Goal: Task Accomplishment & Management: Manage account settings

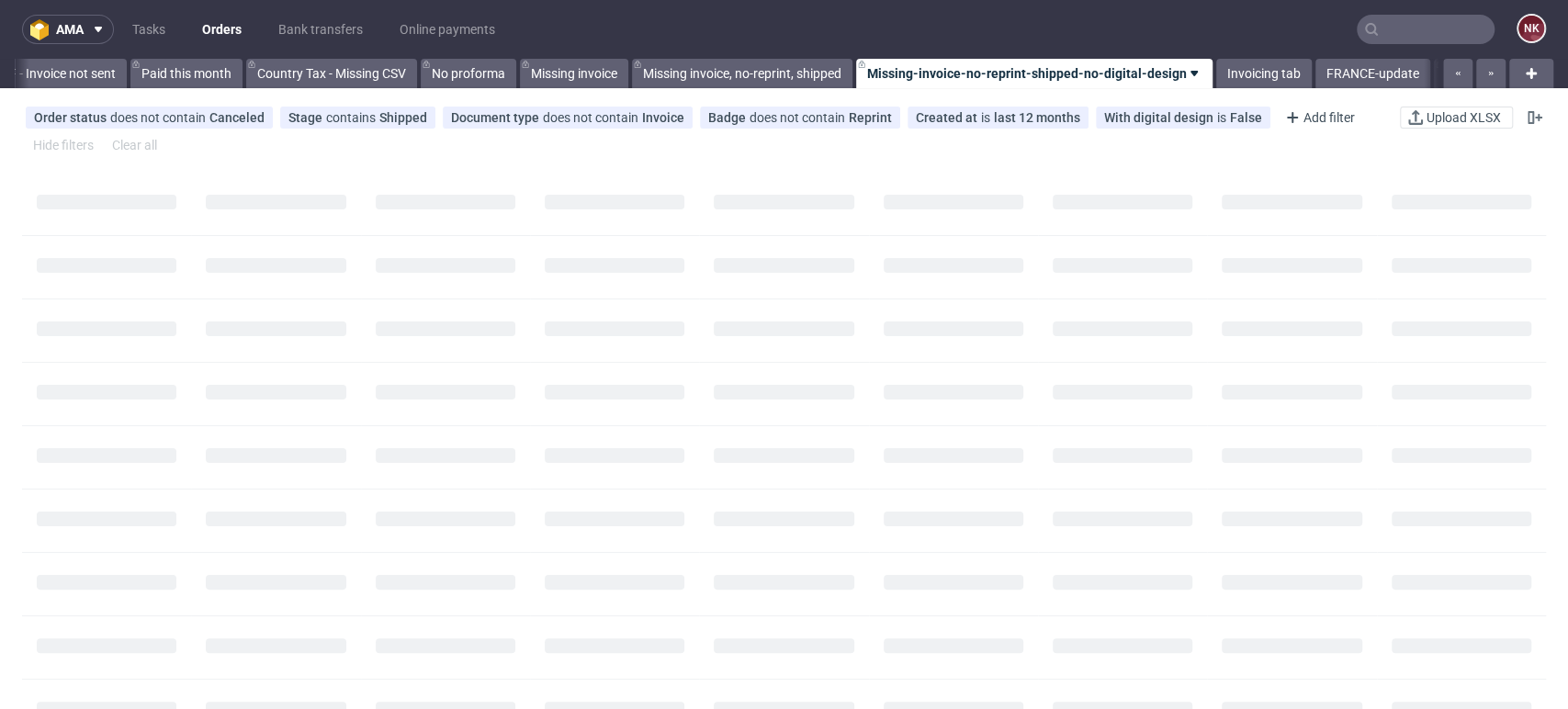
scroll to position [0, 2540]
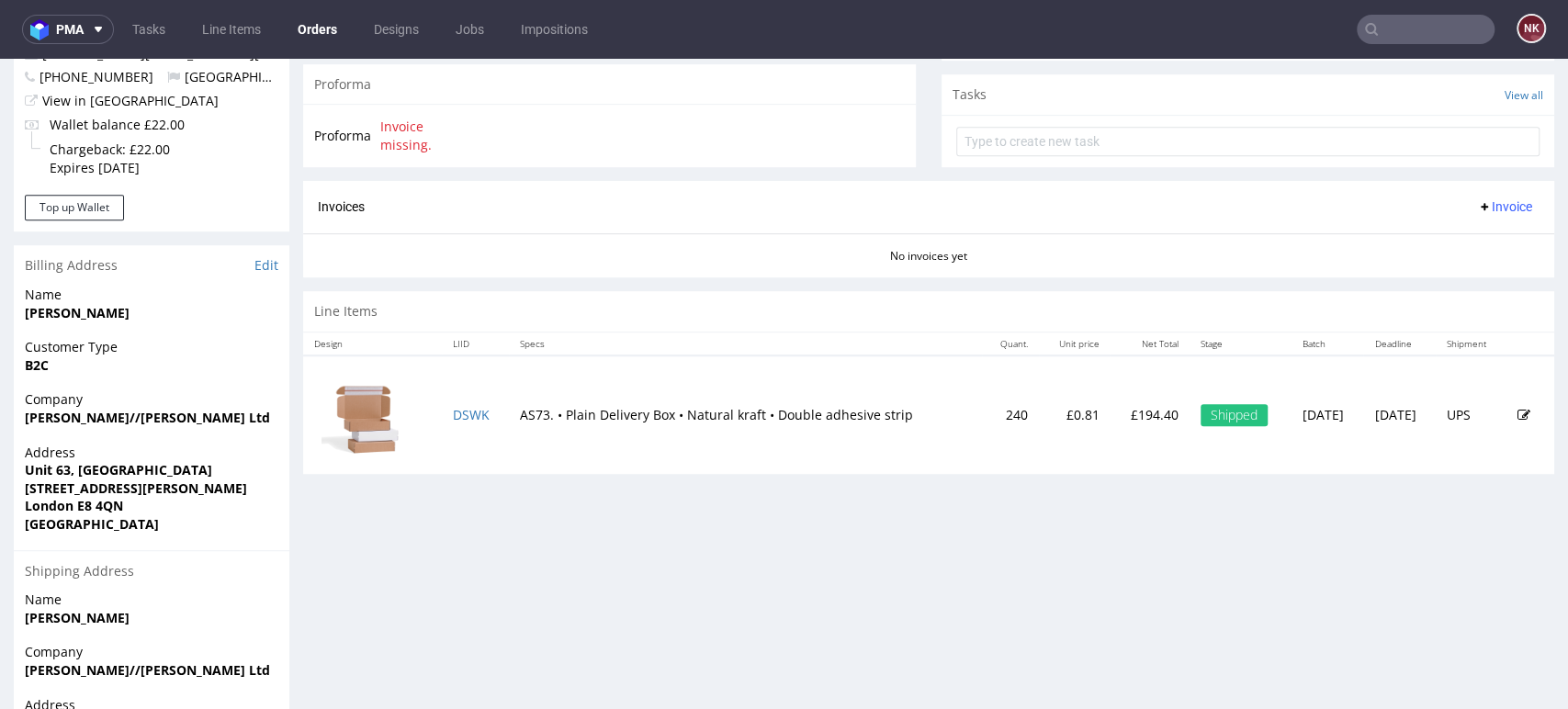
scroll to position [678, 0]
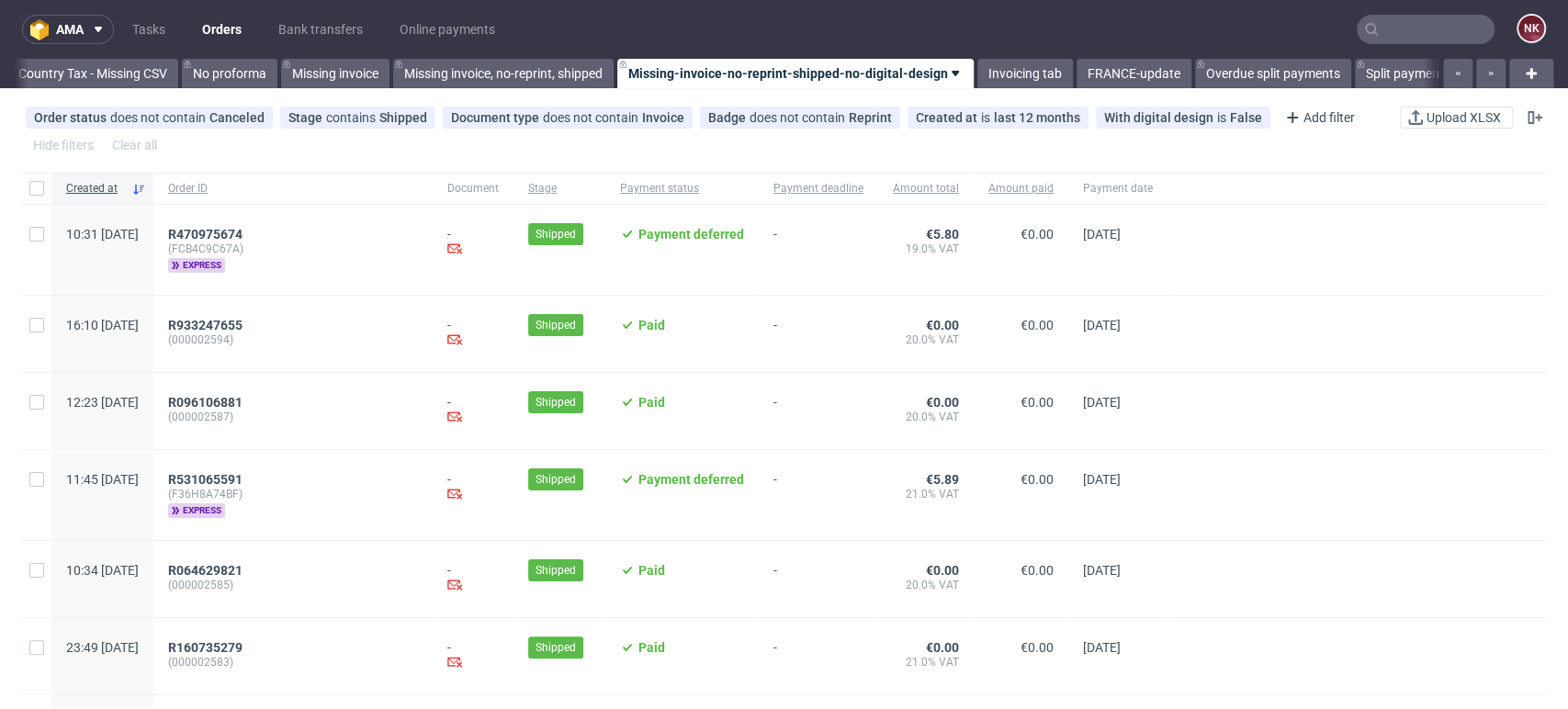
scroll to position [0, 2600]
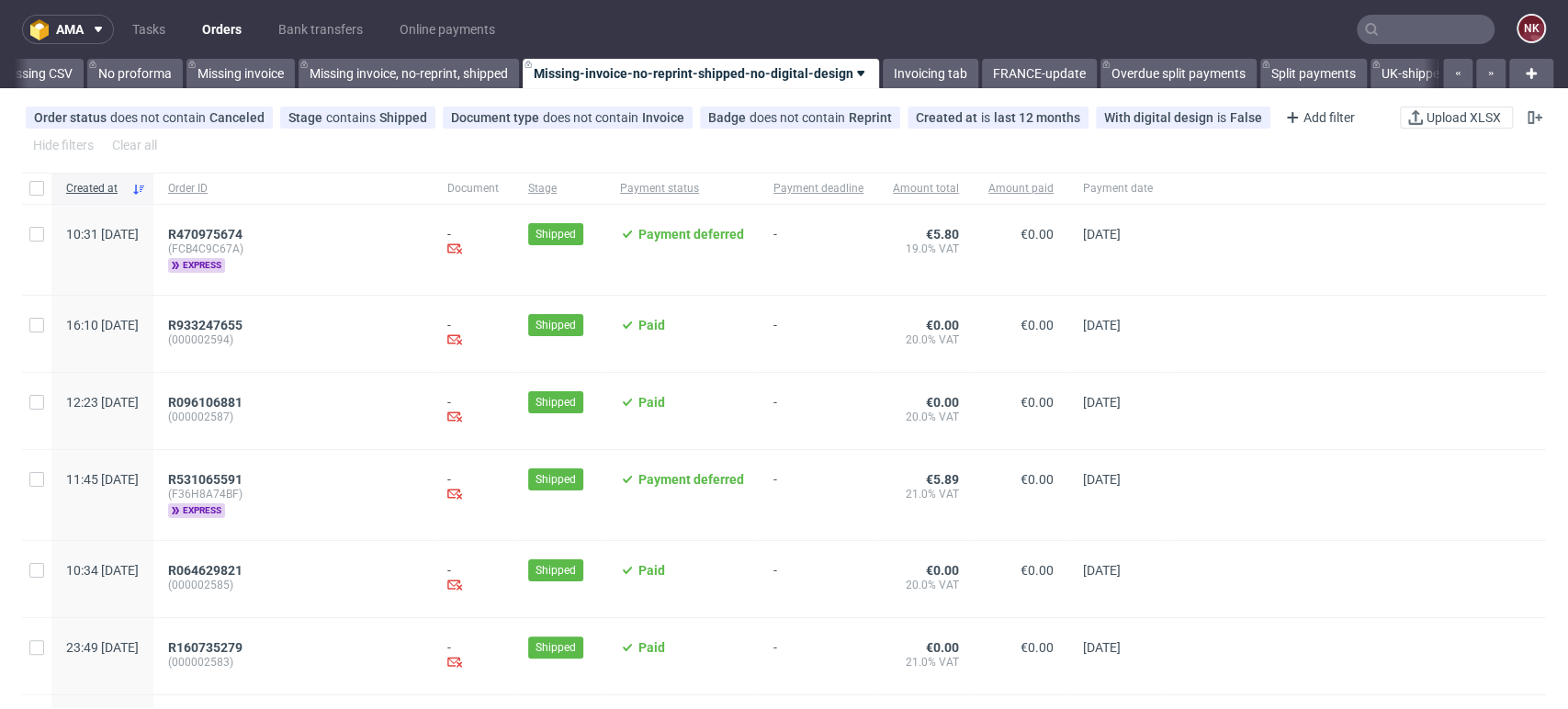
click at [1412, 37] on input "text" at bounding box center [1425, 29] width 138 height 29
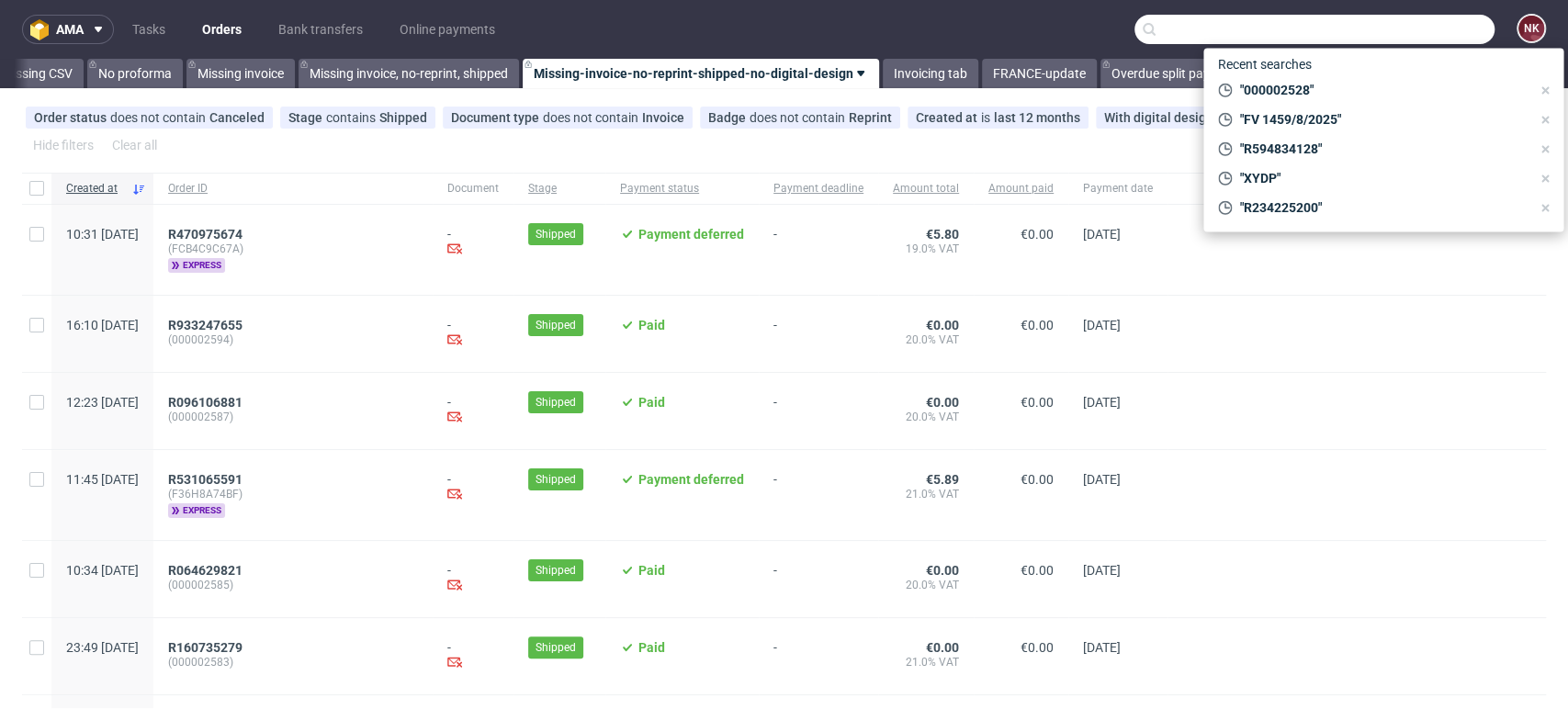
paste input "https://platform.packhelp.com/pma/line-items/7287827/orders/R832076766"
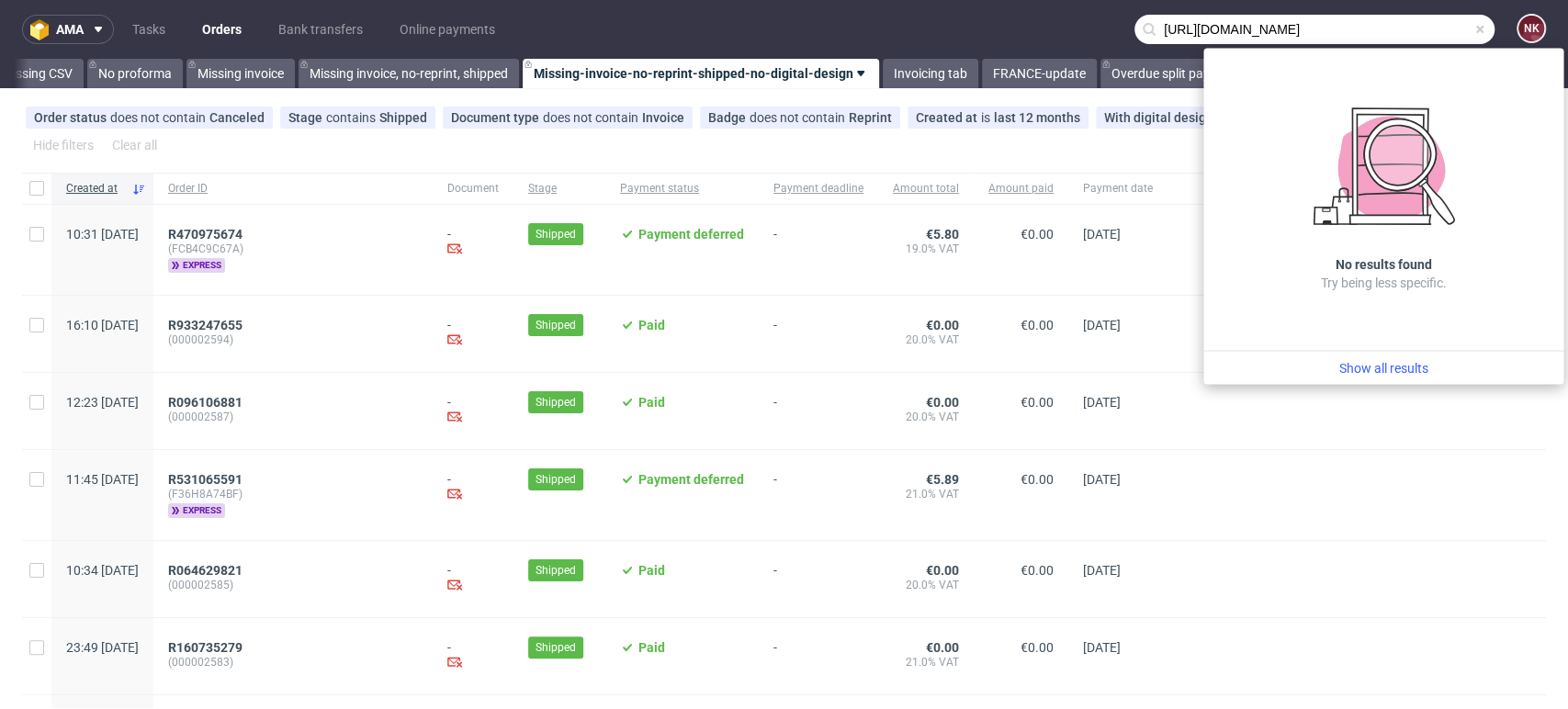
type input "https://platform.packhelp.com/pma/line-items/7287827/orders/R832076766"
click at [316, 26] on link "Bank transfers" at bounding box center [320, 29] width 107 height 29
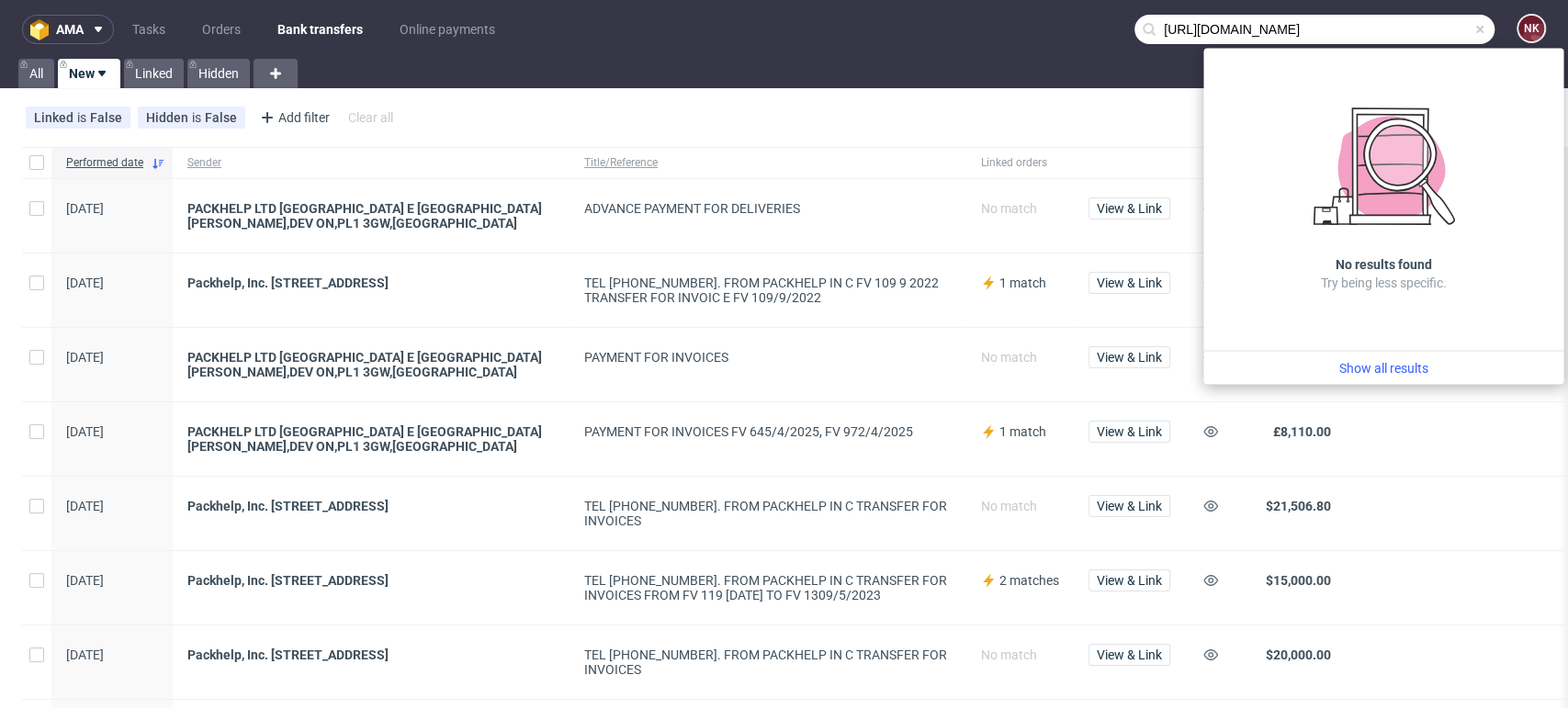
click at [1093, 128] on div "Linked is False Hidden is False Add filter Hide filters Clear all Upload CSV" at bounding box center [784, 118] width 1568 height 44
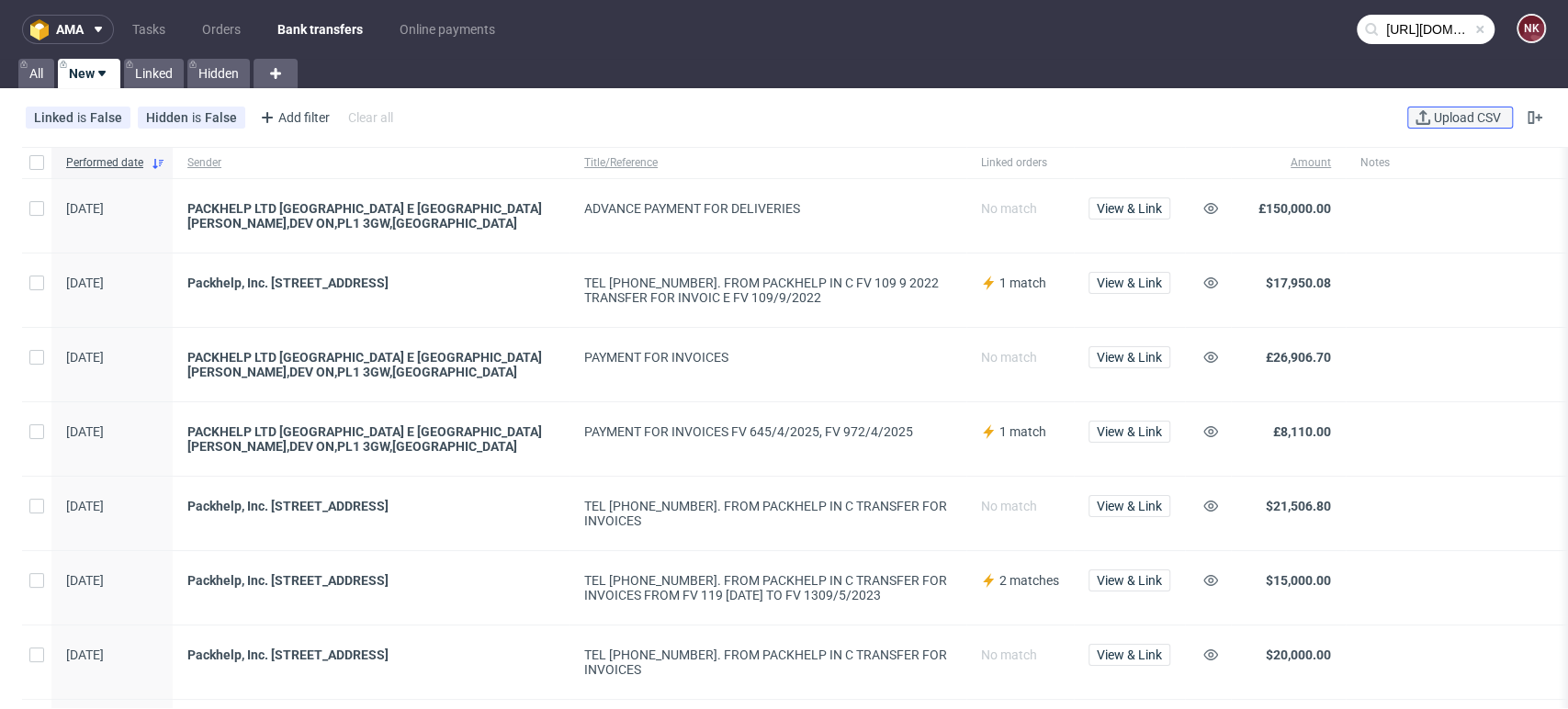
click at [1462, 119] on span "Upload CSV" at bounding box center [1467, 118] width 75 height 13
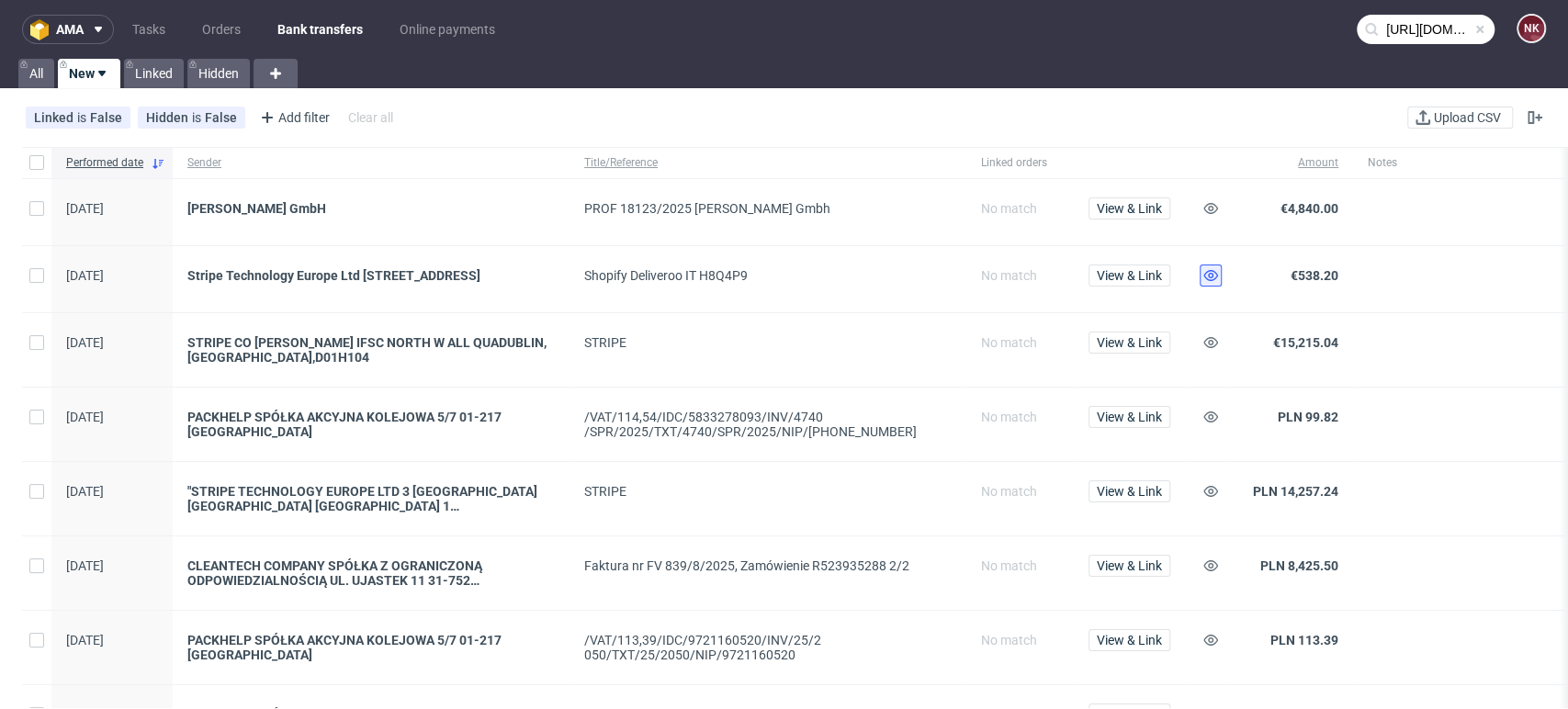
click at [1215, 281] on icon at bounding box center [1211, 275] width 15 height 15
click at [1218, 343] on icon at bounding box center [1211, 343] width 15 height 15
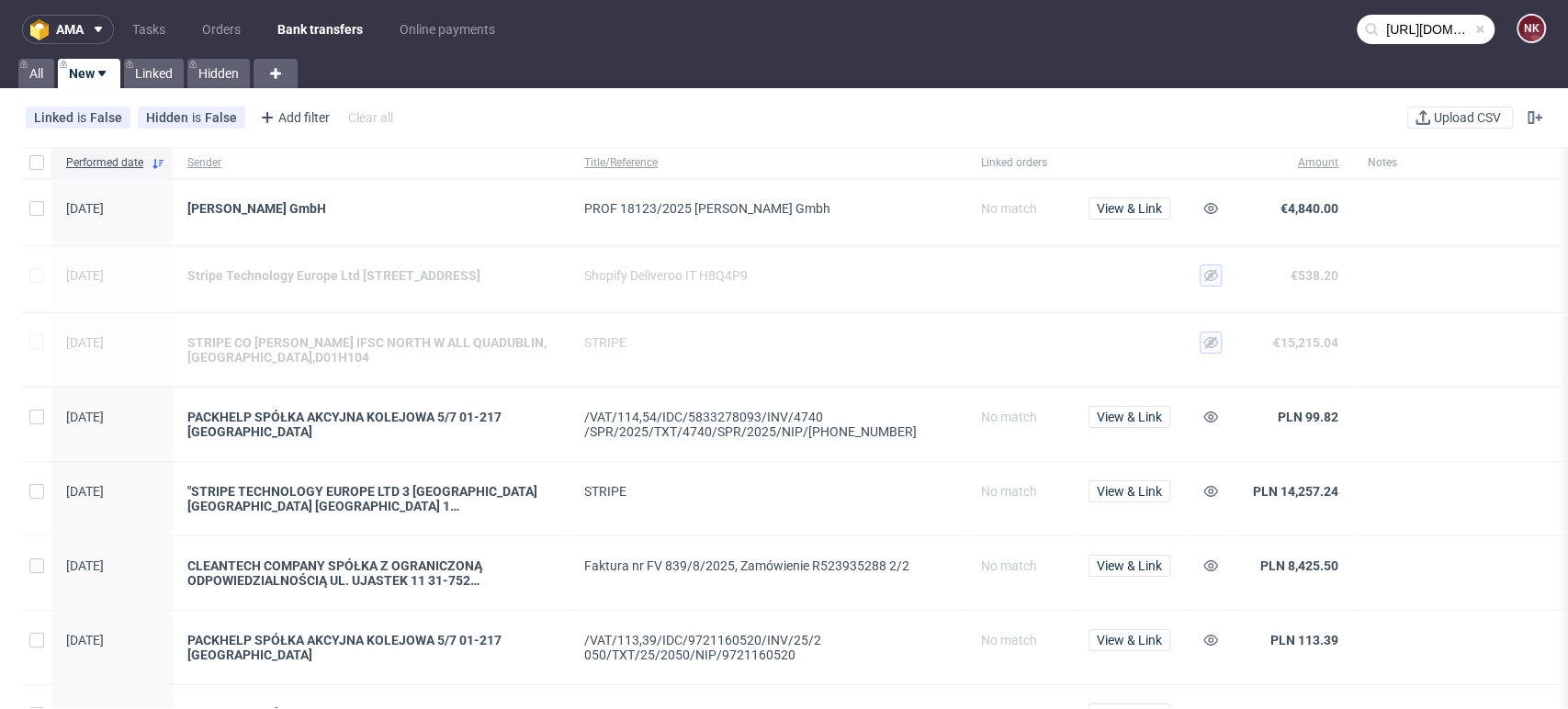
scroll to position [66, 0]
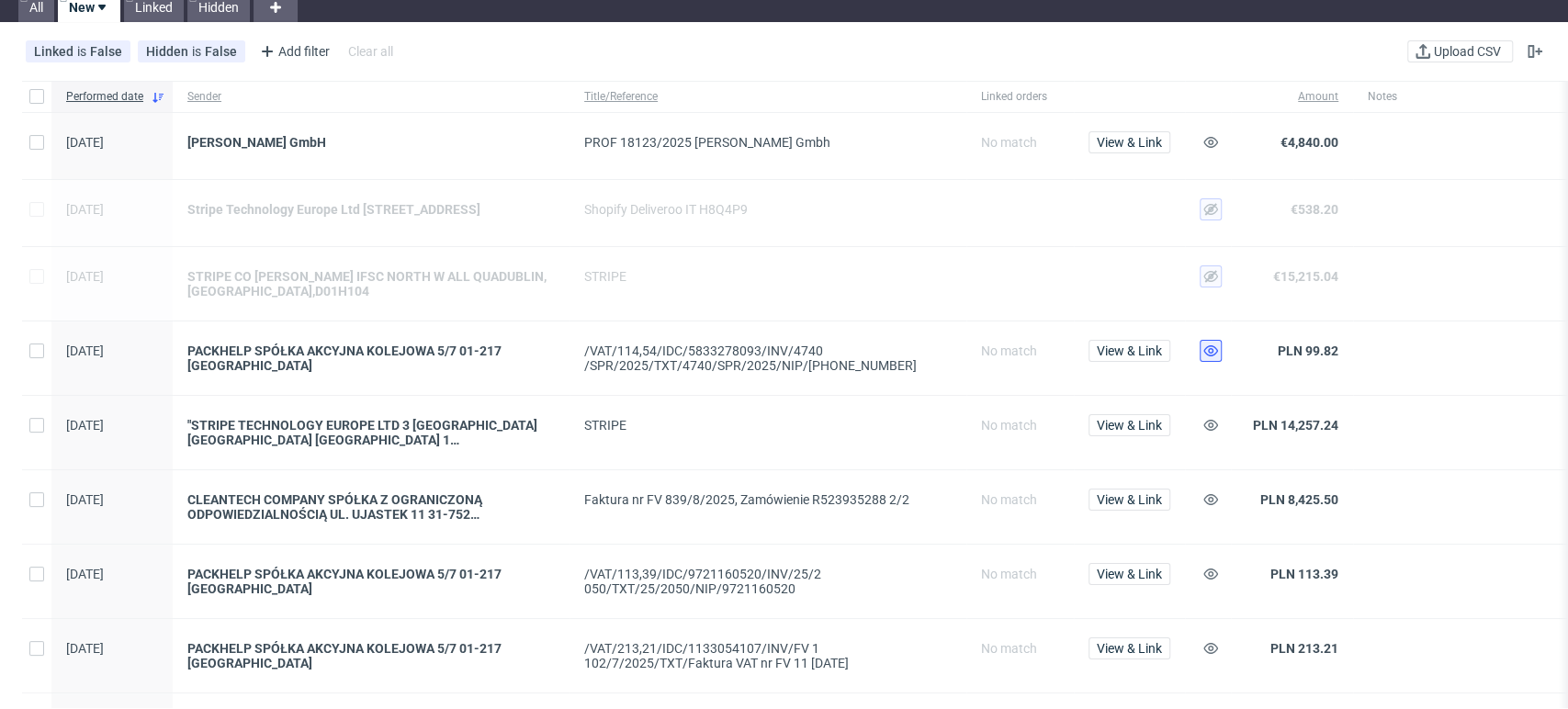
click at [1209, 355] on use at bounding box center [1211, 351] width 15 height 11
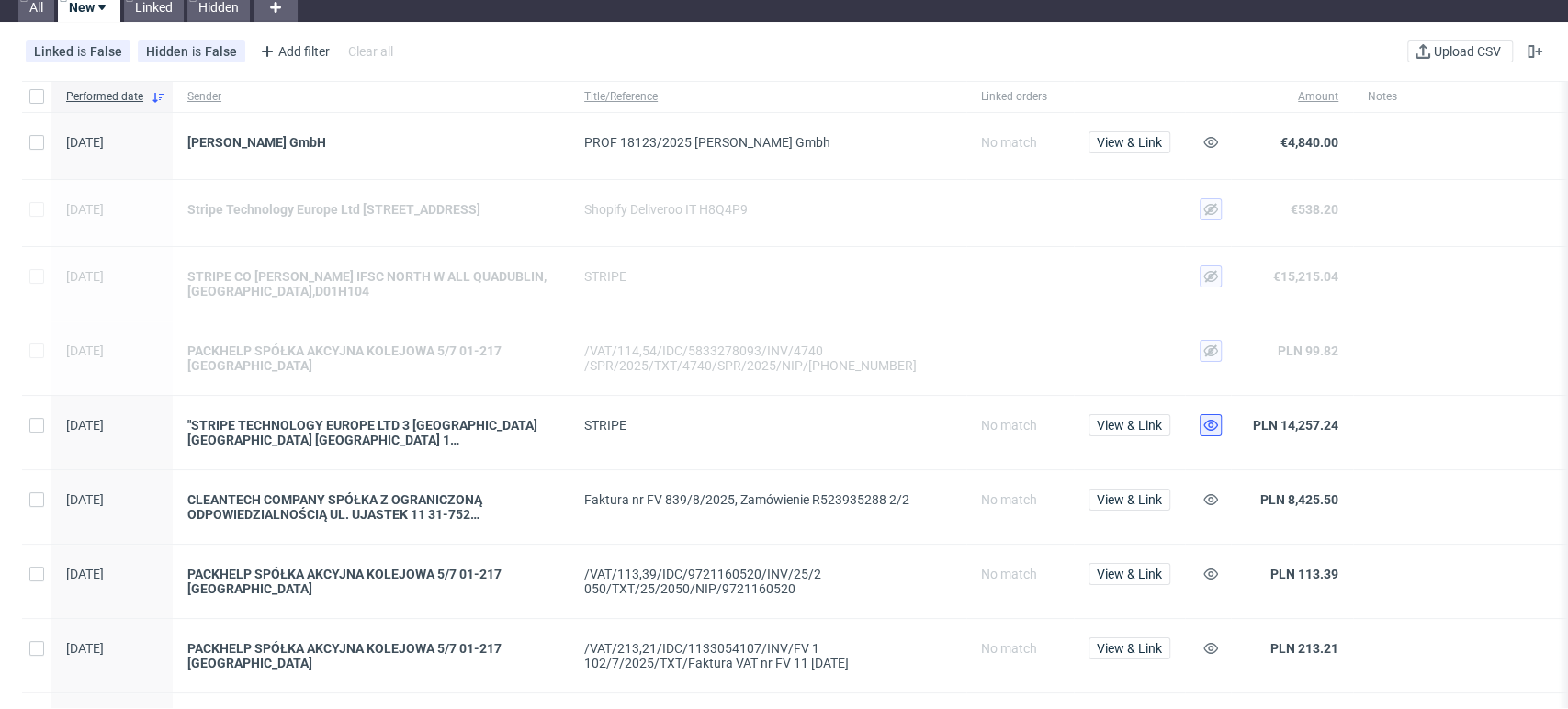
click at [1213, 422] on button at bounding box center [1211, 425] width 22 height 22
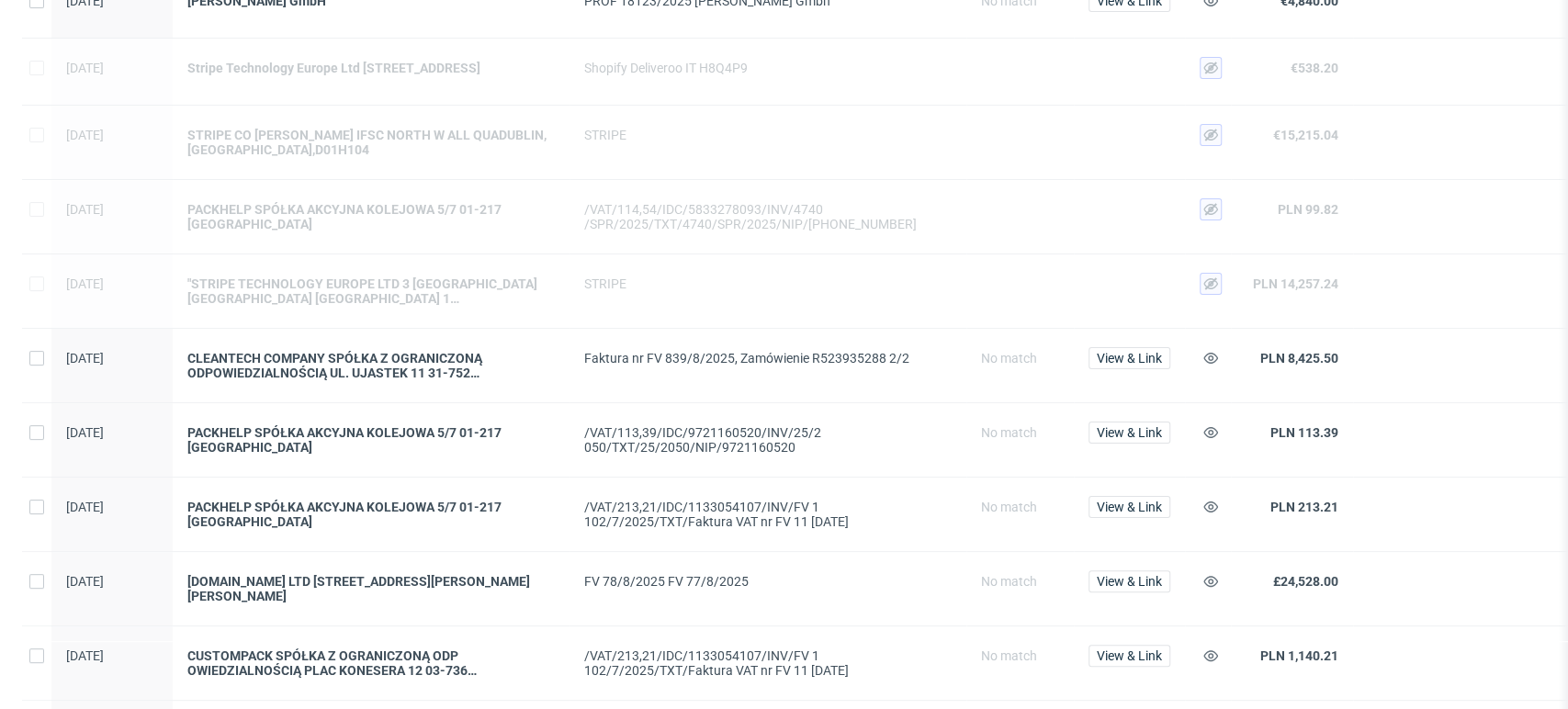
scroll to position [210, 0]
click at [1209, 434] on use at bounding box center [1211, 430] width 15 height 11
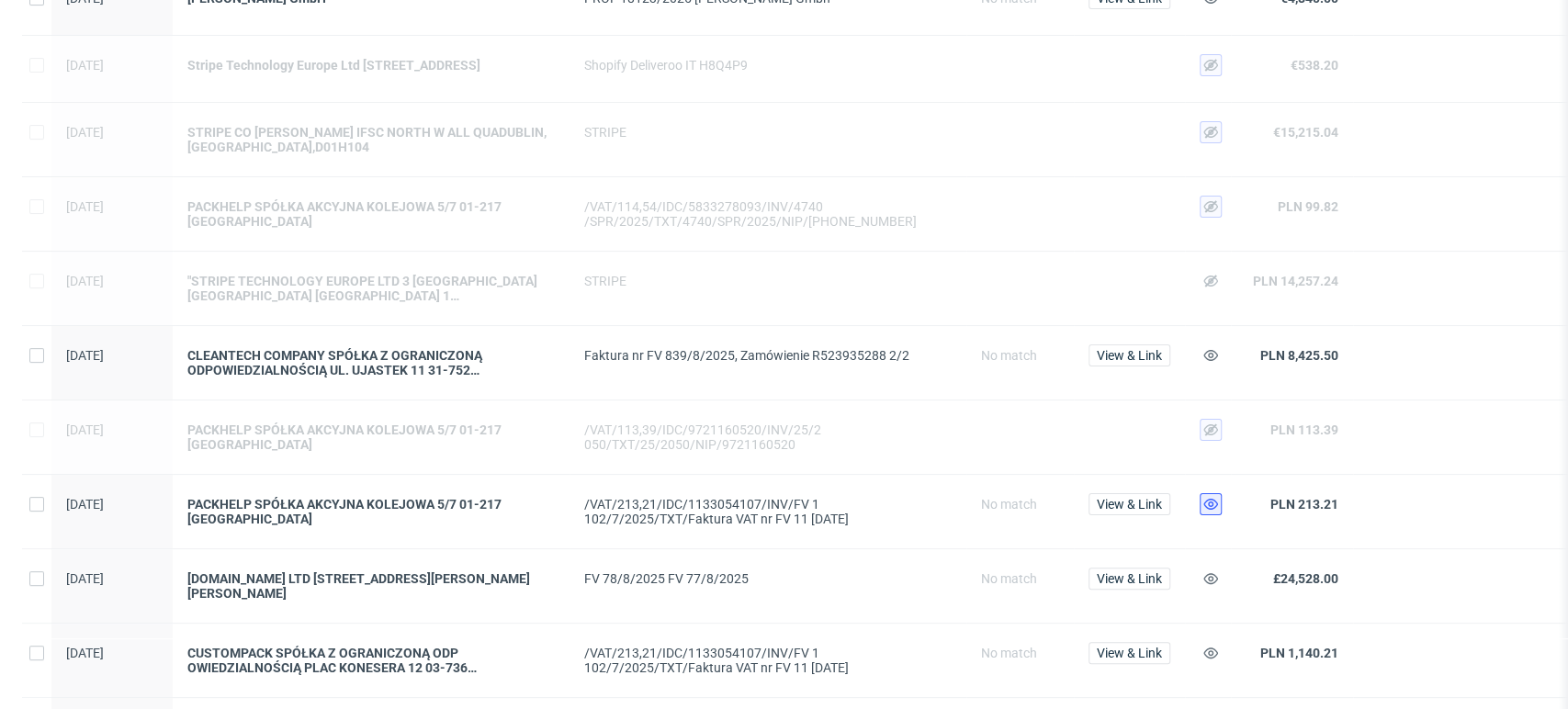
click at [1214, 501] on button at bounding box center [1211, 505] width 22 height 22
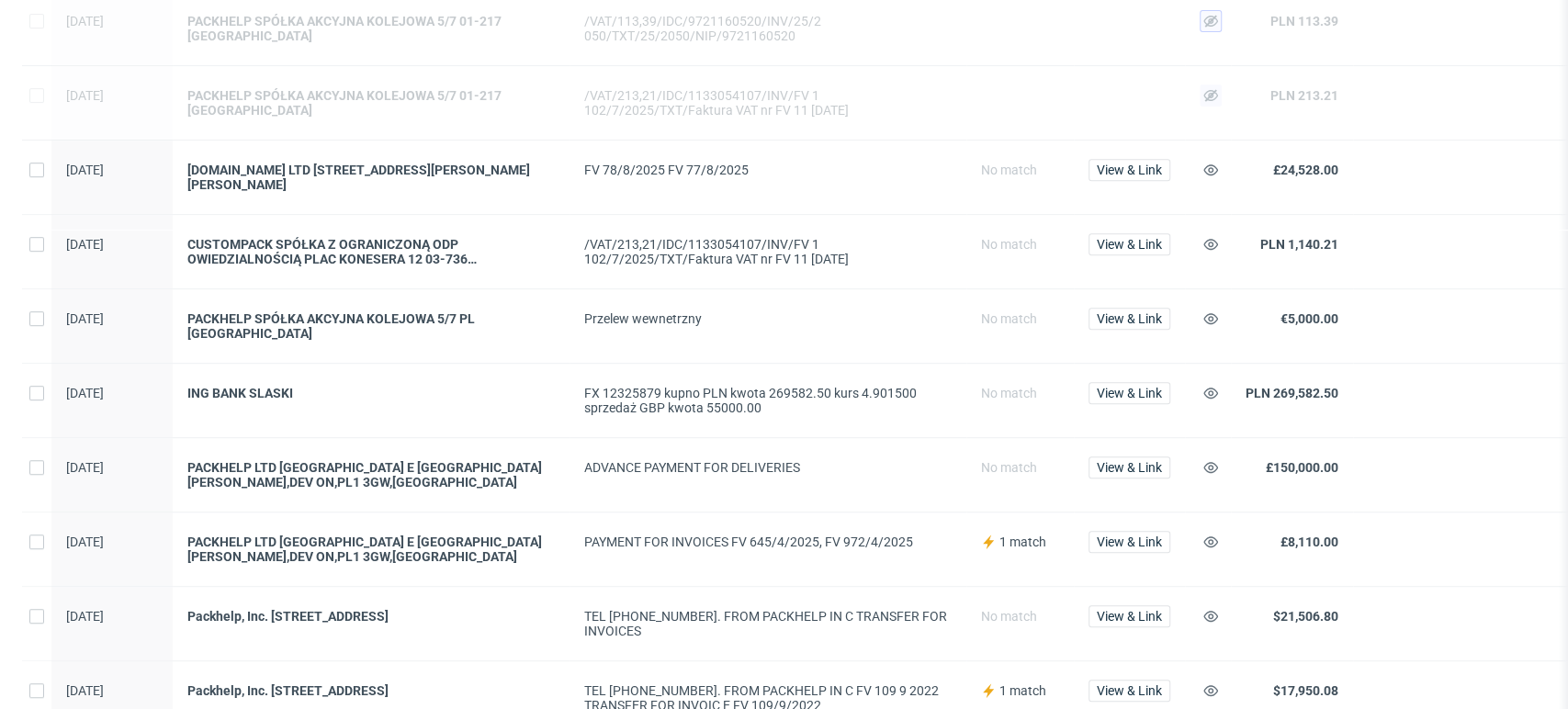
scroll to position [621, 0]
click at [1209, 397] on button at bounding box center [1211, 391] width 22 height 22
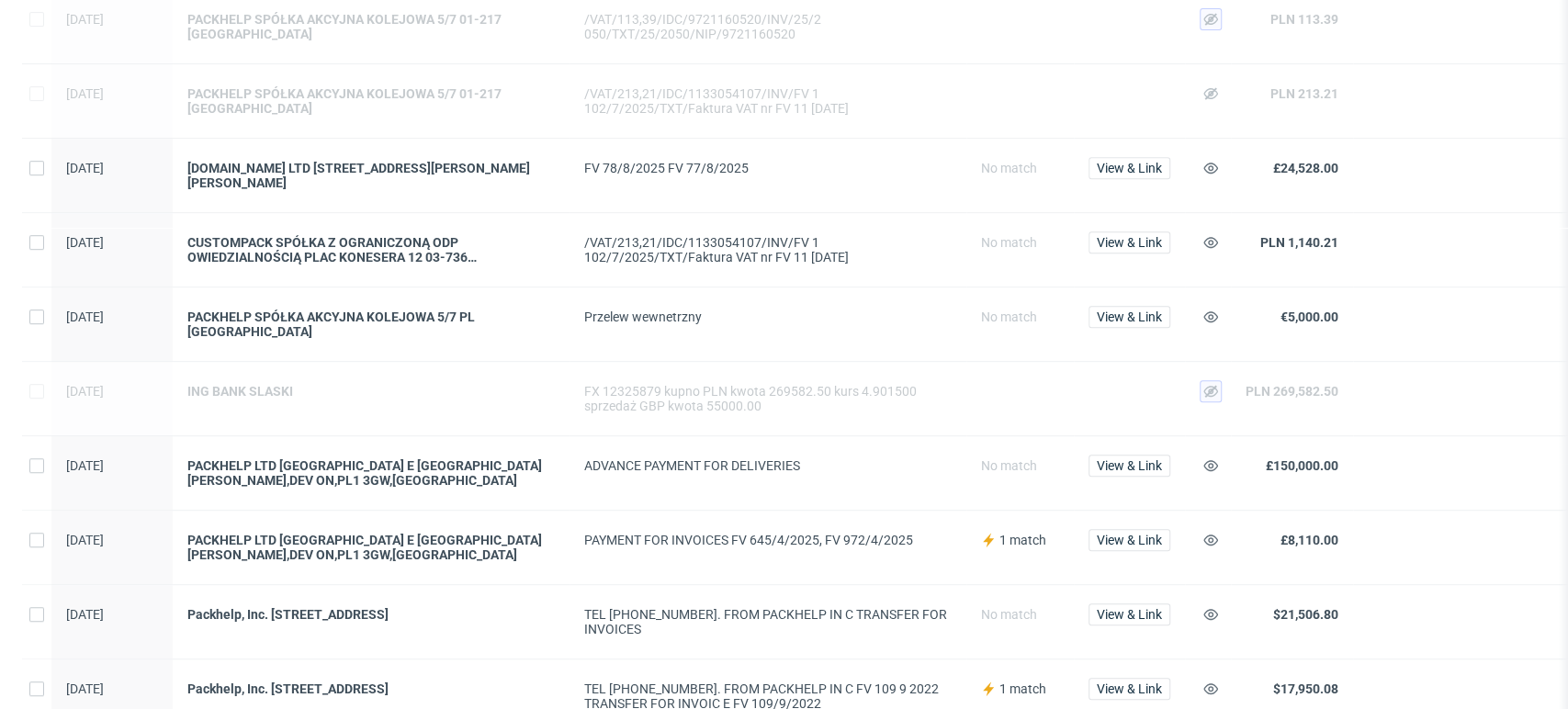
scroll to position [668, 0]
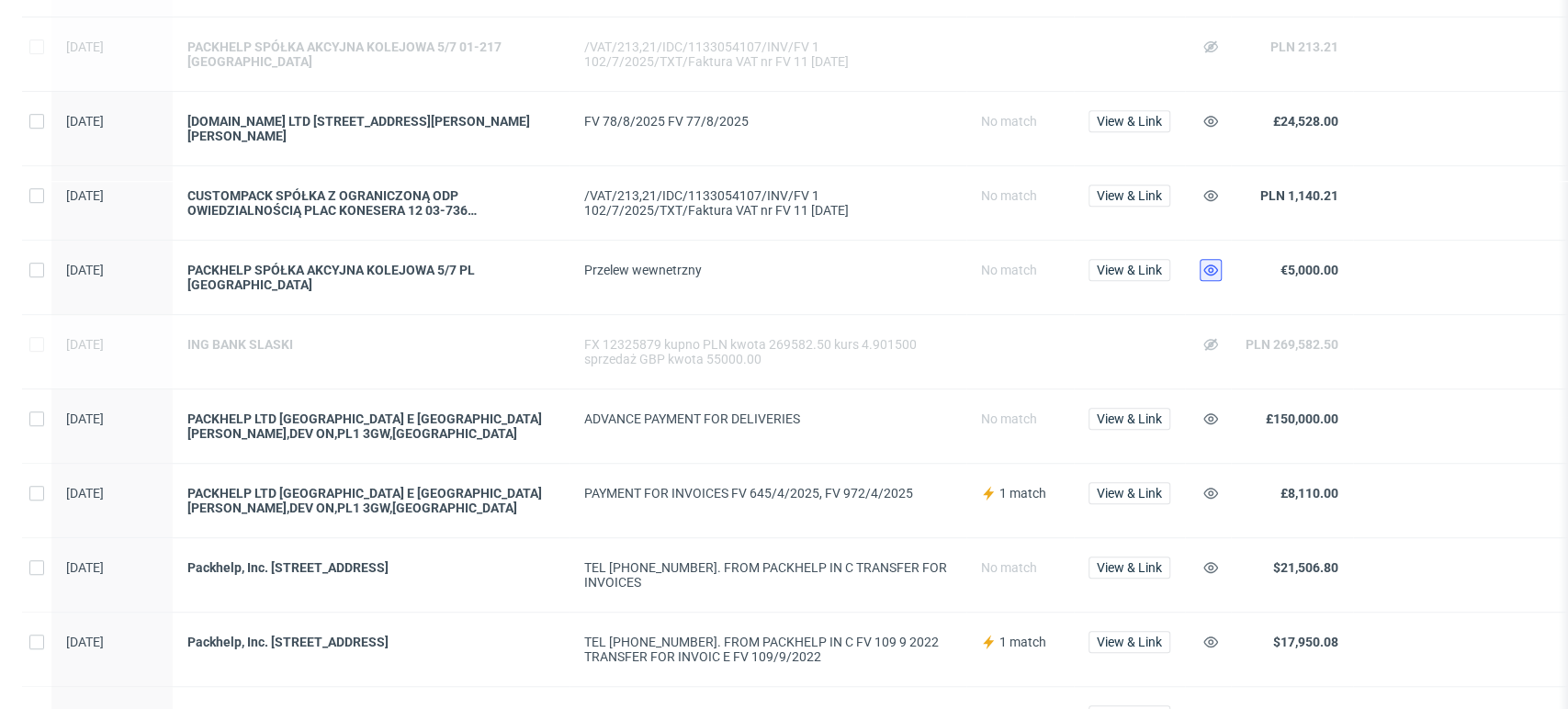
click at [1207, 277] on icon at bounding box center [1211, 270] width 15 height 15
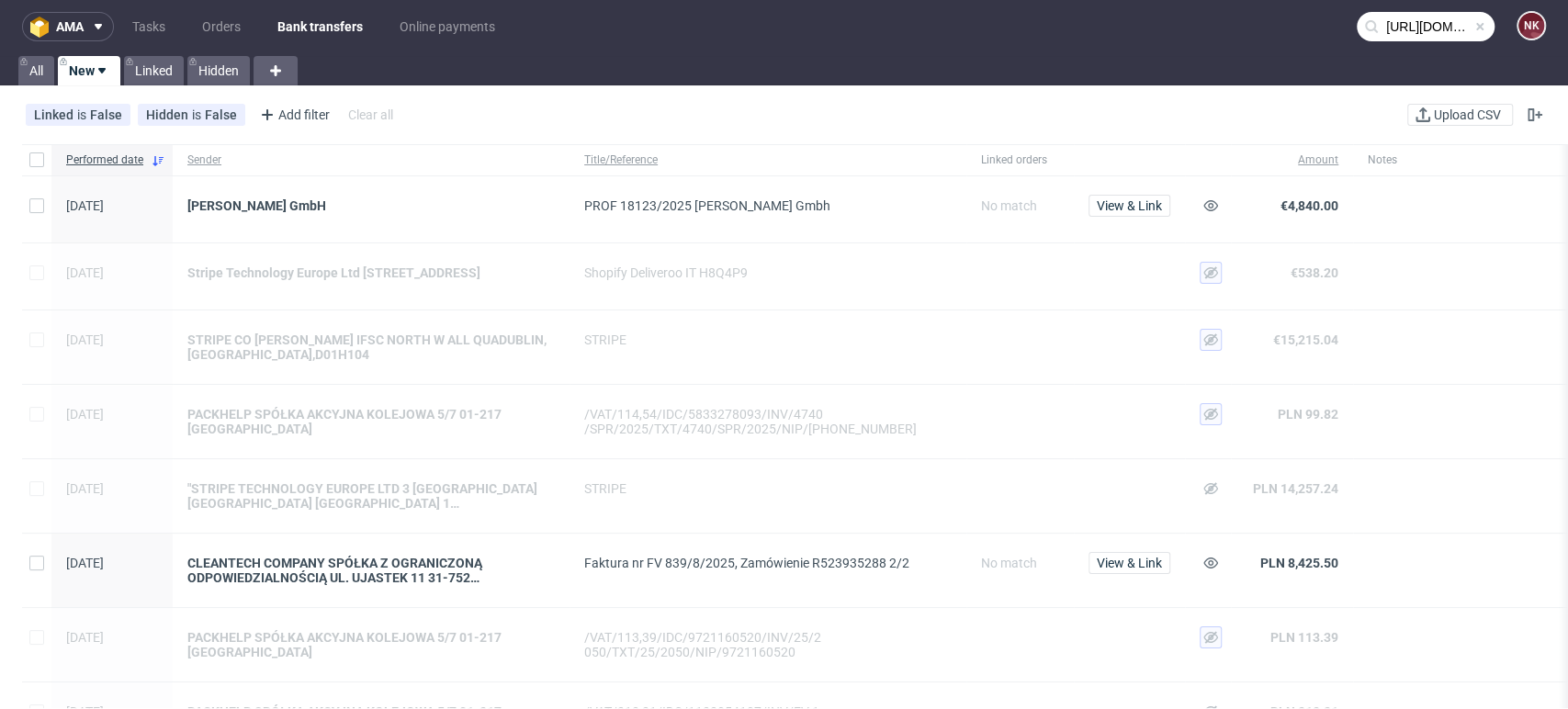
scroll to position [0, 0]
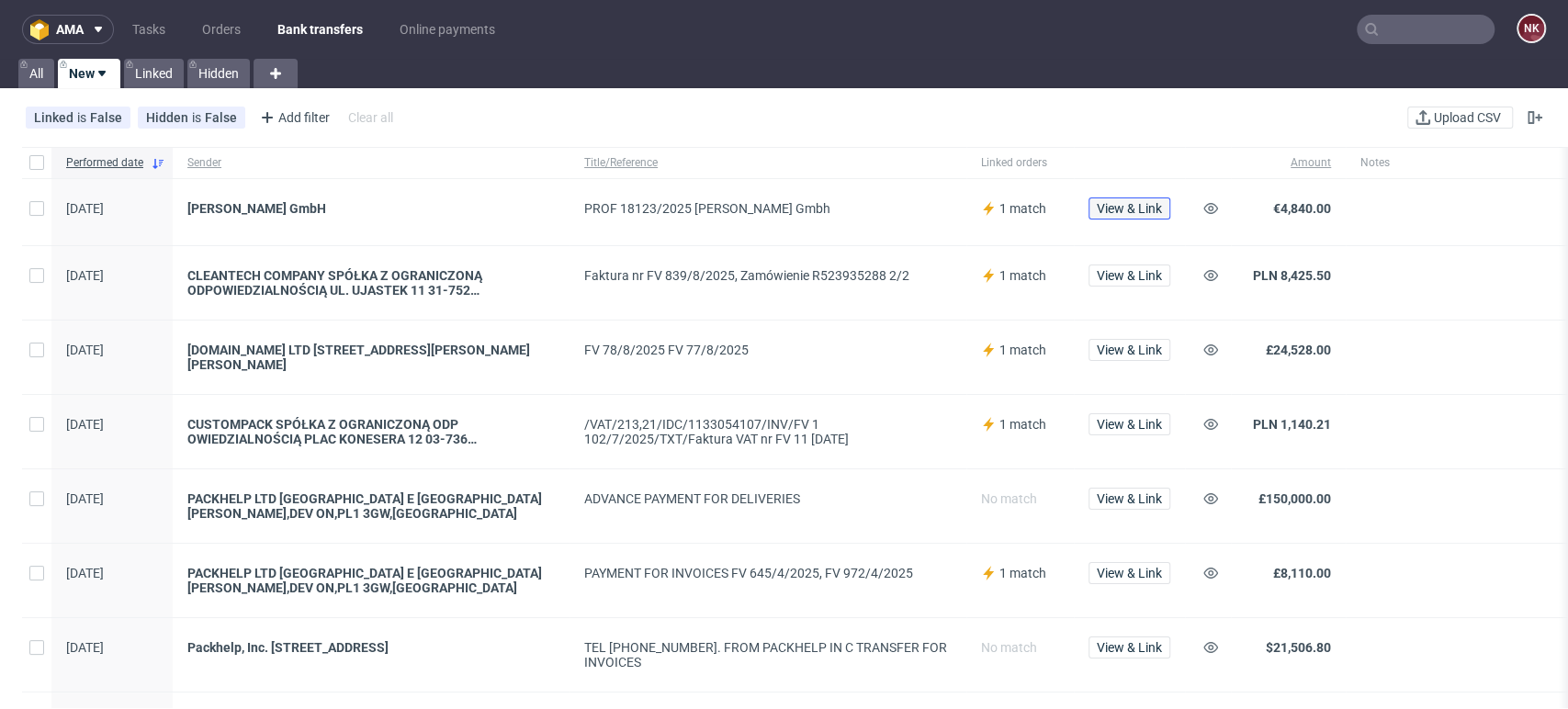
click at [1124, 203] on span "View & Link" at bounding box center [1129, 208] width 65 height 13
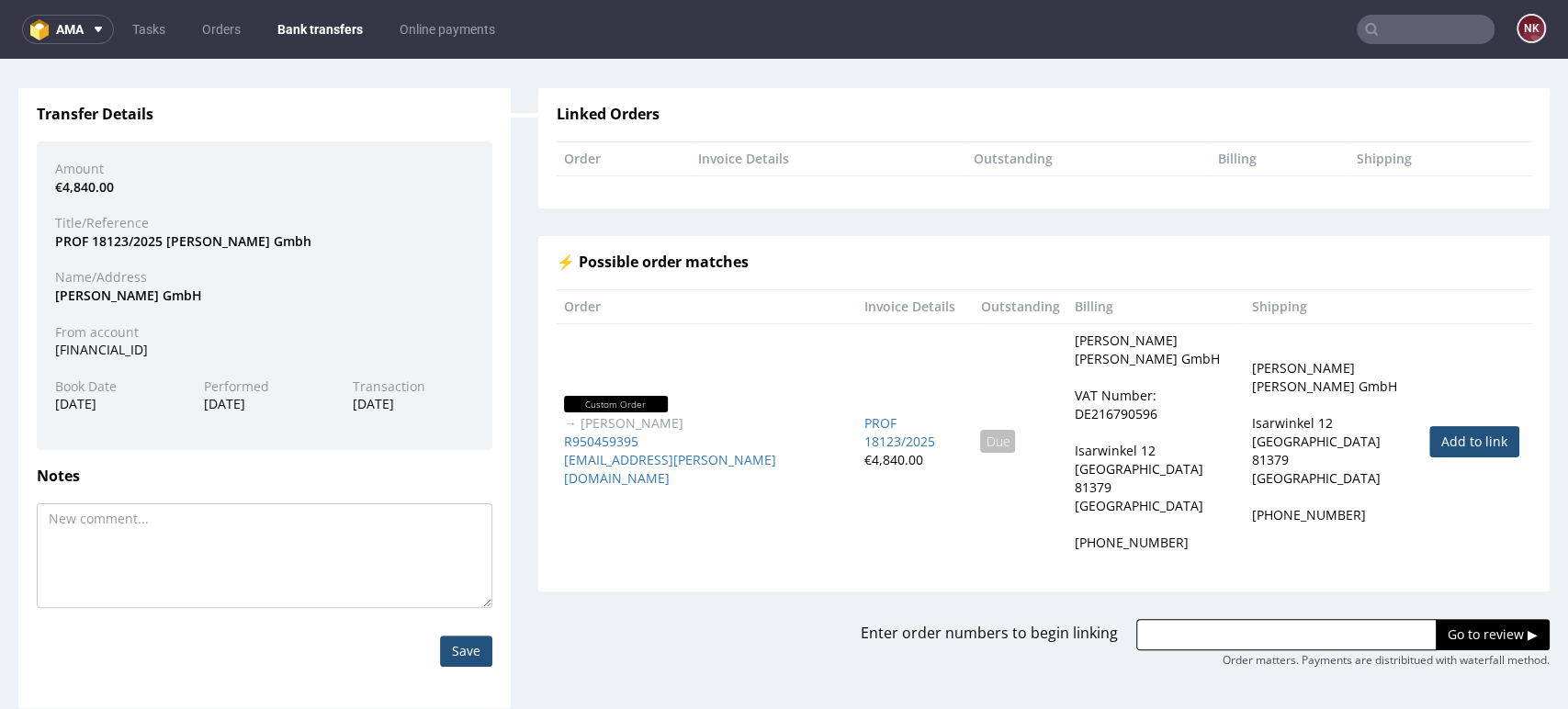
scroll to position [122, 0]
click at [1434, 425] on link "Add to link" at bounding box center [1474, 441] width 90 height 31
type input "R950459395"
click at [1442, 618] on input "Go to review ▶" at bounding box center [1493, 633] width 114 height 31
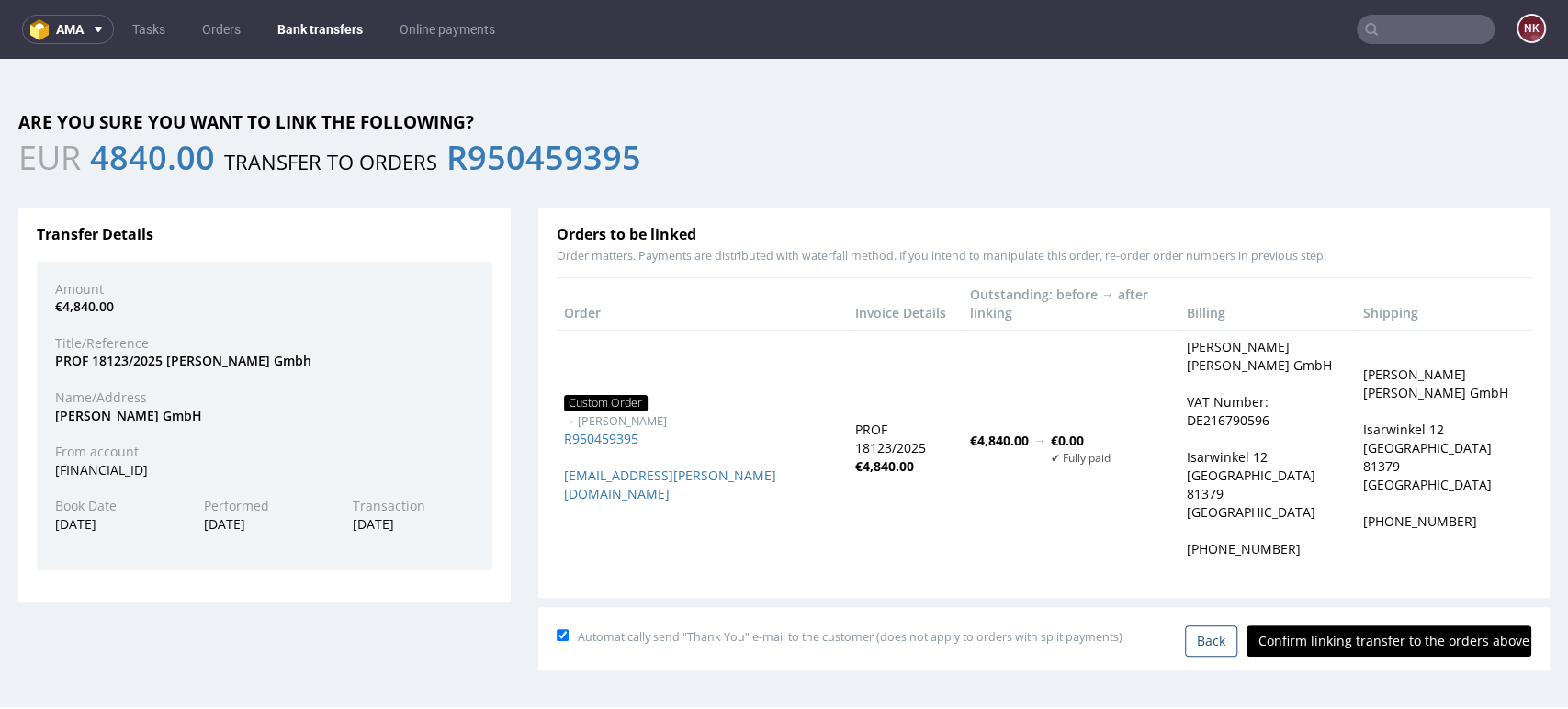
scroll to position [0, 0]
click at [1328, 625] on input "Confirm linking transfer to the orders above" at bounding box center [1388, 641] width 285 height 31
type input "In progress..."
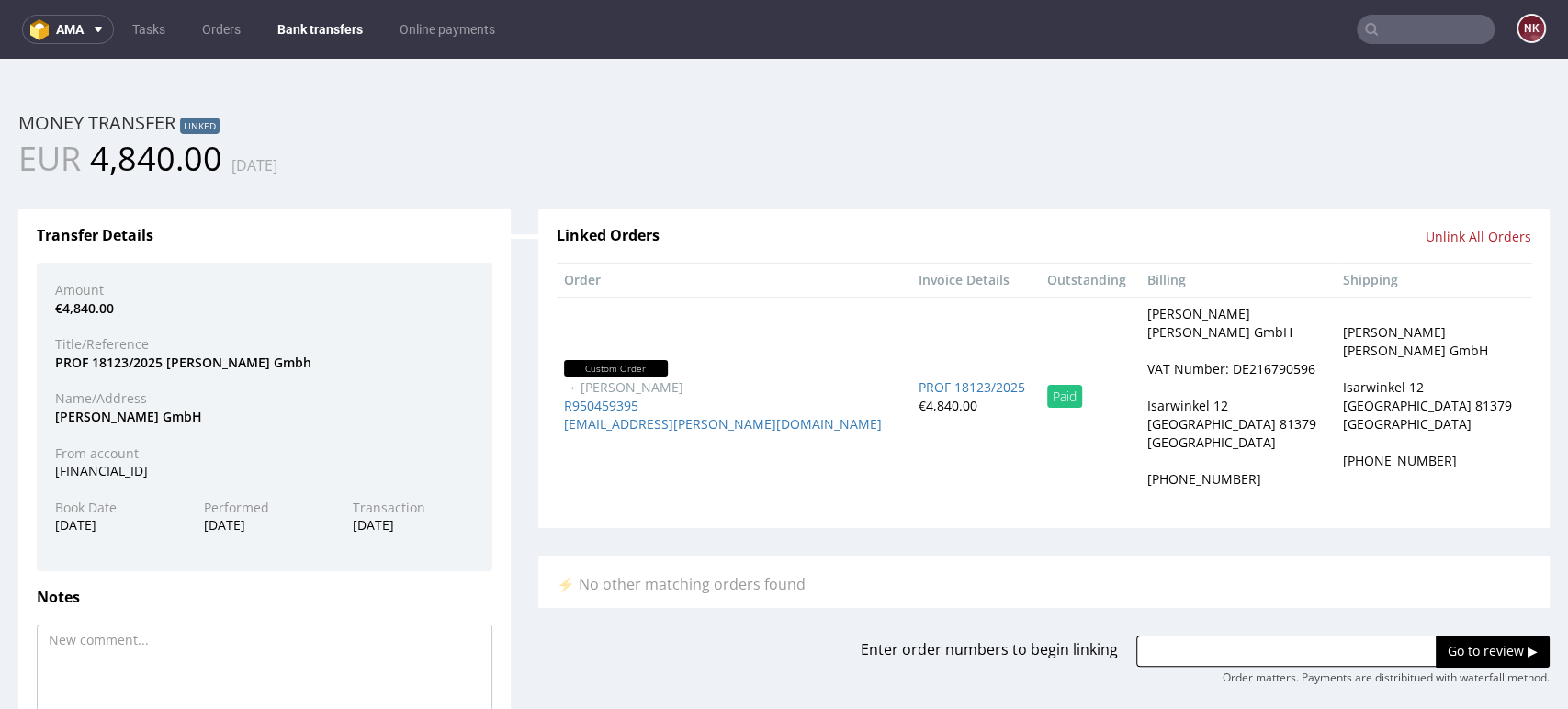
click at [331, 11] on nav "ama Tasks Orders Bank transfers Online payments NK" at bounding box center [784, 29] width 1568 height 59
click at [331, 33] on link "Bank transfers" at bounding box center [319, 29] width 108 height 29
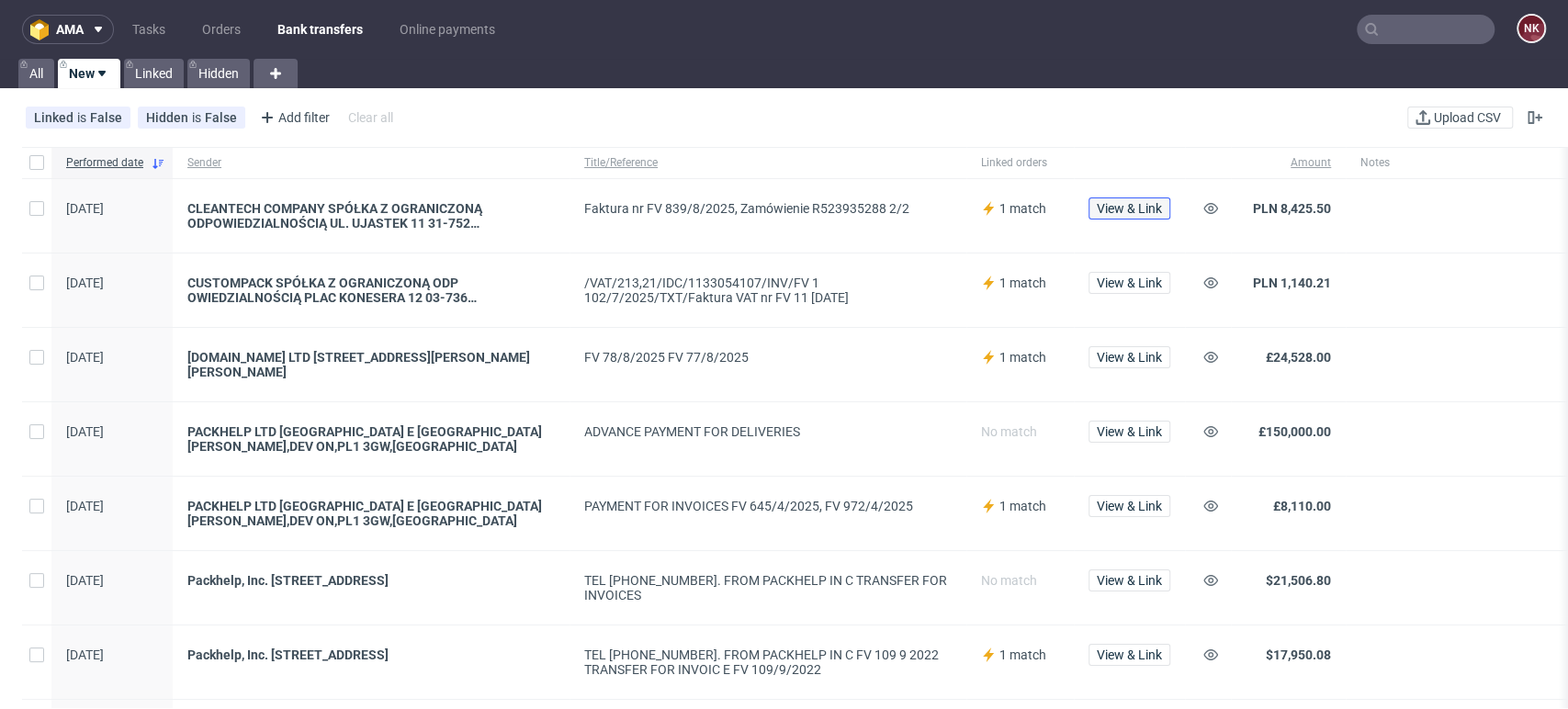
click at [1125, 210] on span "View & Link" at bounding box center [1129, 208] width 65 height 13
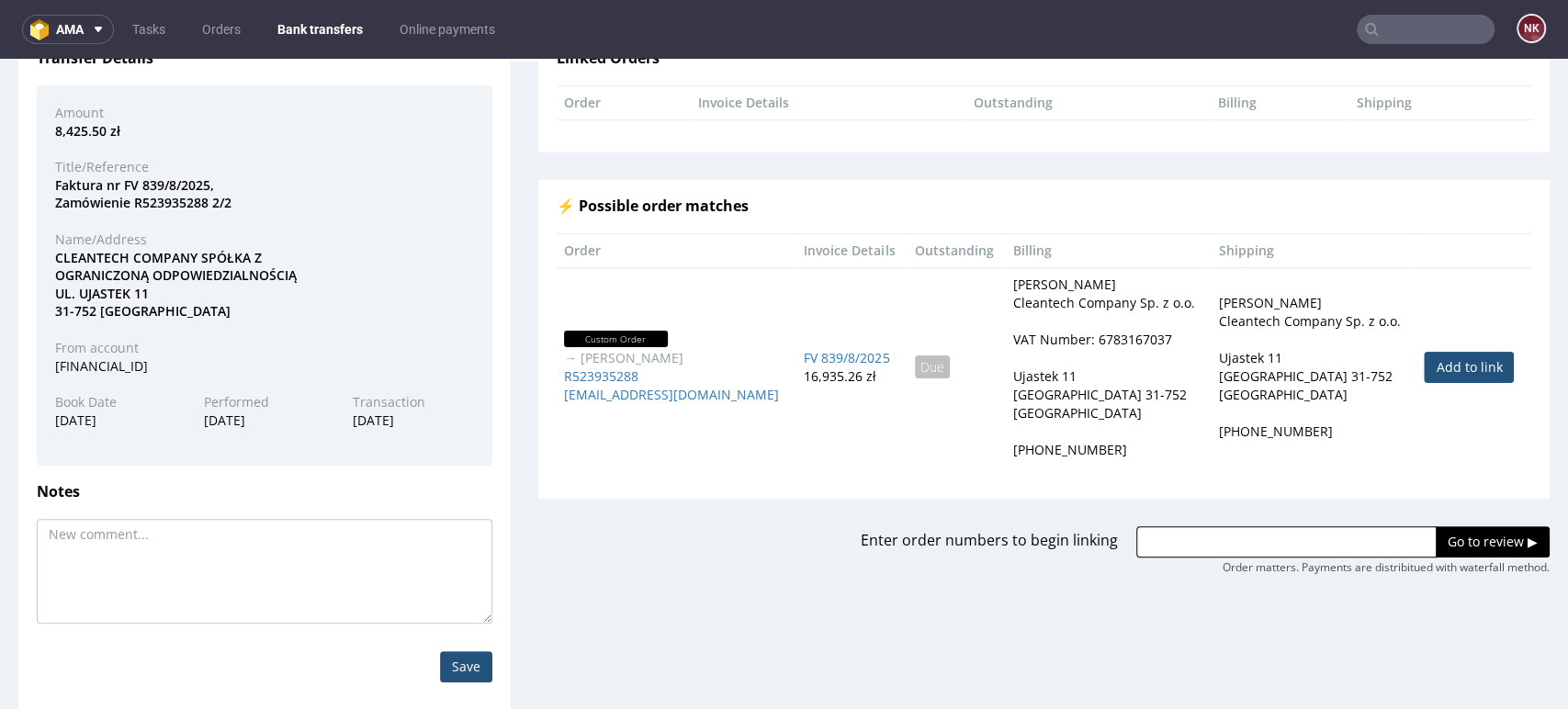
scroll to position [181, 0]
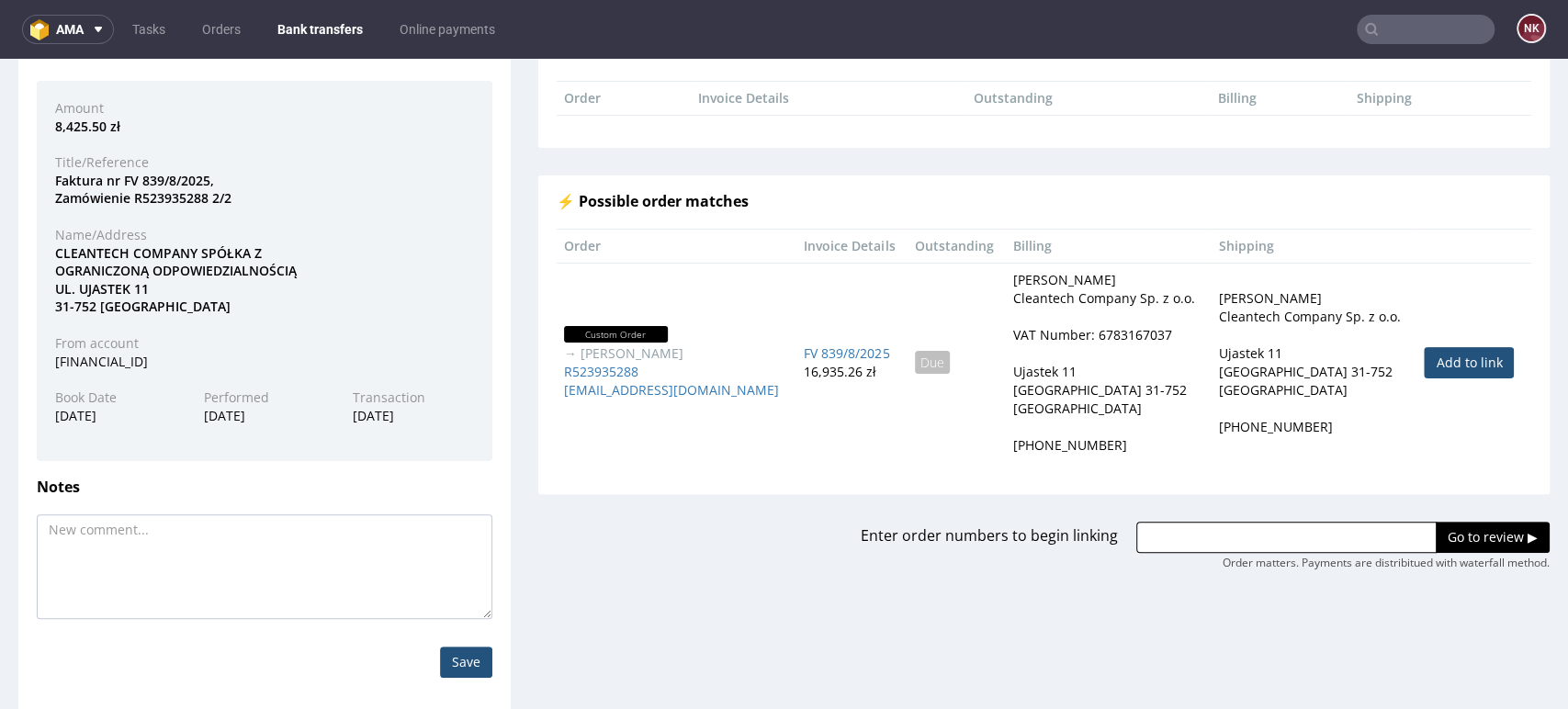
click at [1423, 351] on link "Add to link" at bounding box center [1469, 363] width 90 height 31
type input "R523935288"
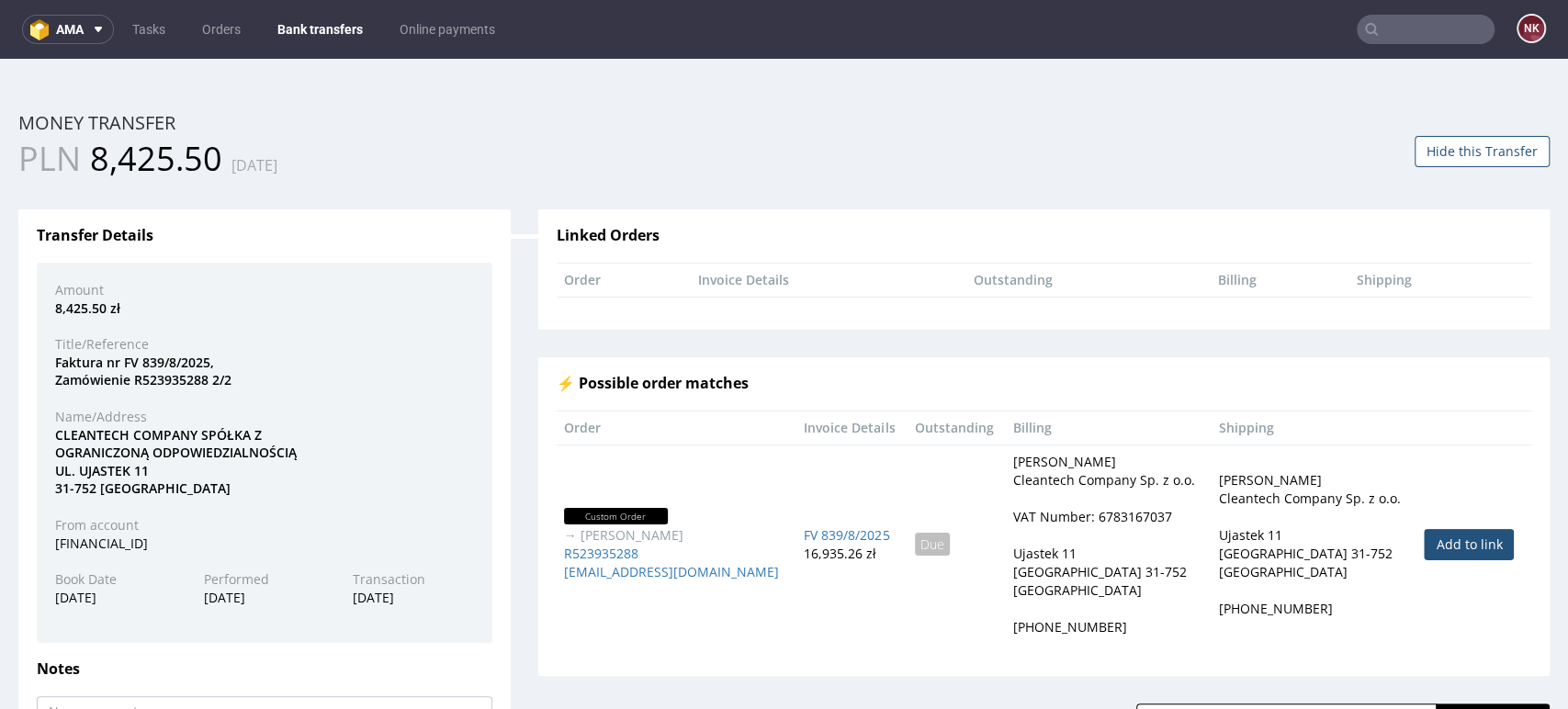
scroll to position [199, 0]
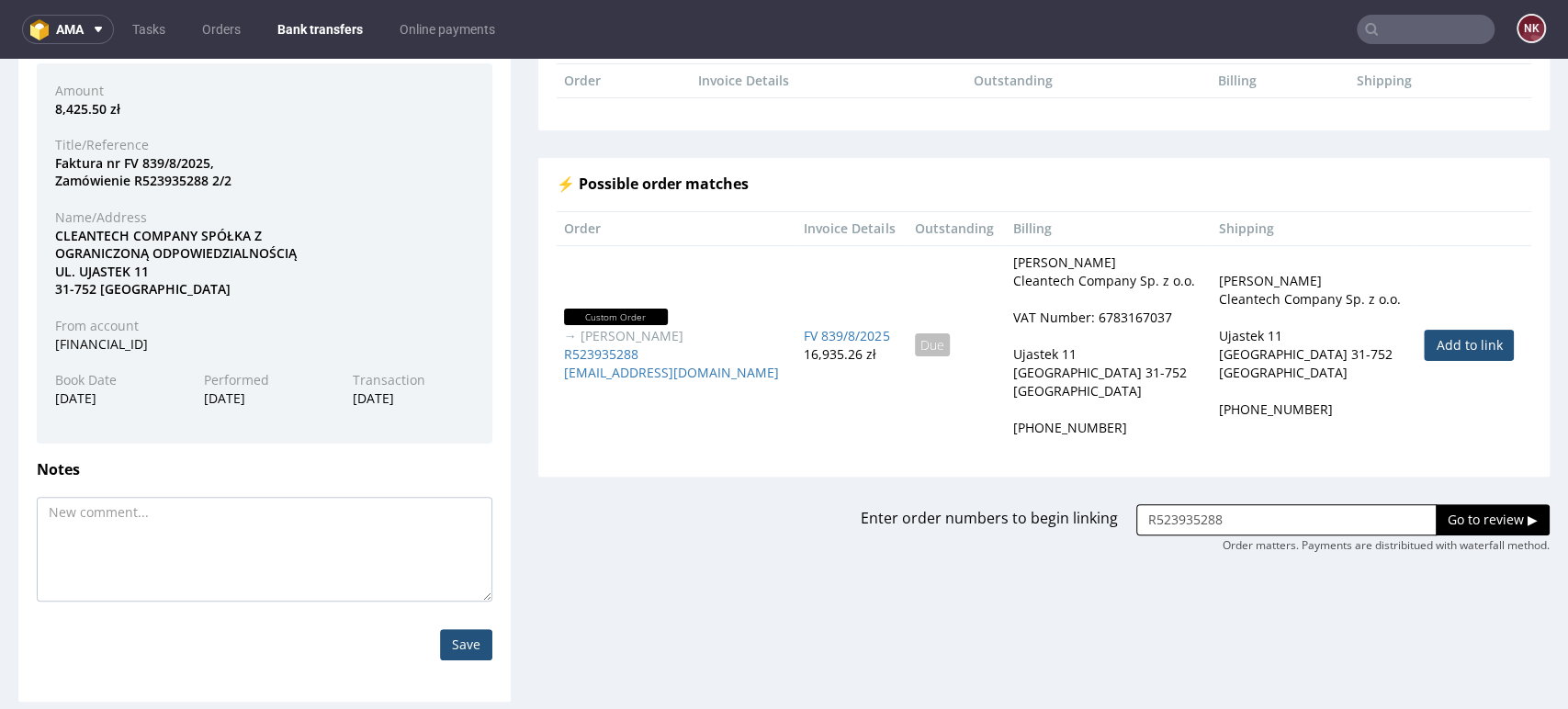
click at [1459, 517] on input "Go to review ▶" at bounding box center [1493, 520] width 114 height 31
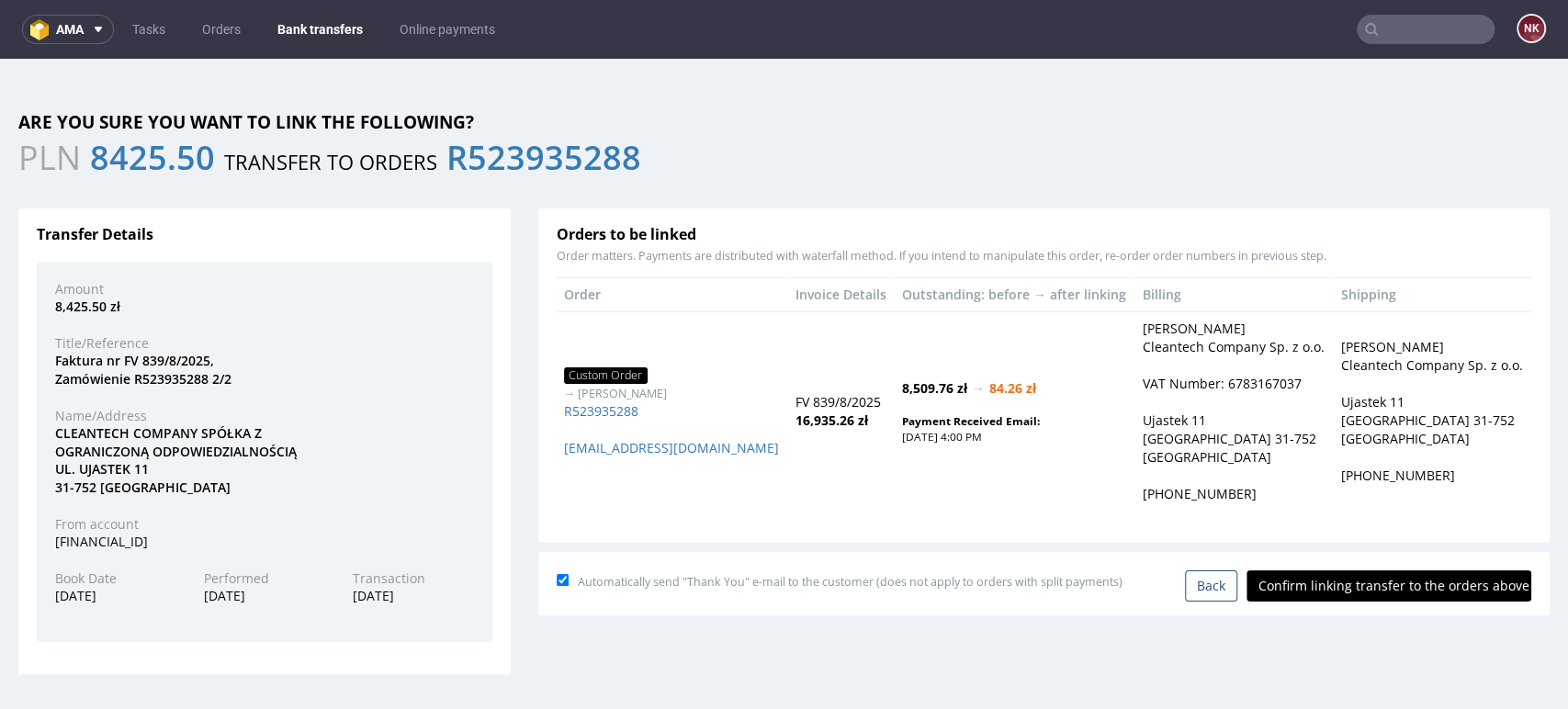
scroll to position [0, 0]
click at [1358, 585] on input "Confirm linking transfer to the orders above" at bounding box center [1388, 586] width 285 height 31
type input "In progress..."
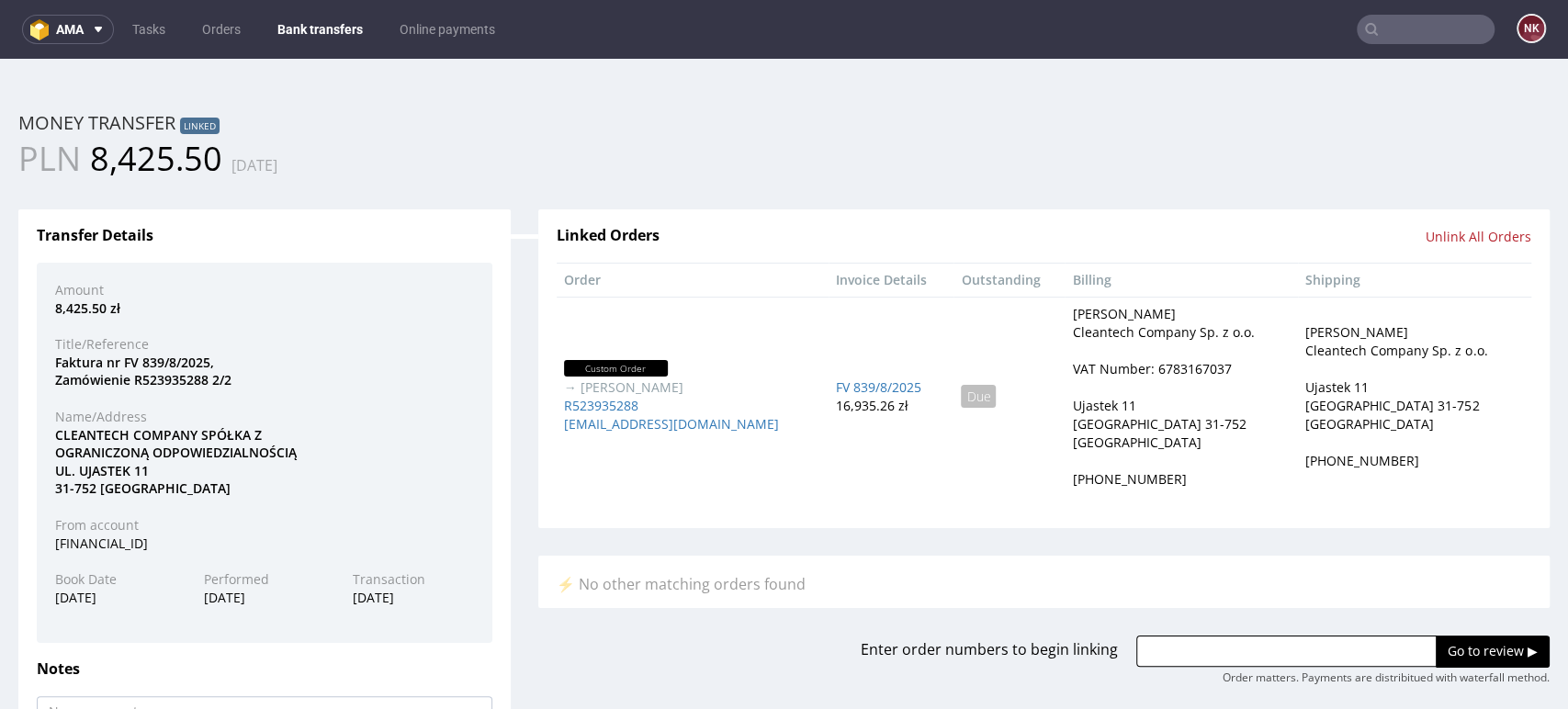
click at [178, 385] on div "Faktura nr FV 839/8/2025, Zamówienie R523935288 2/2" at bounding box center [264, 371] width 447 height 36
copy div "R523935288"
click at [474, 150] on div "PLN 8,425.50 03.09.2025" at bounding box center [394, 159] width 752 height 46
click at [507, 214] on div "Transfer Details Amount 8,425.50 zł Title/Reference Faktura nr FV 839/8/2025, Z…" at bounding box center [264, 540] width 520 height 719
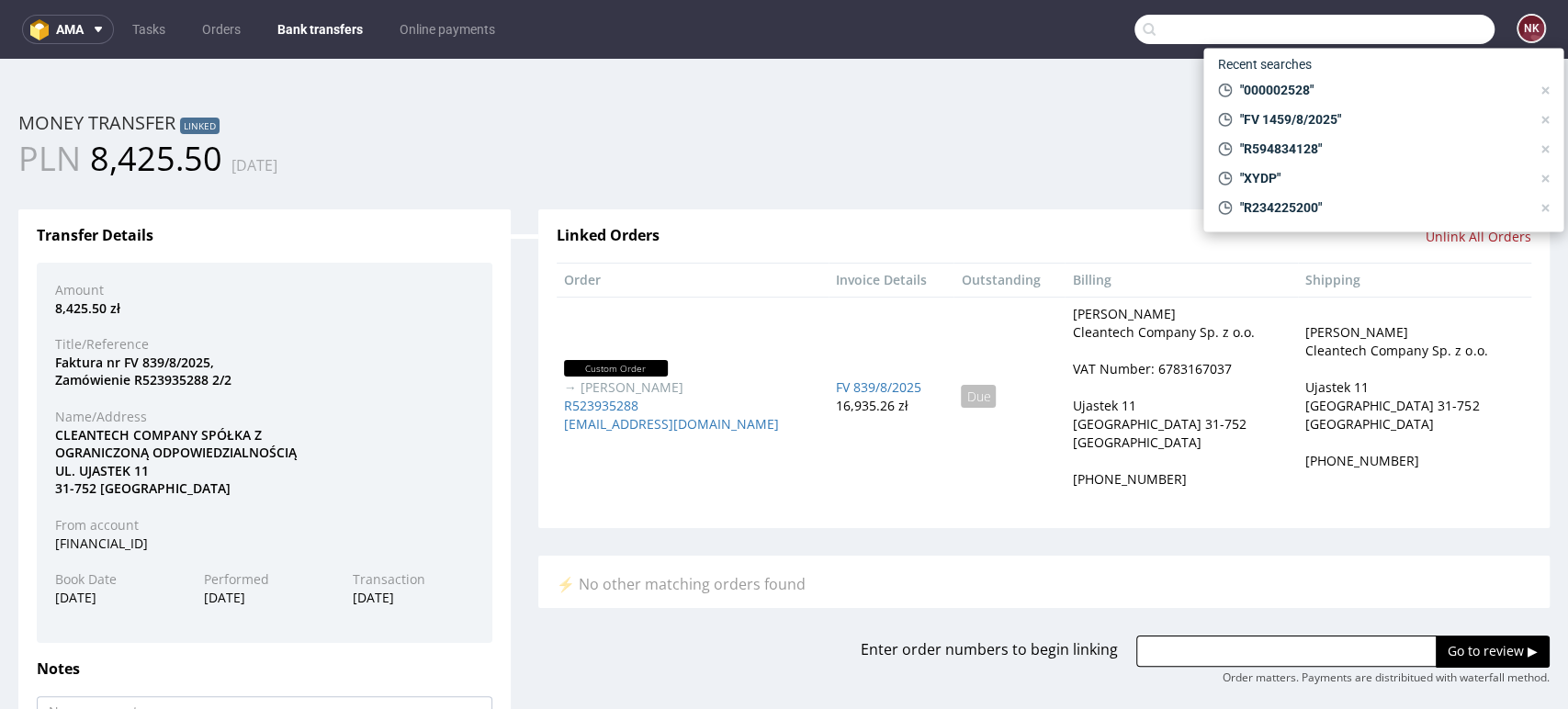
click at [1390, 39] on input "text" at bounding box center [1314, 29] width 360 height 29
paste input "R911485754"
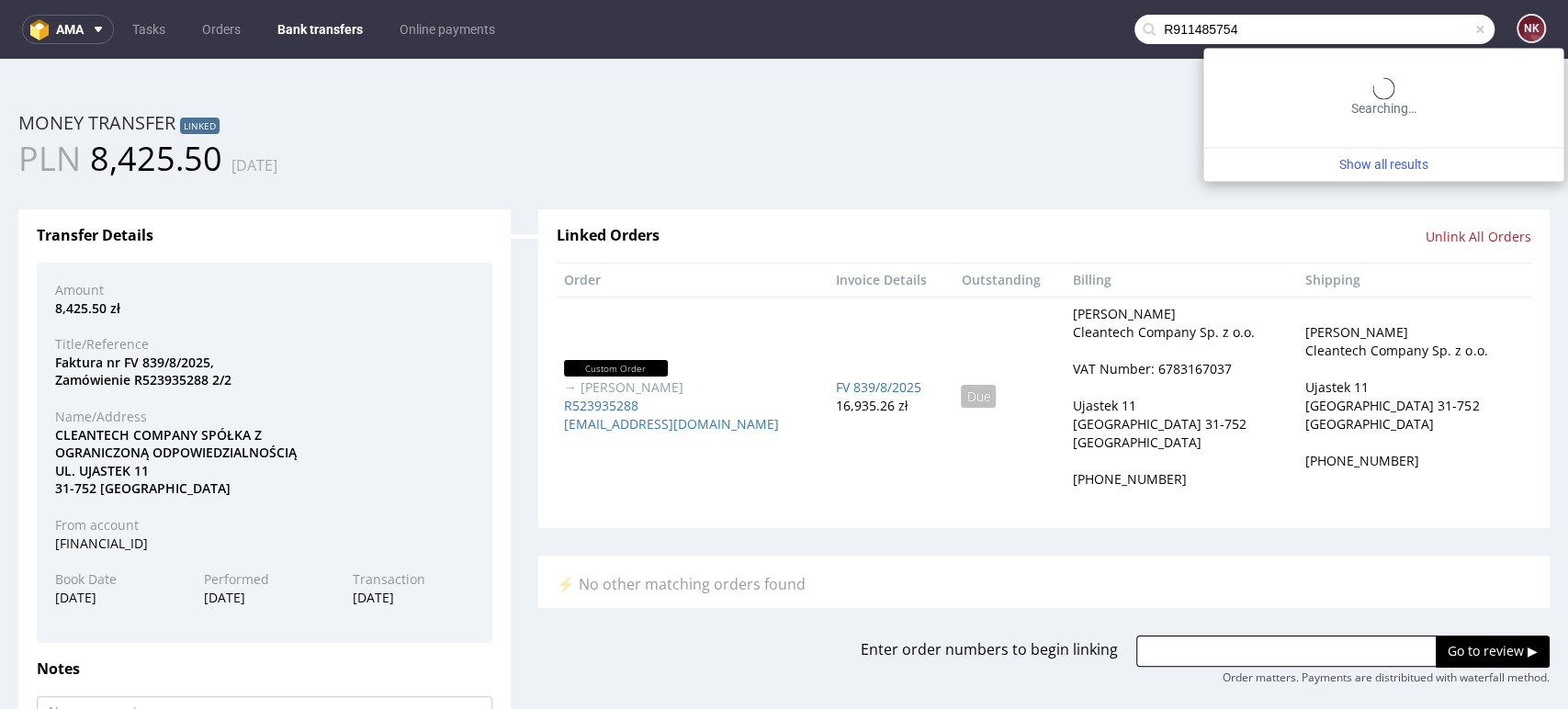
type input "R911485754"
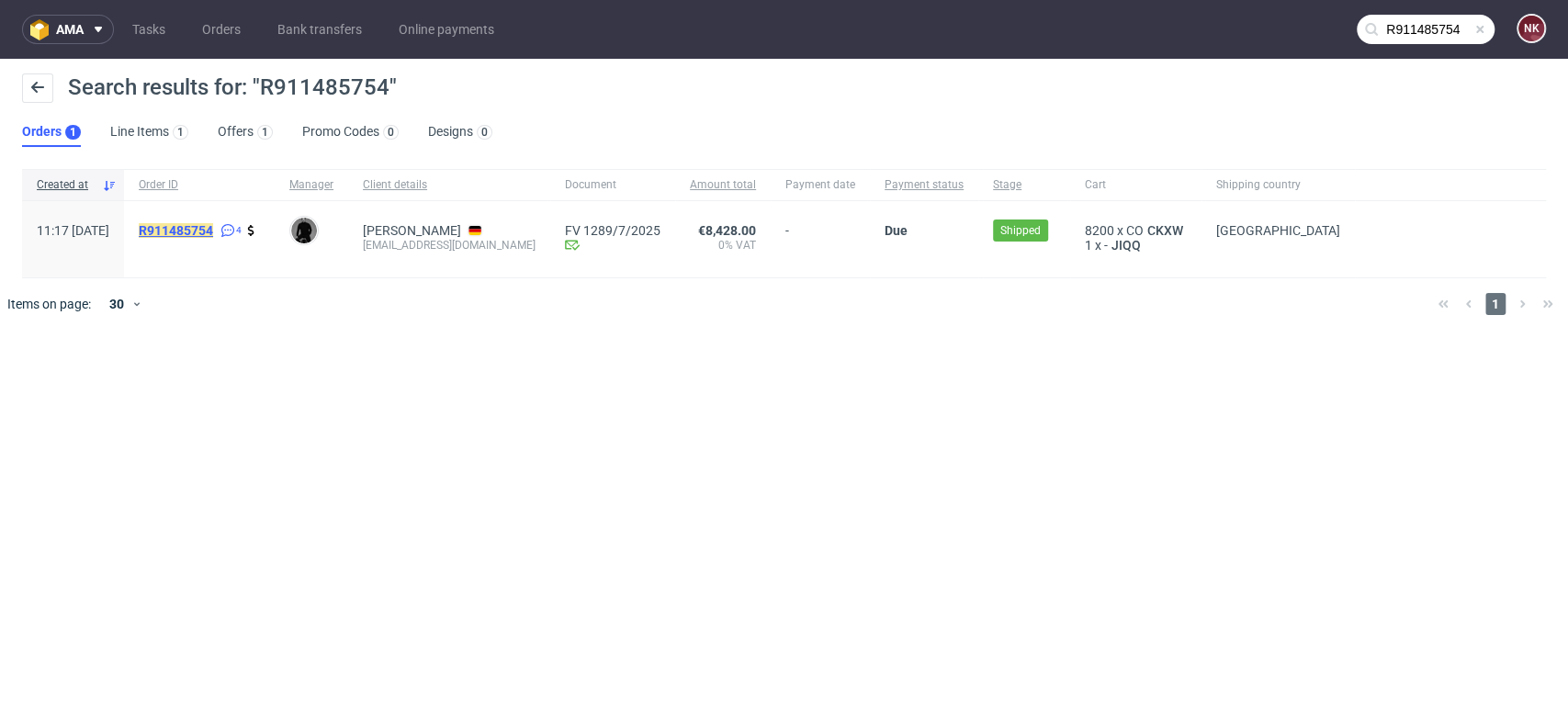
click at [213, 227] on mark "R911485754" at bounding box center [176, 230] width 75 height 15
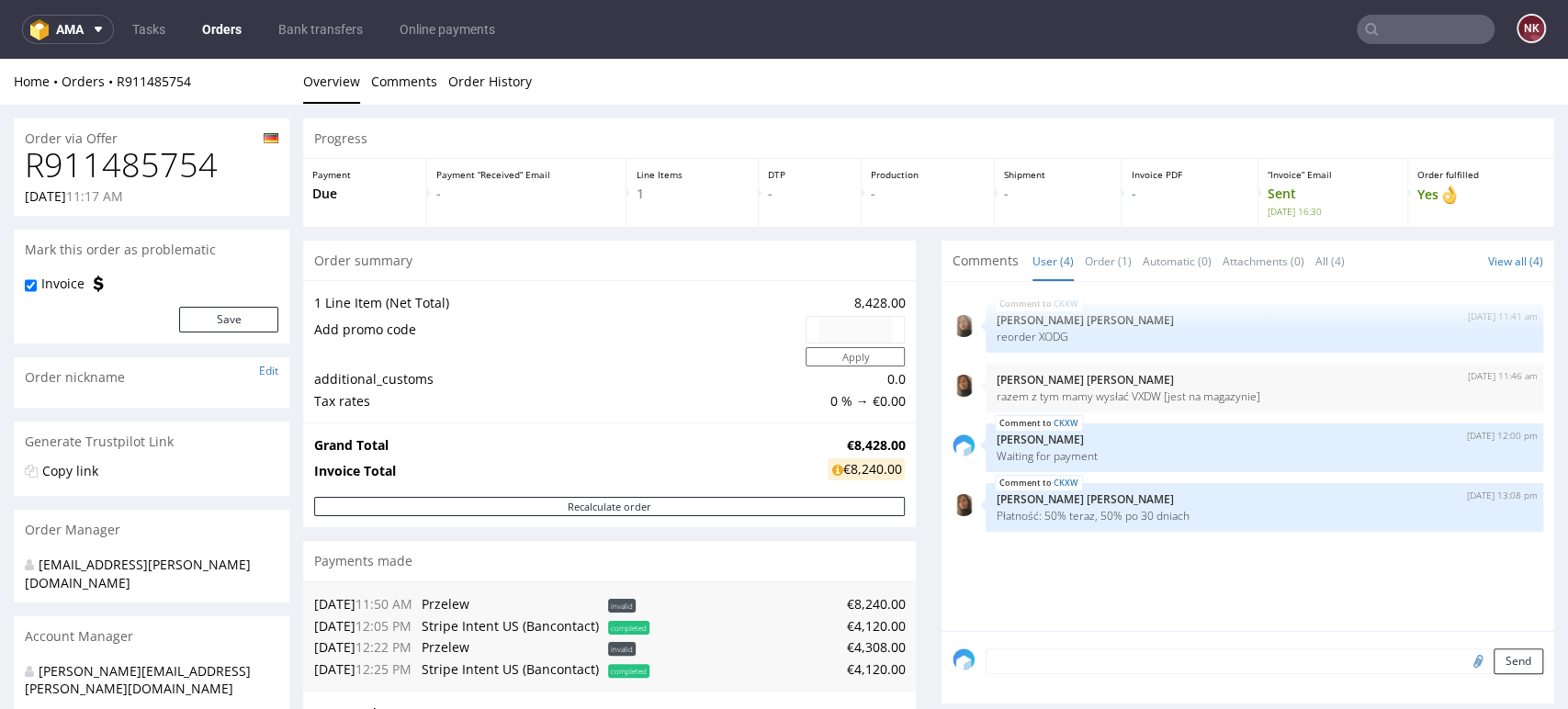
click at [913, 461] on div "Progress Payment Due Payment “Received” Email - Line Items 1 DTP - Production -…" at bounding box center [928, 721] width 1251 height 1204
click at [169, 173] on h1 "R911485754" at bounding box center [151, 166] width 253 height 37
copy h1 "R911485754"
click at [916, 542] on div "Progress Payment Due Payment “Received” Email - Line Items 1 DTP - Production -…" at bounding box center [928, 721] width 1251 height 1204
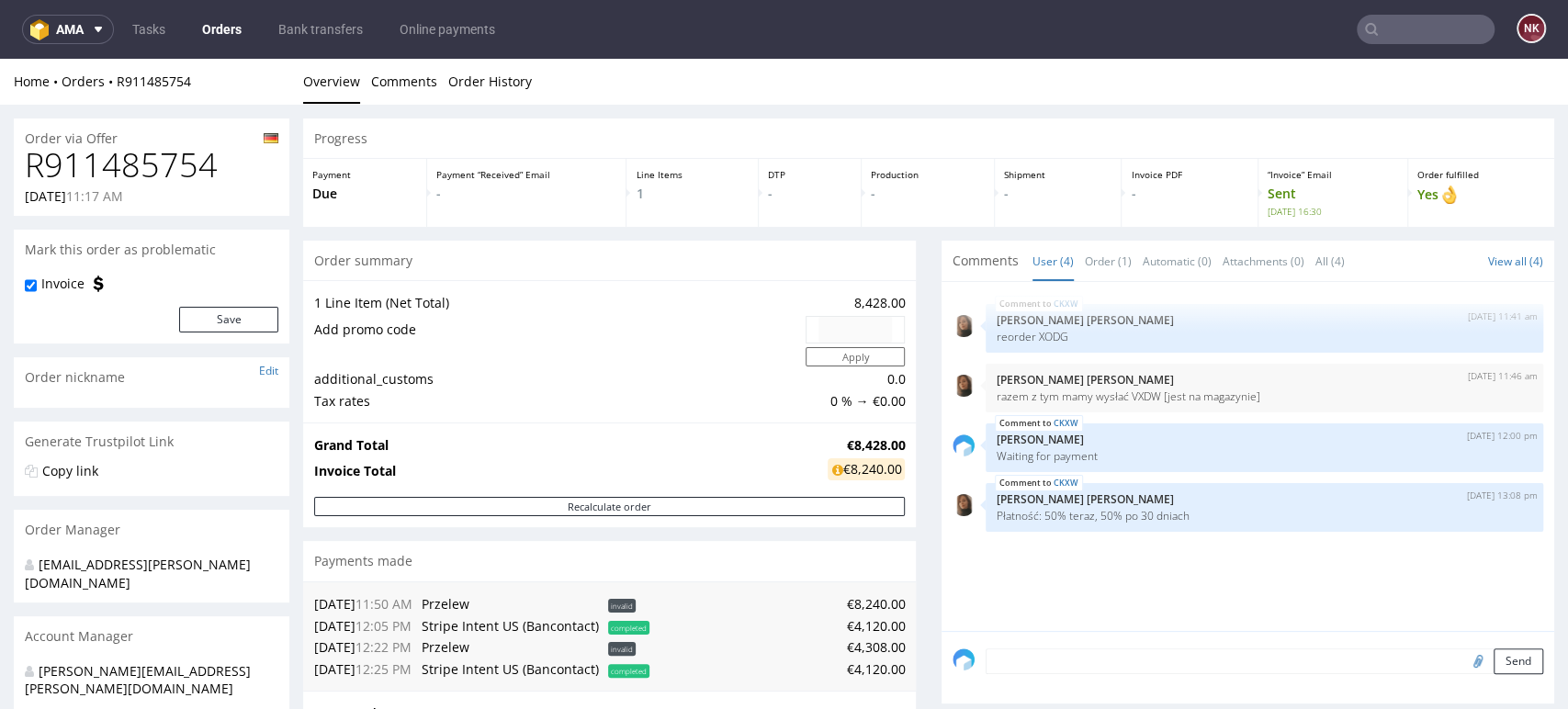
click at [142, 156] on h1 "R911485754" at bounding box center [151, 166] width 253 height 37
copy h1 "R911485754"
click at [911, 379] on div "Progress Payment Due Payment “Received” Email - Line Items 1 DTP - Production -…" at bounding box center [928, 721] width 1251 height 1204
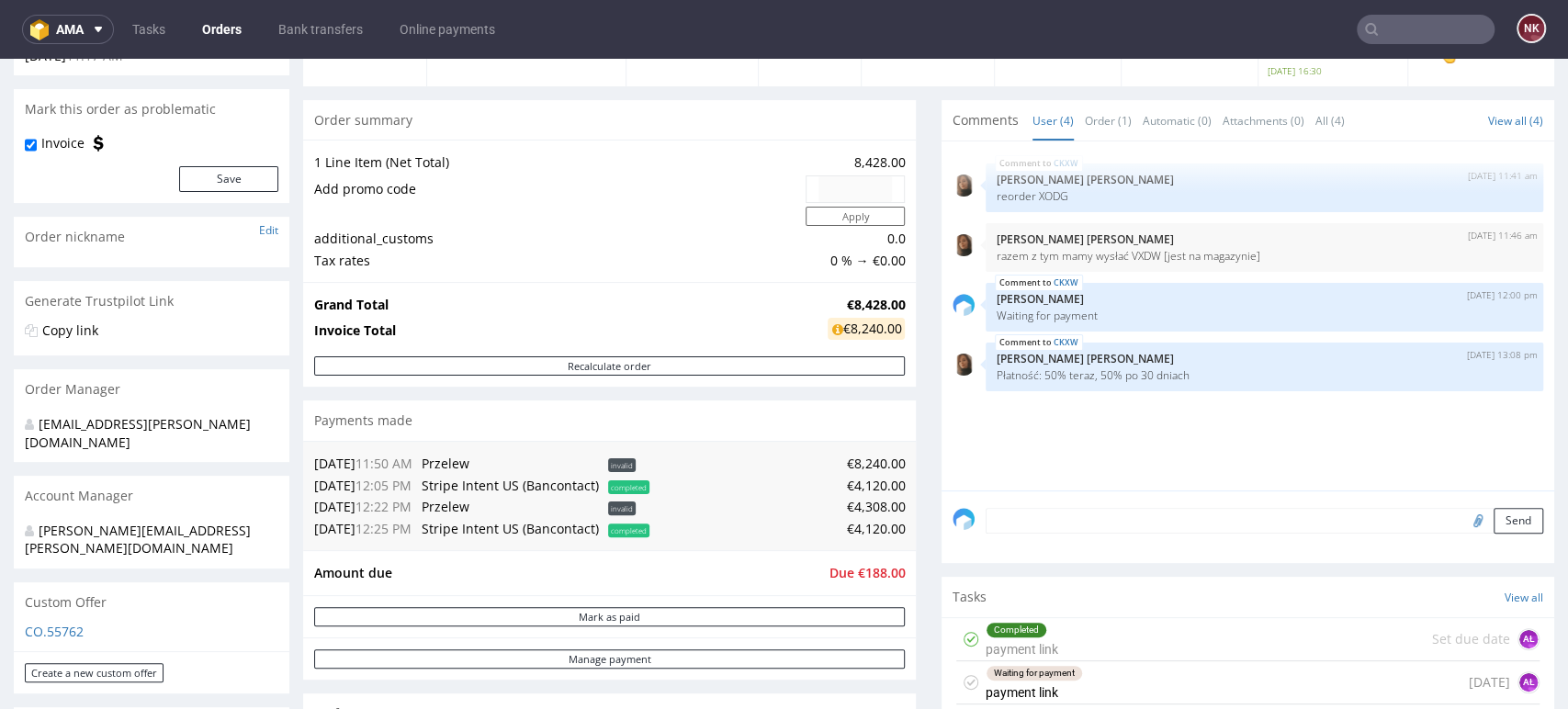
scroll to position [138, 0]
click at [911, 557] on div "Progress Payment Due Payment “Received” Email - Line Items 1 DTP - Production -…" at bounding box center [928, 583] width 1251 height 1204
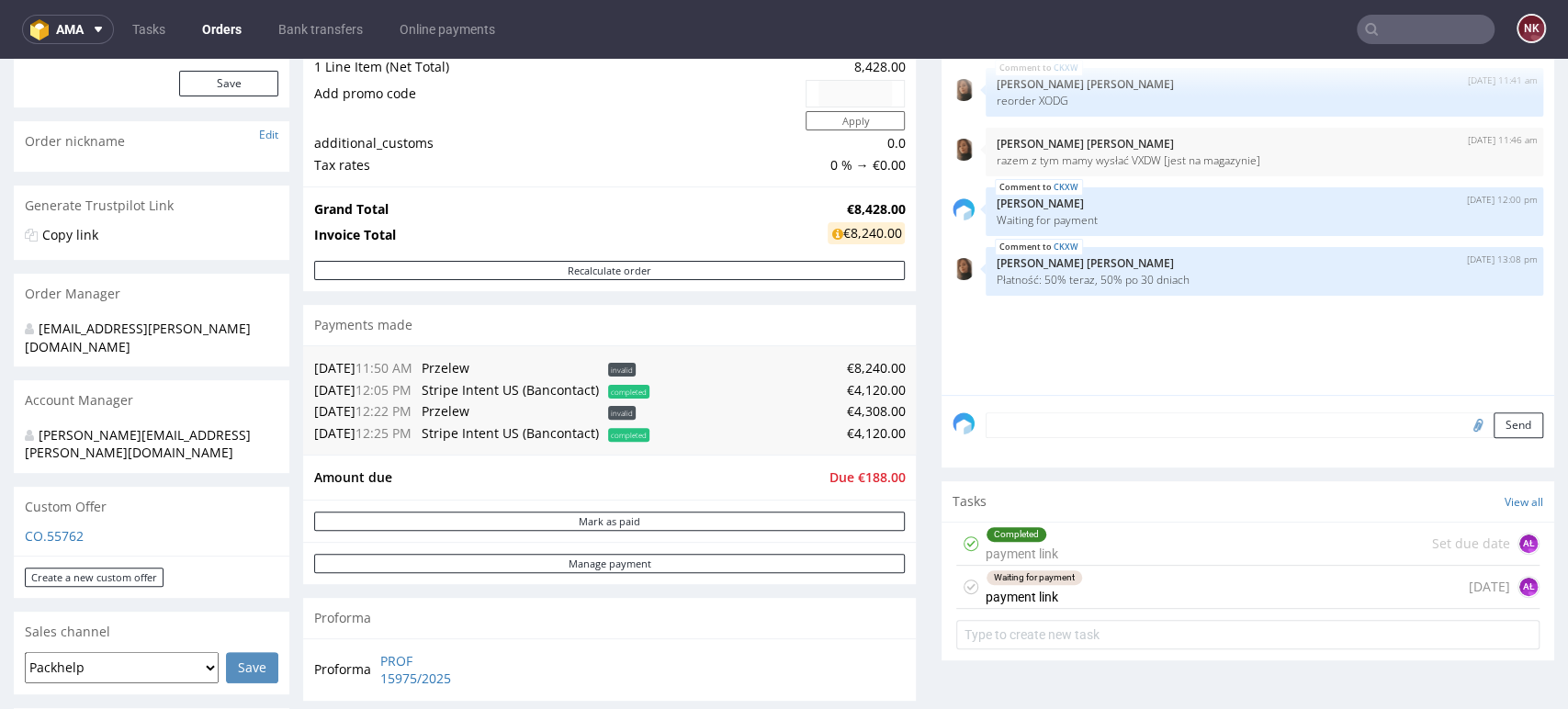
scroll to position [248, 0]
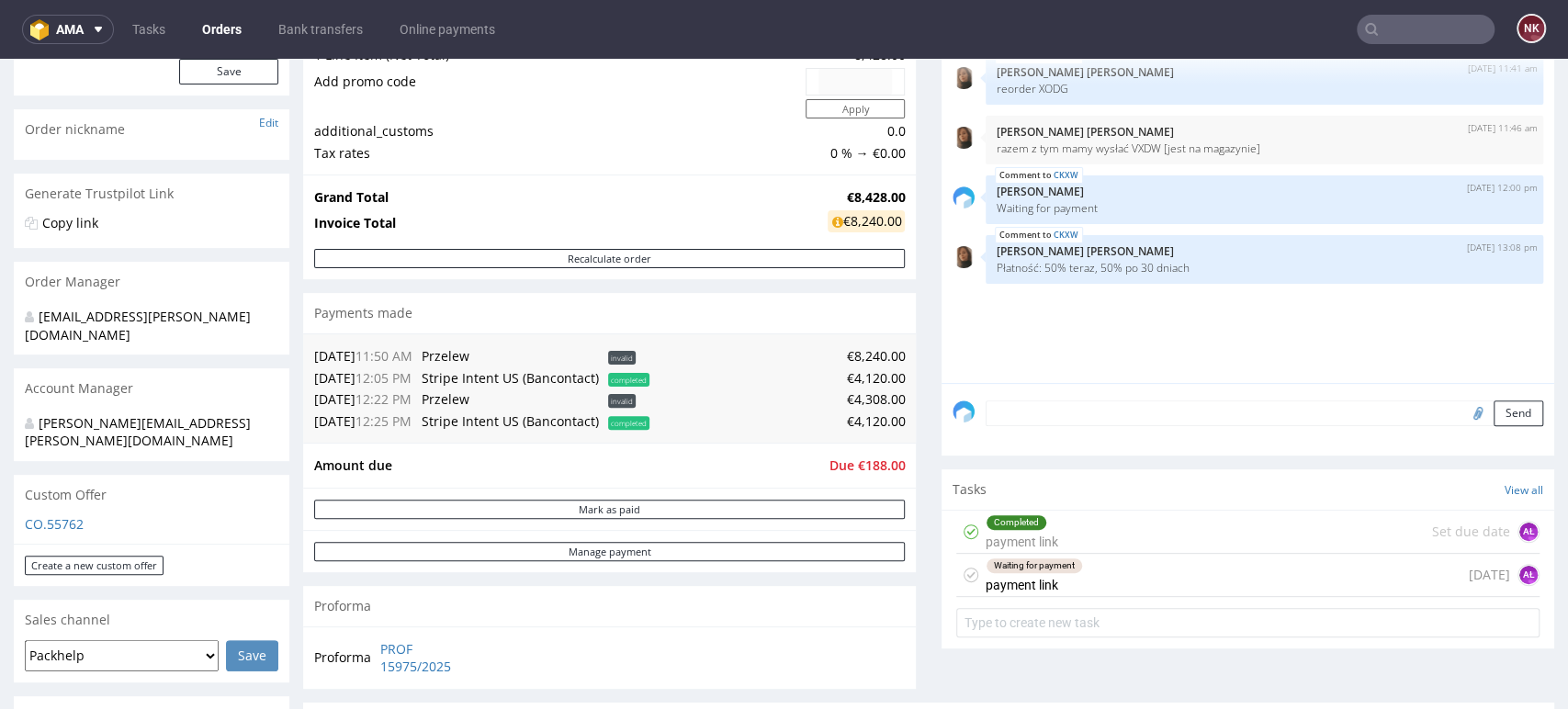
click at [912, 343] on div "Progress Payment Due Payment “Received” Email - Line Items 1 DTP - Production -…" at bounding box center [928, 472] width 1251 height 1204
click at [906, 352] on div "Progress Payment Due Payment “Received” Email - Line Items 1 DTP - Production -…" at bounding box center [928, 472] width 1251 height 1204
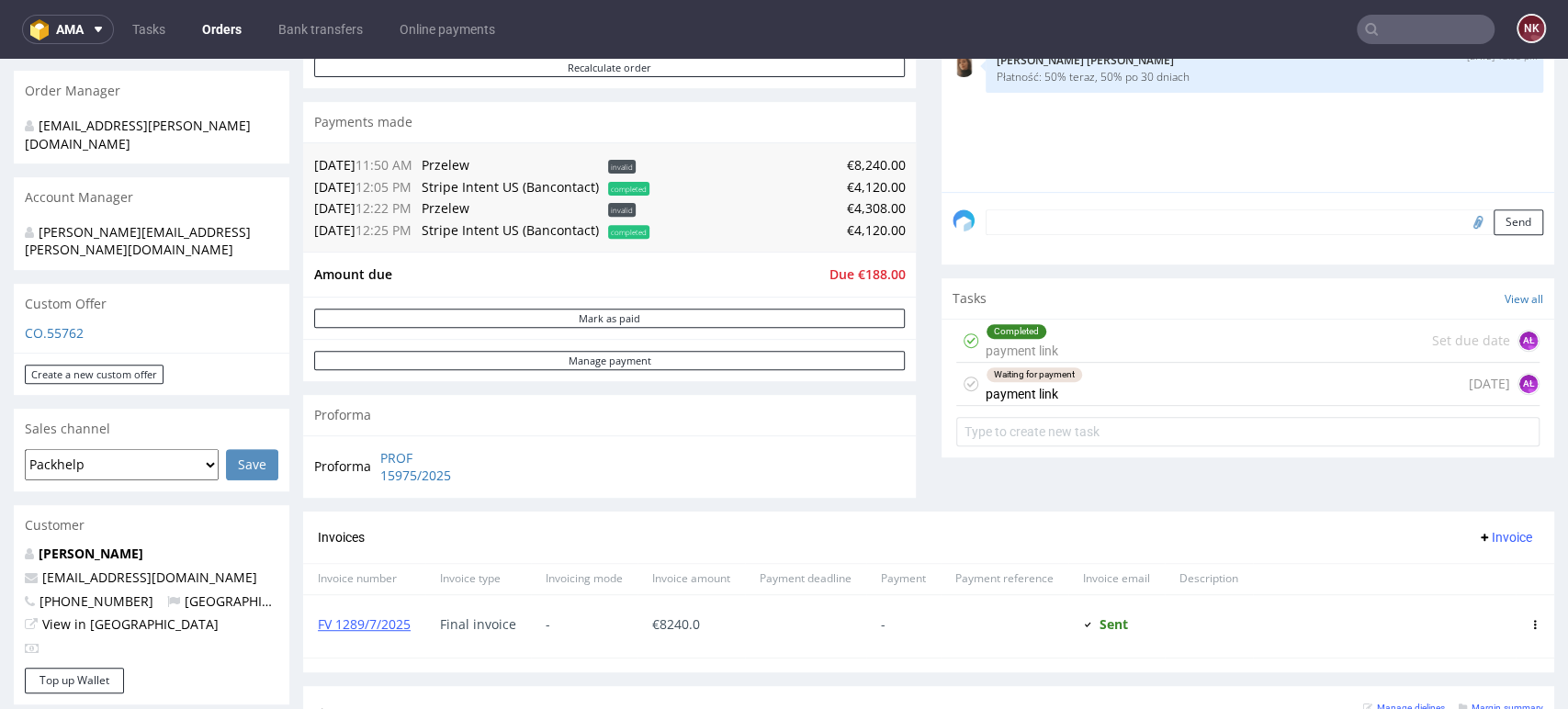
scroll to position [437, 0]
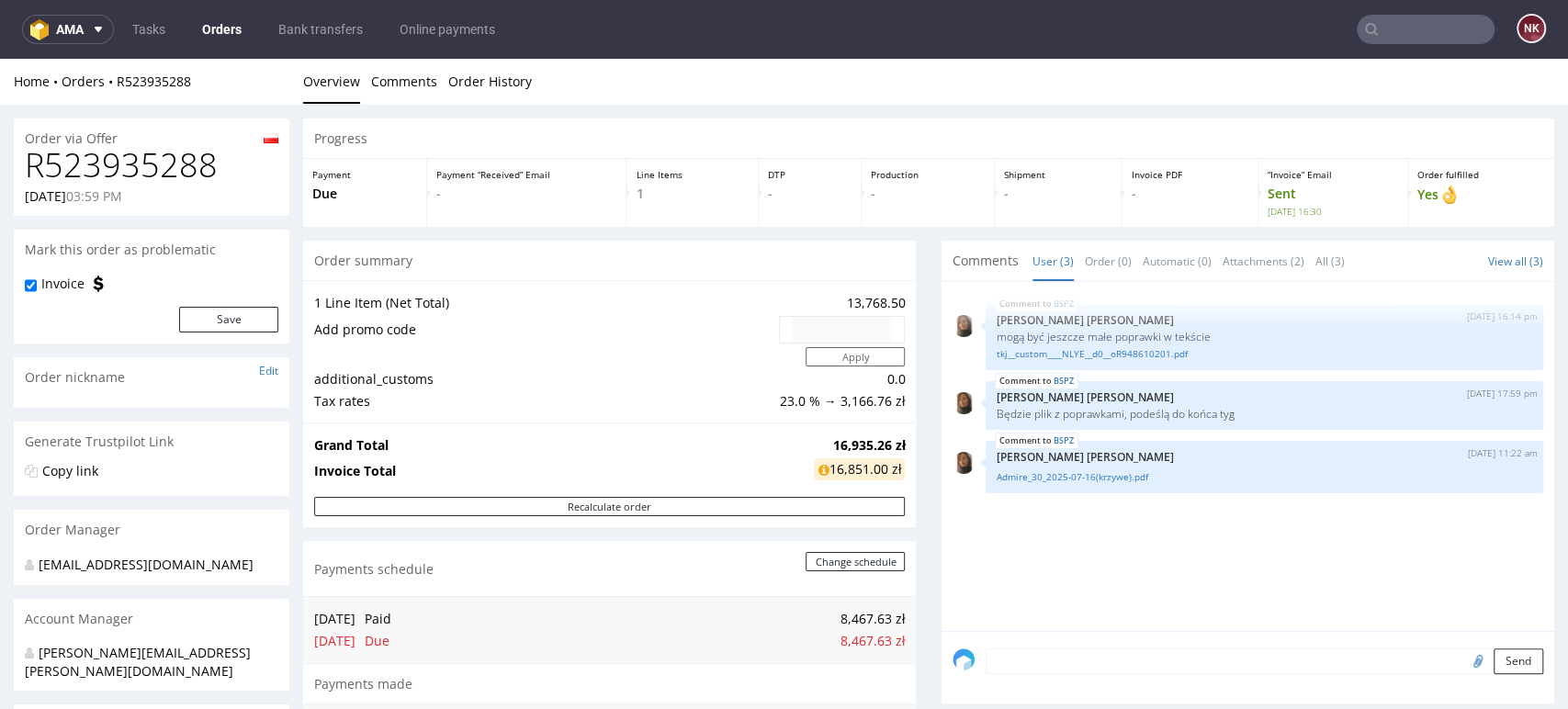
click at [162, 164] on h1 "R523935288" at bounding box center [151, 166] width 253 height 37
copy h1 "R523935288"
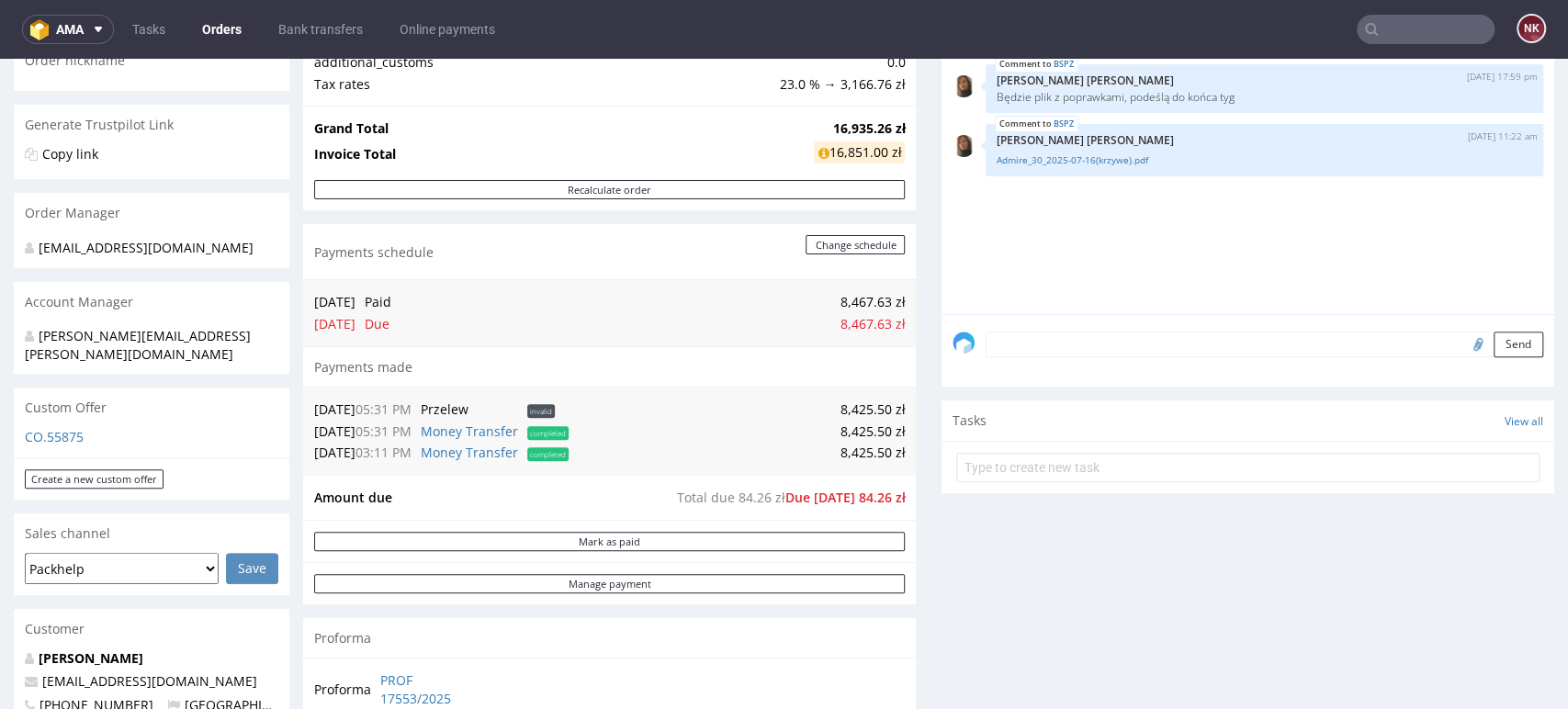
scroll to position [321, 0]
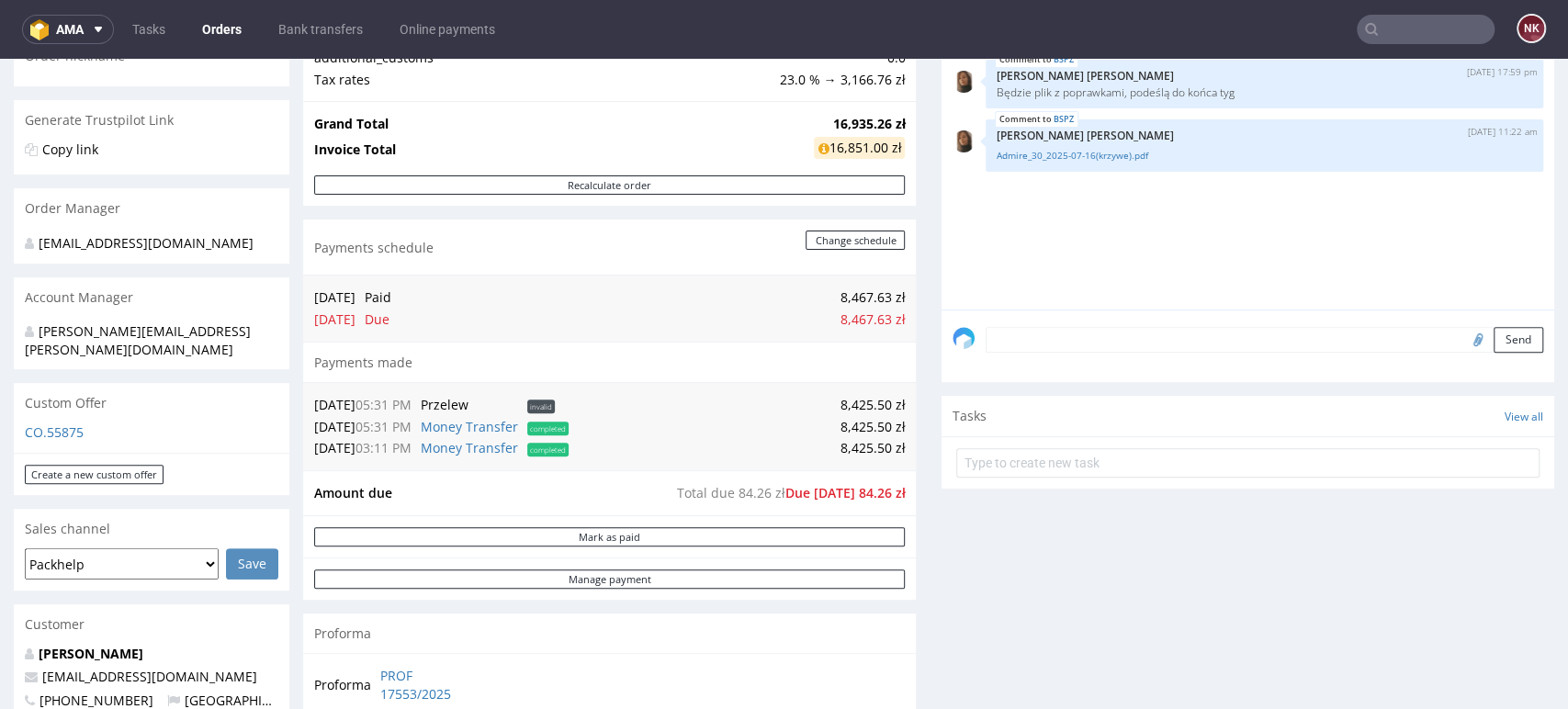
click at [875, 356] on div "Payments made" at bounding box center [609, 362] width 612 height 41
click at [894, 357] on div "Payments made" at bounding box center [609, 362] width 612 height 41
click at [899, 357] on div "Payments made" at bounding box center [609, 362] width 612 height 41
click at [900, 357] on div "Progress Payment Due Payment “Received” Email - Line Items 1 DTP - Production -…" at bounding box center [928, 425] width 1251 height 1257
click at [905, 358] on div "Progress Payment Due Payment “Received” Email - Line Items 1 DTP - Production -…" at bounding box center [928, 425] width 1251 height 1257
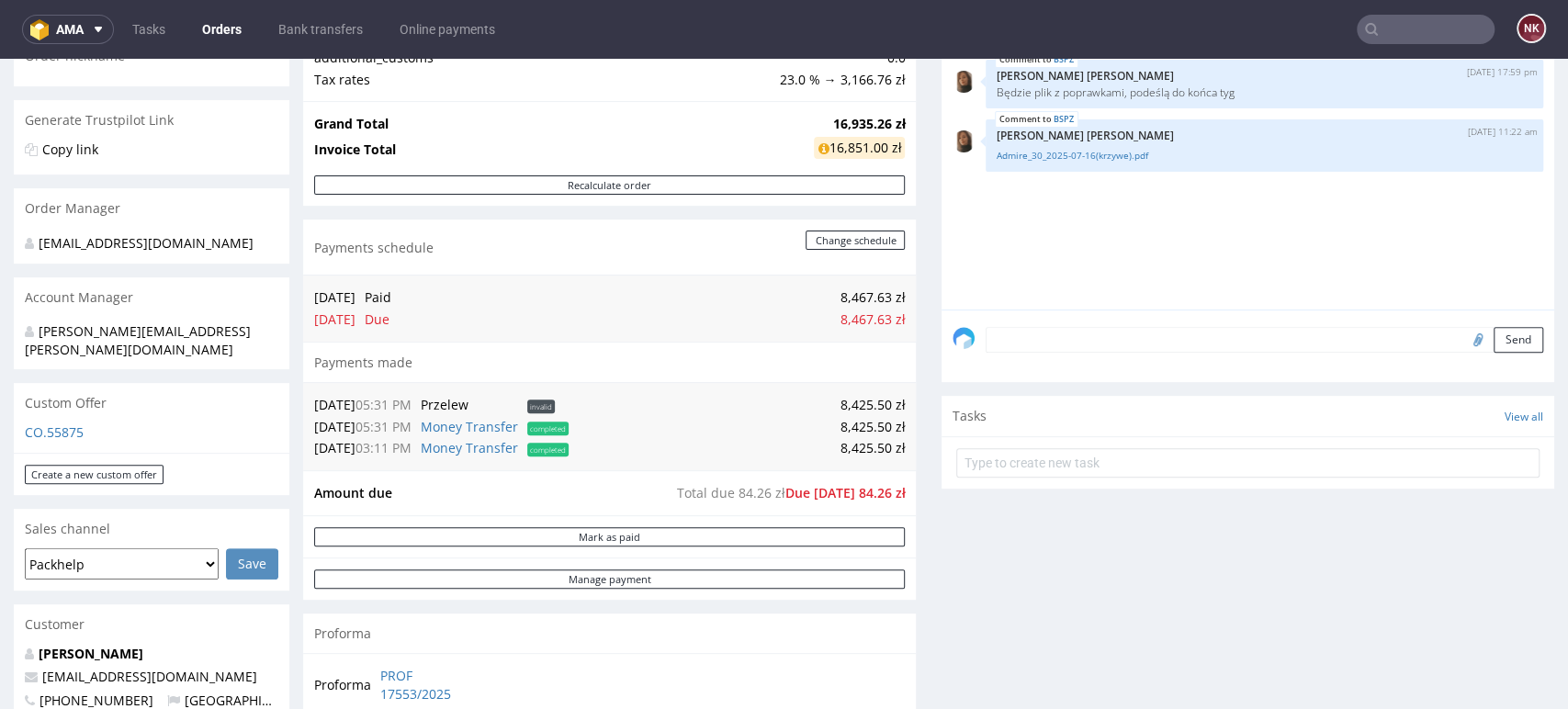
click at [914, 444] on div "Progress Payment Due Payment “Received” Email - Line Items 1 DTP - Production -…" at bounding box center [928, 425] width 1251 height 1257
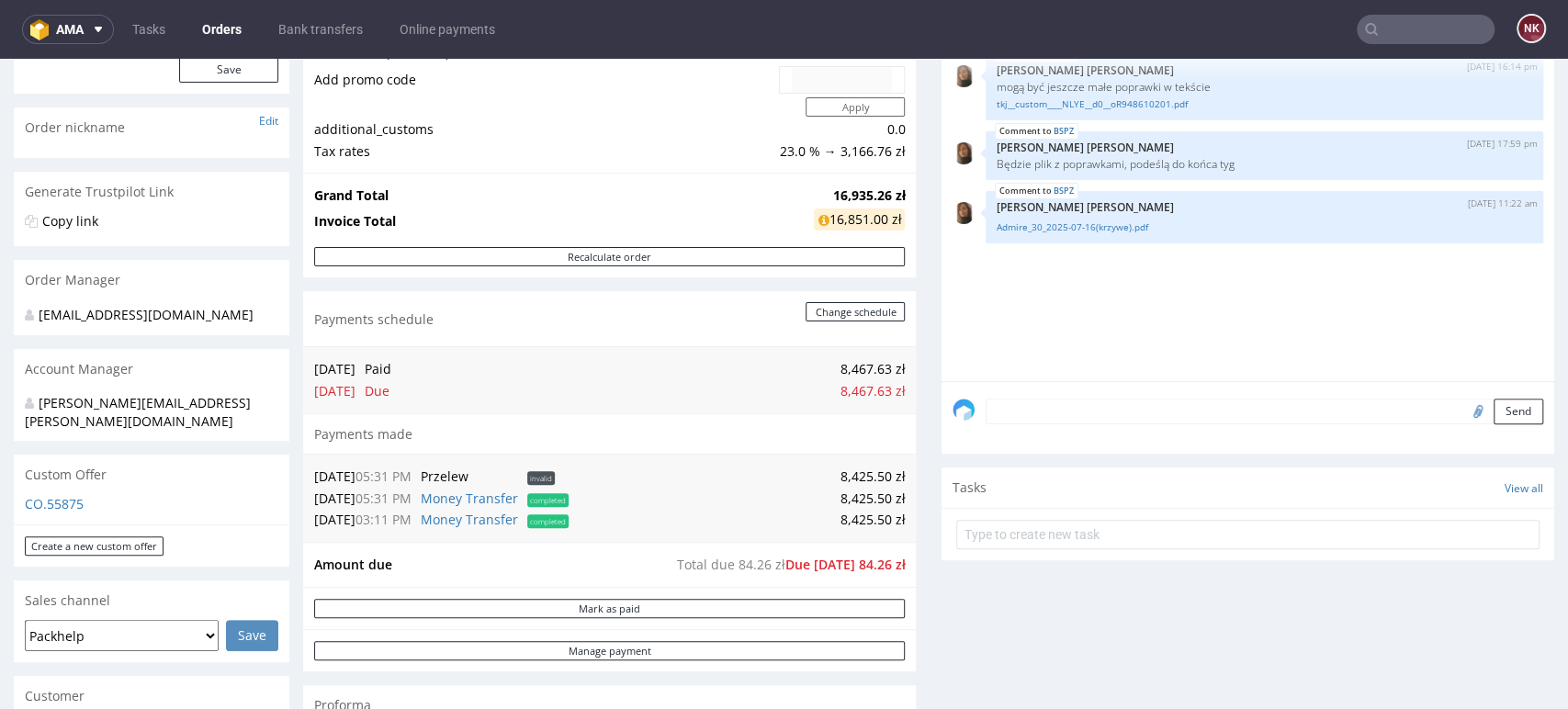
scroll to position [0, 0]
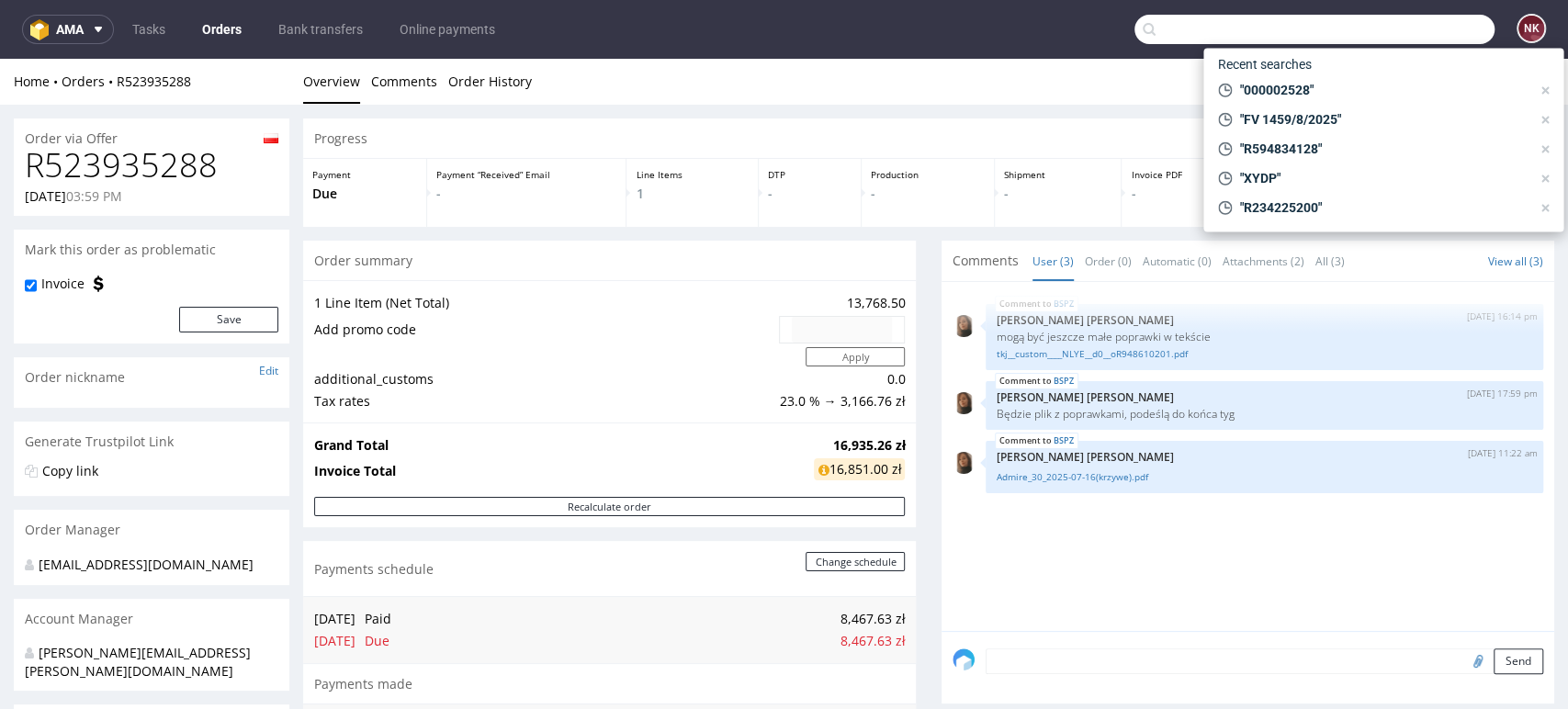
click at [1405, 29] on input "text" at bounding box center [1314, 29] width 360 height 29
paste input "R911485754"
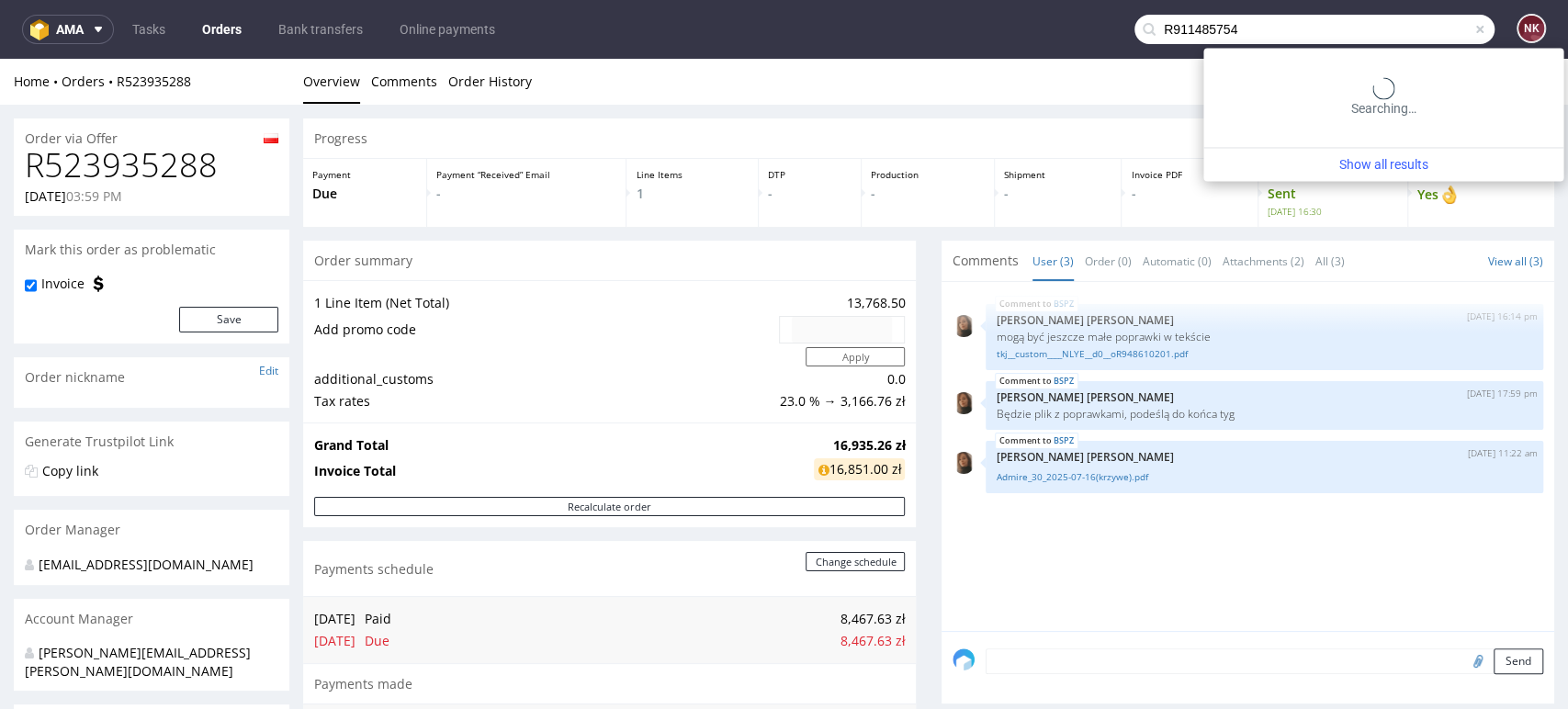
type input "R911485754"
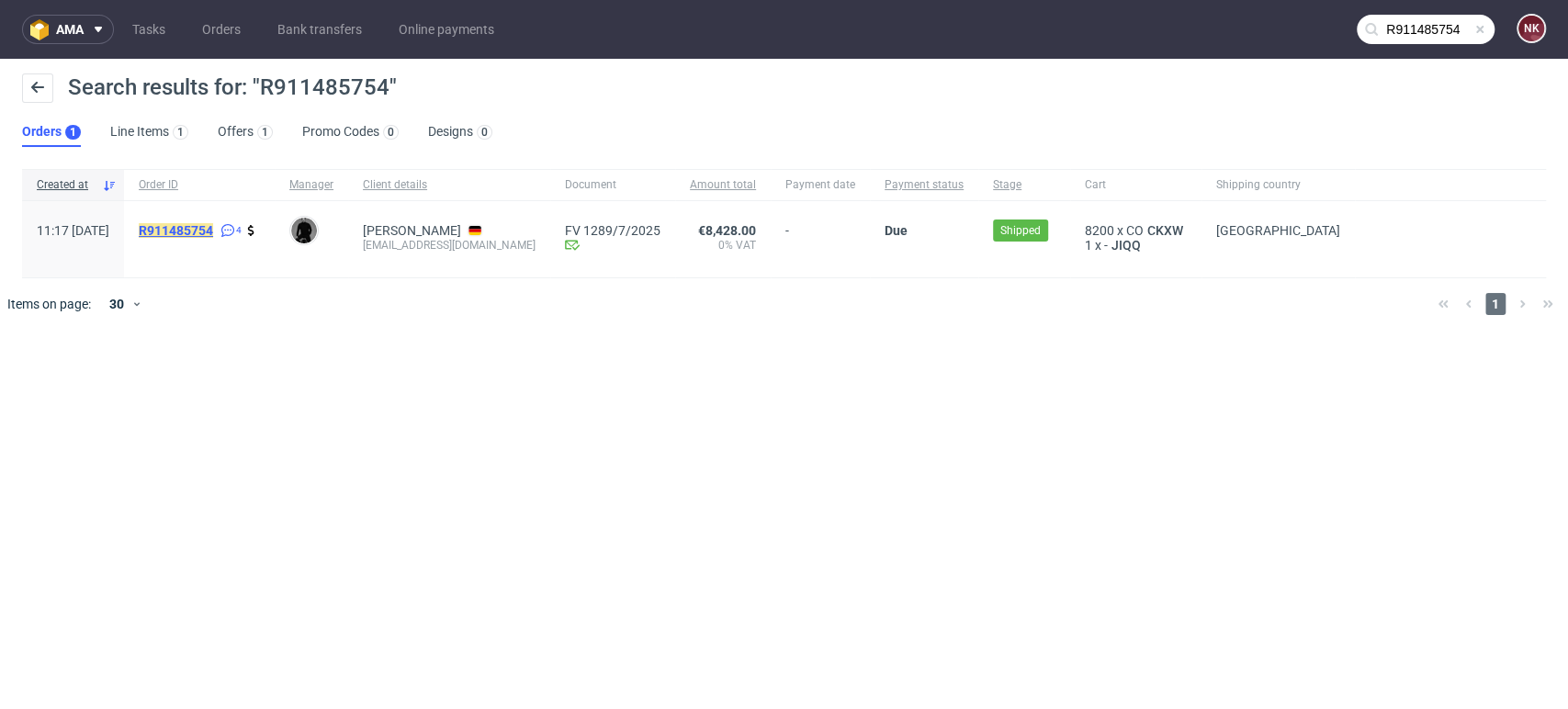
click at [213, 233] on mark "R911485754" at bounding box center [176, 230] width 75 height 15
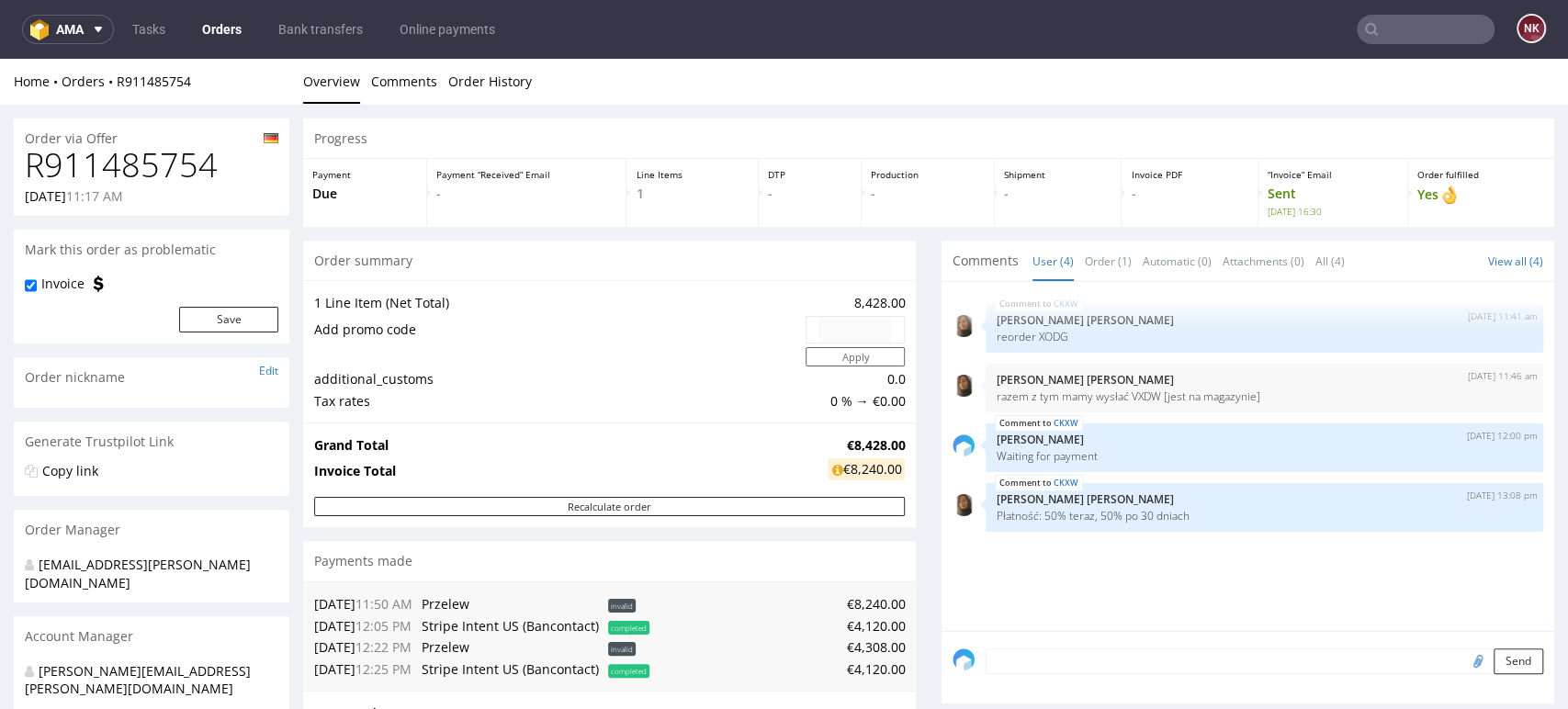
click at [917, 482] on div "Progress Payment Due Payment “Received” Email - Line Items 1 DTP - Production -…" at bounding box center [928, 721] width 1251 height 1204
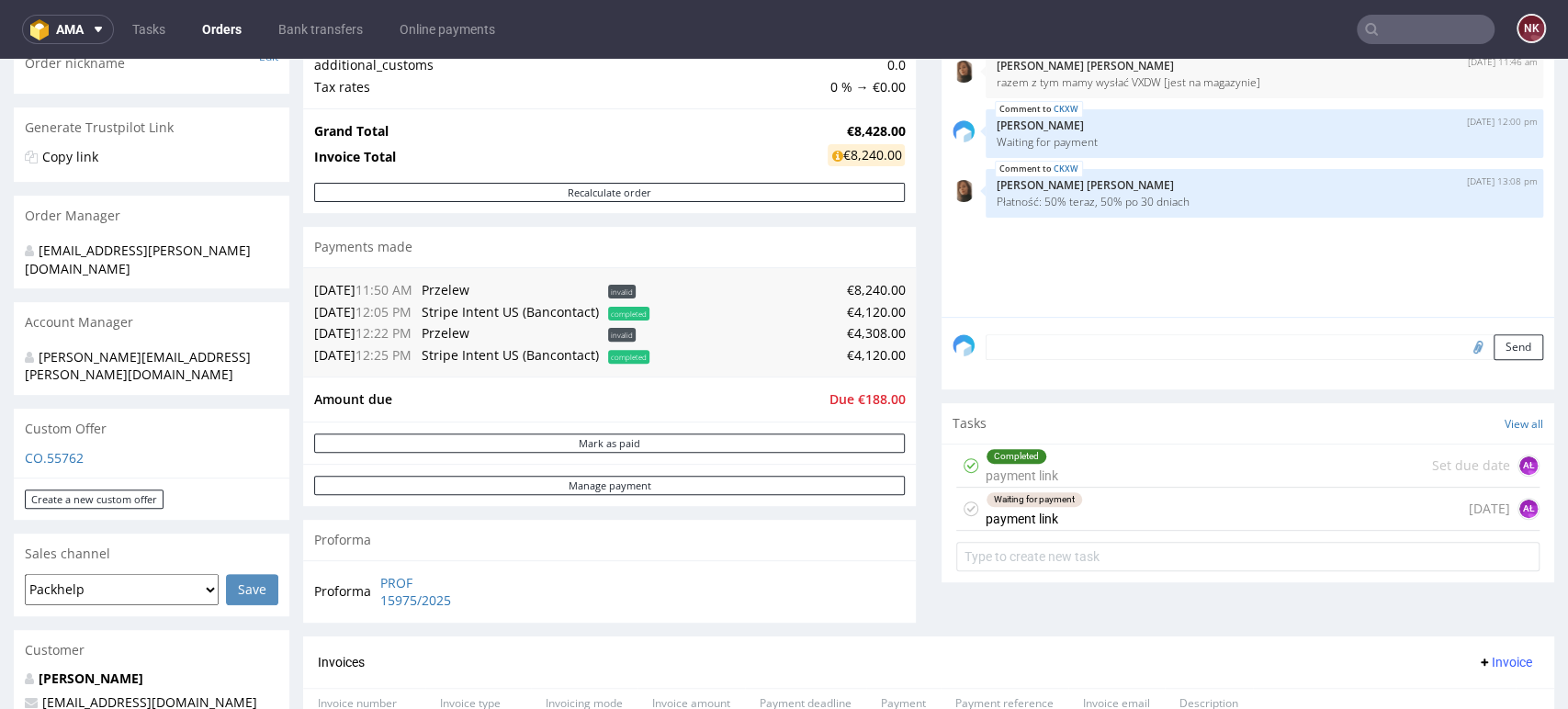
scroll to position [326, 0]
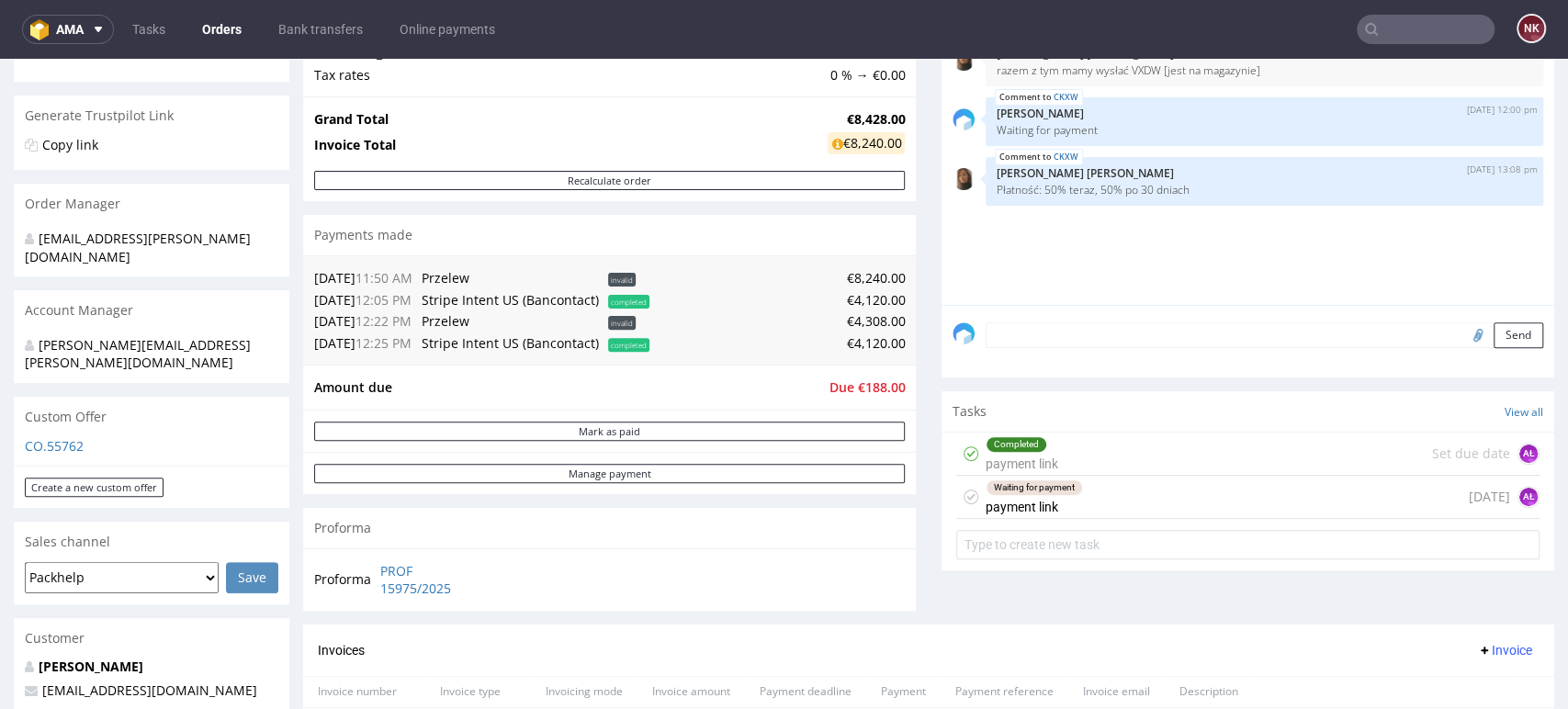
click at [906, 317] on div "Progress Payment Due Payment “Received” Email - Line Items 1 DTP - Production -…" at bounding box center [928, 395] width 1251 height 1204
click at [906, 315] on div "Progress Payment Due Payment “Received” Email - Line Items 1 DTP - Production -…" at bounding box center [928, 395] width 1251 height 1204
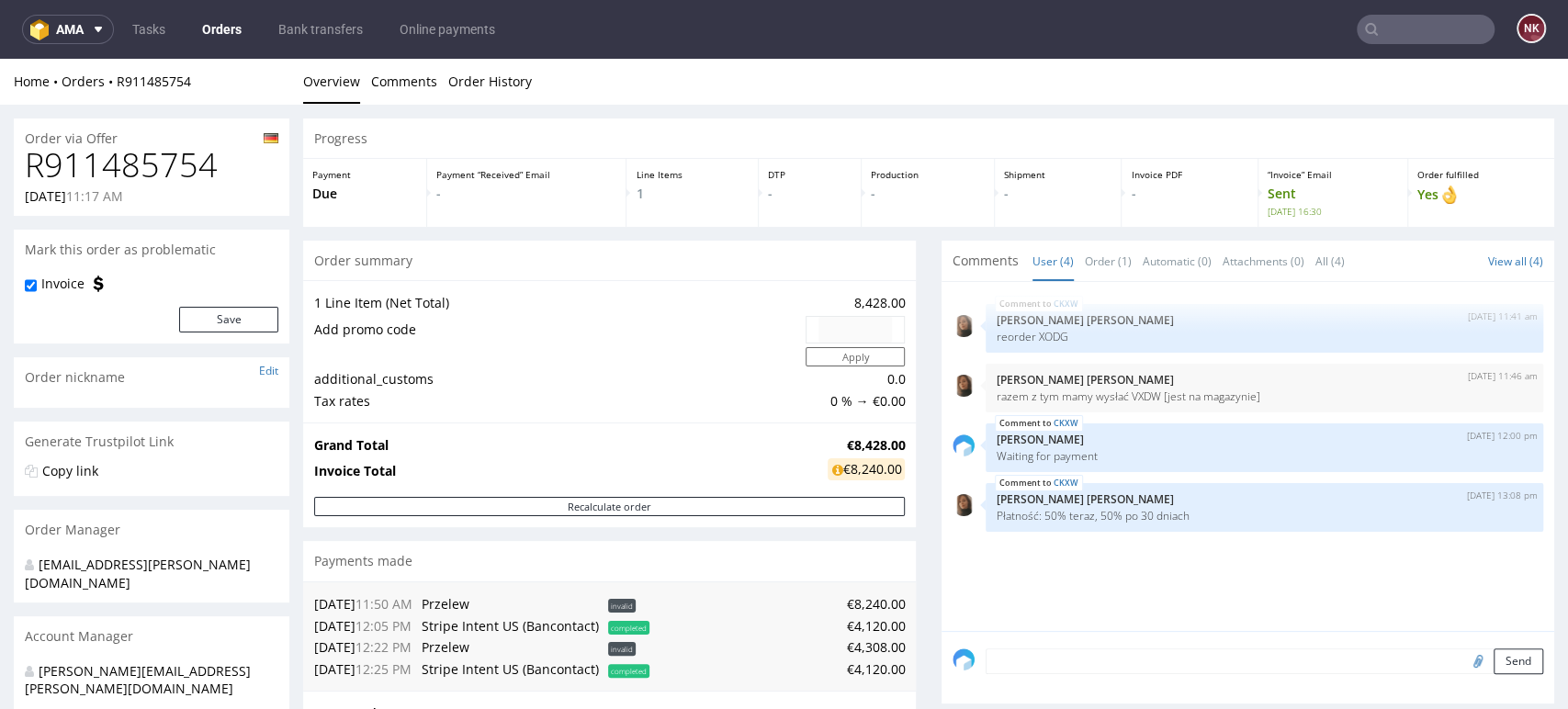
click at [908, 338] on div "Progress Payment Due Payment “Received” Email - Line Items 1 DTP - Production -…" at bounding box center [928, 721] width 1251 height 1204
click at [137, 172] on h1 "R911485754" at bounding box center [151, 166] width 253 height 37
copy h1 "R911485754"
click at [913, 440] on div "Progress Payment Due Payment “Received” Email - Line Items 1 DTP - Production -…" at bounding box center [928, 721] width 1251 height 1204
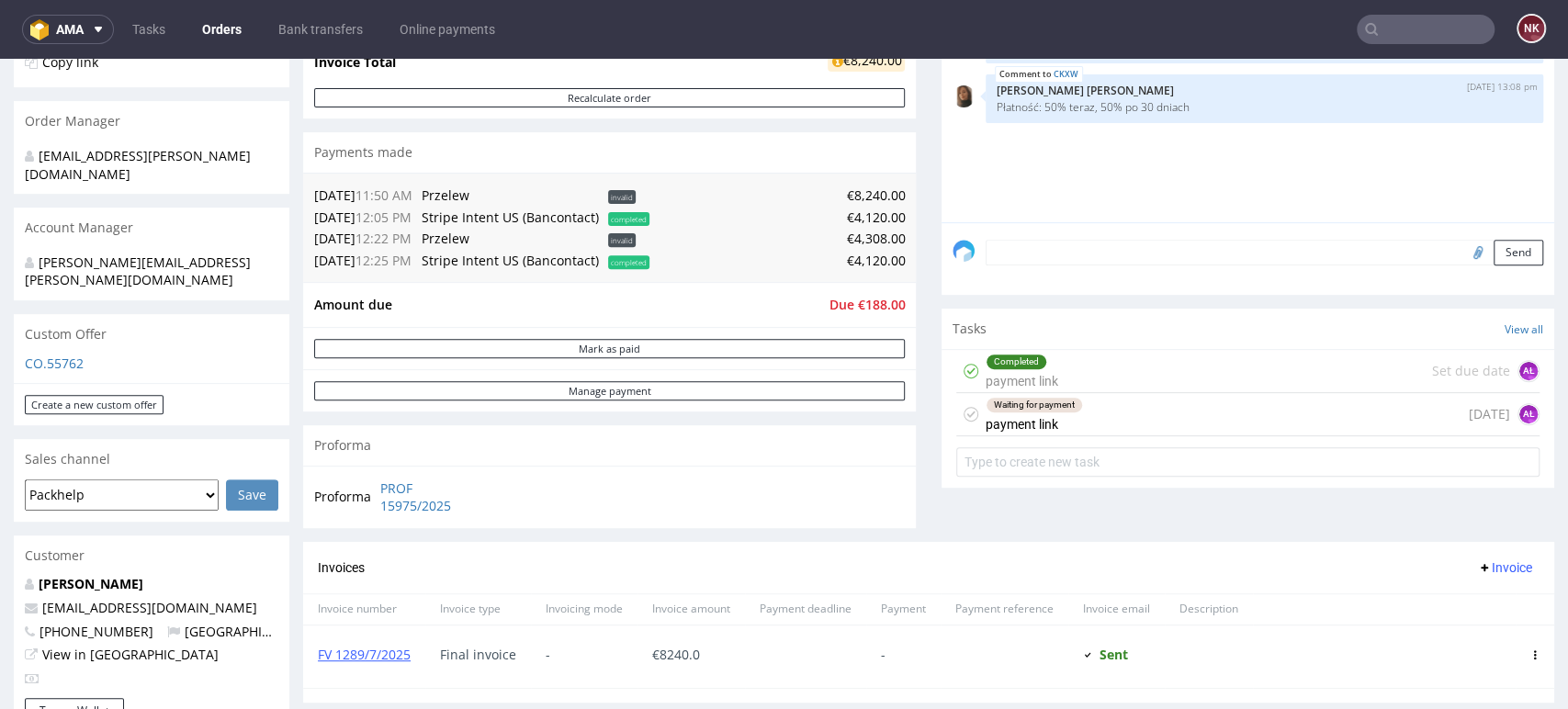
scroll to position [401, 0]
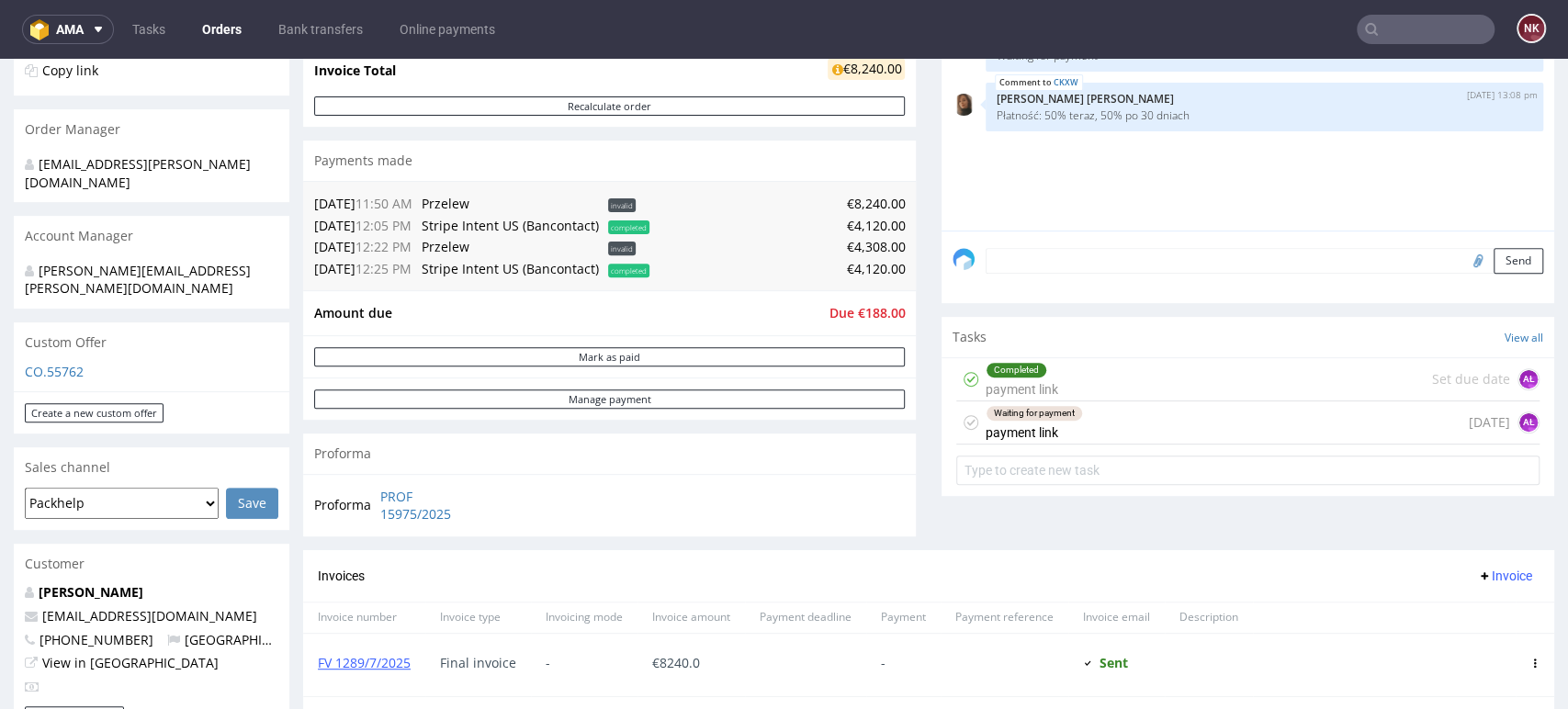
click at [911, 356] on div "Progress Payment Due Payment “Received” Email - Line Items 1 DTP - Production -…" at bounding box center [928, 320] width 1251 height 1204
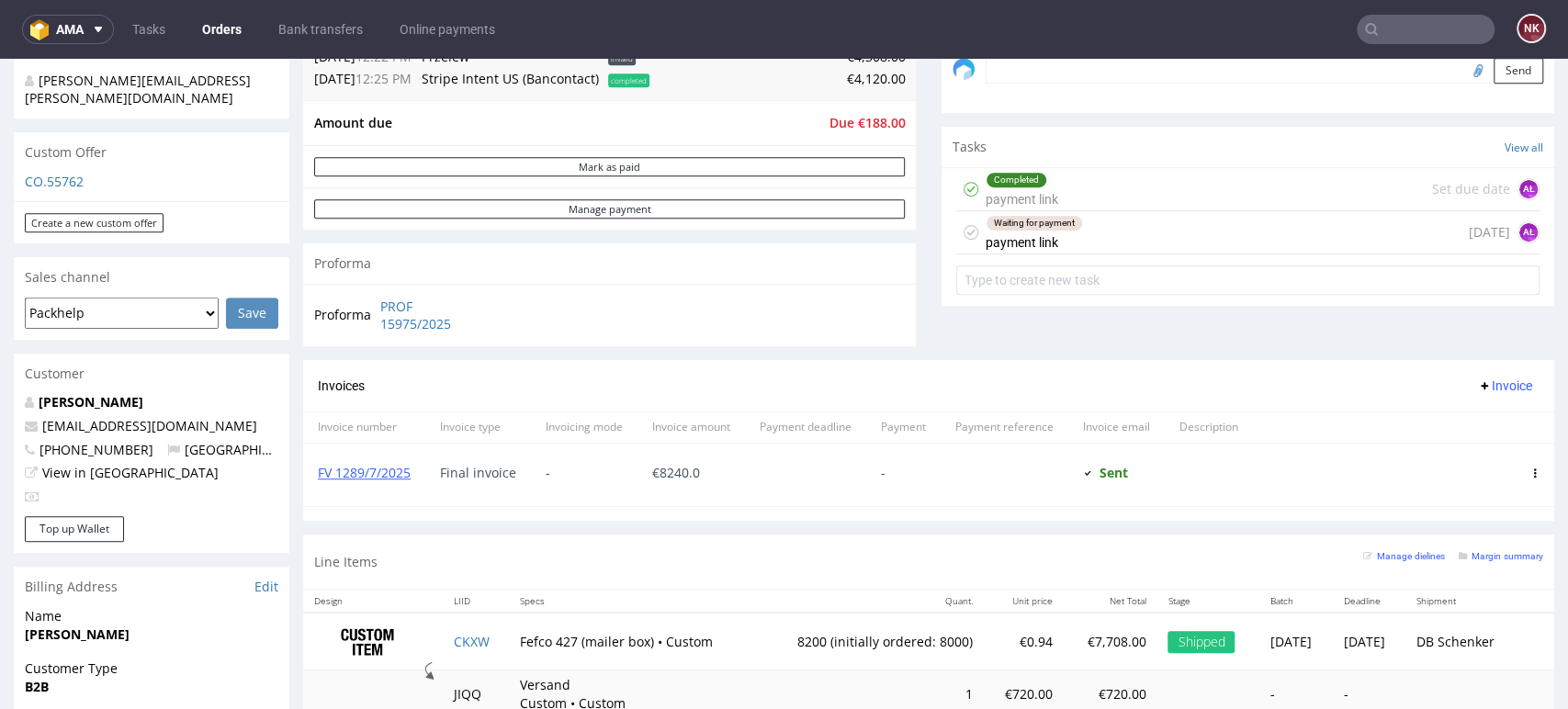
scroll to position [386, 0]
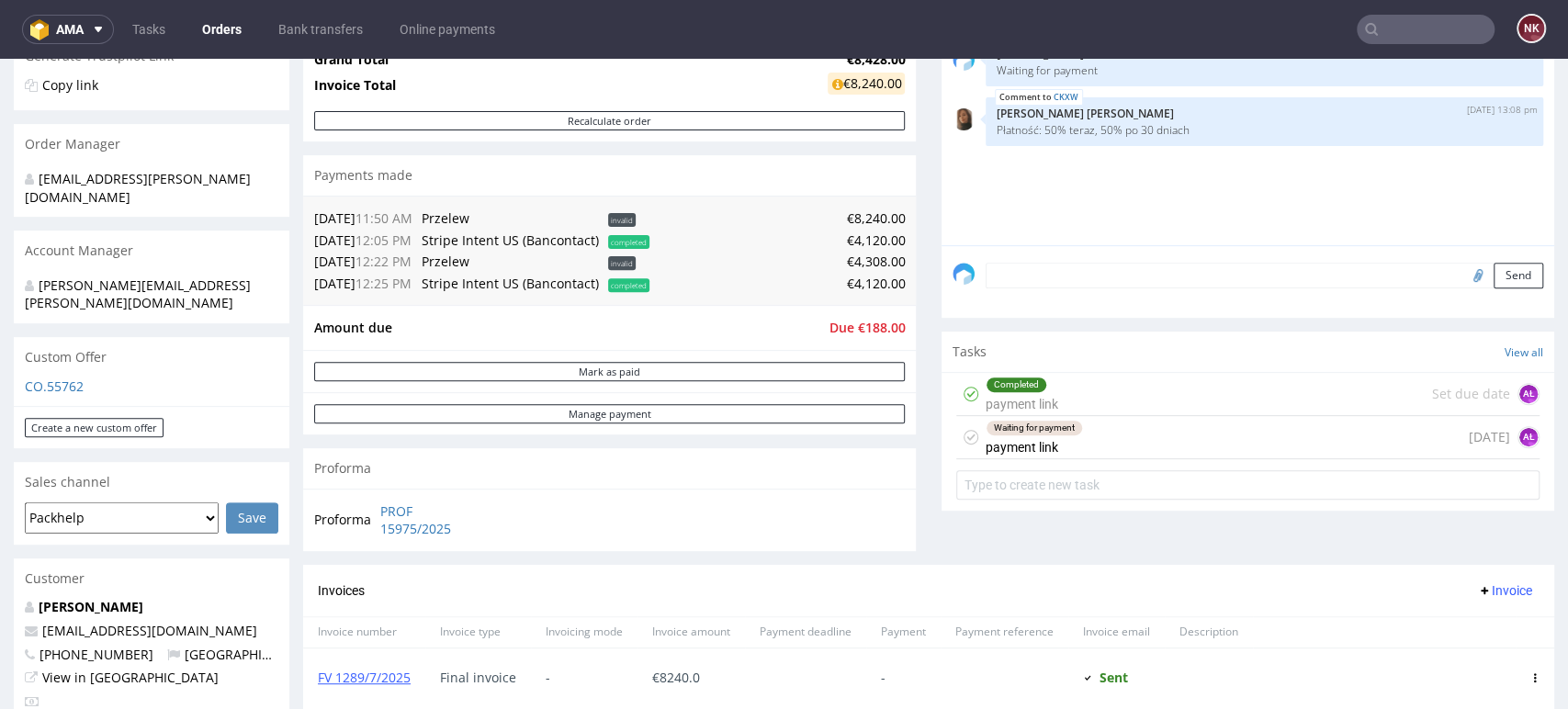
click at [1088, 443] on div "Waiting for payment payment link today AŁ" at bounding box center [1247, 437] width 583 height 43
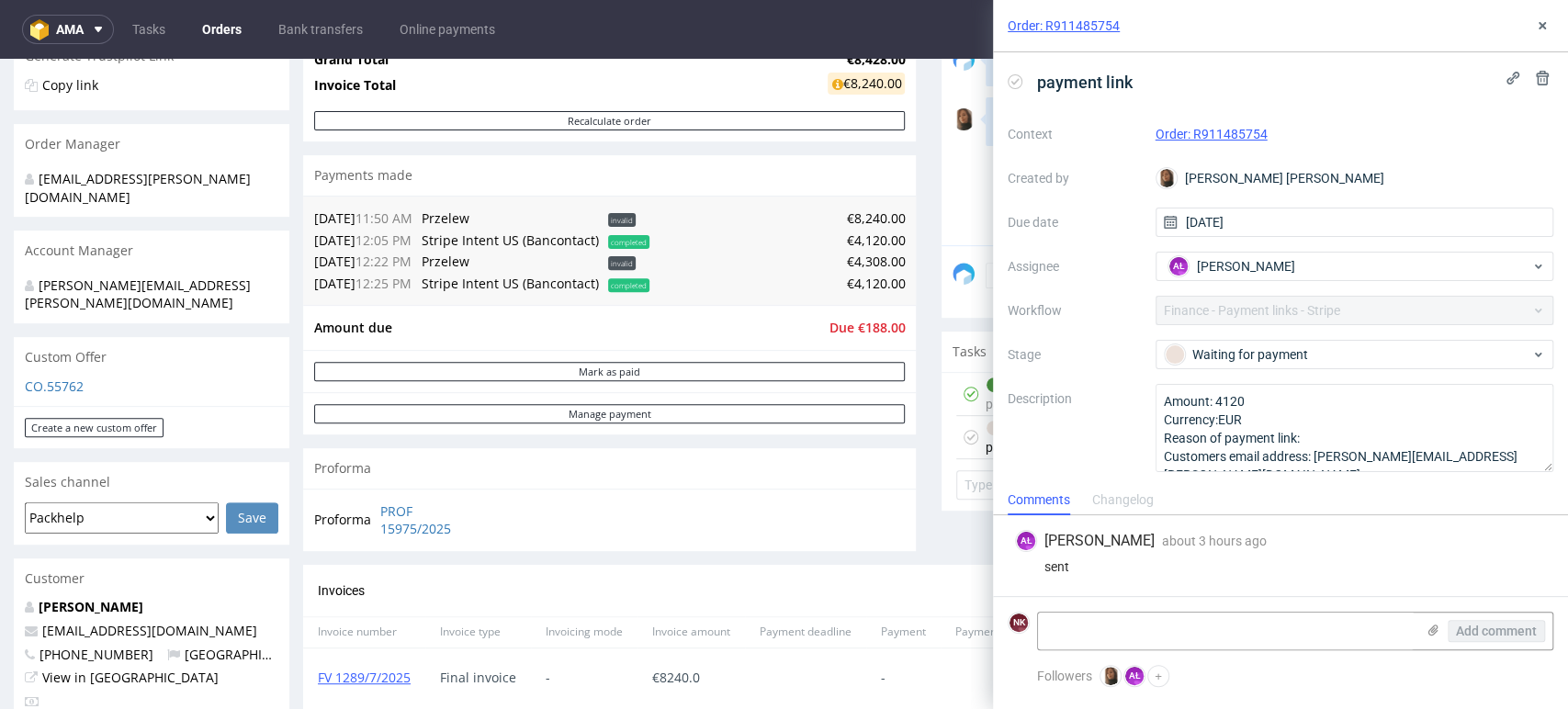
click at [1191, 610] on form "NK Add comment" at bounding box center [1280, 630] width 575 height 69
click at [1192, 634] on textarea at bounding box center [1225, 631] width 377 height 37
type textarea "paid 03/09/2025"
click at [1506, 642] on button "Add comment" at bounding box center [1496, 631] width 98 height 22
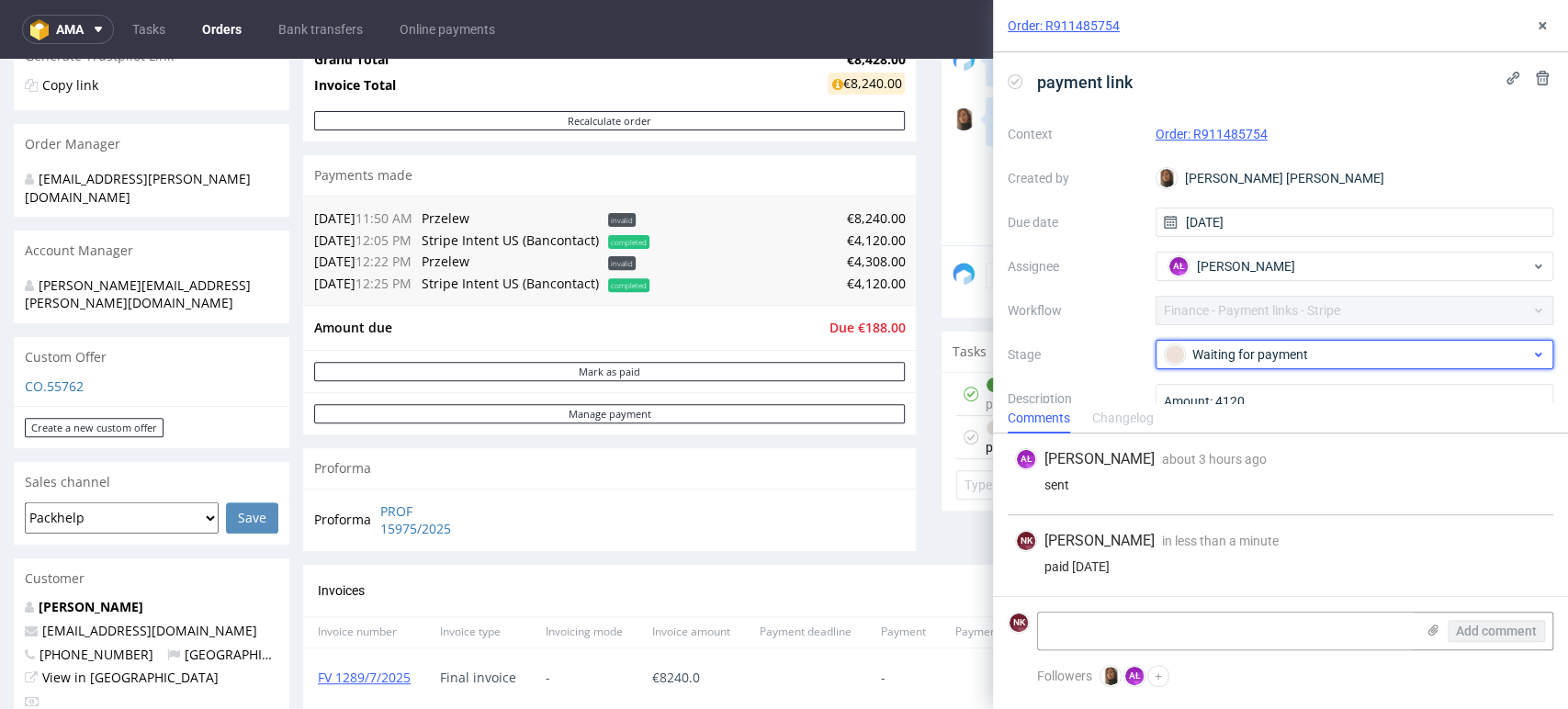
click at [1277, 353] on div "Waiting for payment" at bounding box center [1347, 354] width 366 height 20
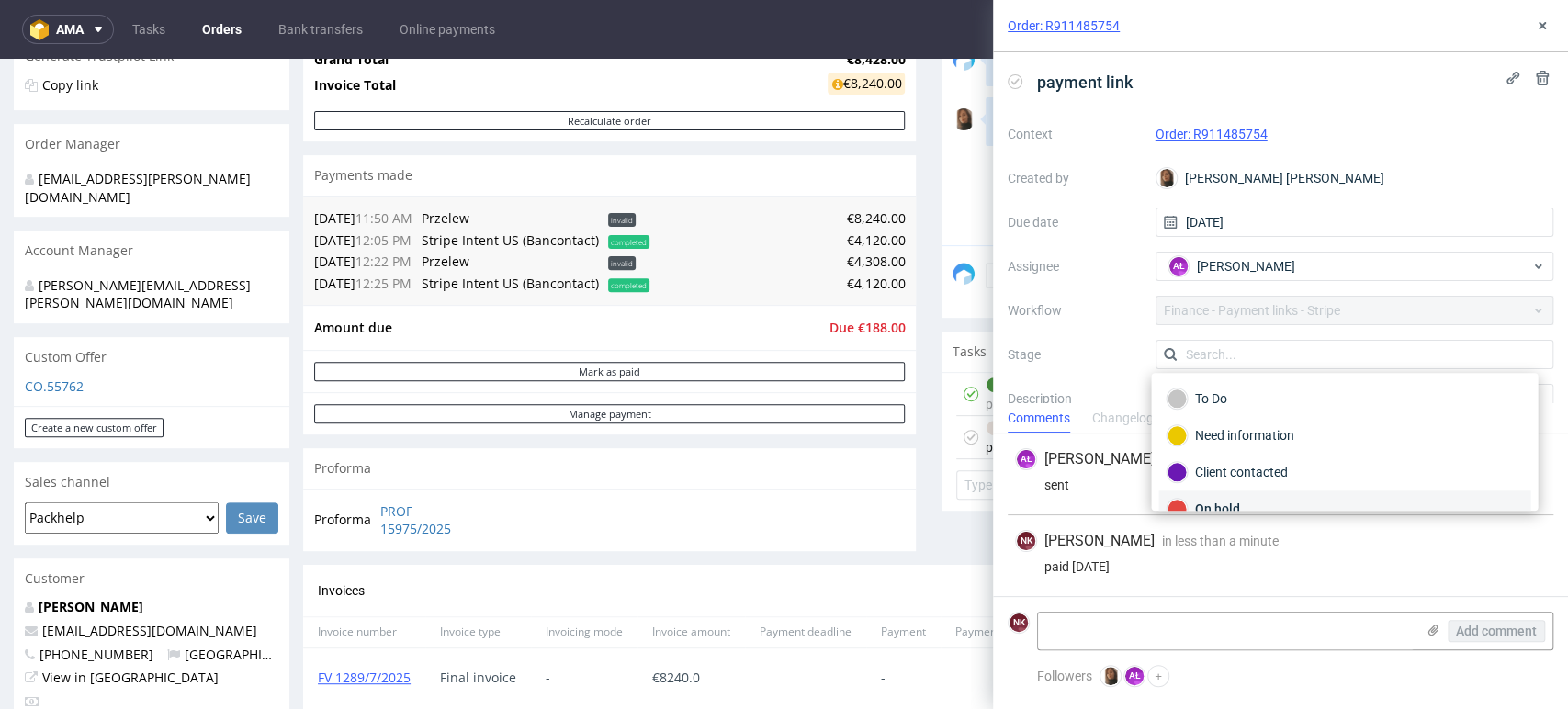
scroll to position [103, 0]
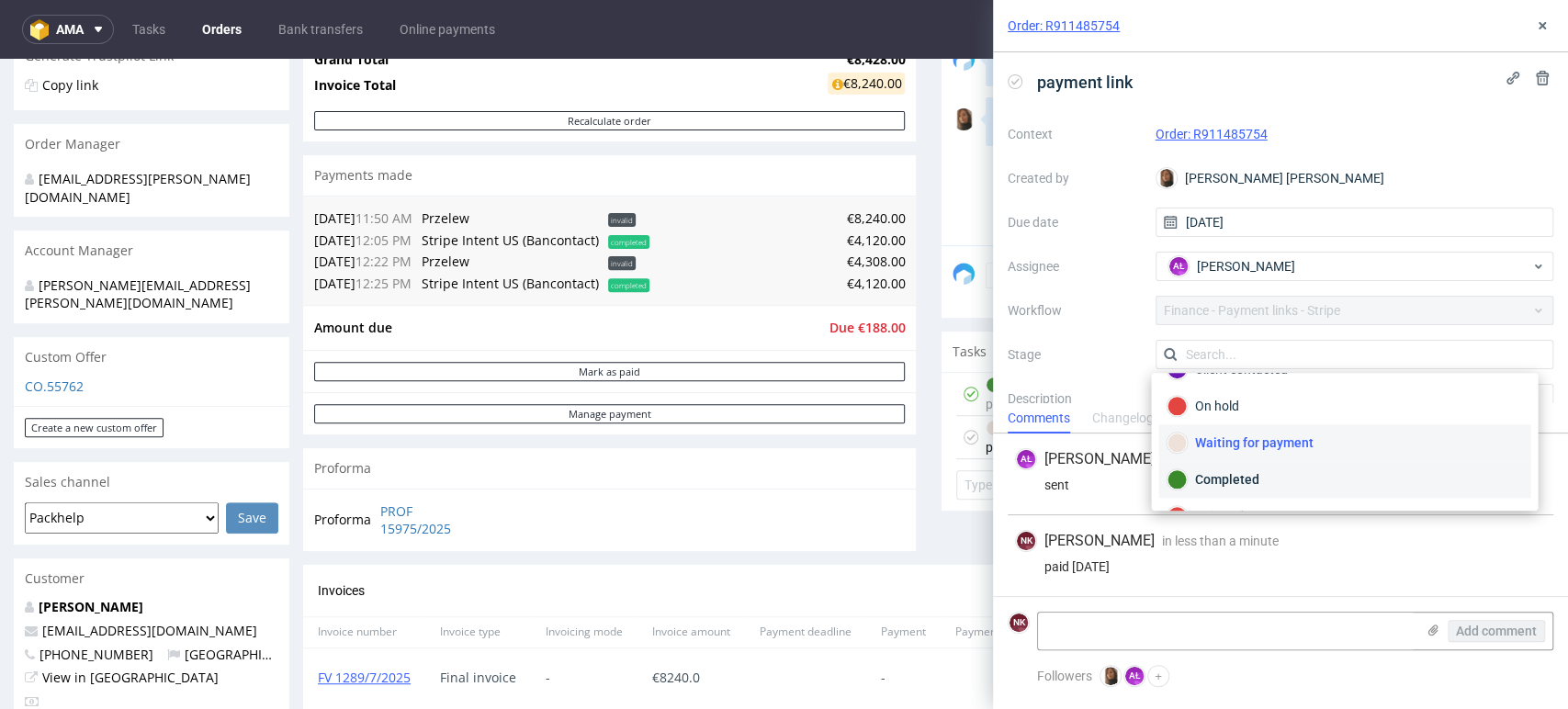
click at [1241, 477] on div "Completed" at bounding box center [1344, 480] width 355 height 20
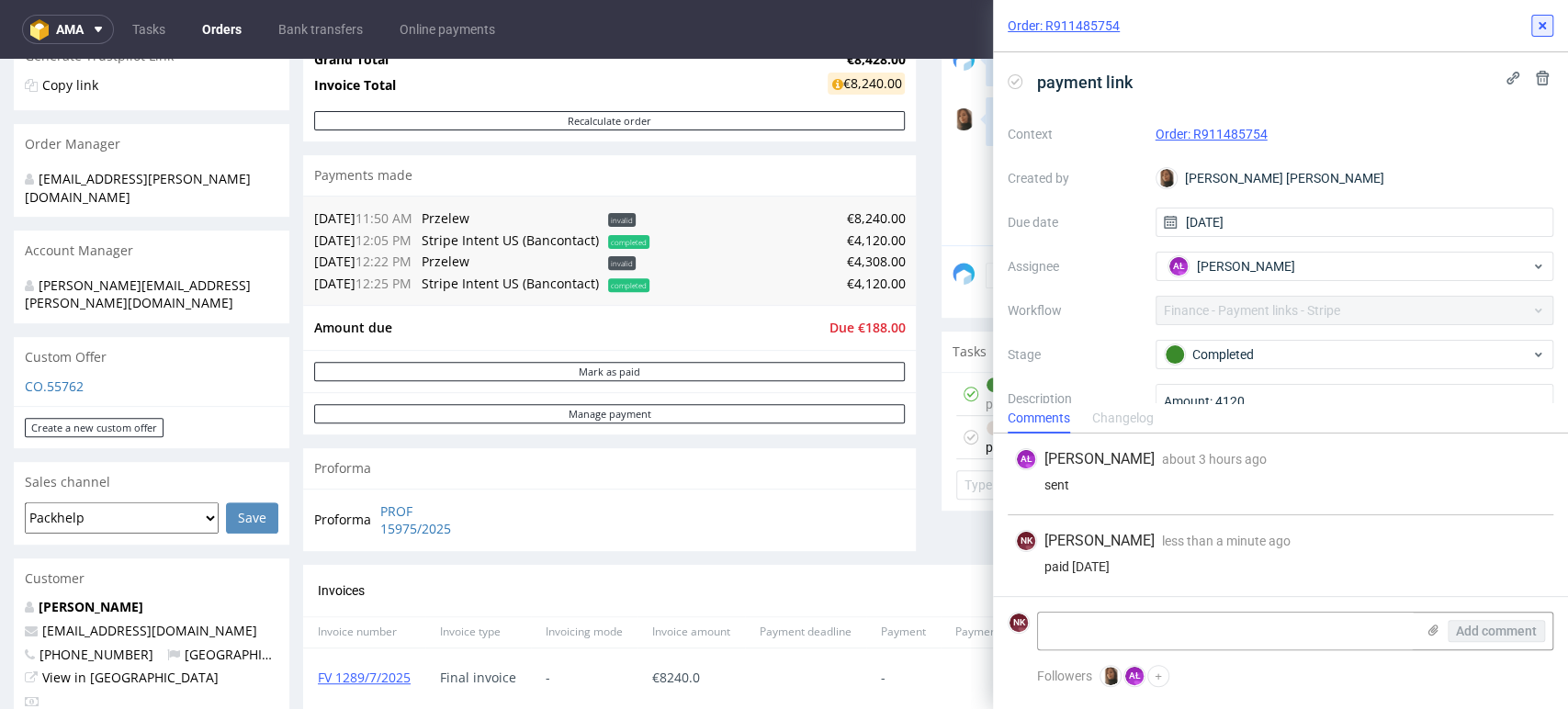
click at [1543, 26] on use at bounding box center [1542, 26] width 7 height 7
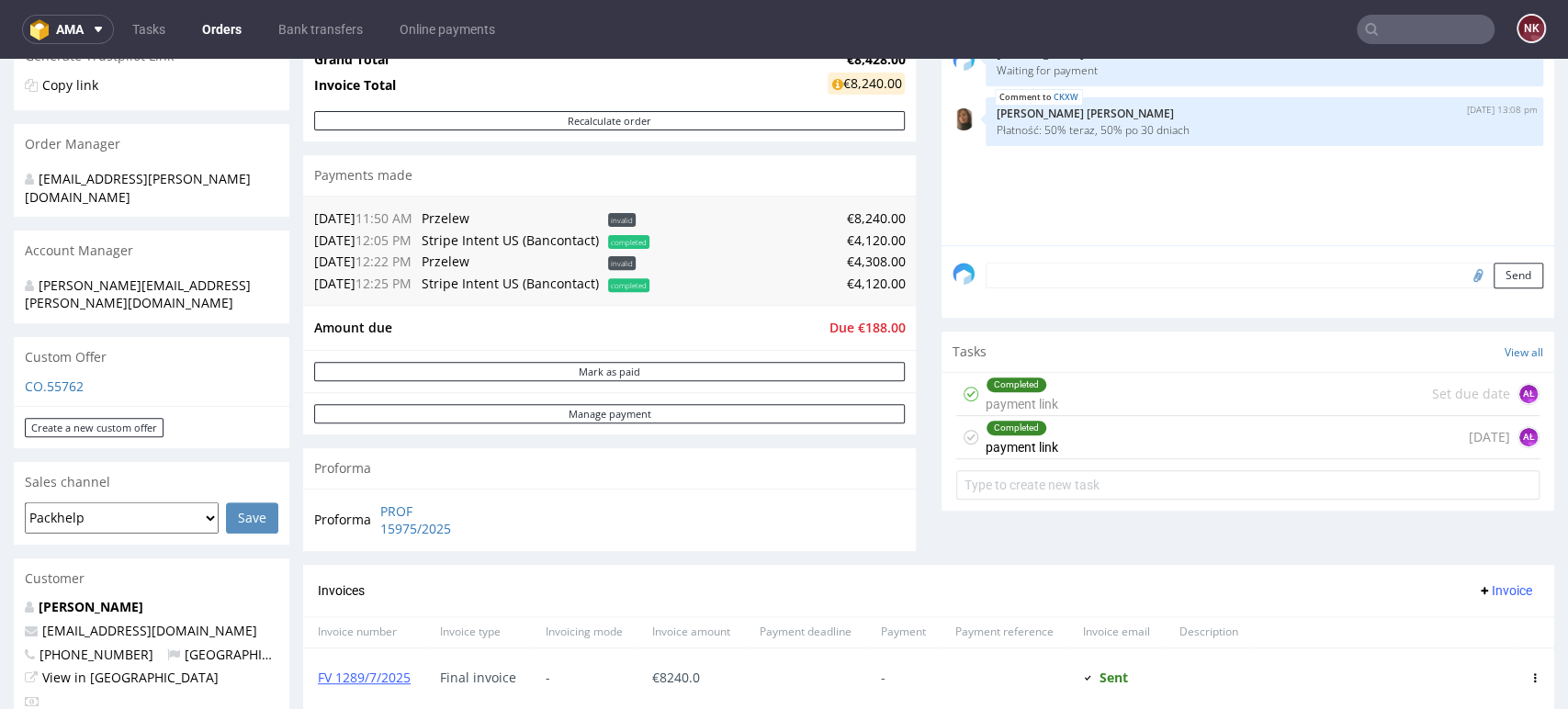
click at [900, 496] on div "Proforma PROF 15975/2025" at bounding box center [609, 520] width 612 height 63
click at [910, 468] on div "Progress Payment Due Payment “Received” Email - Line Items 1 DTP - Production -…" at bounding box center [928, 335] width 1251 height 1204
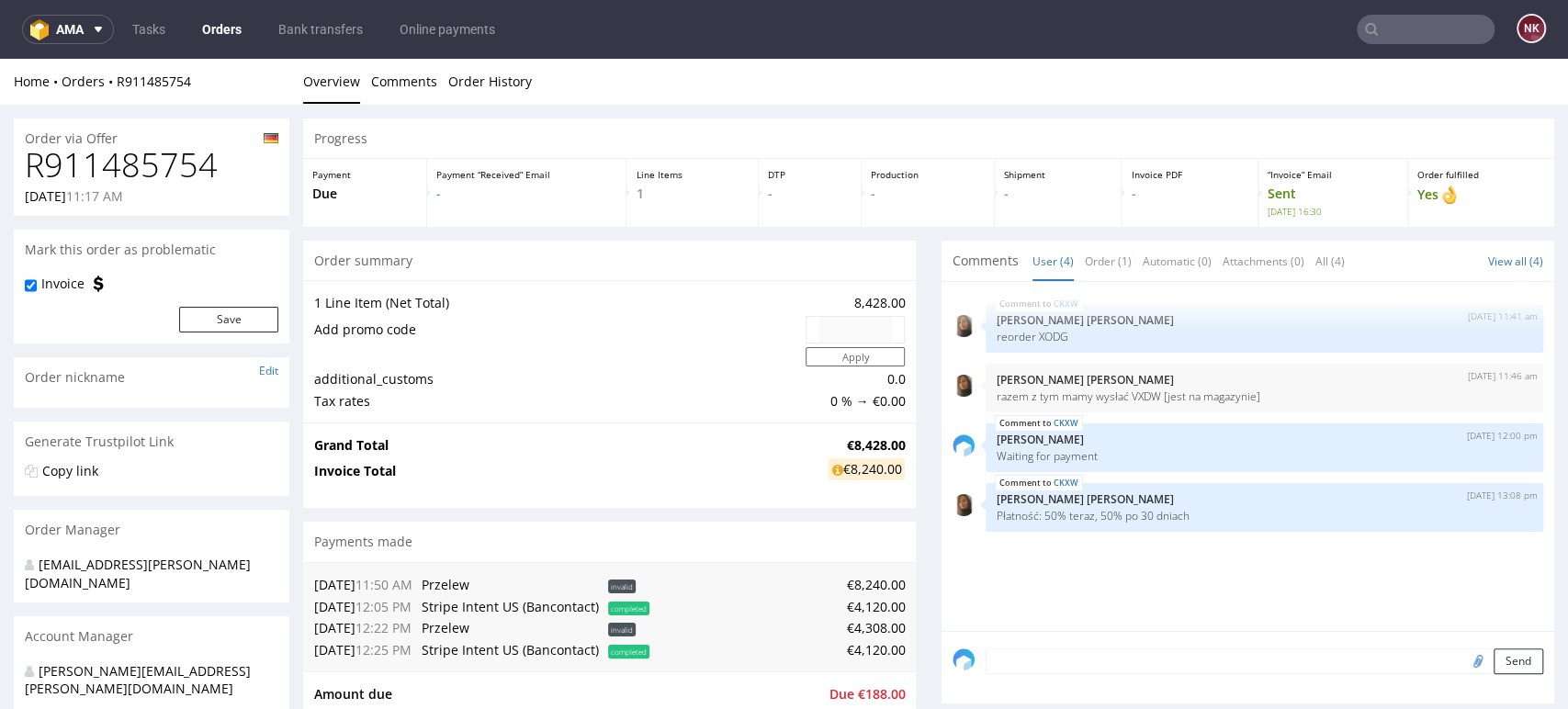
scroll to position [345, 0]
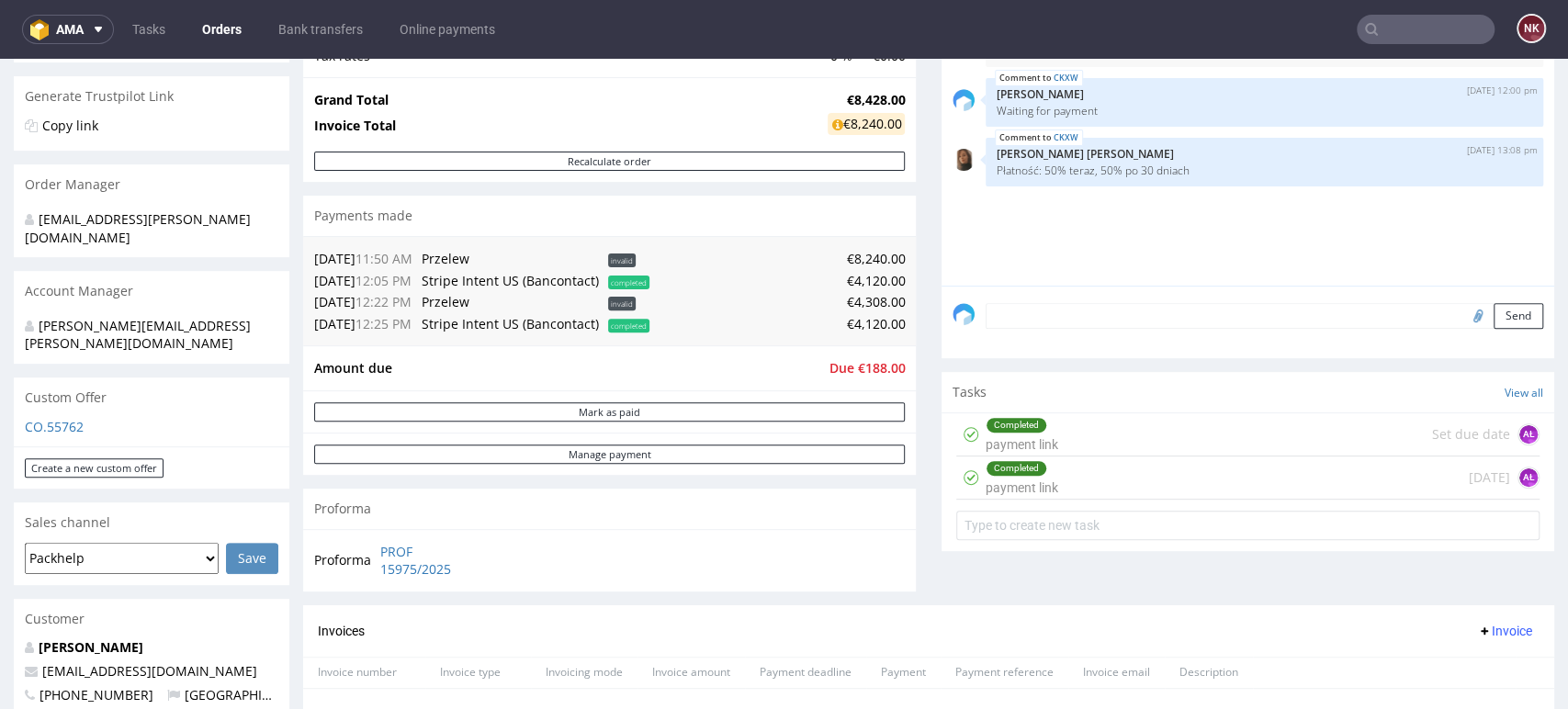
click at [941, 389] on div "Tasks View all" at bounding box center [1247, 392] width 612 height 41
click at [354, 25] on link "Bank transfers" at bounding box center [320, 29] width 107 height 29
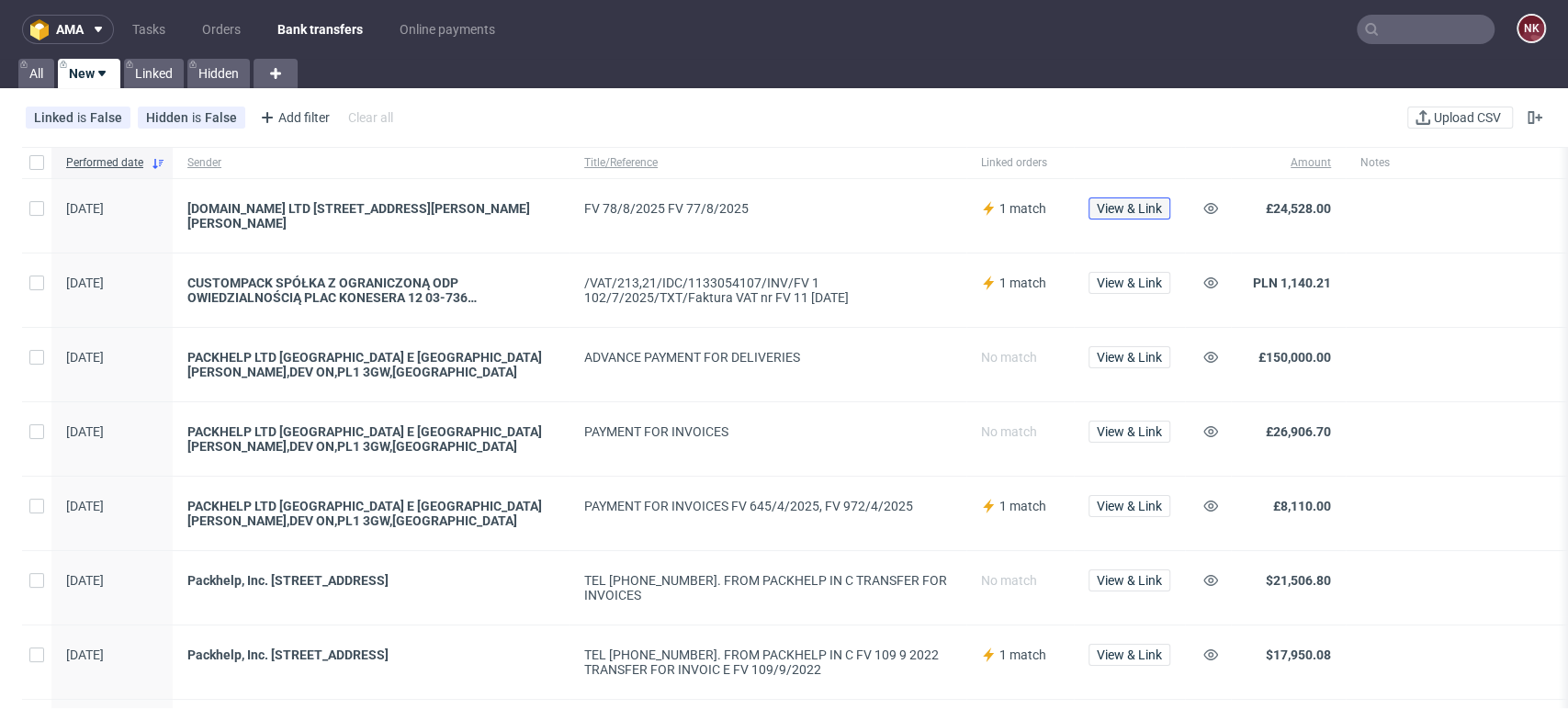
click at [1131, 212] on span "View & Link" at bounding box center [1129, 208] width 65 height 13
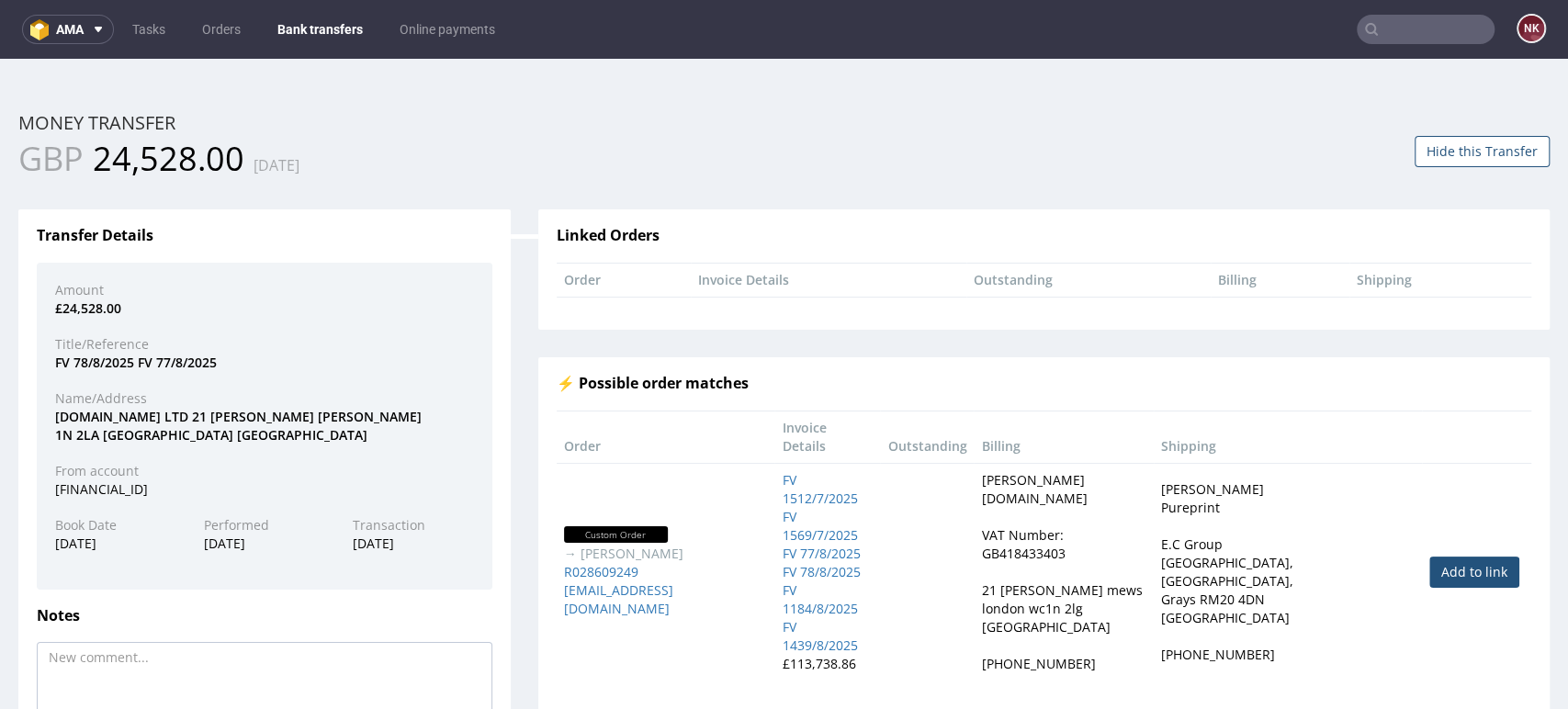
click at [307, 20] on link "Bank transfers" at bounding box center [319, 29] width 108 height 29
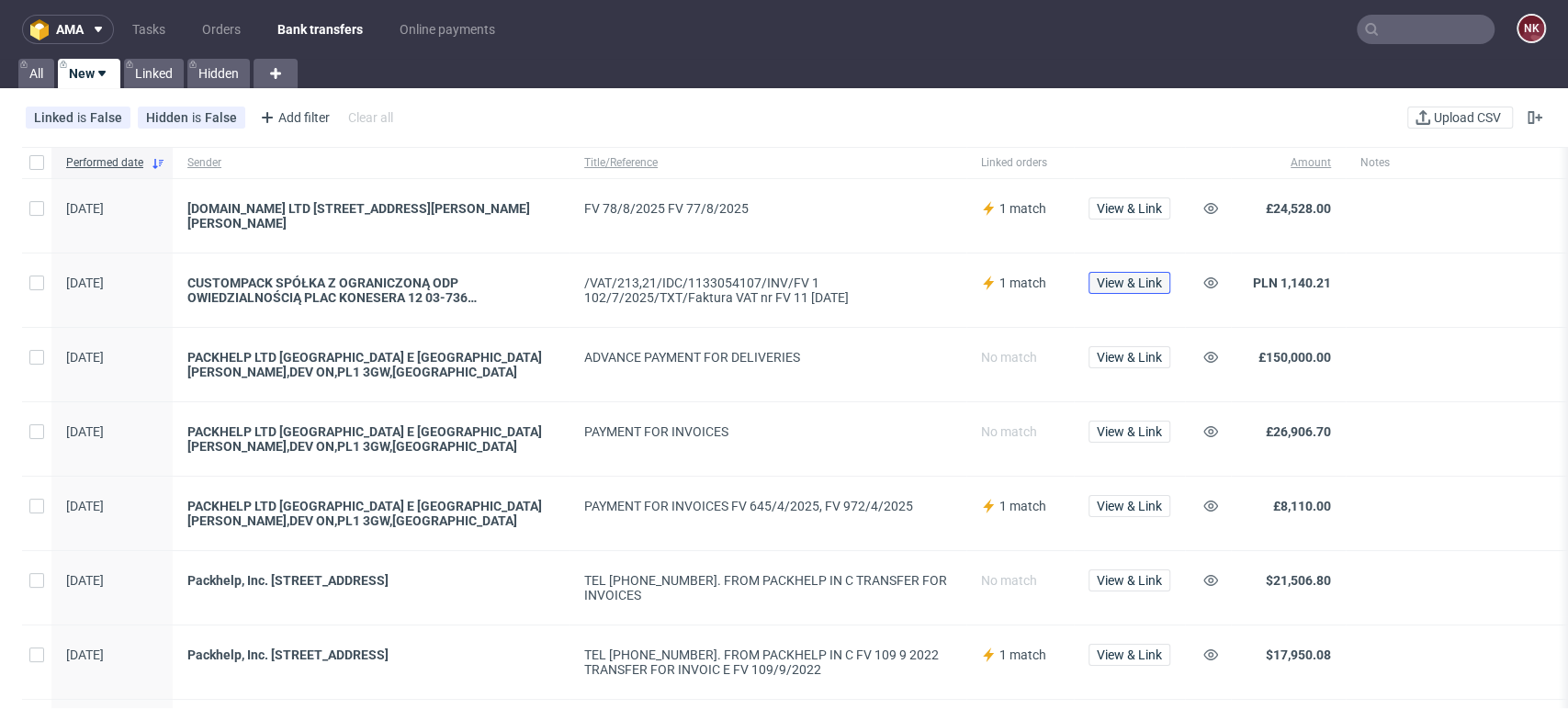
click at [1140, 282] on span "View & Link" at bounding box center [1129, 283] width 65 height 13
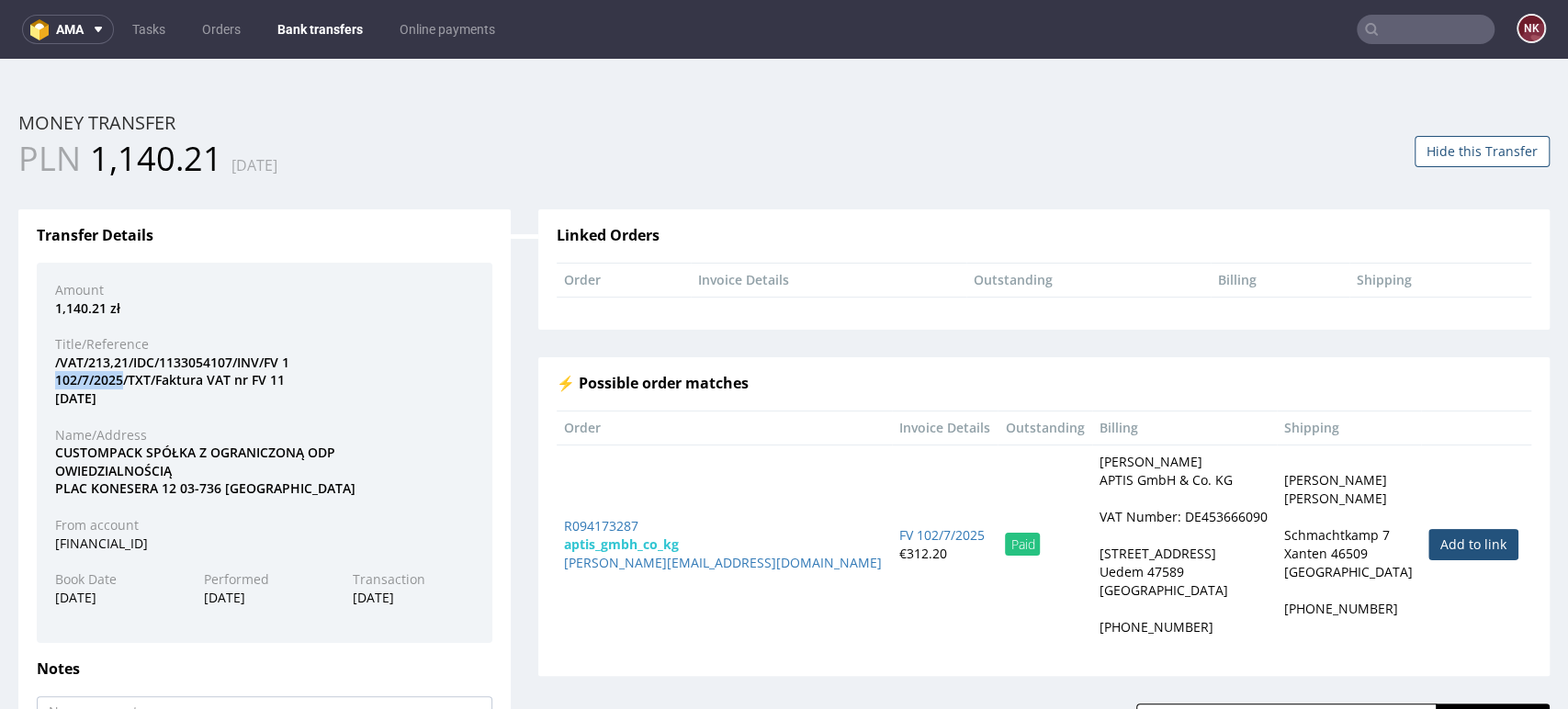
drag, startPoint x: 123, startPoint y: 380, endPoint x: 53, endPoint y: 380, distance: 70.0
click at [53, 380] on div "/VAT/213,21/IDC/1133054107/INV/FV 1 102/7/2025/TXT/Faktura VAT nr FV 11 02/7/20…" at bounding box center [264, 380] width 447 height 54
copy div "102/7/2025"
click at [1475, 153] on button "Hide this Transfer" at bounding box center [1481, 152] width 135 height 31
click at [298, 20] on link "Bank transfers" at bounding box center [319, 29] width 108 height 29
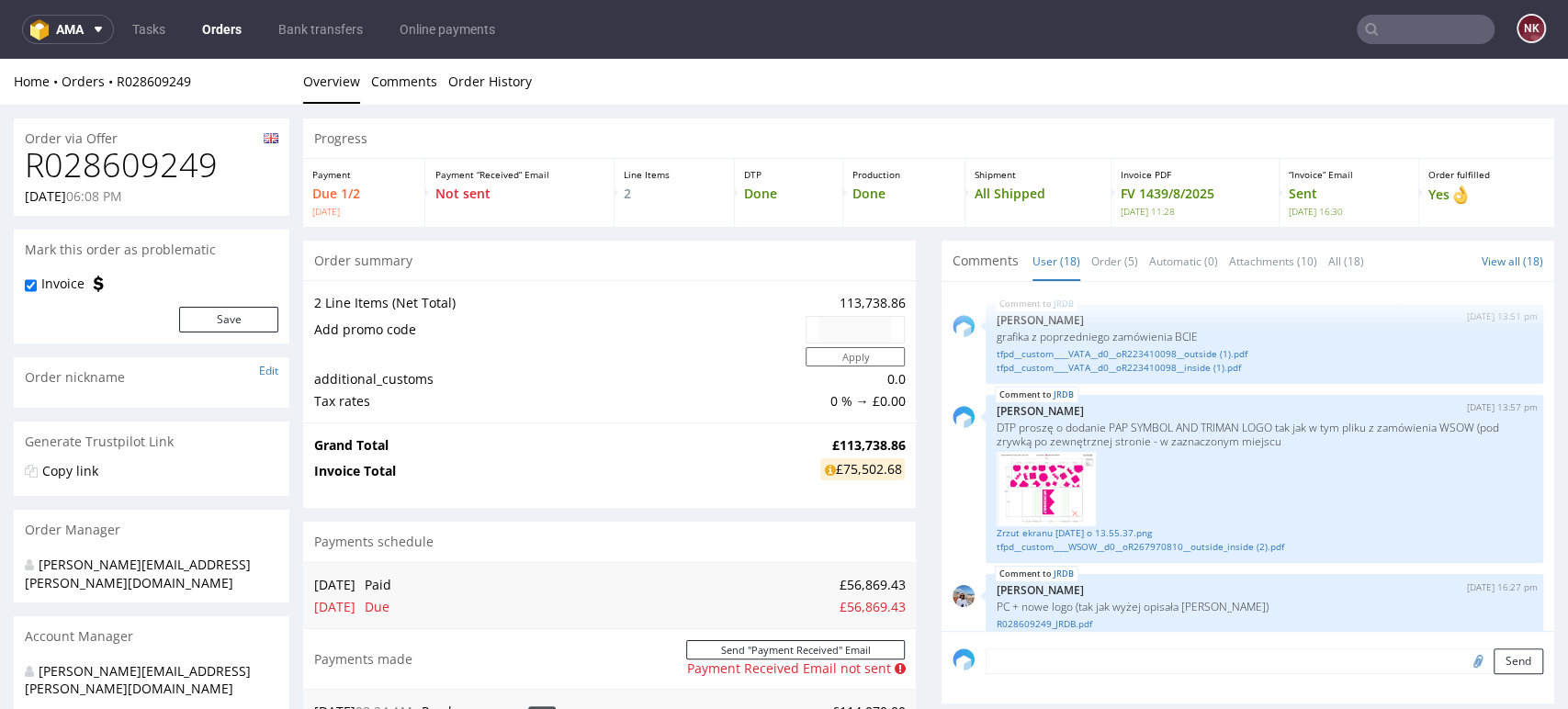
click at [162, 158] on h1 "R028609249" at bounding box center [151, 166] width 253 height 37
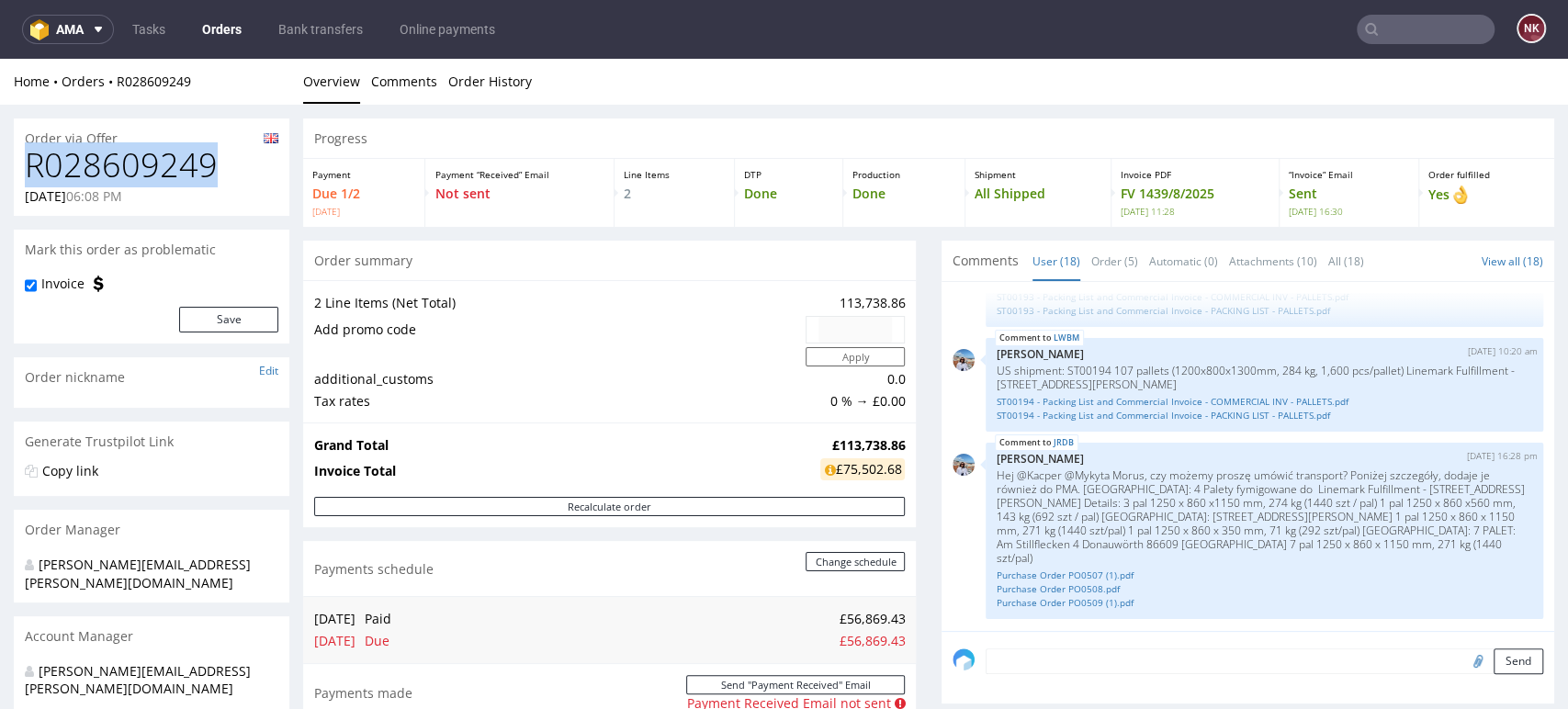
click at [162, 158] on h1 "R028609249" at bounding box center [151, 166] width 253 height 37
copy h1 "R028609249"
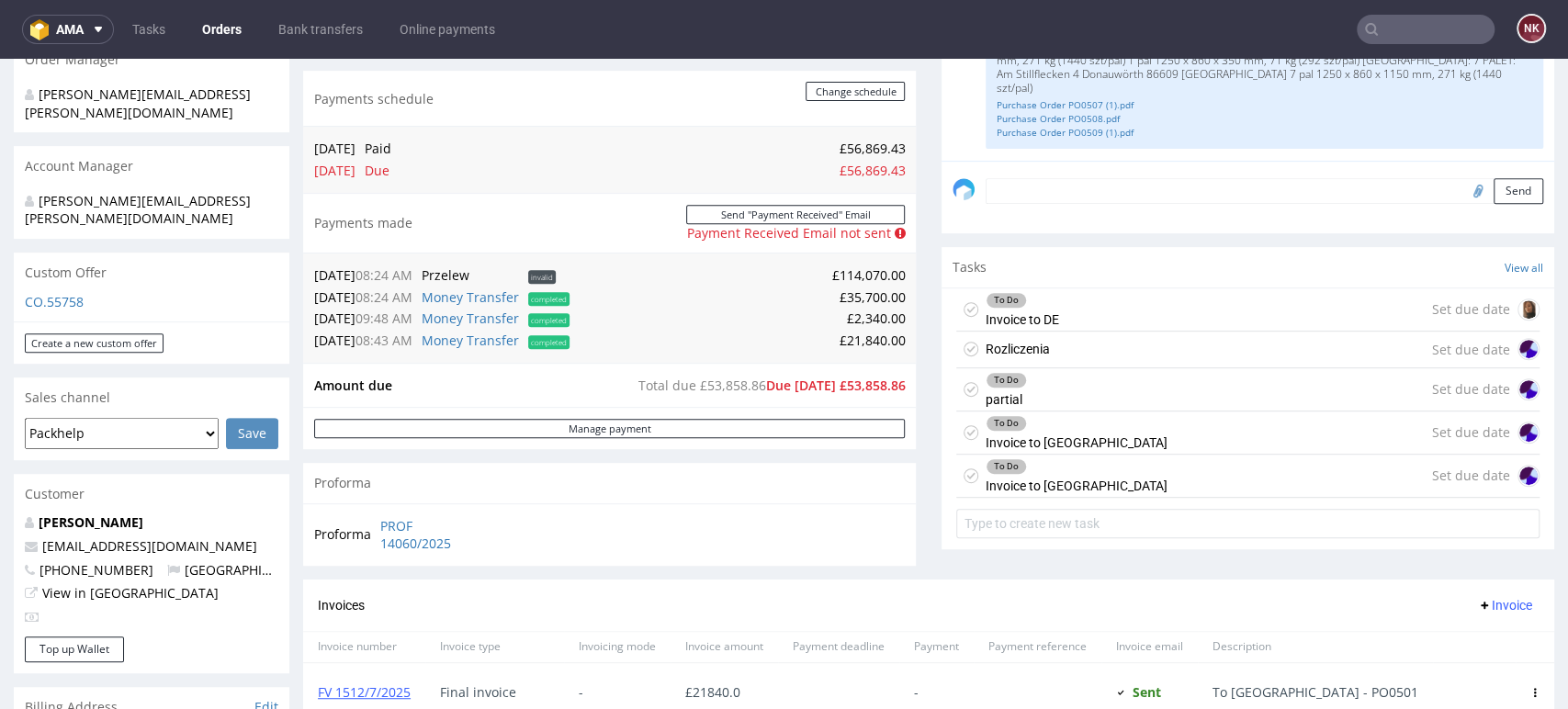
scroll to position [470, 0]
click at [1353, 235] on div "Comments User (18) Order (5) Automatic (0) Attachments (10) All (18) View all (…" at bounding box center [1247, 176] width 612 height 809
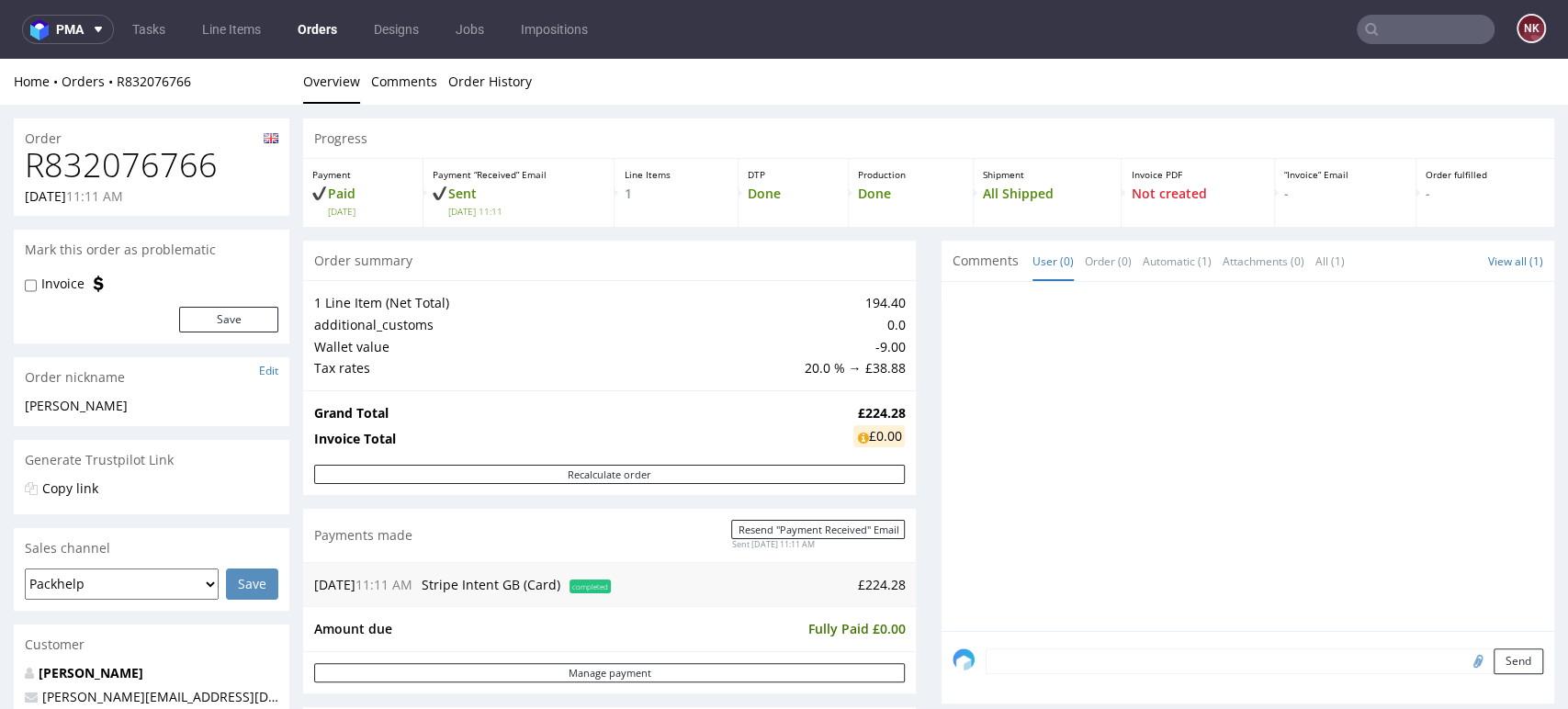
click at [138, 161] on h1 "R832076766" at bounding box center [151, 166] width 253 height 37
copy h1 "R832076766"
click at [941, 454] on div at bounding box center [1247, 456] width 612 height 349
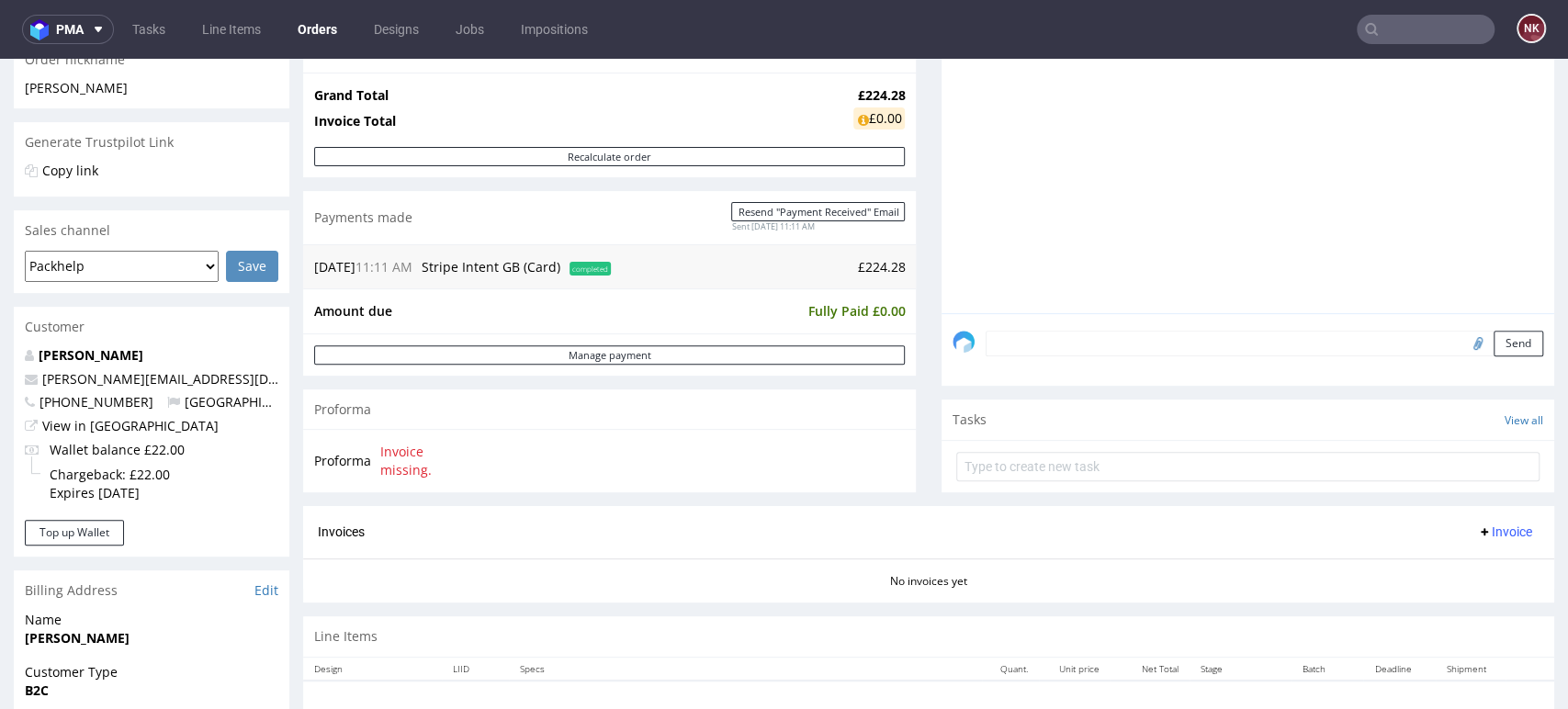
scroll to position [521, 0]
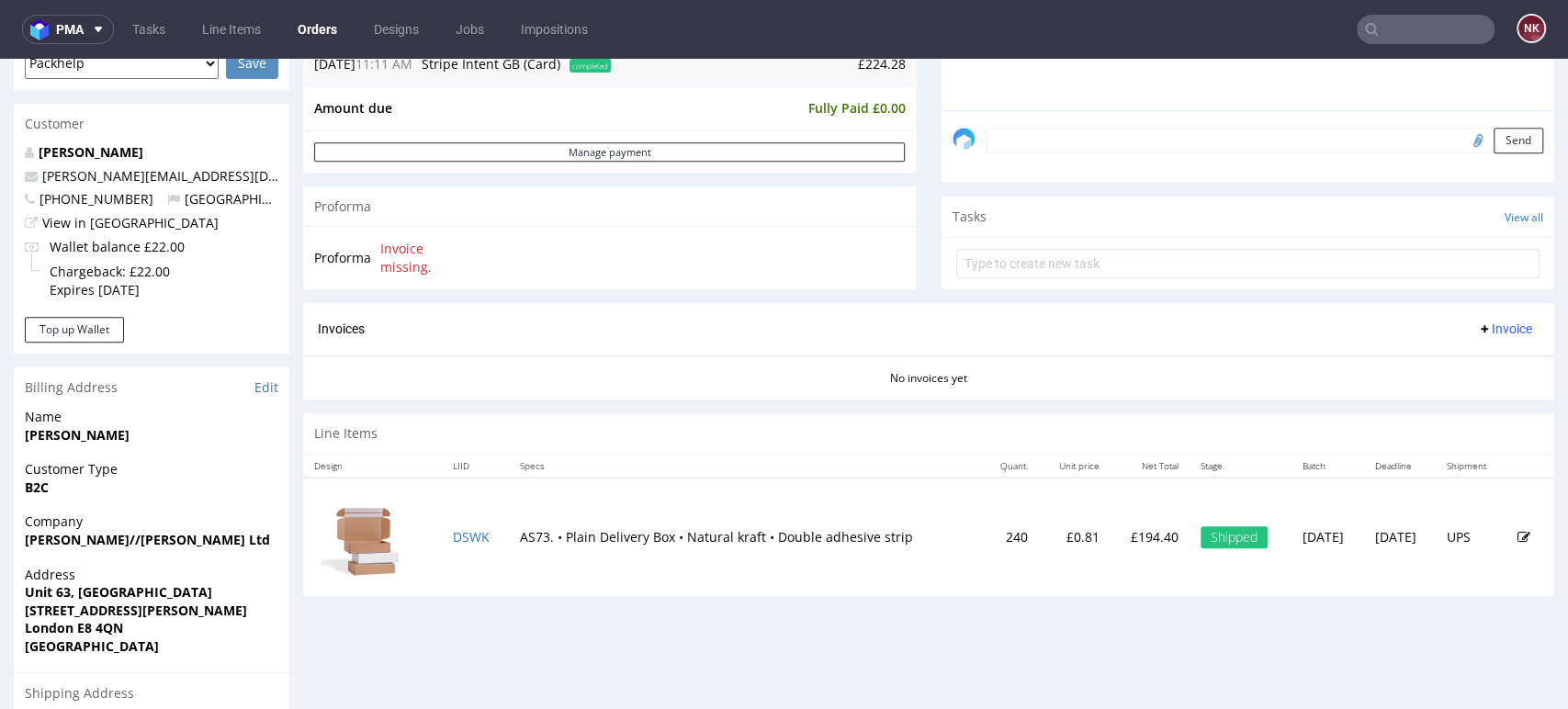
click at [854, 486] on td "AS73. • Plain Delivery Box • Natural kraft • Double adhesive strip" at bounding box center [746, 537] width 474 height 119
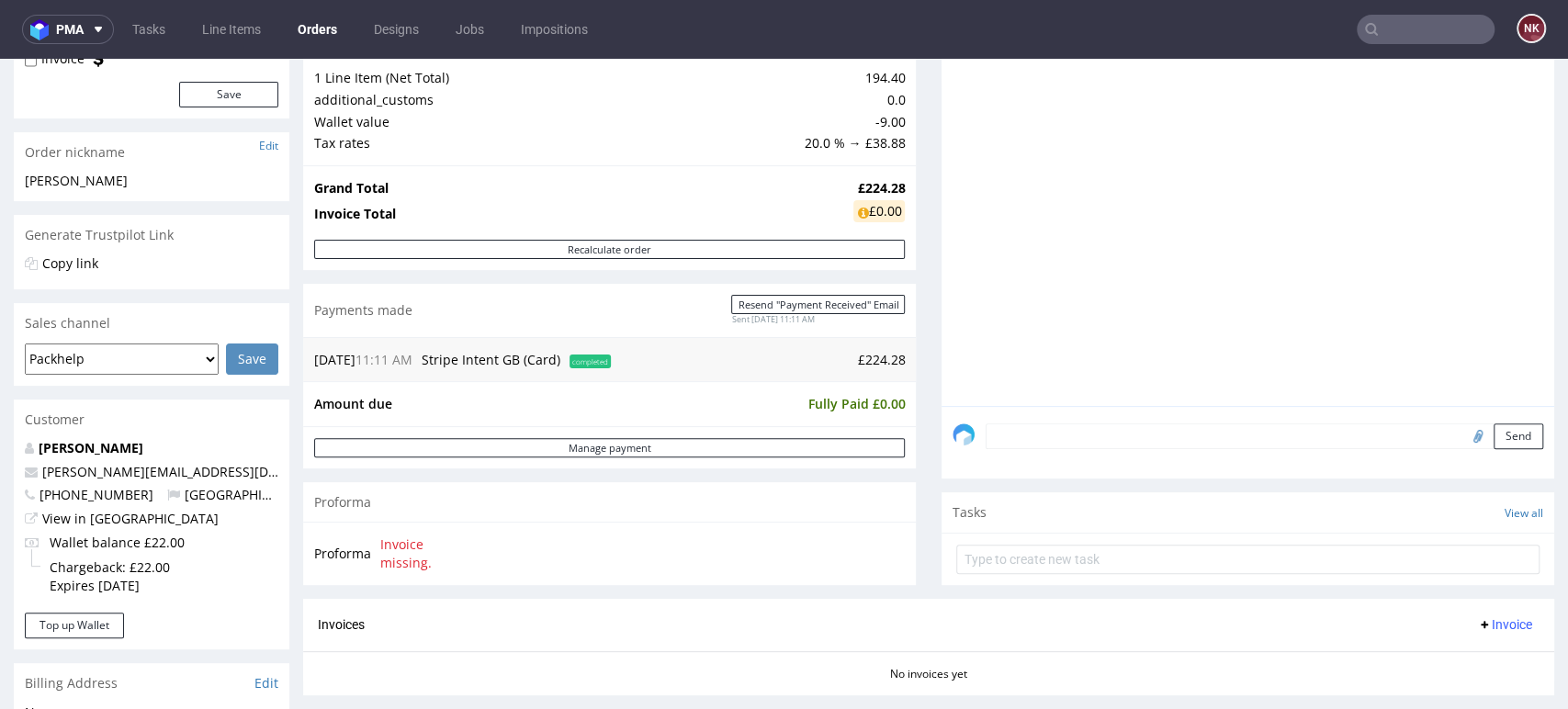
scroll to position [204, 0]
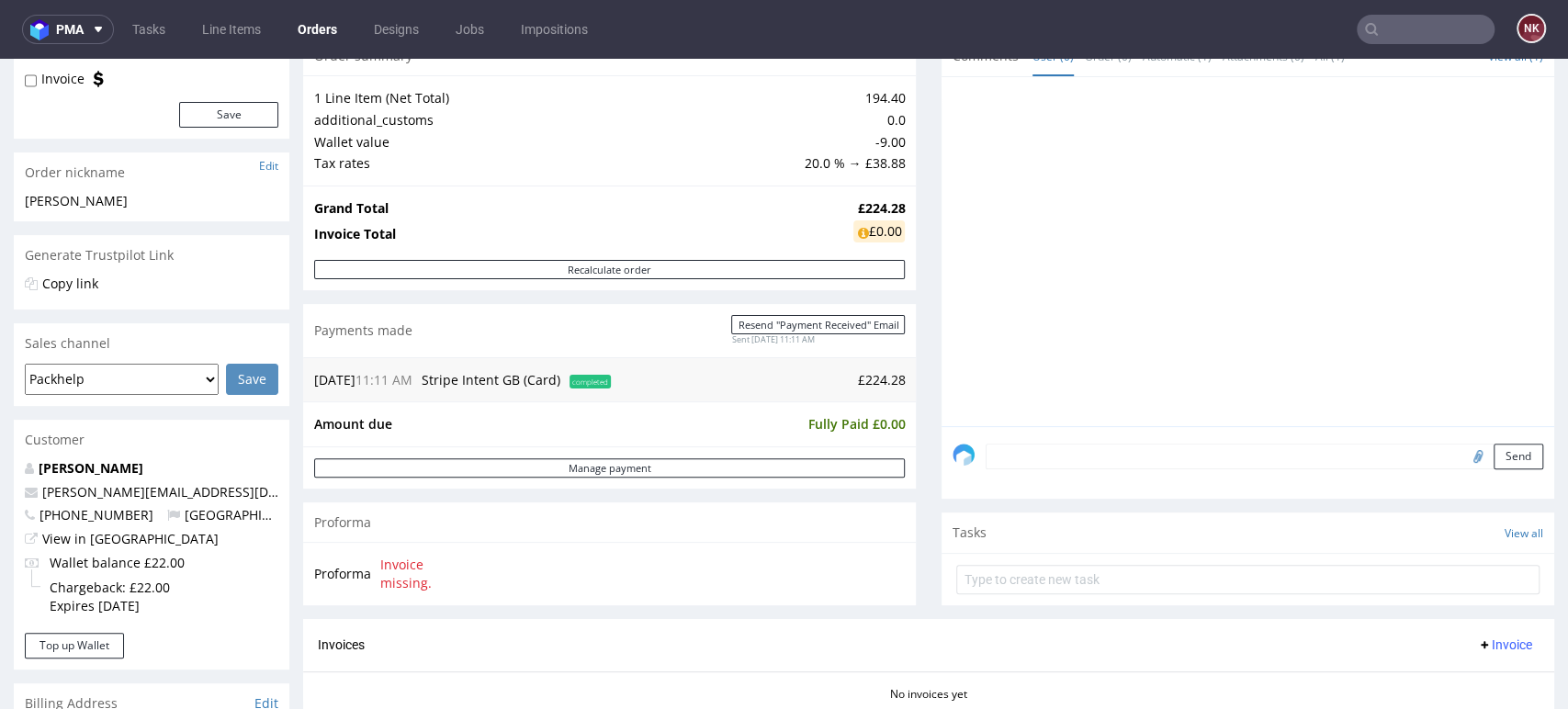
click at [915, 505] on div "Progress Payment Paid Mon 01 Sep Payment “Received” Email Sent Mon 1 Sep 11:11 …" at bounding box center [928, 419] width 1251 height 1012
click at [906, 299] on div "Progress Payment Paid Mon 01 Sep Payment “Received” Email Sent Mon 1 Sep 11:11 …" at bounding box center [928, 419] width 1251 height 1012
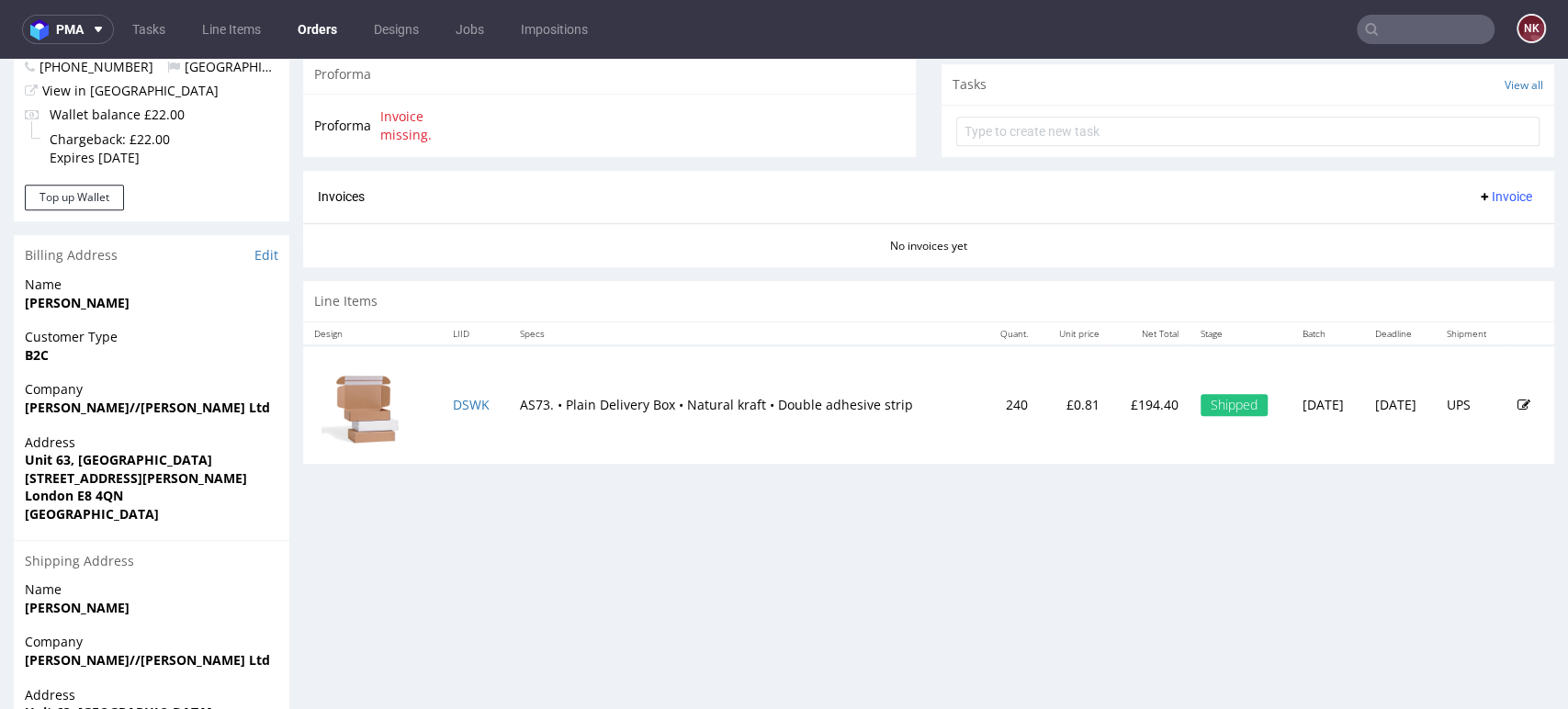
scroll to position [378, 0]
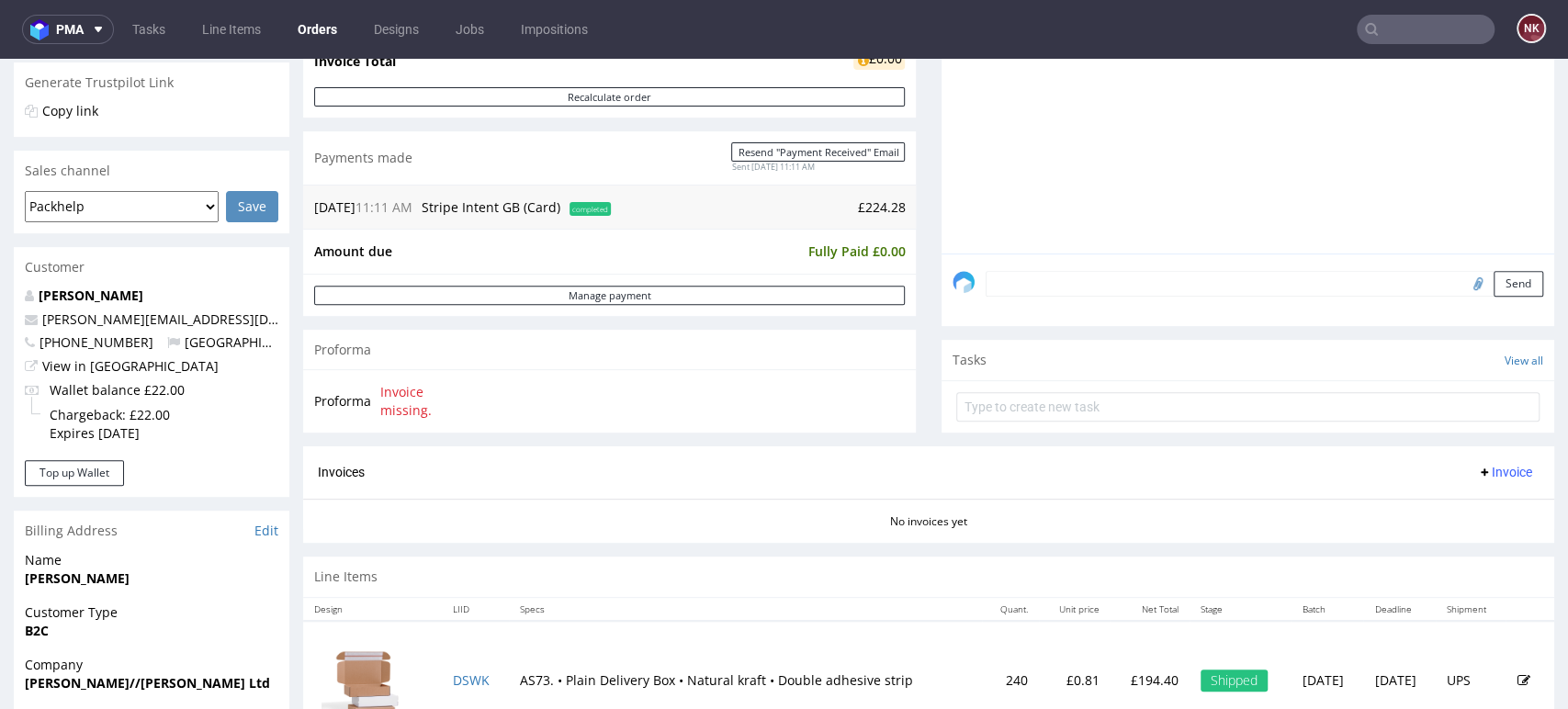
click at [912, 334] on div "Progress Payment Paid Mon 01 Sep Payment “Received” Email Sent Mon 1 Sep 11:11 …" at bounding box center [928, 247] width 1251 height 1012
click at [915, 292] on div "Progress Payment Paid Mon 01 Sep Payment “Received” Email Sent Mon 1 Sep 11:11 …" at bounding box center [928, 247] width 1251 height 1012
click at [913, 239] on div "Progress Payment Paid Mon 01 Sep Payment “Received” Email Sent Mon 1 Sep 11:11 …" at bounding box center [928, 247] width 1251 height 1012
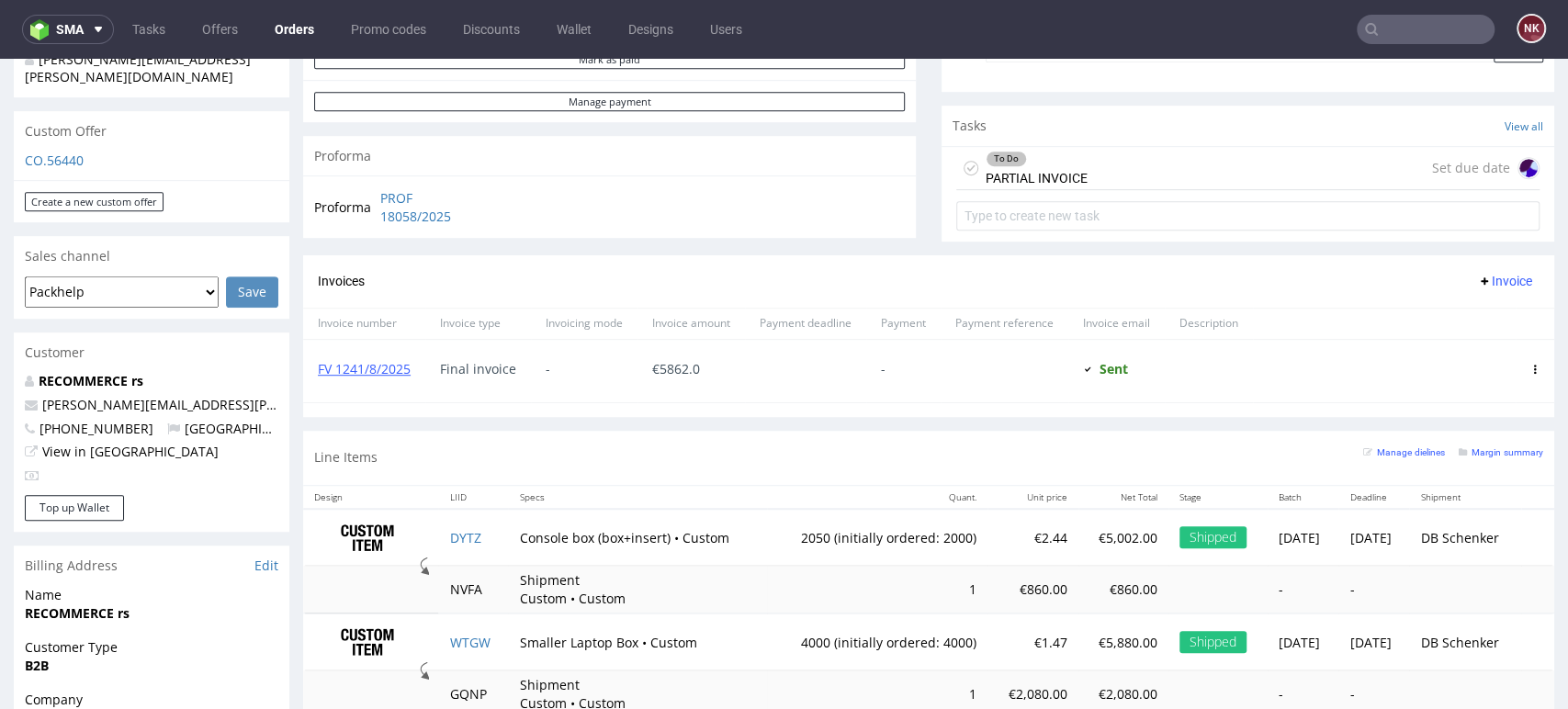
scroll to position [610, 0]
click at [376, 365] on link "FV 1241/8/2025" at bounding box center [364, 369] width 93 height 17
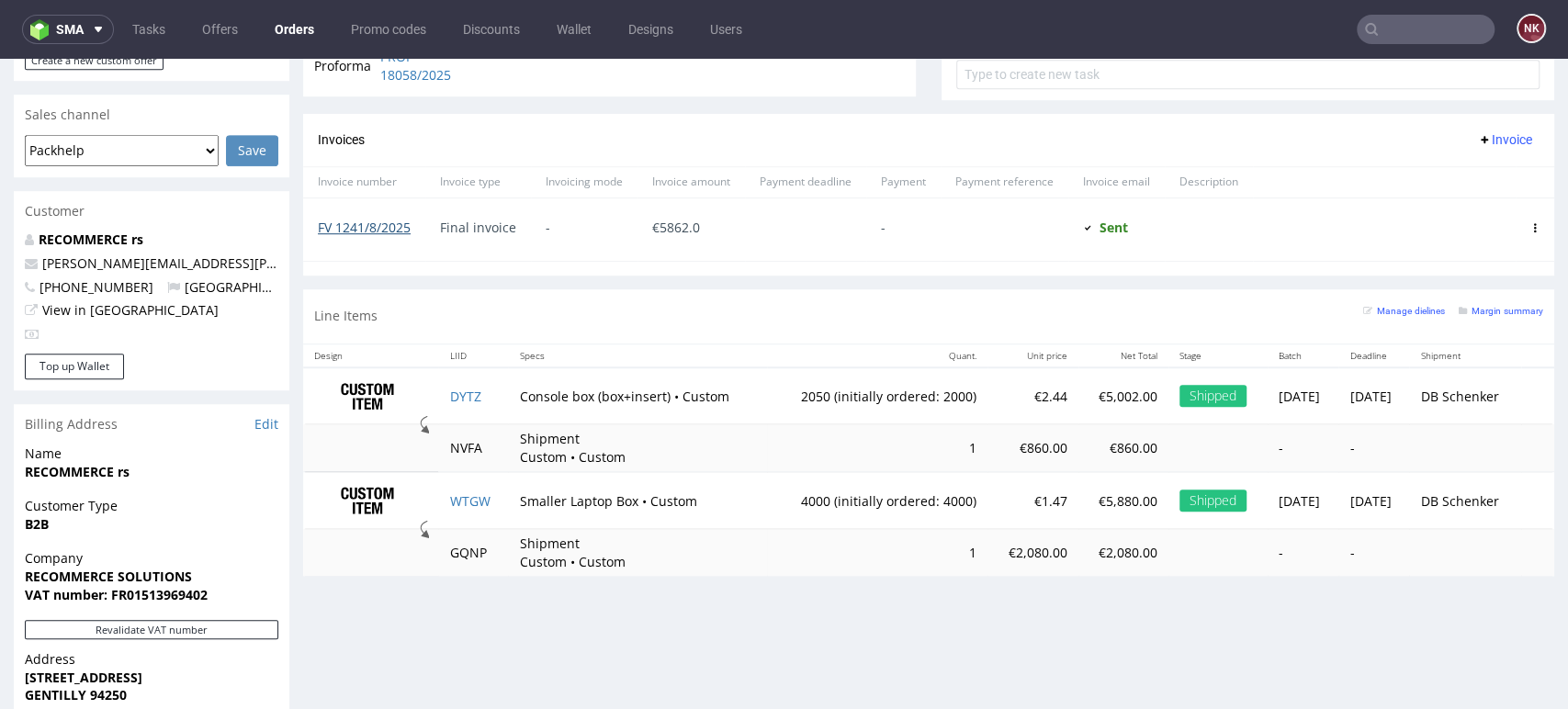
scroll to position [758, 0]
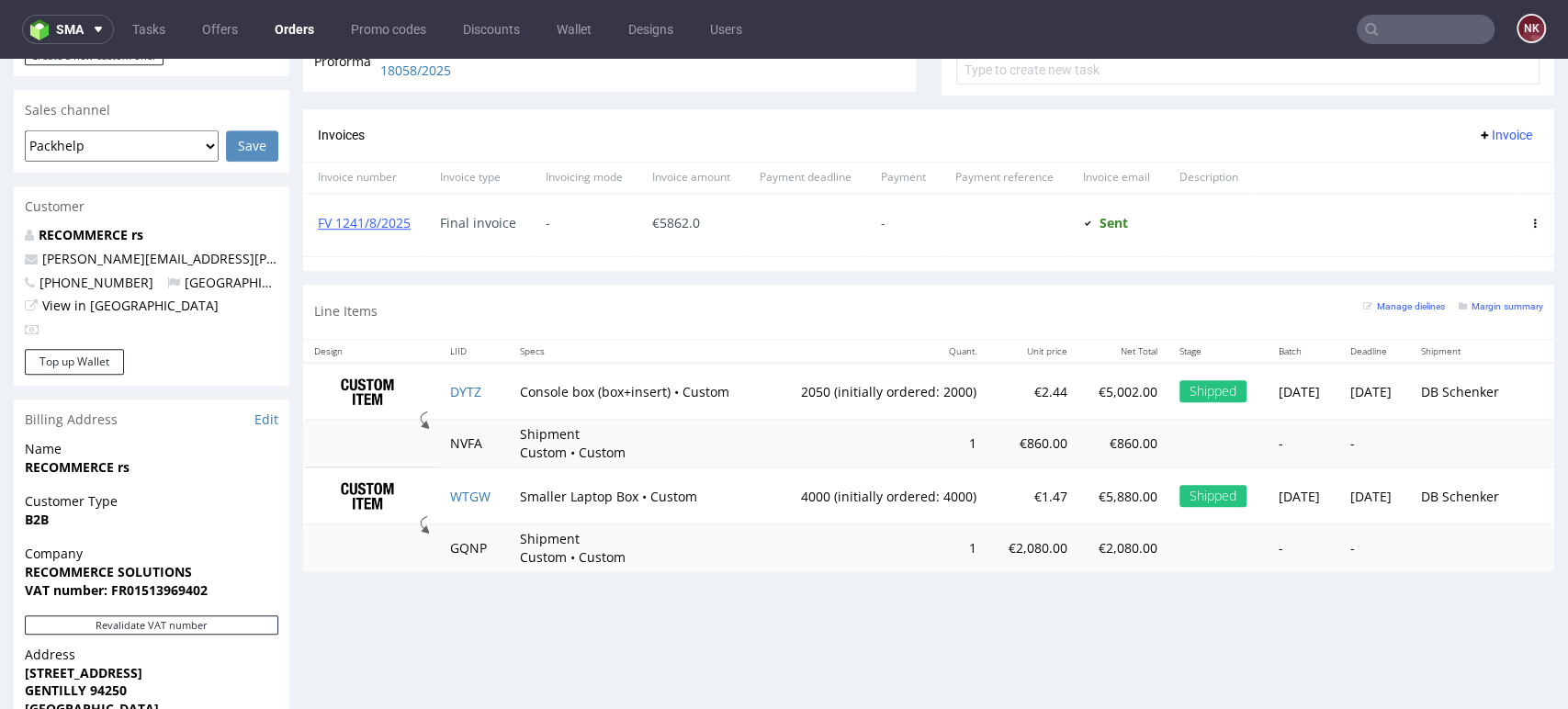
click at [608, 189] on div "Invoicing mode" at bounding box center [585, 178] width 107 height 31
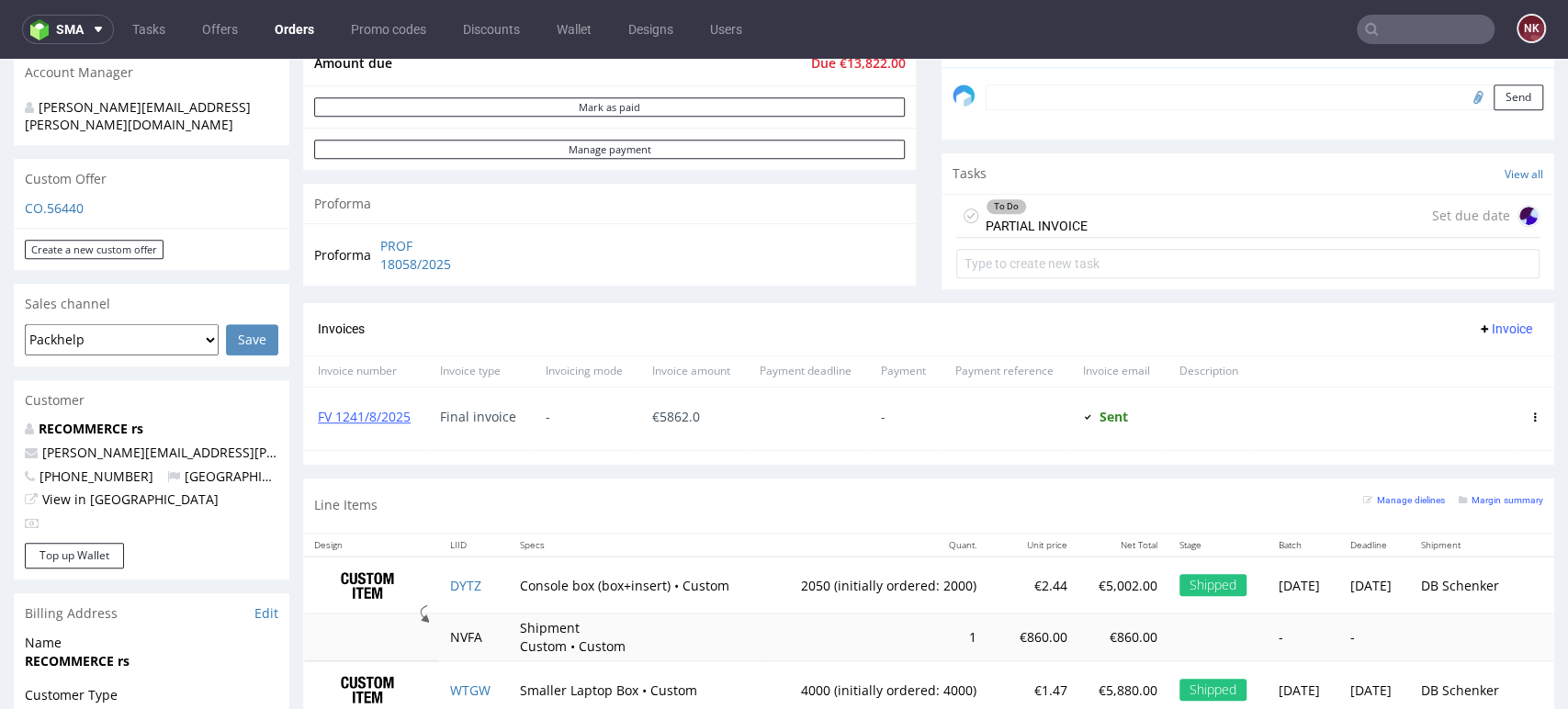
scroll to position [561, 0]
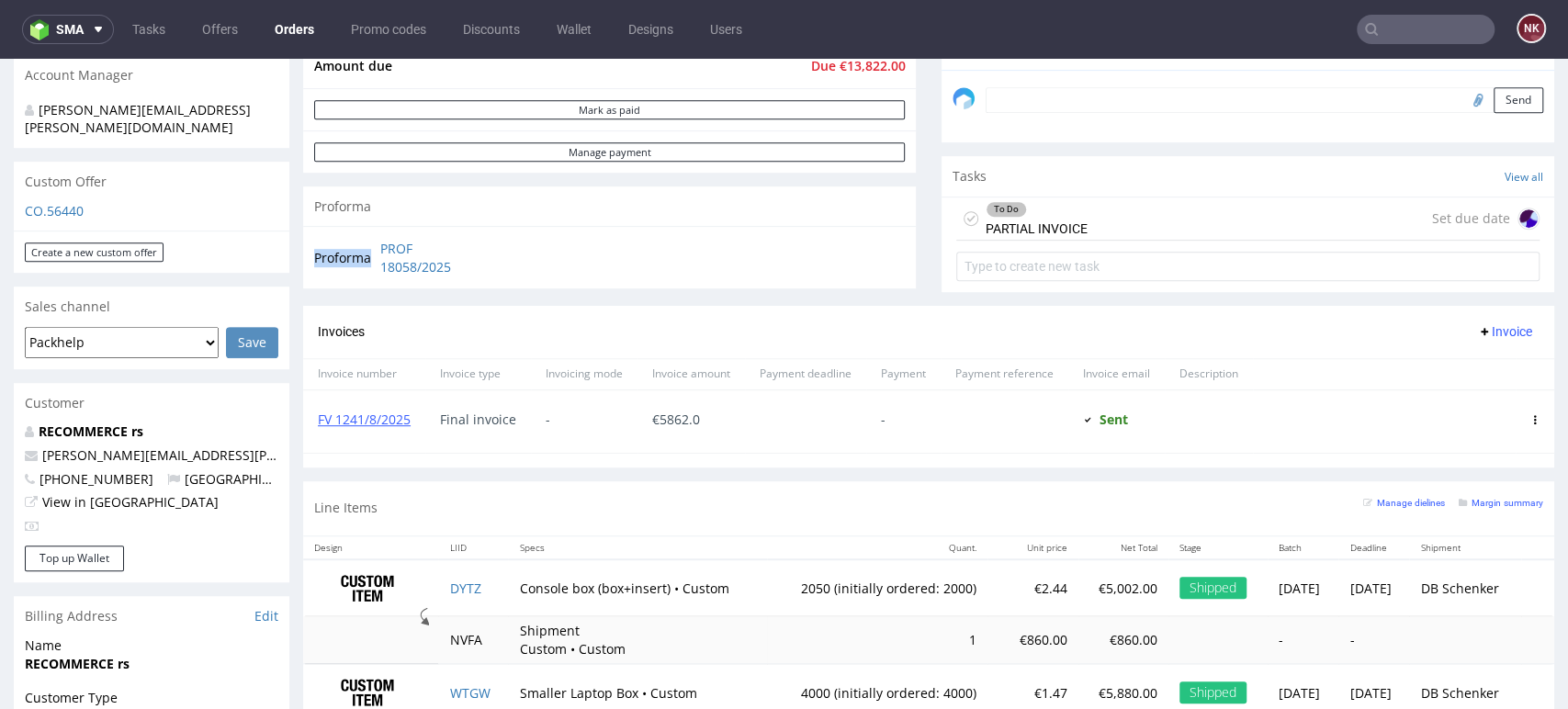
drag, startPoint x: 505, startPoint y: 273, endPoint x: 372, endPoint y: 254, distance: 134.4
click at [372, 254] on div "Proforma PROF 18058/2025" at bounding box center [609, 257] width 612 height 63
copy tbody "Proforma"
click at [1317, 350] on div "Invoices Invoice" at bounding box center [928, 331] width 1251 height 52
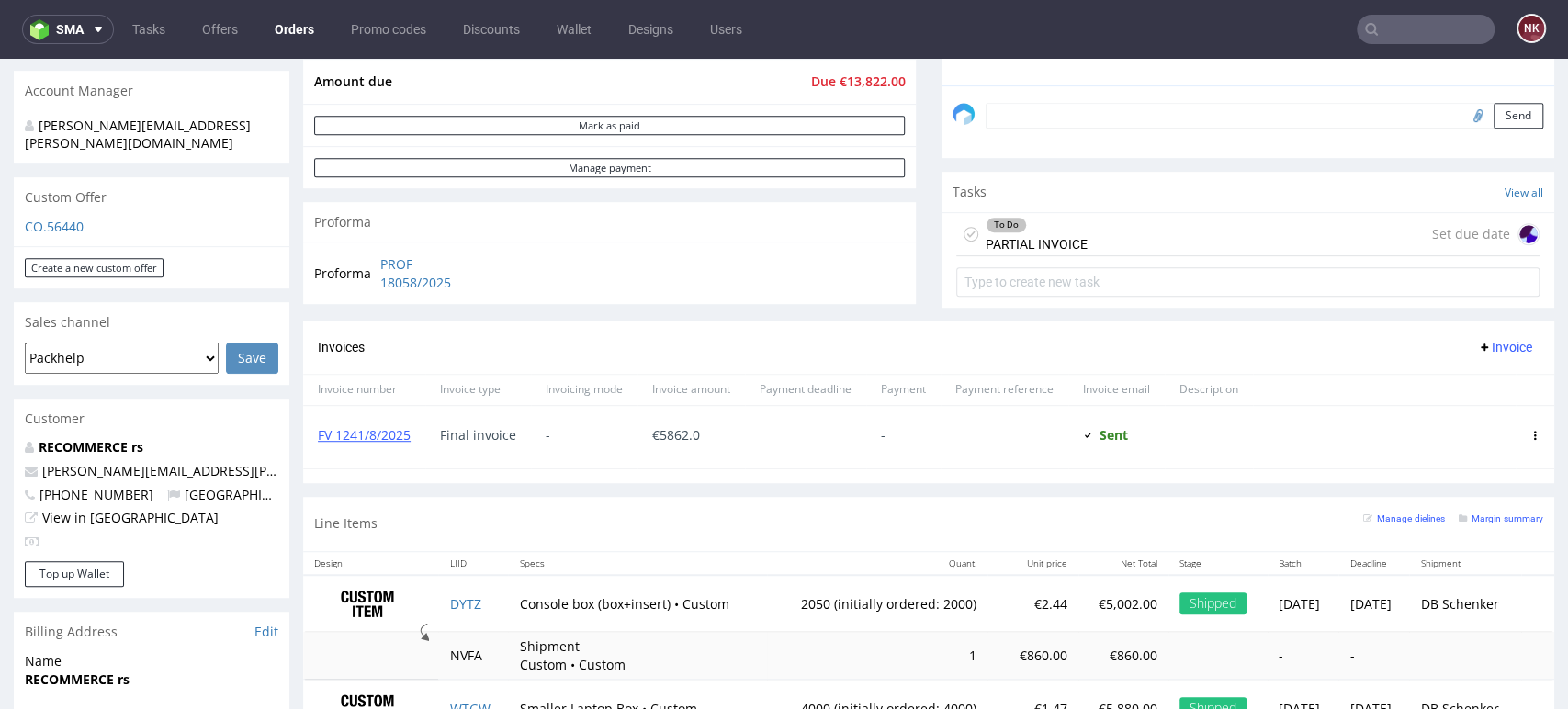
scroll to position [664, 0]
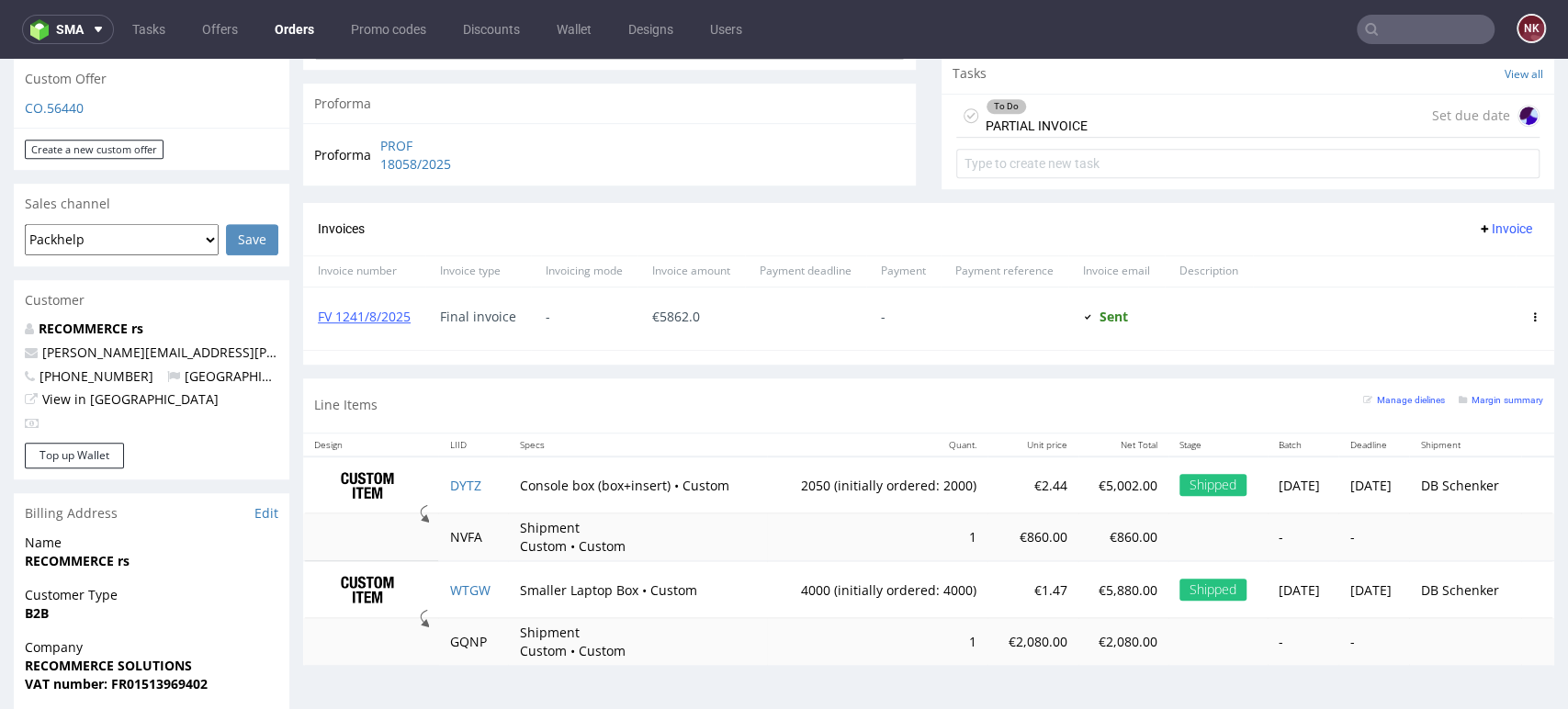
click at [1373, 659] on td "-" at bounding box center [1373, 641] width 71 height 47
click at [913, 367] on div "Progress Payment Due Payment “Received” Email - Line Items 2 DTP - Production -…" at bounding box center [928, 67] width 1251 height 1226
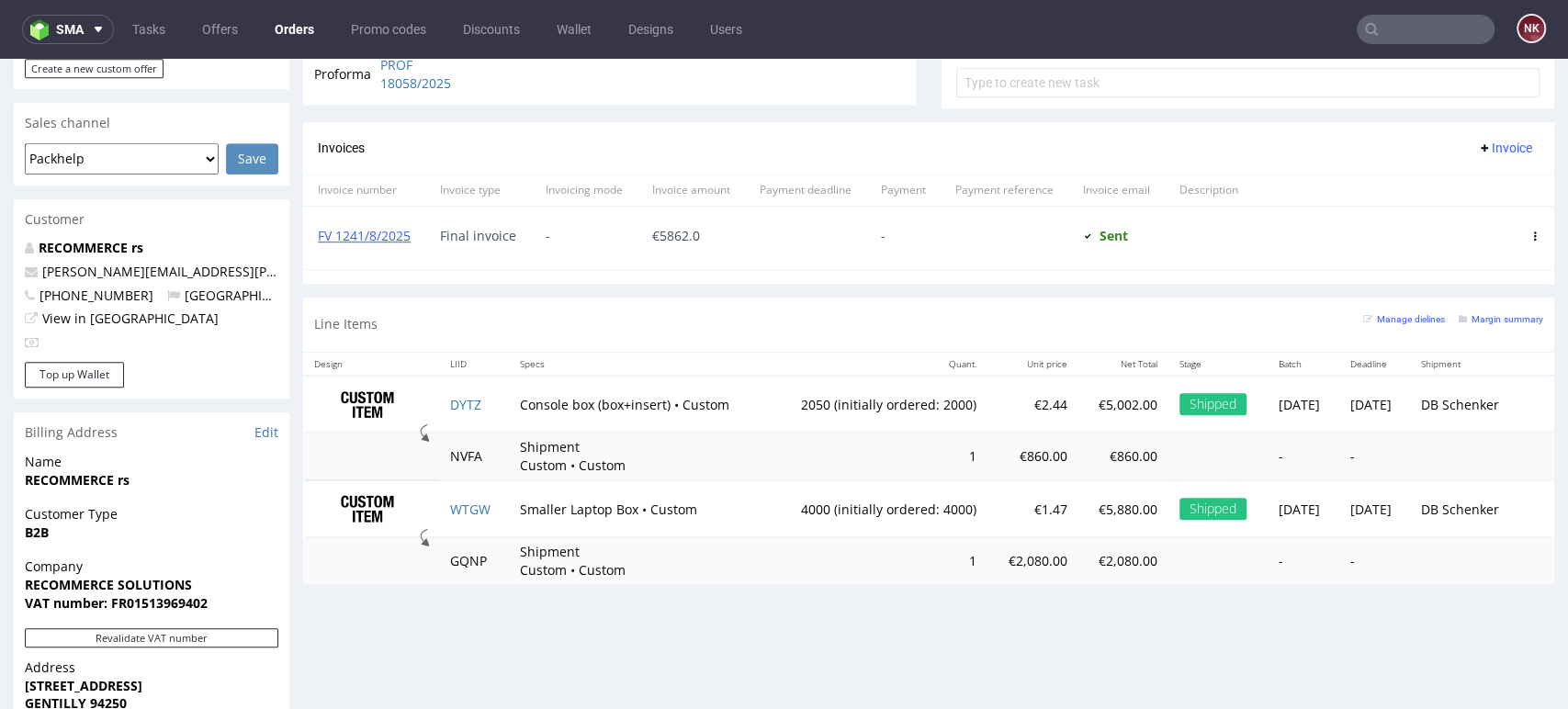
scroll to position [743, 0]
click at [930, 343] on div "Line Items Manage dielines Margin summary" at bounding box center [928, 326] width 1251 height 54
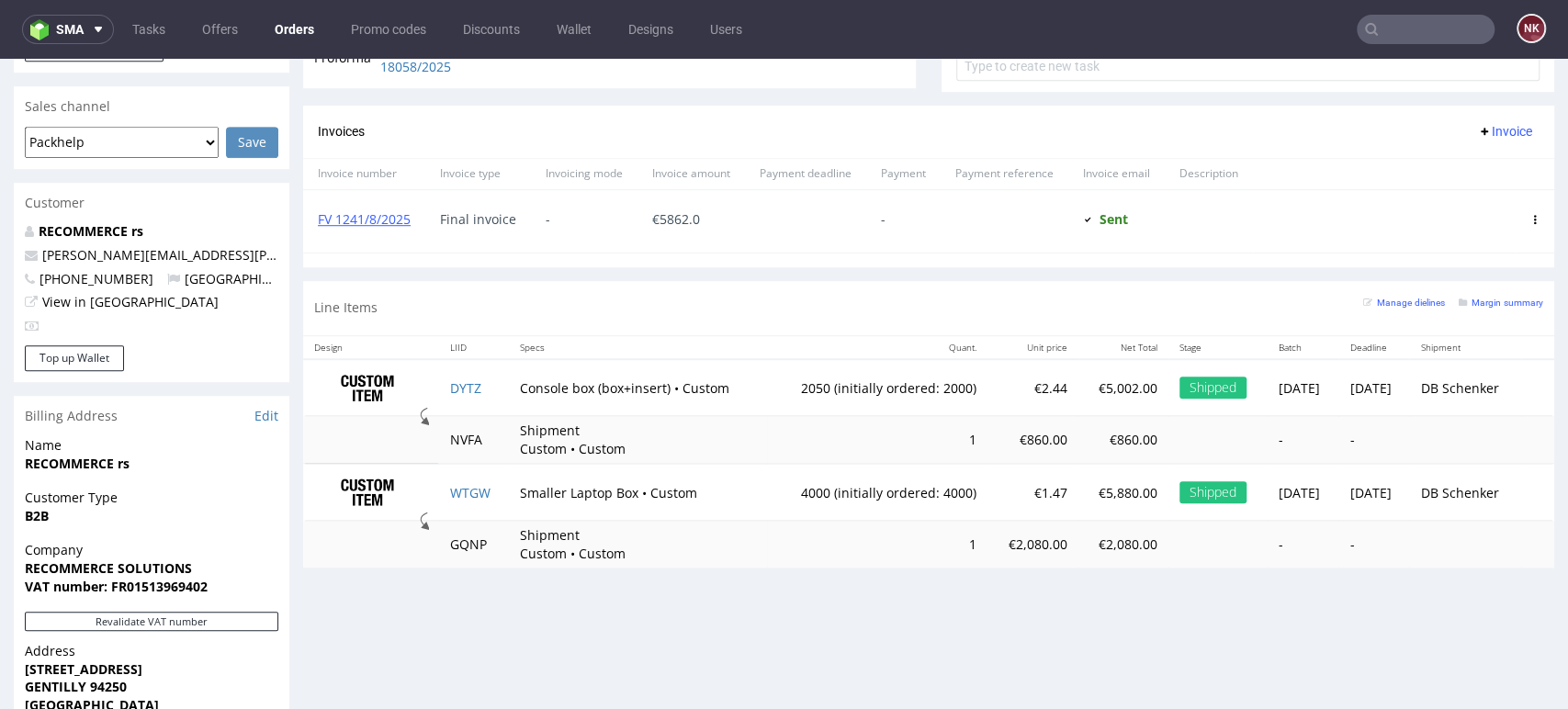
scroll to position [771, 0]
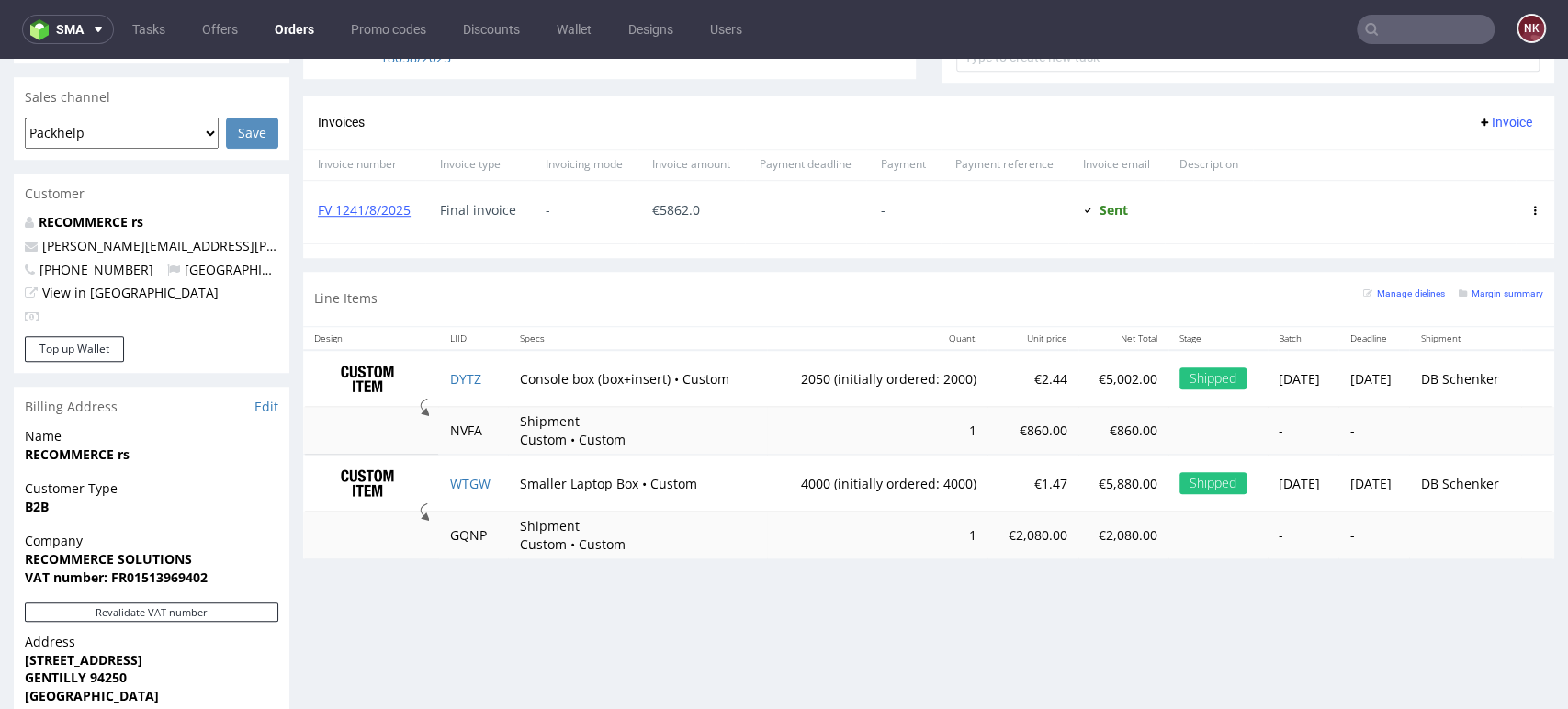
click at [822, 430] on td "1" at bounding box center [877, 431] width 220 height 48
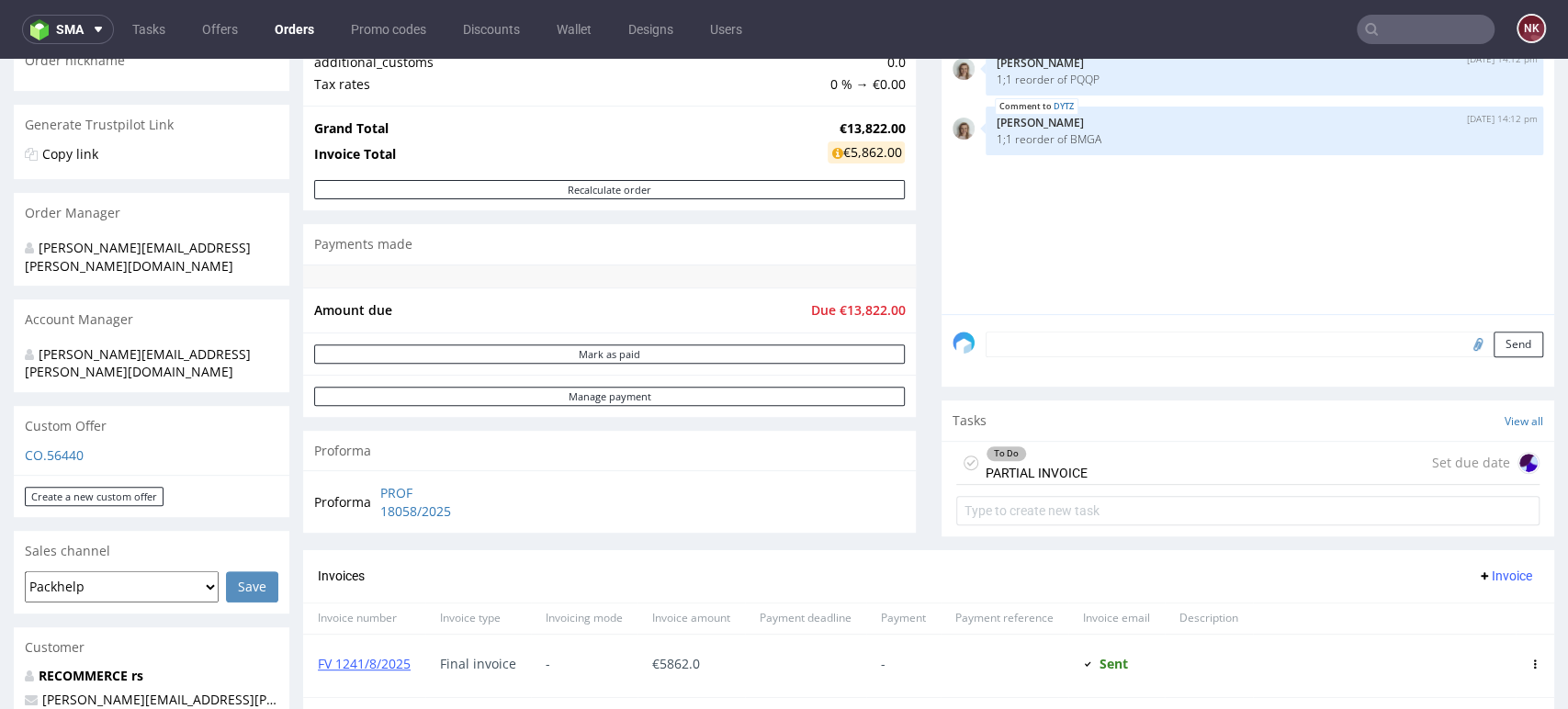
scroll to position [554, 0]
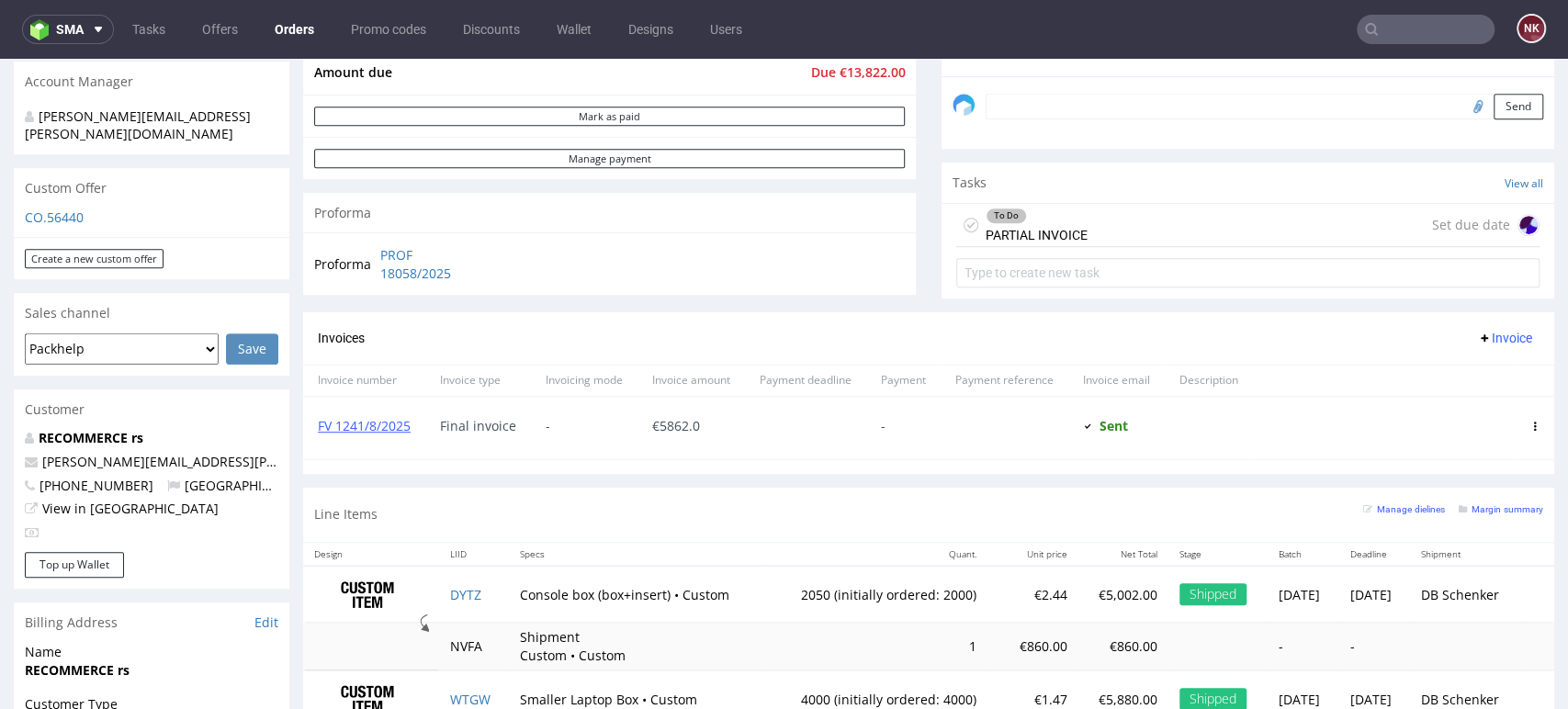
click at [1095, 227] on div "To Do PARTIAL INVOICE Set due date" at bounding box center [1247, 225] width 583 height 43
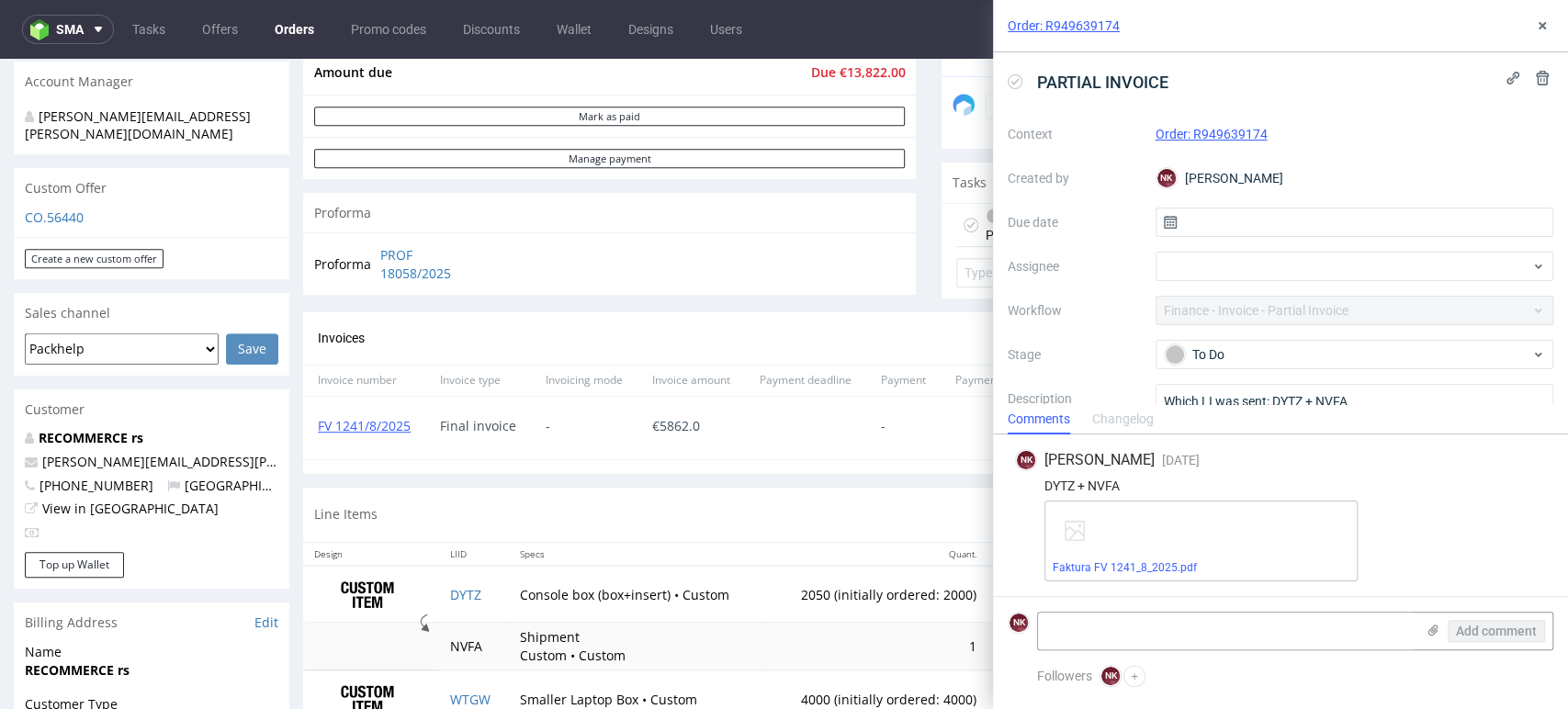
scroll to position [767, 0]
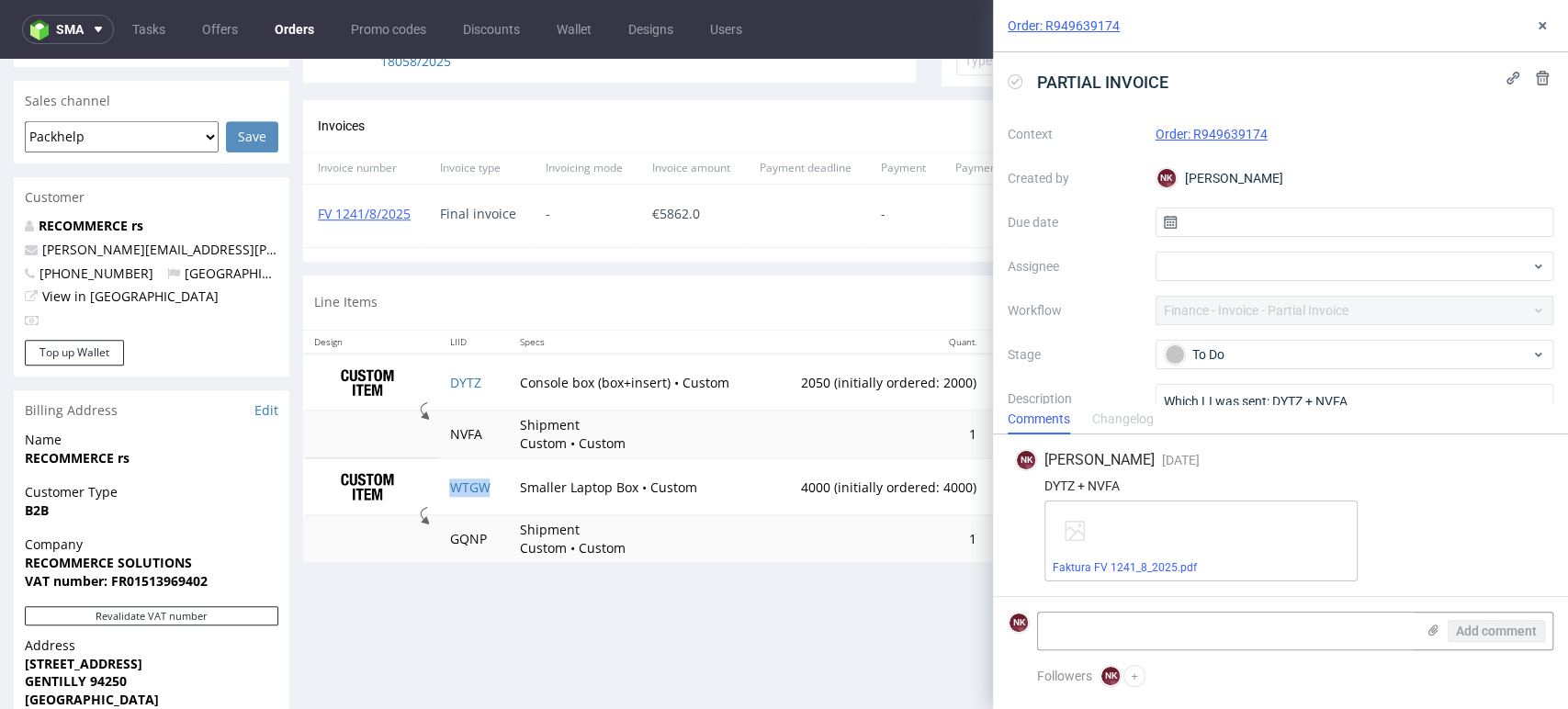
click at [493, 479] on td "WTGW" at bounding box center [473, 487] width 70 height 57
click at [1065, 641] on textarea at bounding box center [1225, 631] width 377 height 37
paste textarea "WTGW"
click at [467, 530] on td "GQNP" at bounding box center [473, 539] width 70 height 47
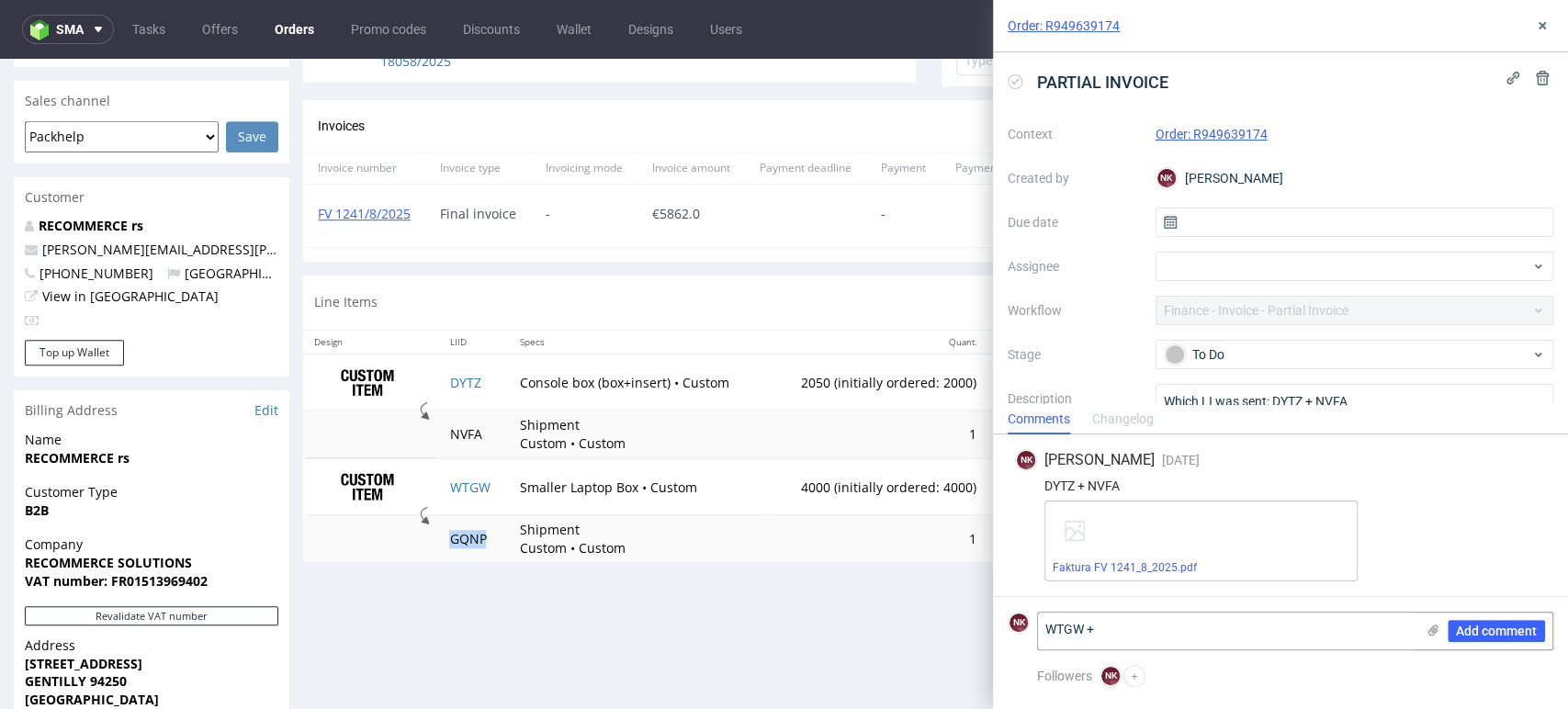
copy td "GQNP"
click at [1132, 649] on textarea "WTGW +" at bounding box center [1225, 631] width 377 height 37
paste textarea "GQNP"
click at [1093, 630] on textarea "WTGW +GQNP" at bounding box center [1225, 631] width 377 height 37
click at [1351, 635] on textarea "WTGW + GQNP" at bounding box center [1225, 631] width 377 height 37
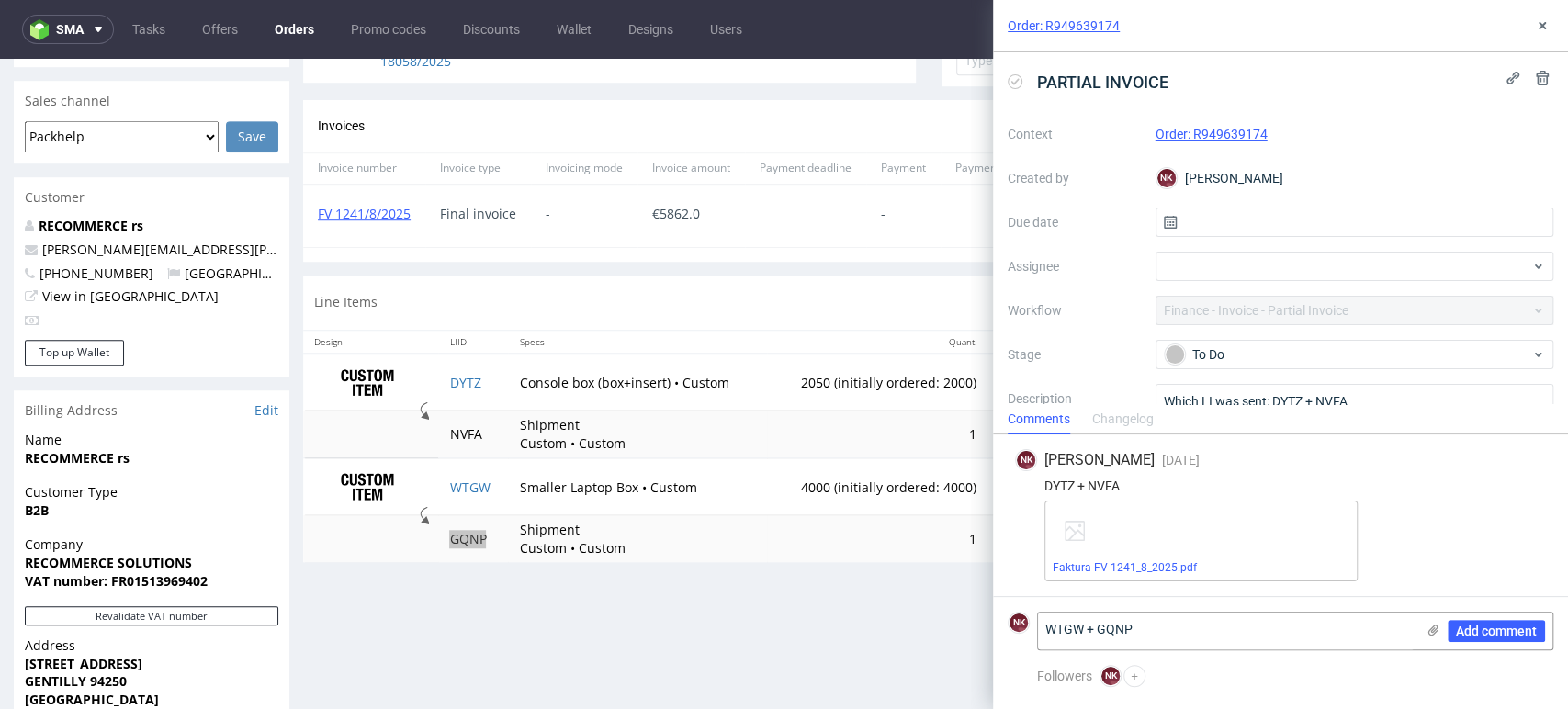
type textarea "WTGW + GQNP"
click at [1427, 630] on icon at bounding box center [1433, 630] width 15 height 15
click at [0, 0] on input "file" at bounding box center [0, 0] width 0 height 0
click at [1431, 632] on use at bounding box center [1433, 630] width 10 height 11
click at [0, 0] on input "file" at bounding box center [0, 0] width 0 height 0
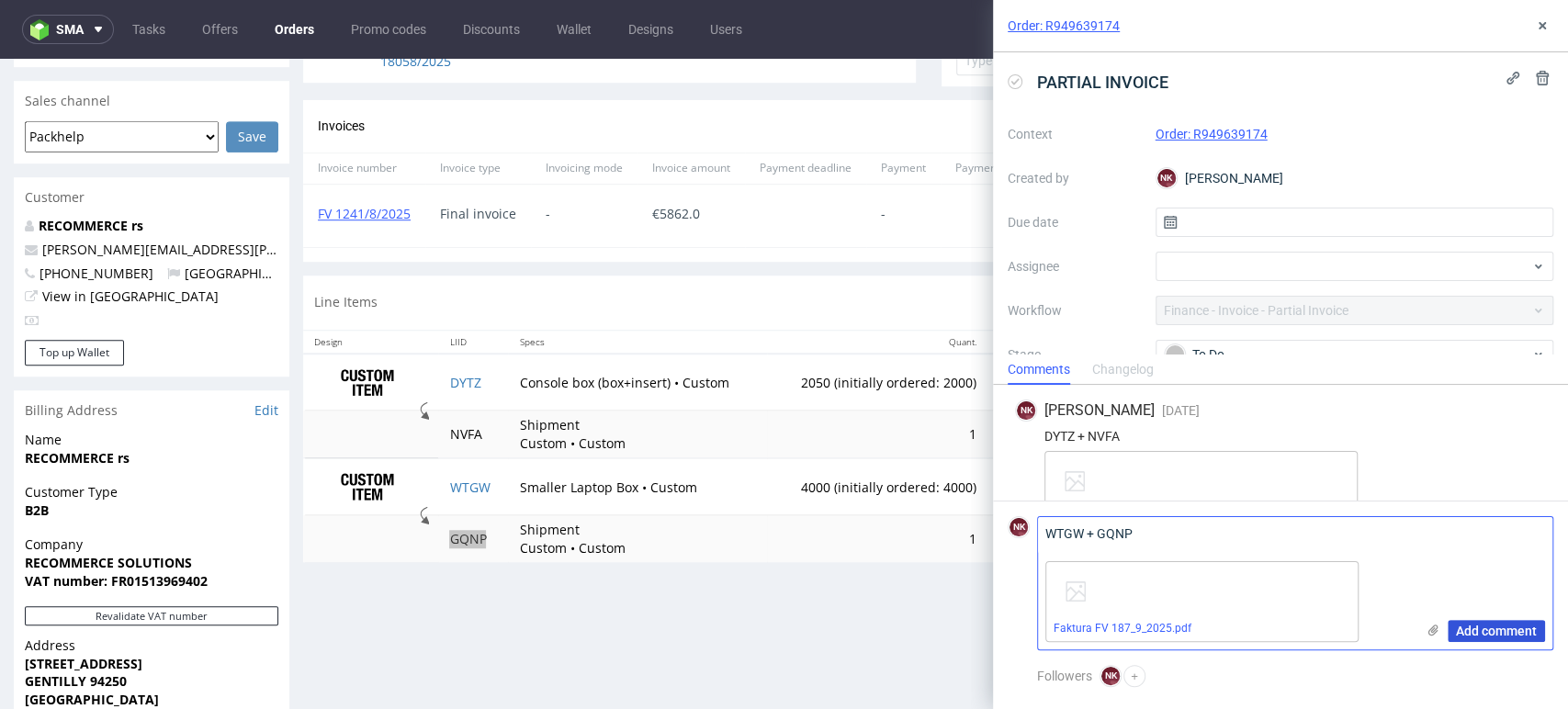
click at [1480, 624] on span "Add comment" at bounding box center [1496, 631] width 81 height 13
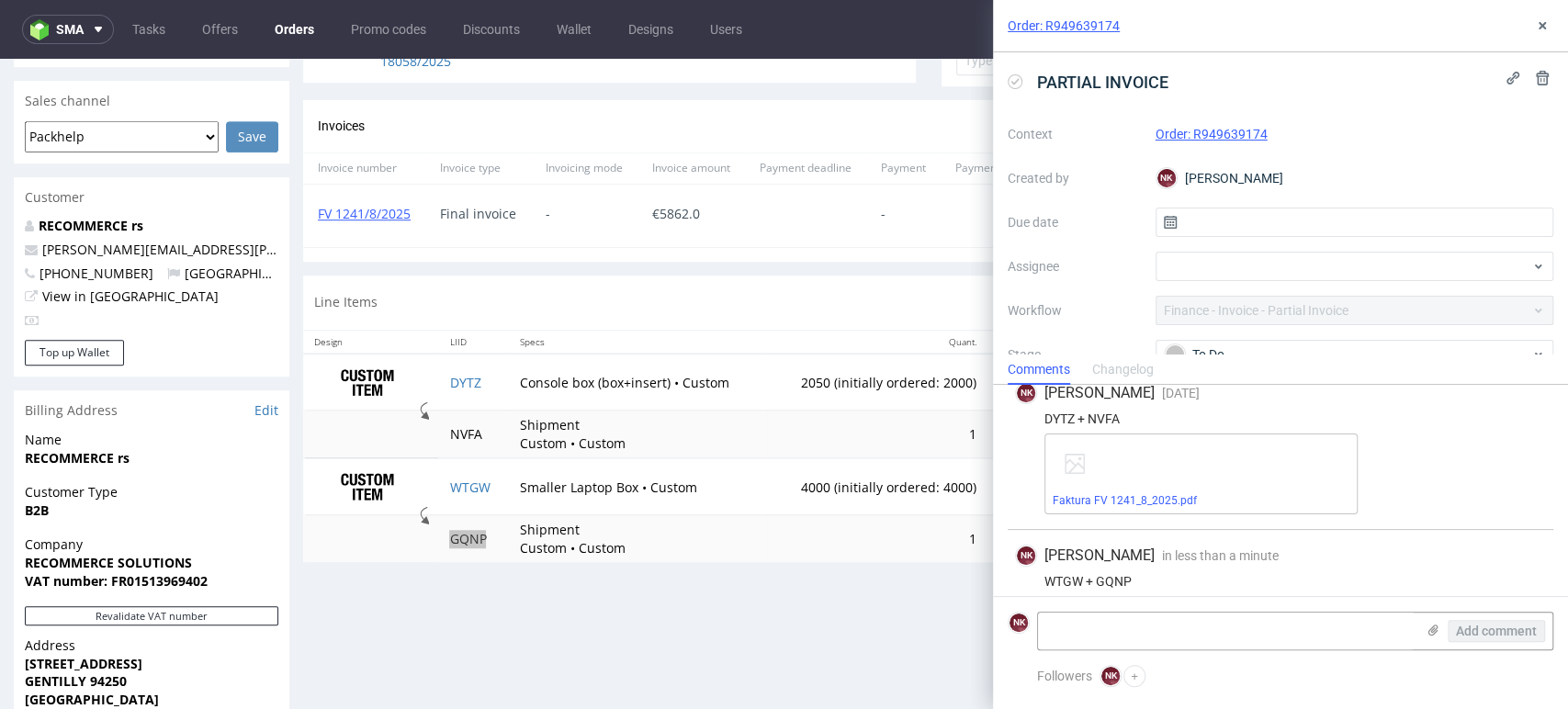
scroll to position [111, 0]
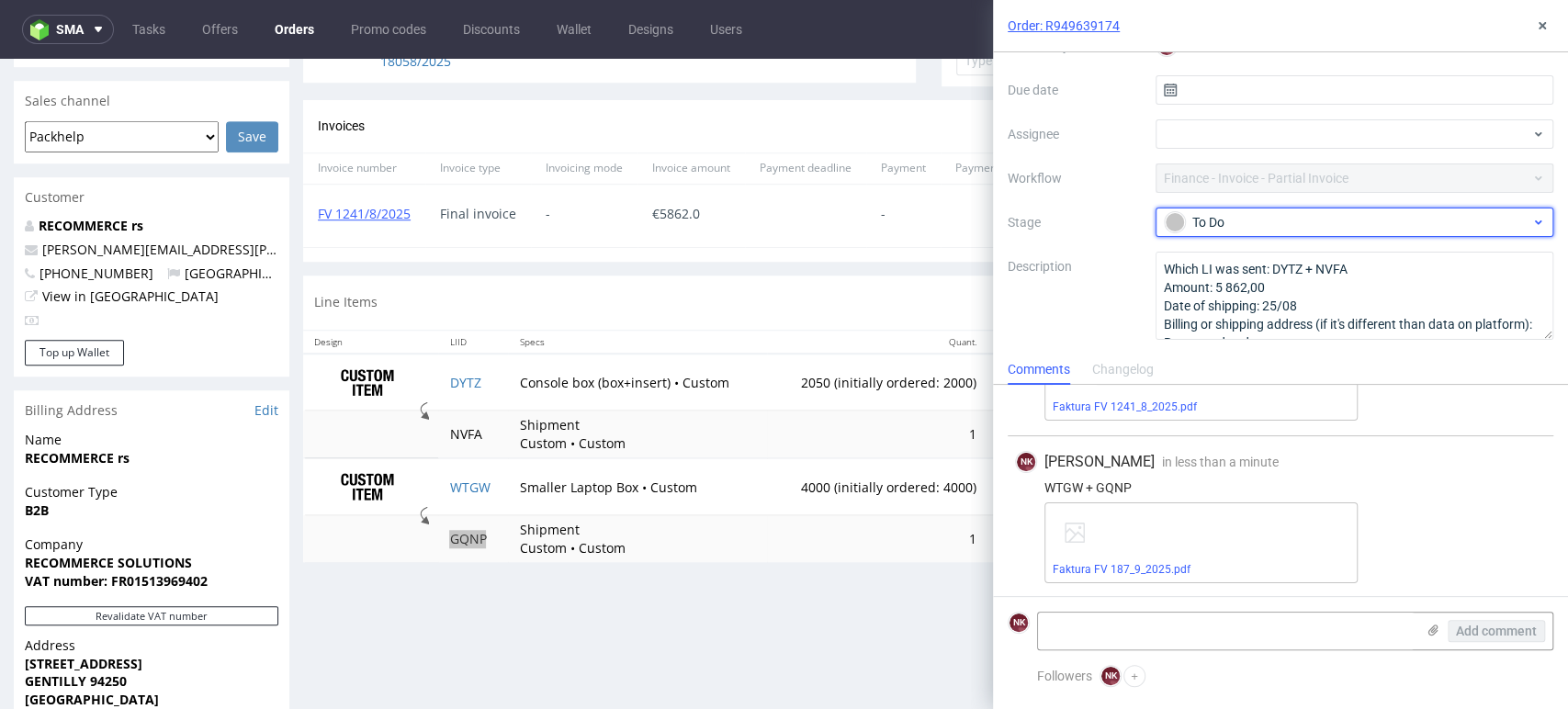
click at [1263, 223] on div "To Do" at bounding box center [1347, 222] width 366 height 20
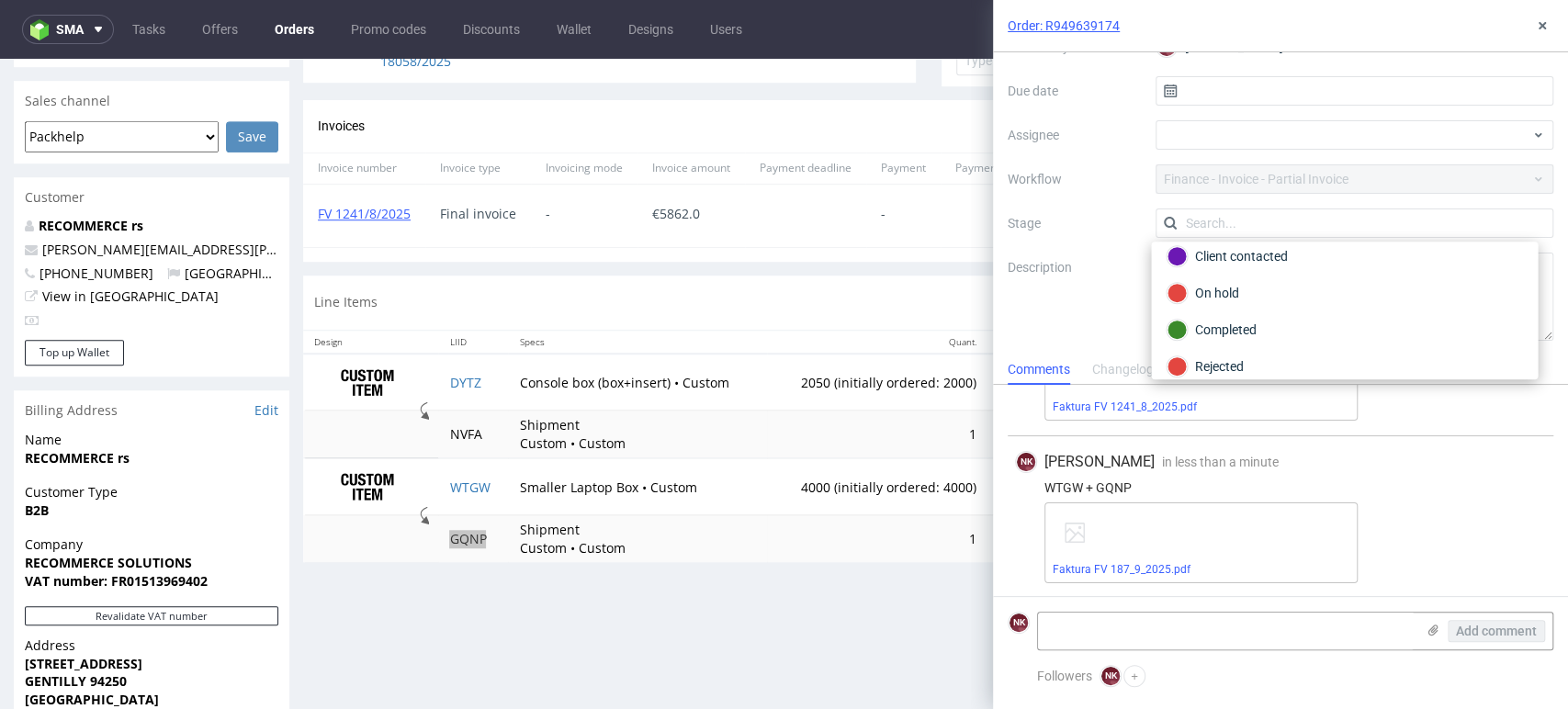
scroll to position [122, 0]
click at [1392, 512] on div "Faktura FV 187_9_2025.pdf" at bounding box center [1295, 543] width 502 height 81
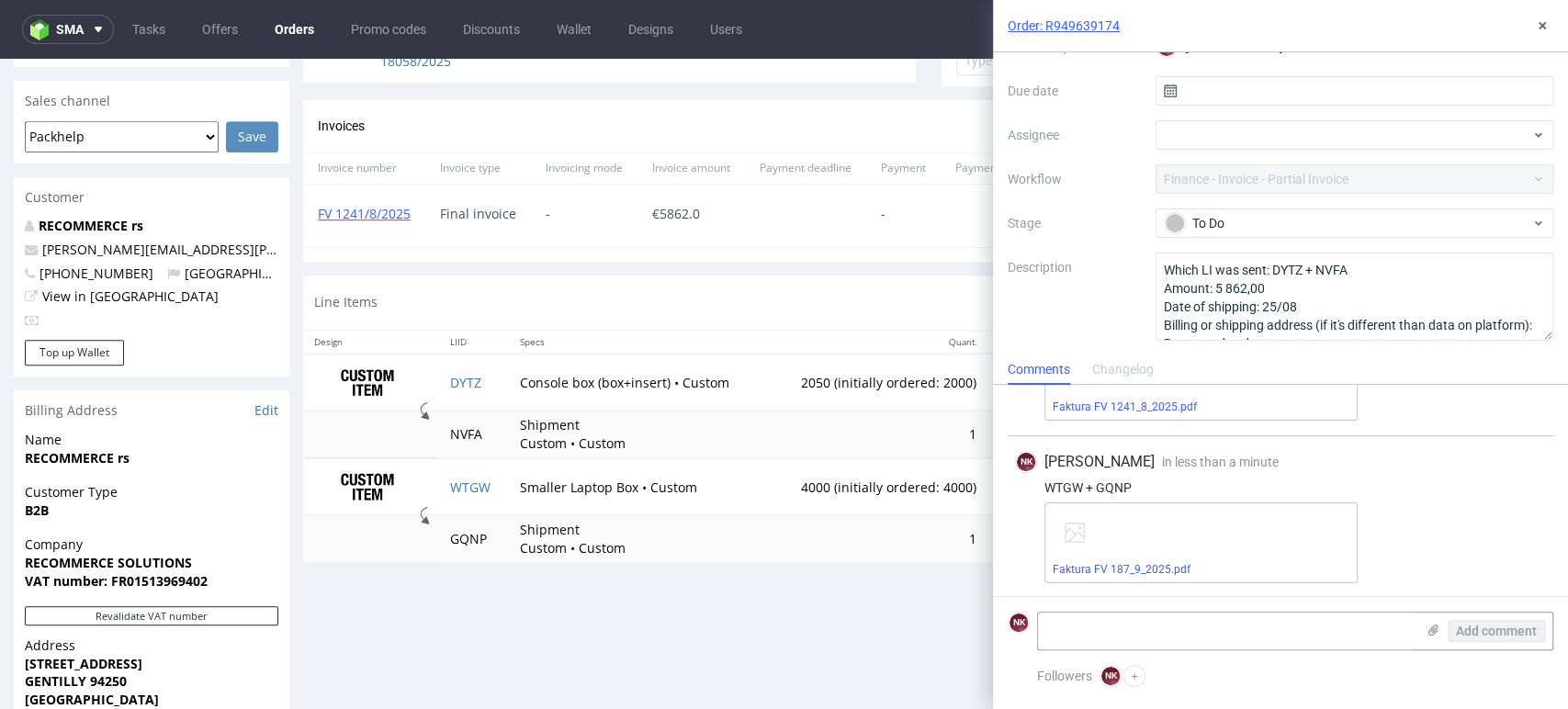
click at [808, 622] on div "Progress Payment Due Payment “Received” Email - Line Items 2 DTP - Production -…" at bounding box center [928, 205] width 1251 height 1708
click at [1352, 217] on div "To Do" at bounding box center [1347, 223] width 366 height 20
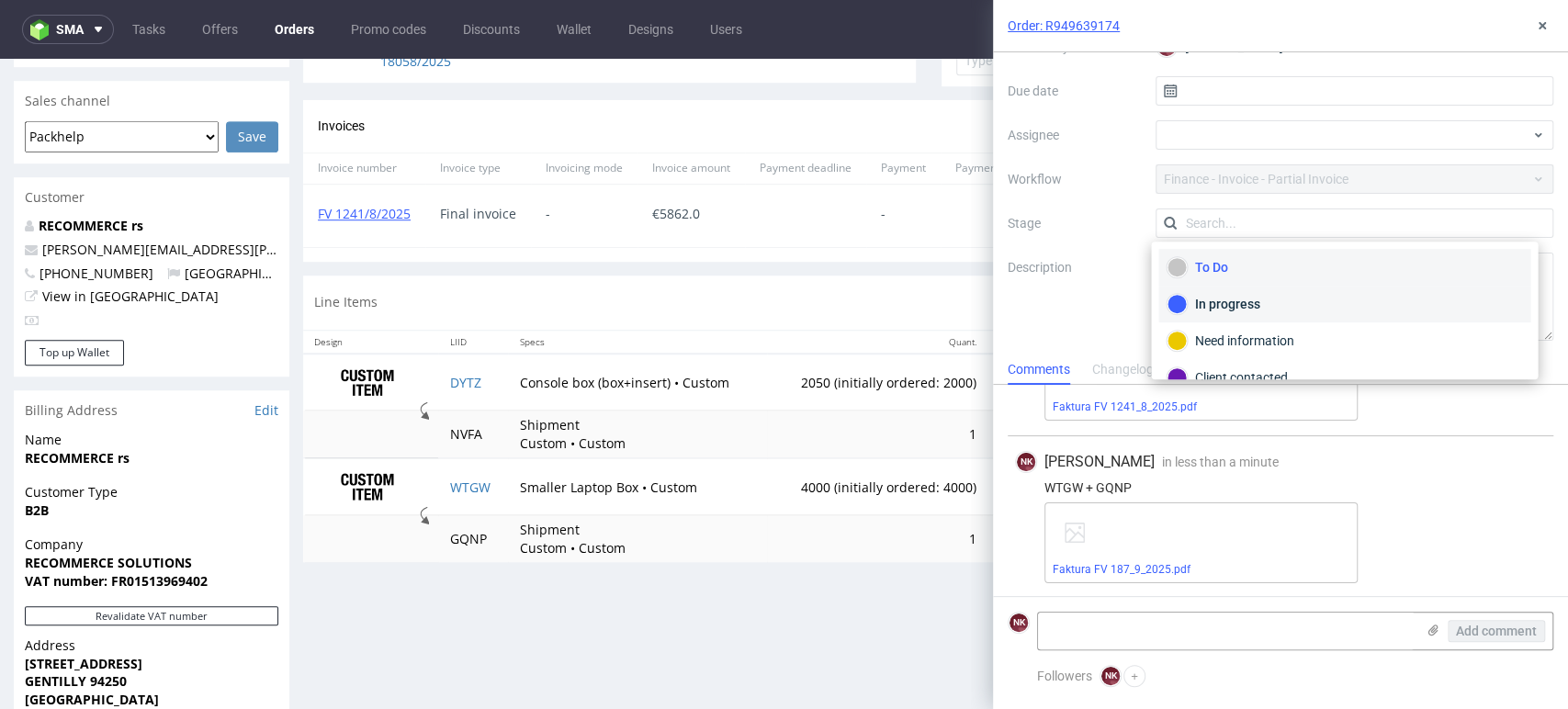
scroll to position [133, 0]
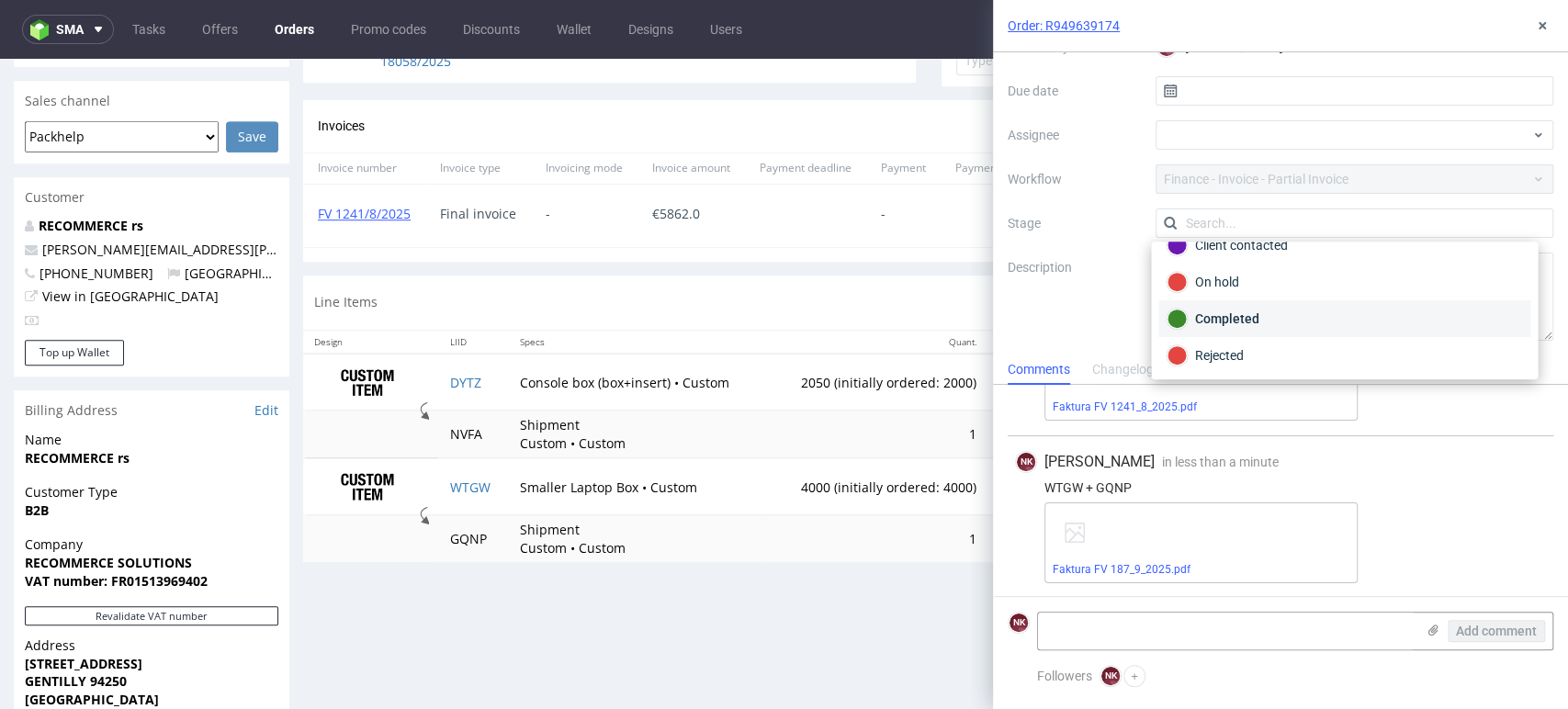
click at [1263, 320] on div "Completed" at bounding box center [1344, 319] width 355 height 20
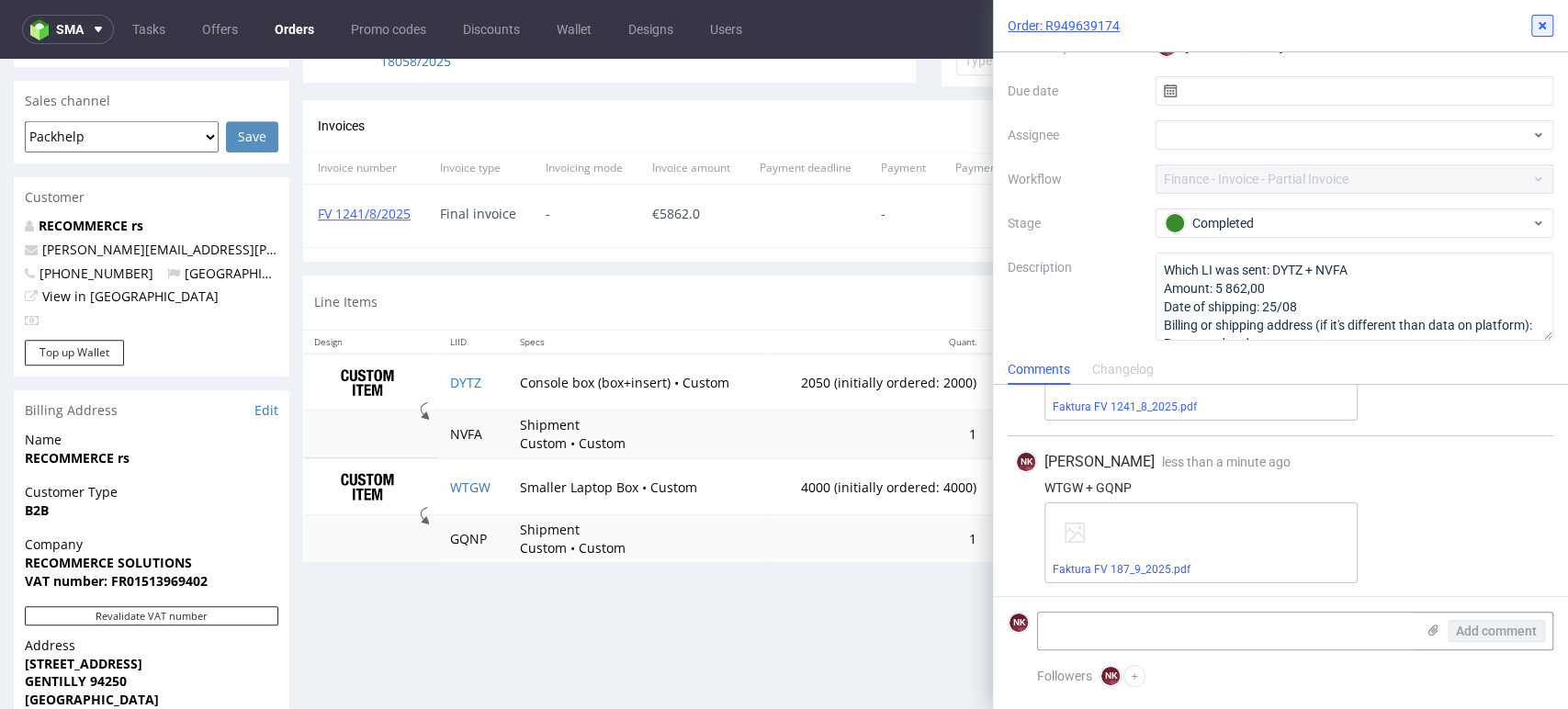
click at [1546, 15] on button at bounding box center [1542, 26] width 22 height 22
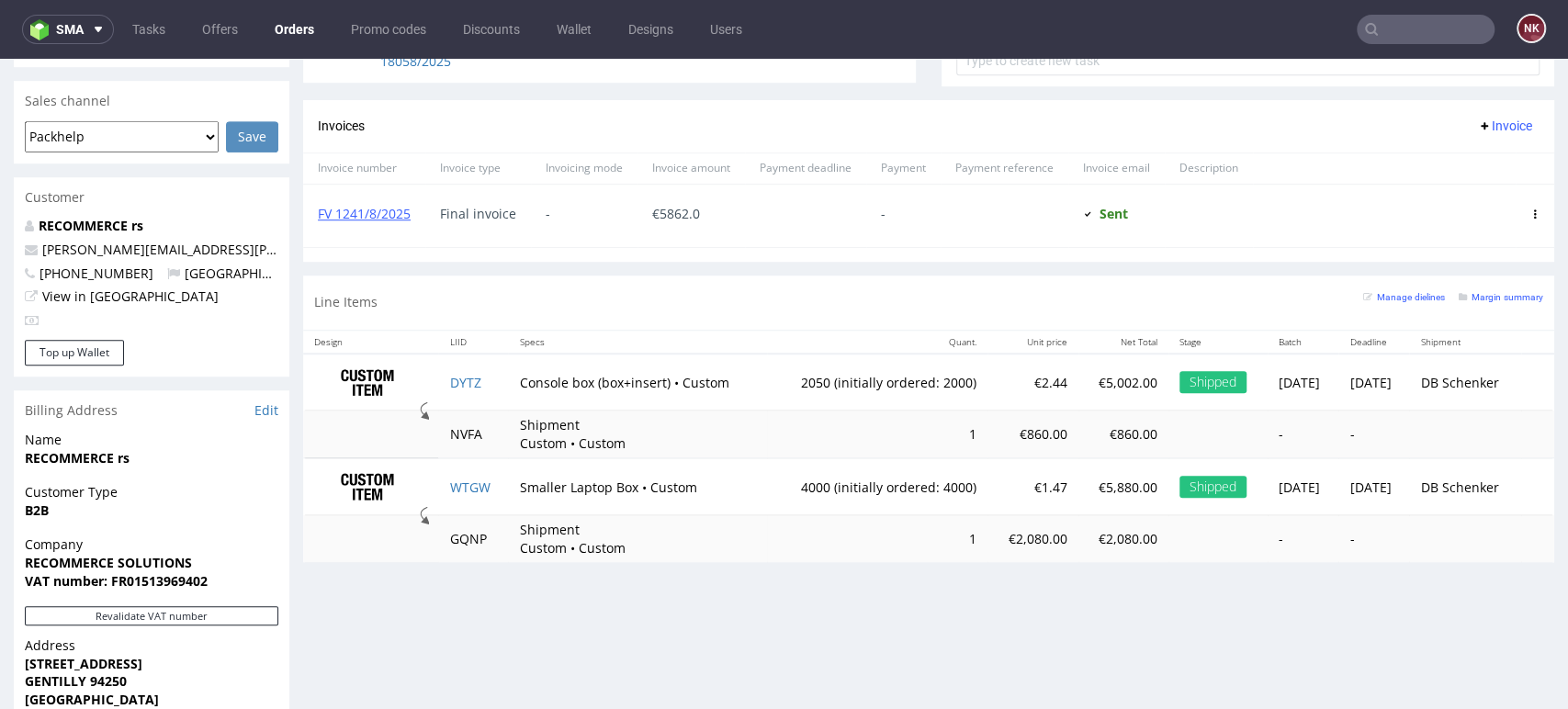
click at [1004, 516] on td "€2,080.00" at bounding box center [1032, 539] width 90 height 47
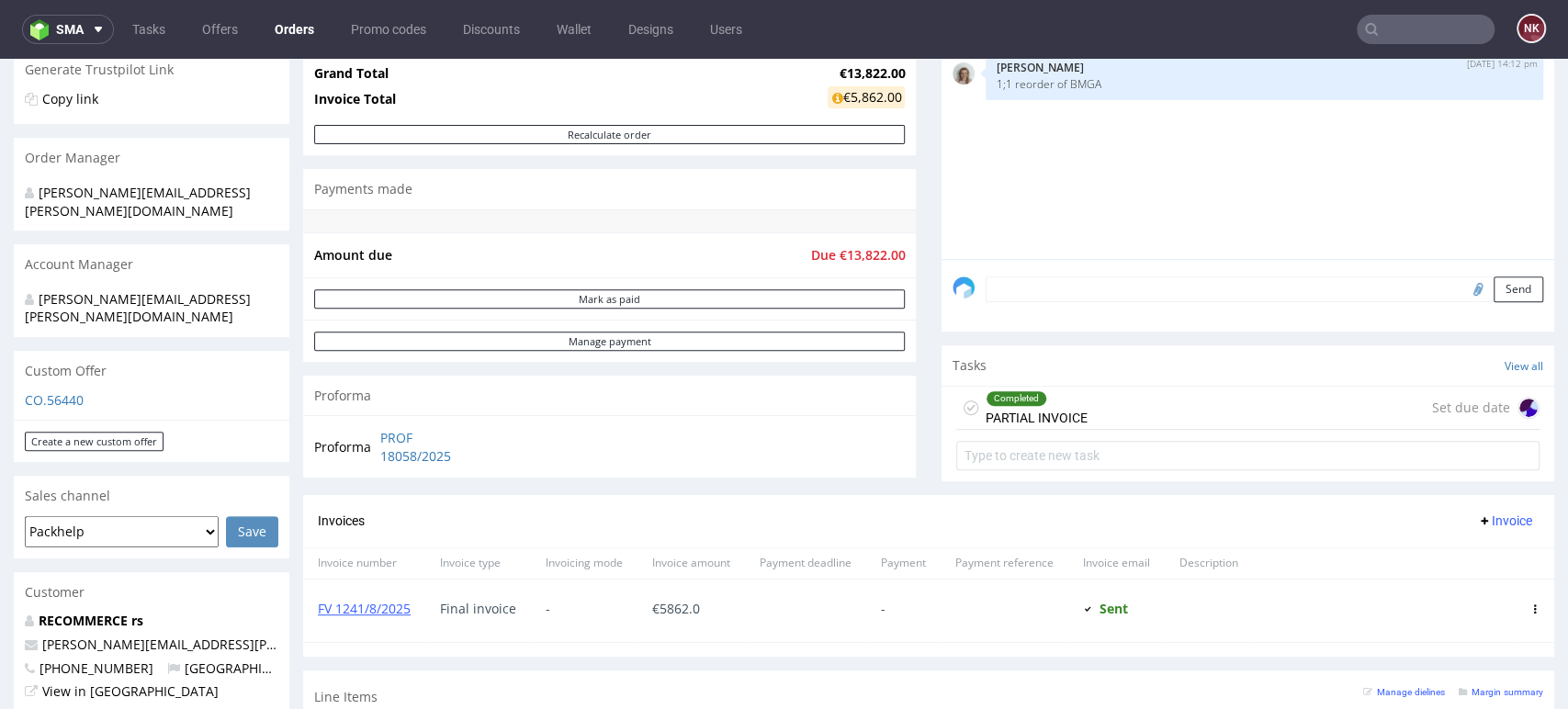
scroll to position [371, 0]
click at [1477, 517] on span "Invoice" at bounding box center [1504, 522] width 55 height 15
click at [1436, 556] on span "Upload" at bounding box center [1472, 559] width 89 height 18
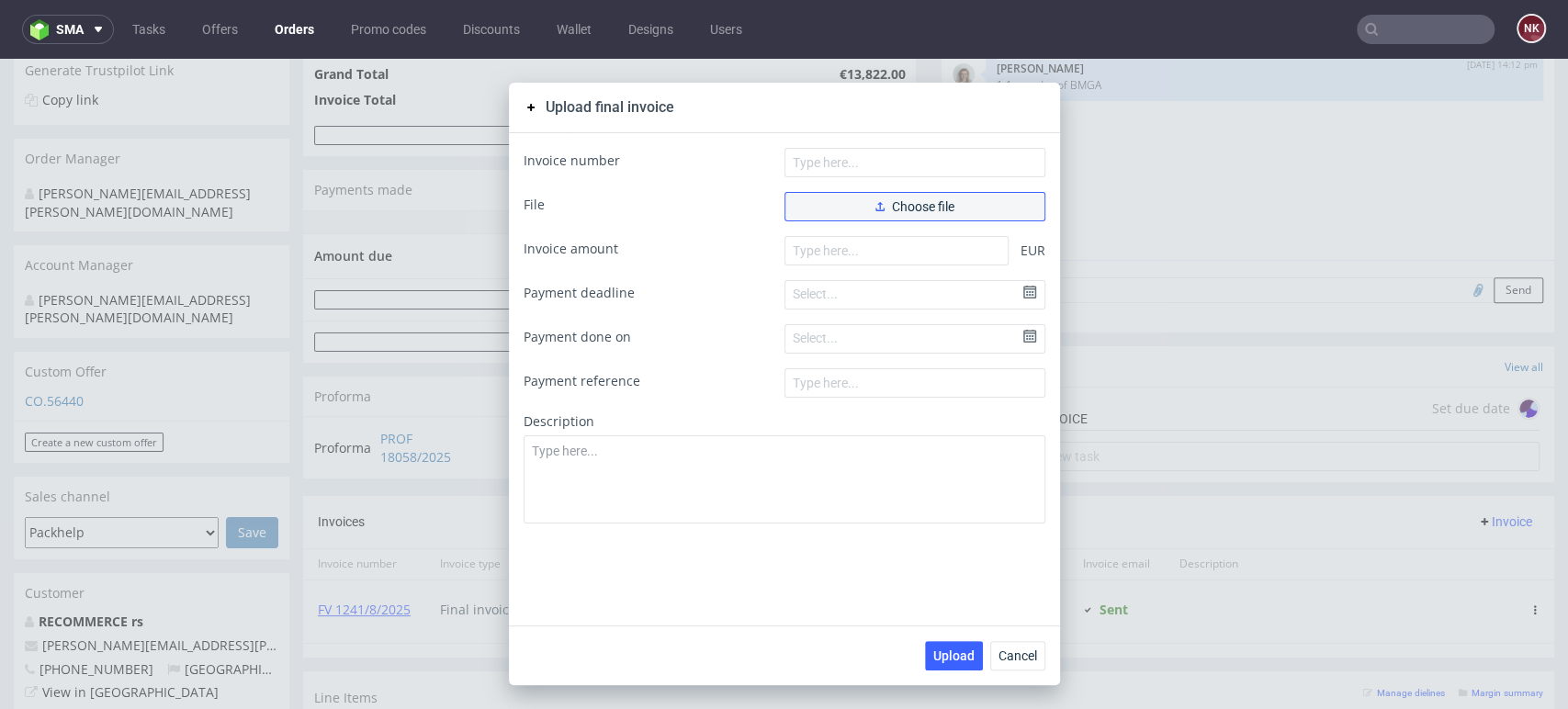
click at [881, 198] on button "Choose file" at bounding box center [914, 206] width 261 height 29
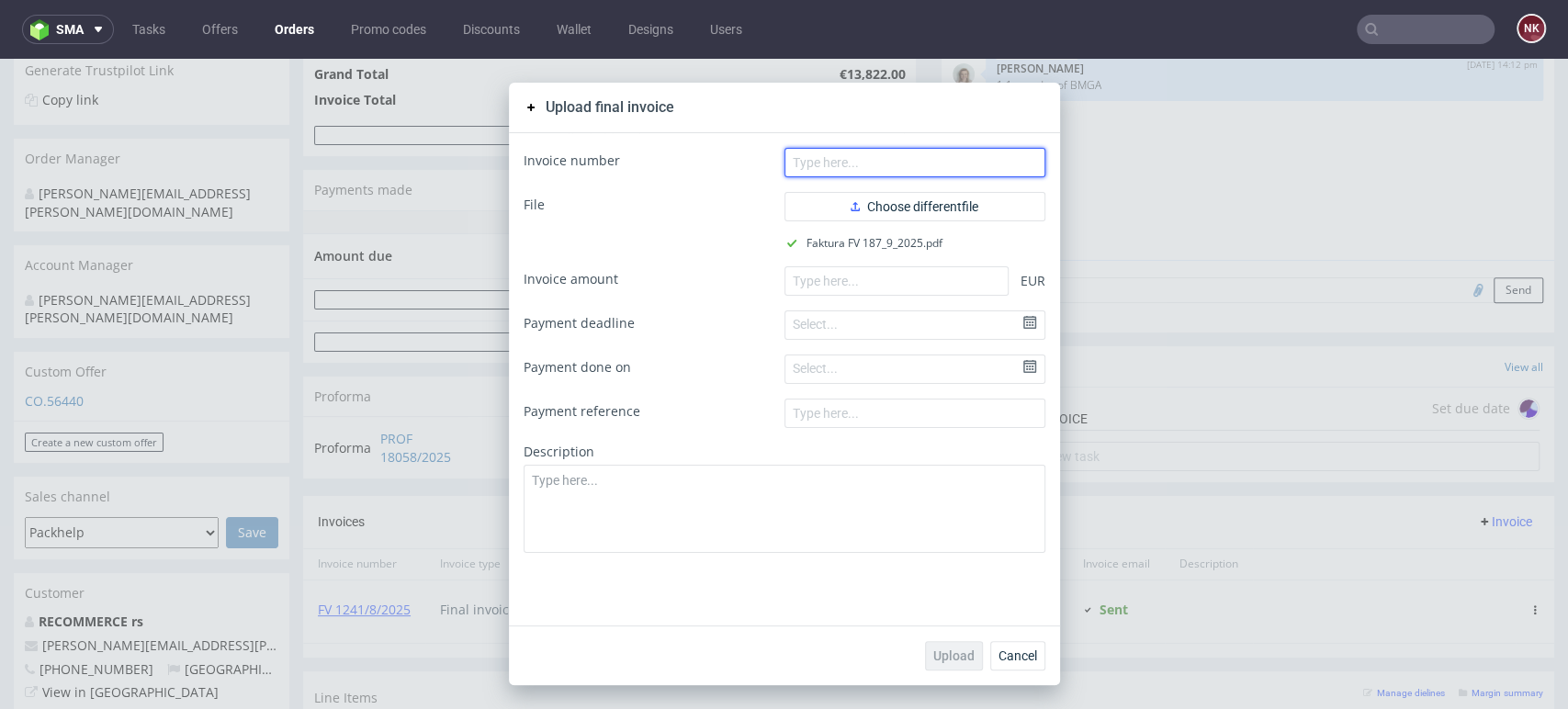
click at [844, 157] on input "text" at bounding box center [914, 163] width 261 height 29
click at [857, 169] on input "FV 187/9/02025" at bounding box center [914, 163] width 261 height 29
type input "FV 187/9/2025"
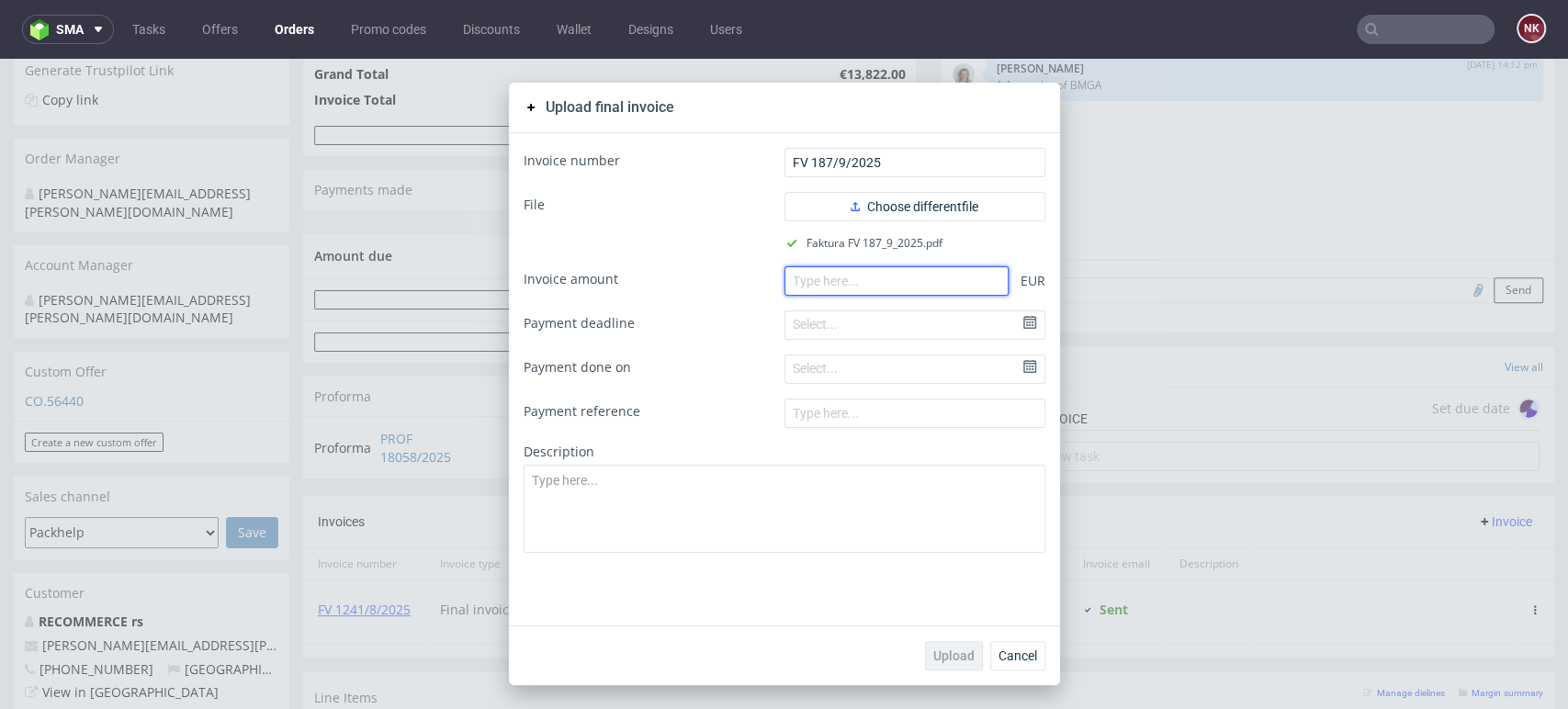
click at [939, 268] on input "number" at bounding box center [896, 281] width 224 height 29
paste input "7960.00"
type input "7960.00"
click at [965, 653] on span "Upload" at bounding box center [953, 656] width 41 height 13
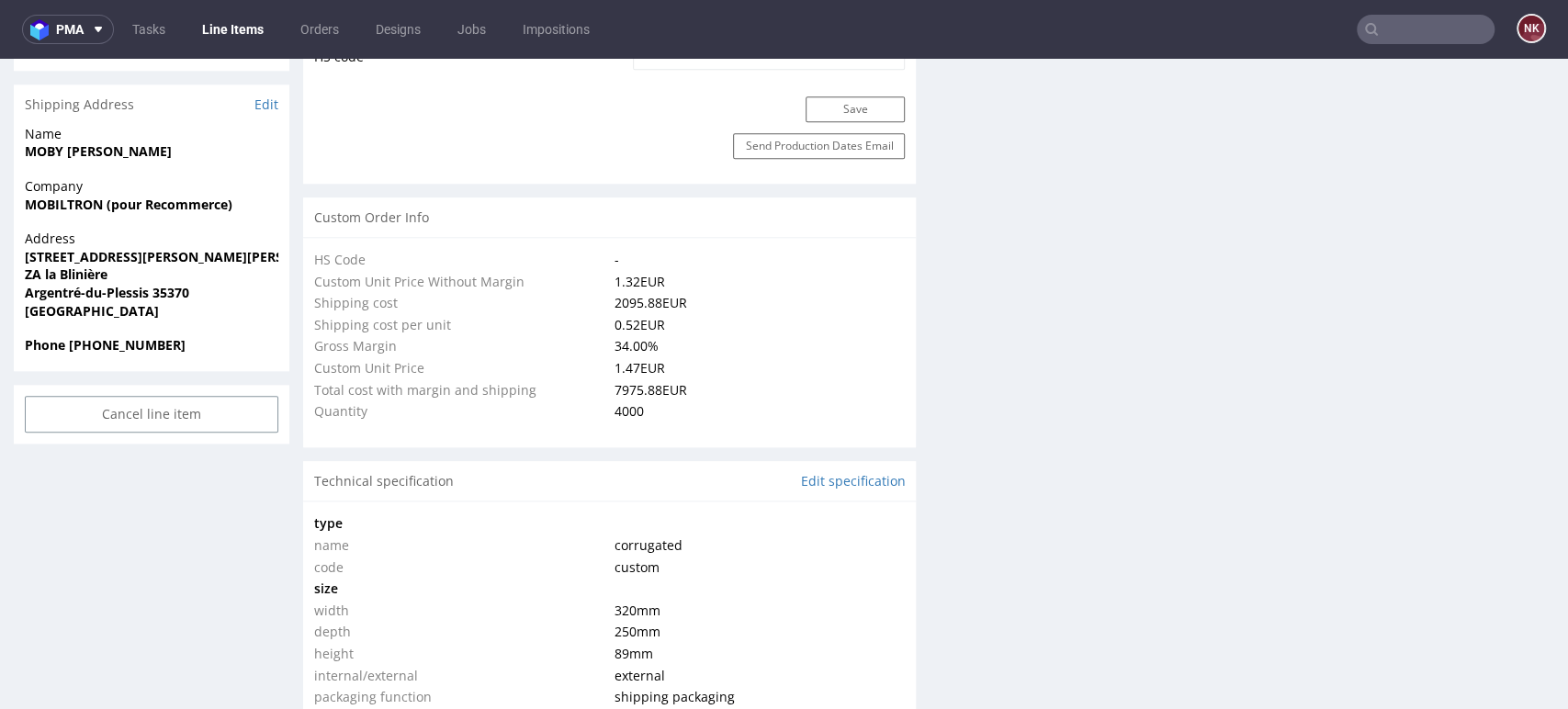
type input "4000"
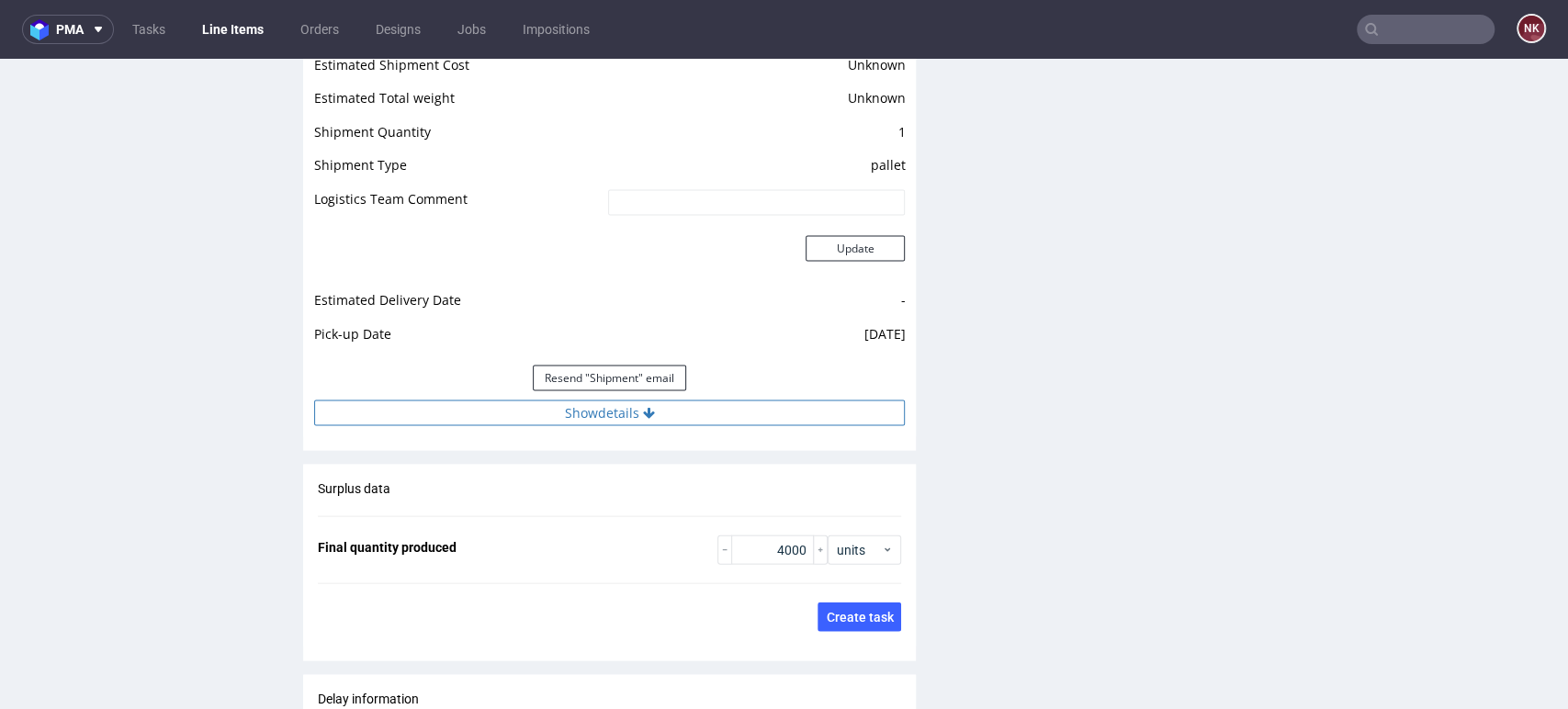
scroll to position [2499, 0]
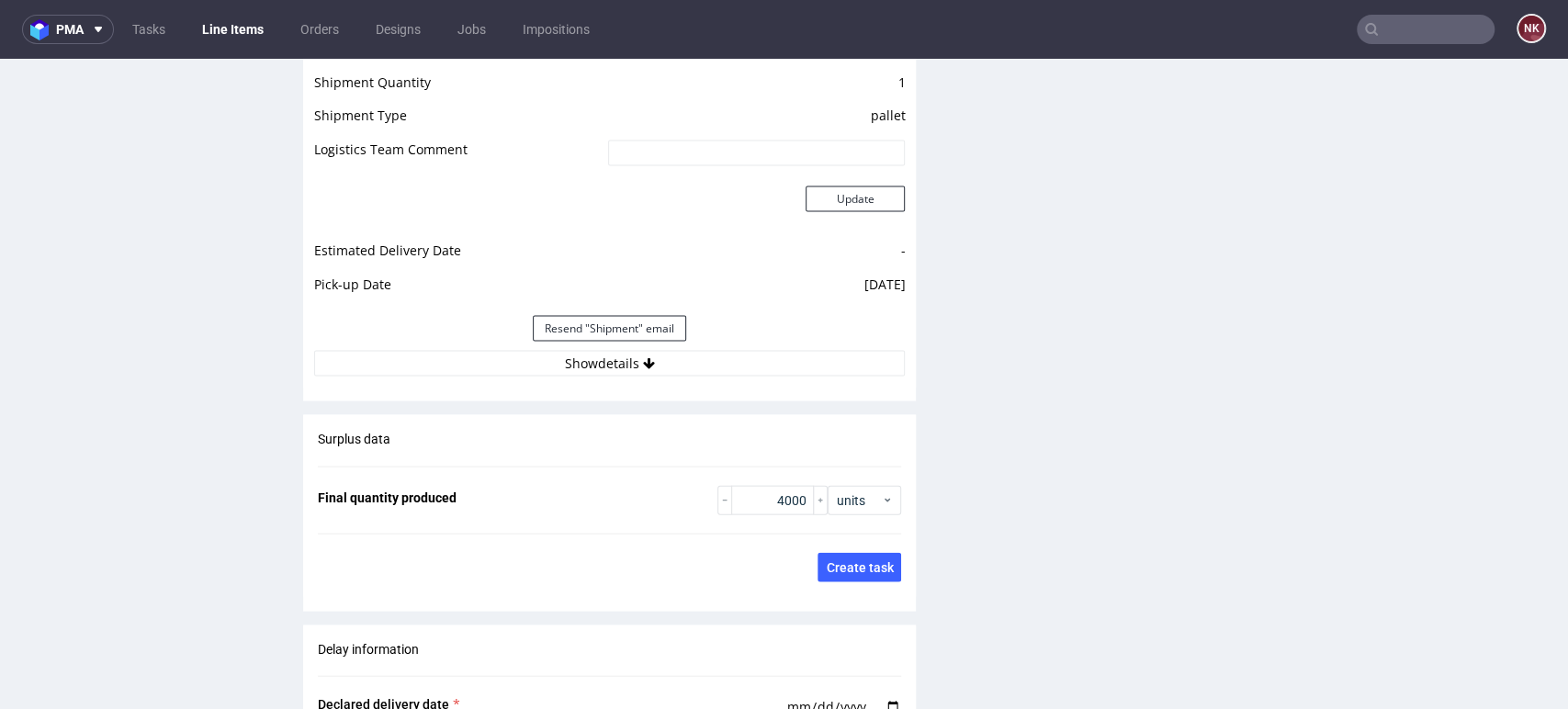
scroll to position [2550, 0]
click at [643, 365] on icon at bounding box center [648, 362] width 12 height 13
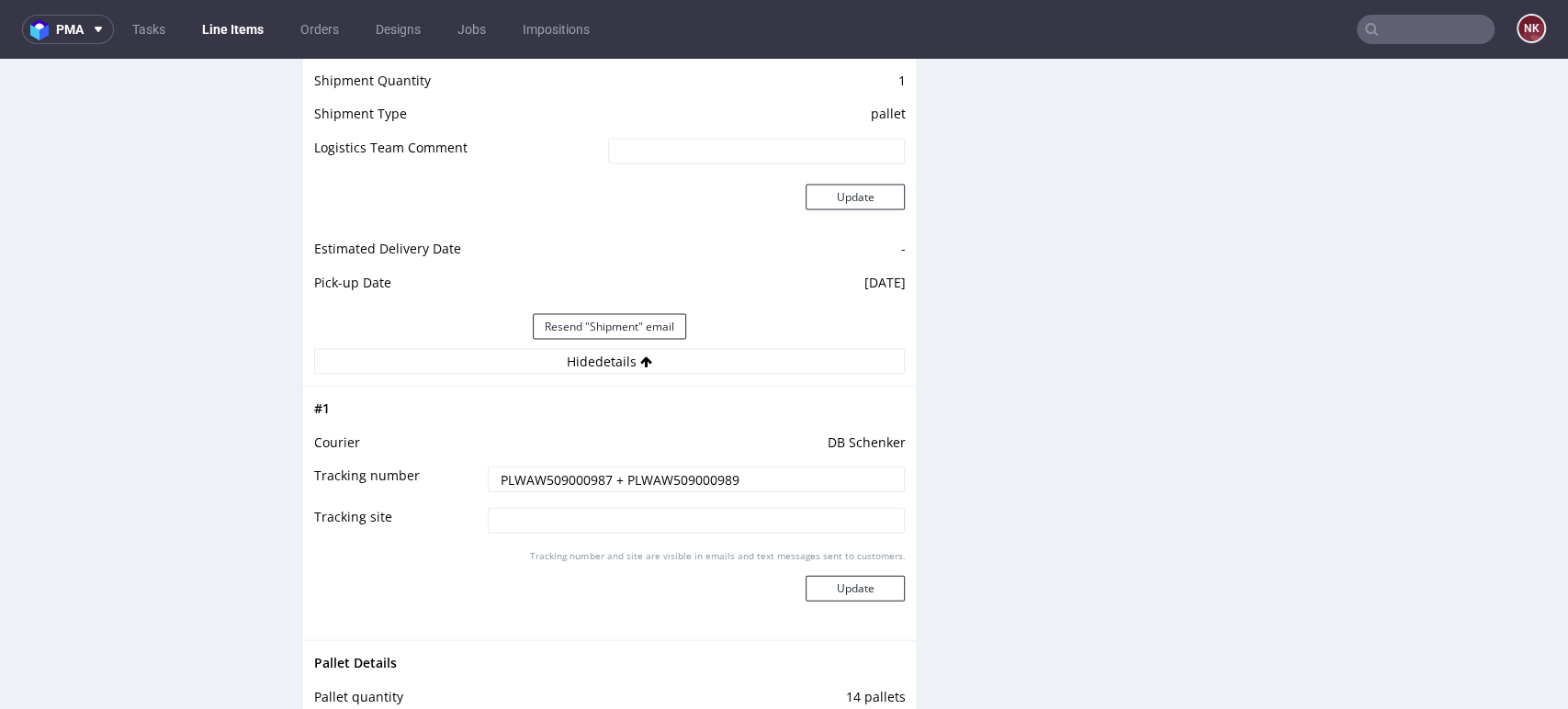
click at [720, 476] on input "PLWAW509000987 + PLWAW509000989" at bounding box center [697, 480] width 418 height 26
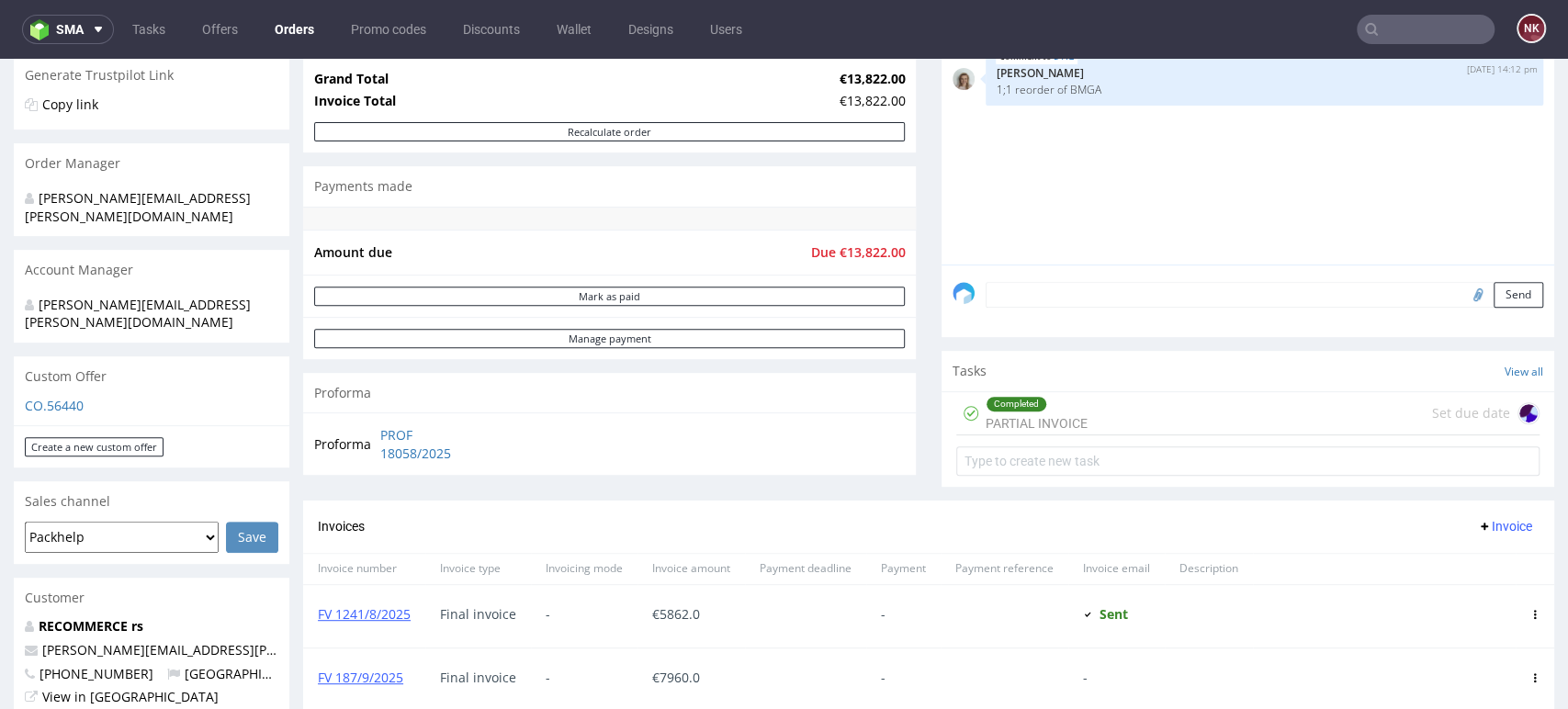
scroll to position [654, 0]
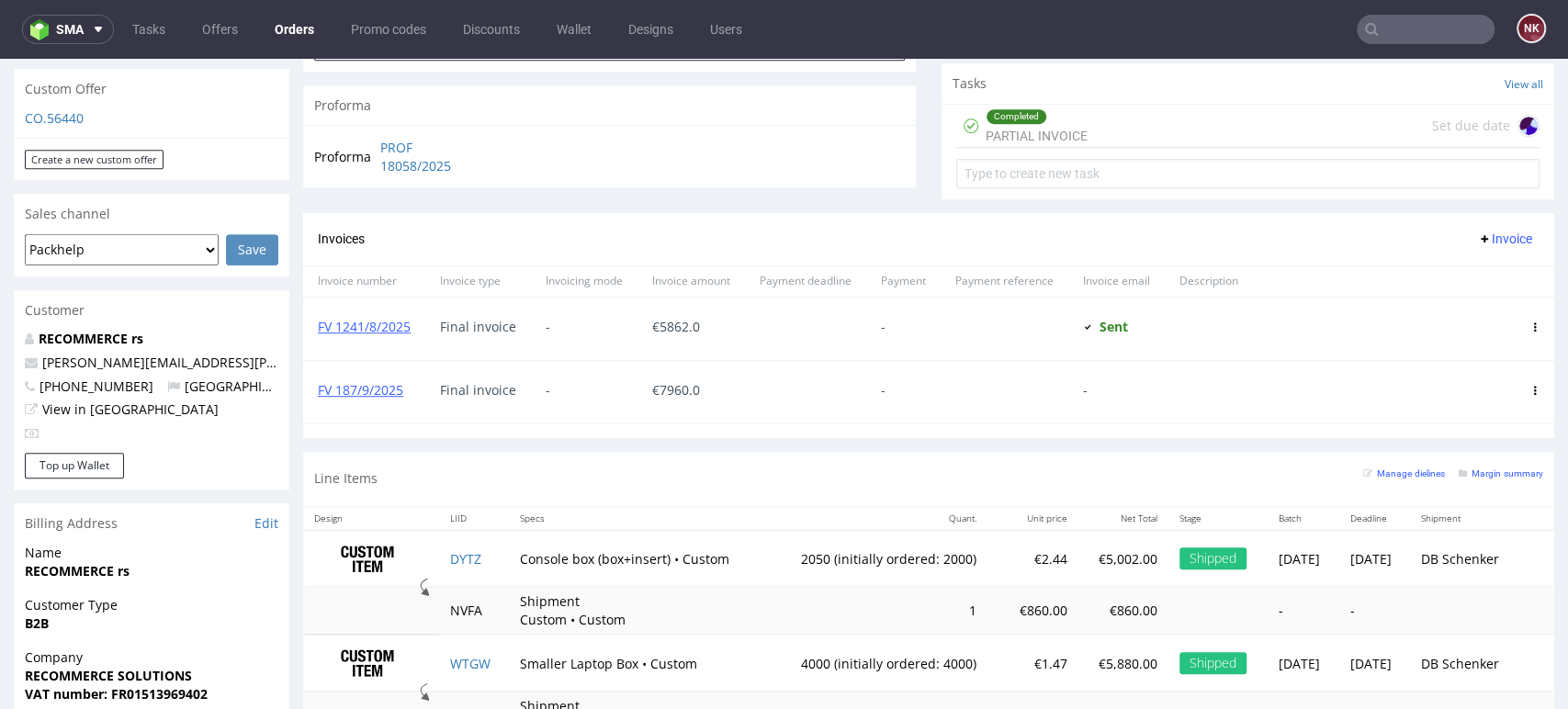
click at [1384, 443] on div "Progress Payment Due Payment “Received” Email - Line Items 2 DTP - Production -…" at bounding box center [928, 108] width 1251 height 1288
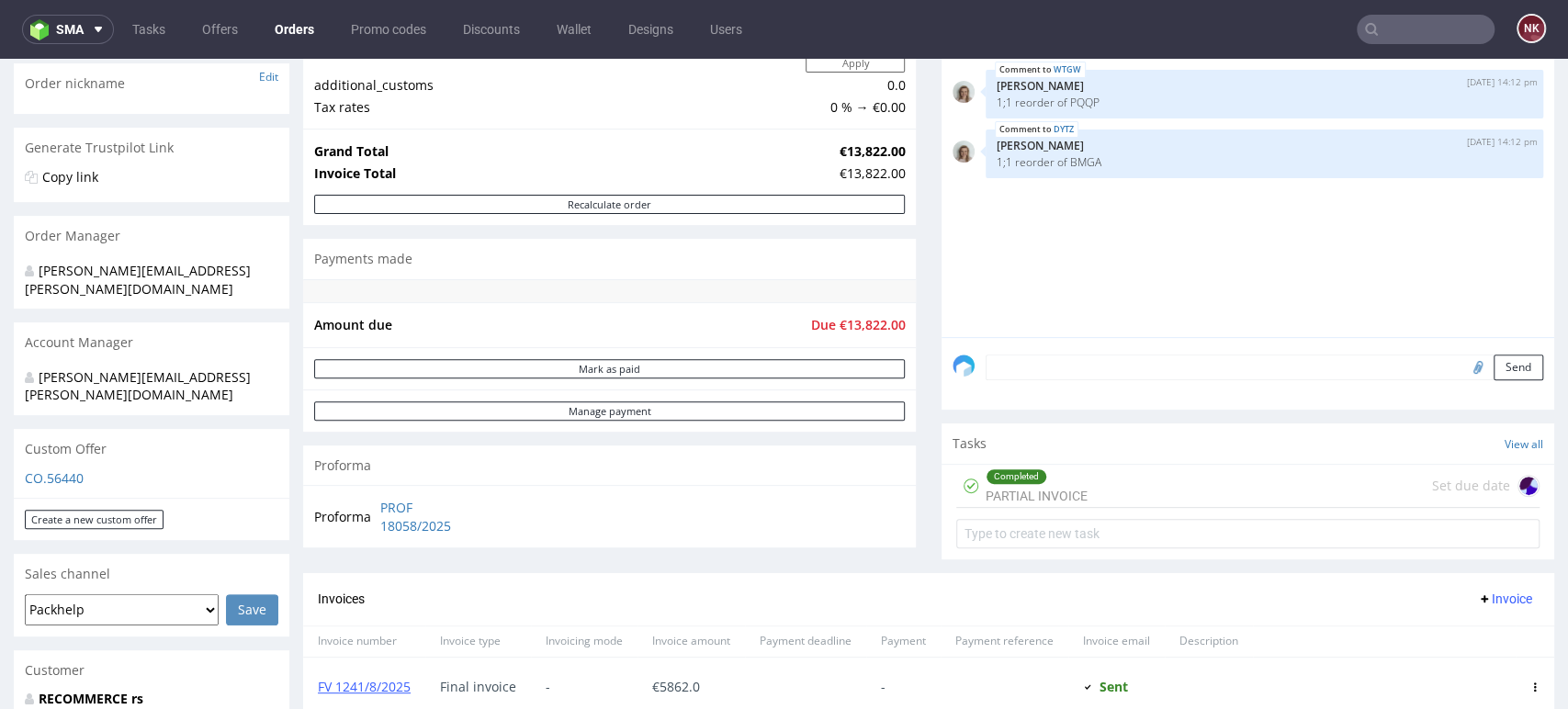
scroll to position [522, 0]
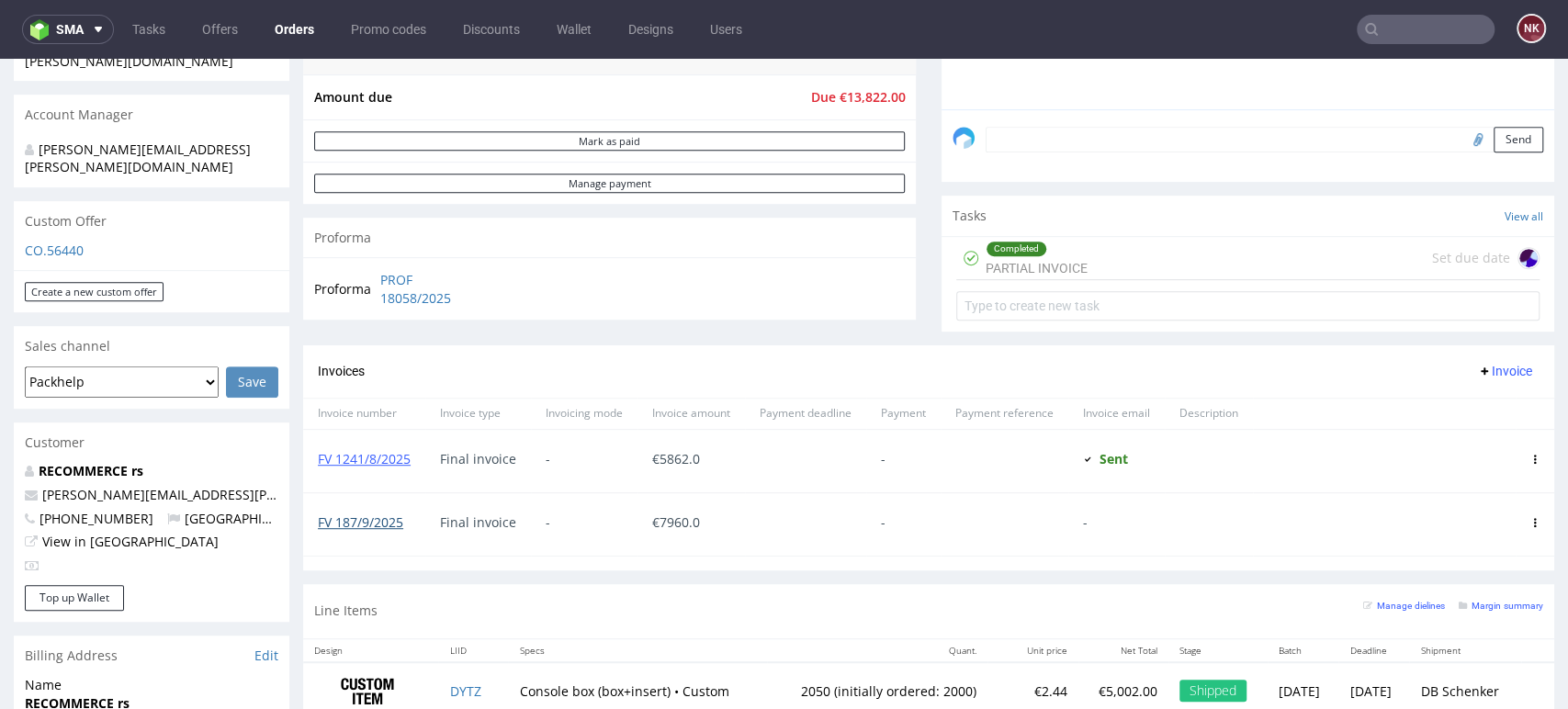
click at [387, 517] on link "FV 187/9/2025" at bounding box center [360, 522] width 86 height 17
click at [1300, 432] on div at bounding box center [1383, 461] width 262 height 63
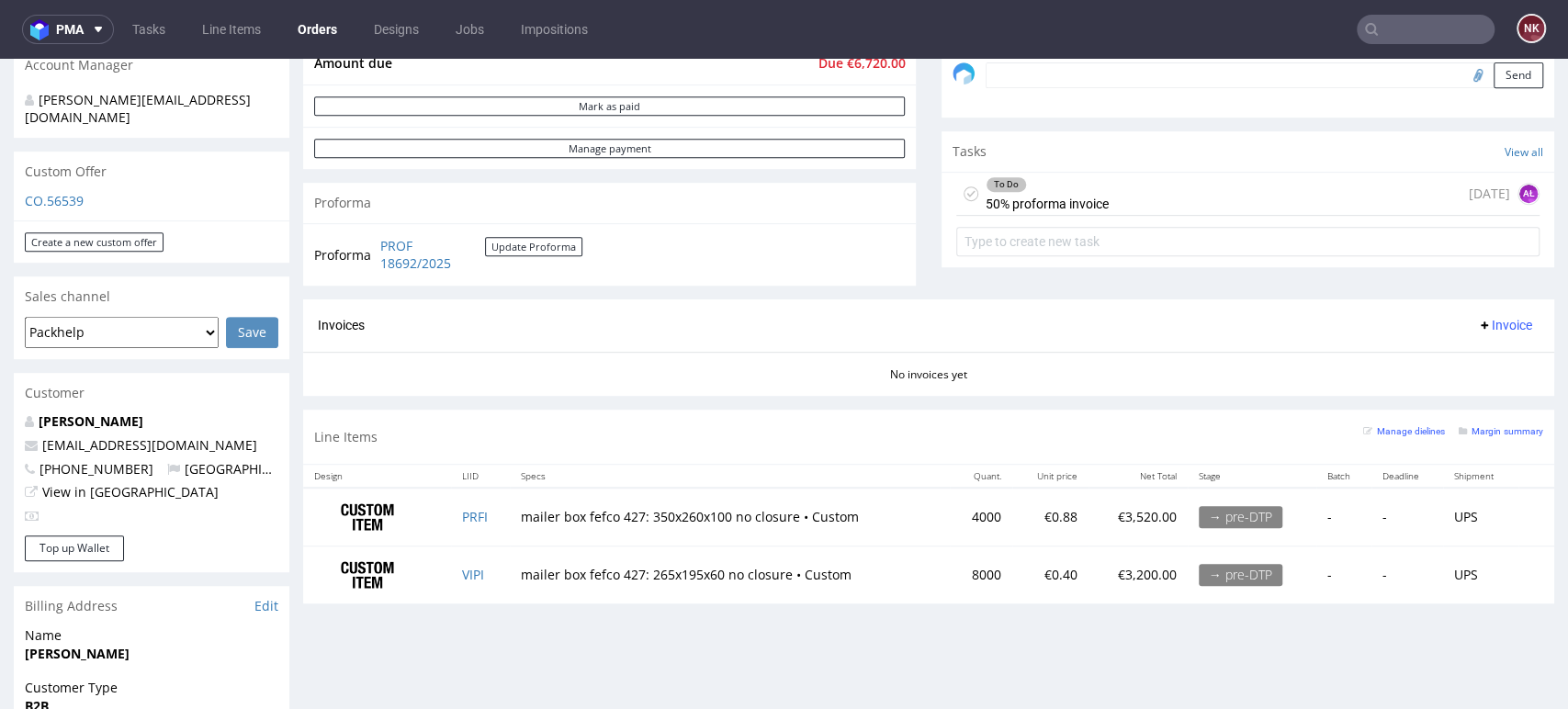
scroll to position [461, 0]
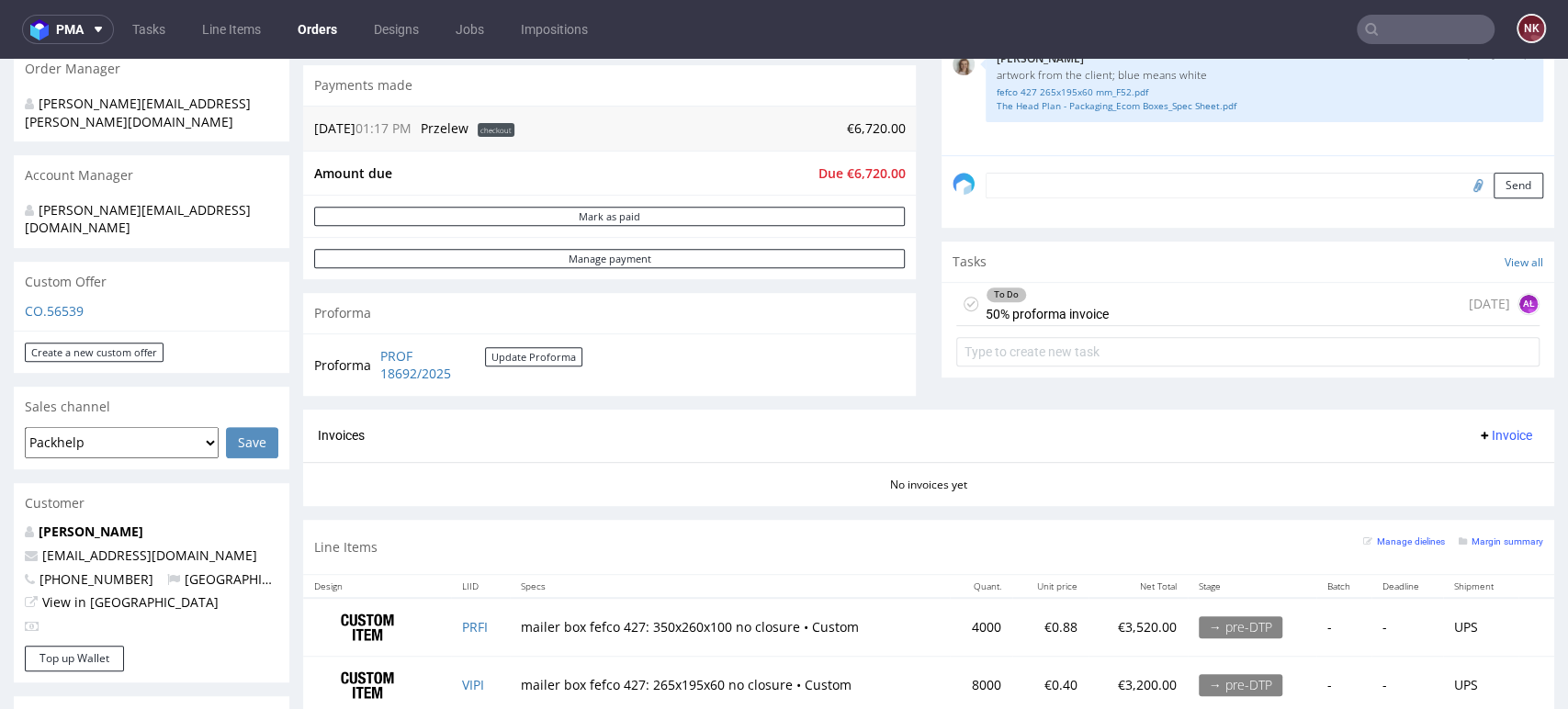
click at [1116, 300] on div "To Do 50% proforma invoice today AŁ" at bounding box center [1247, 304] width 583 height 43
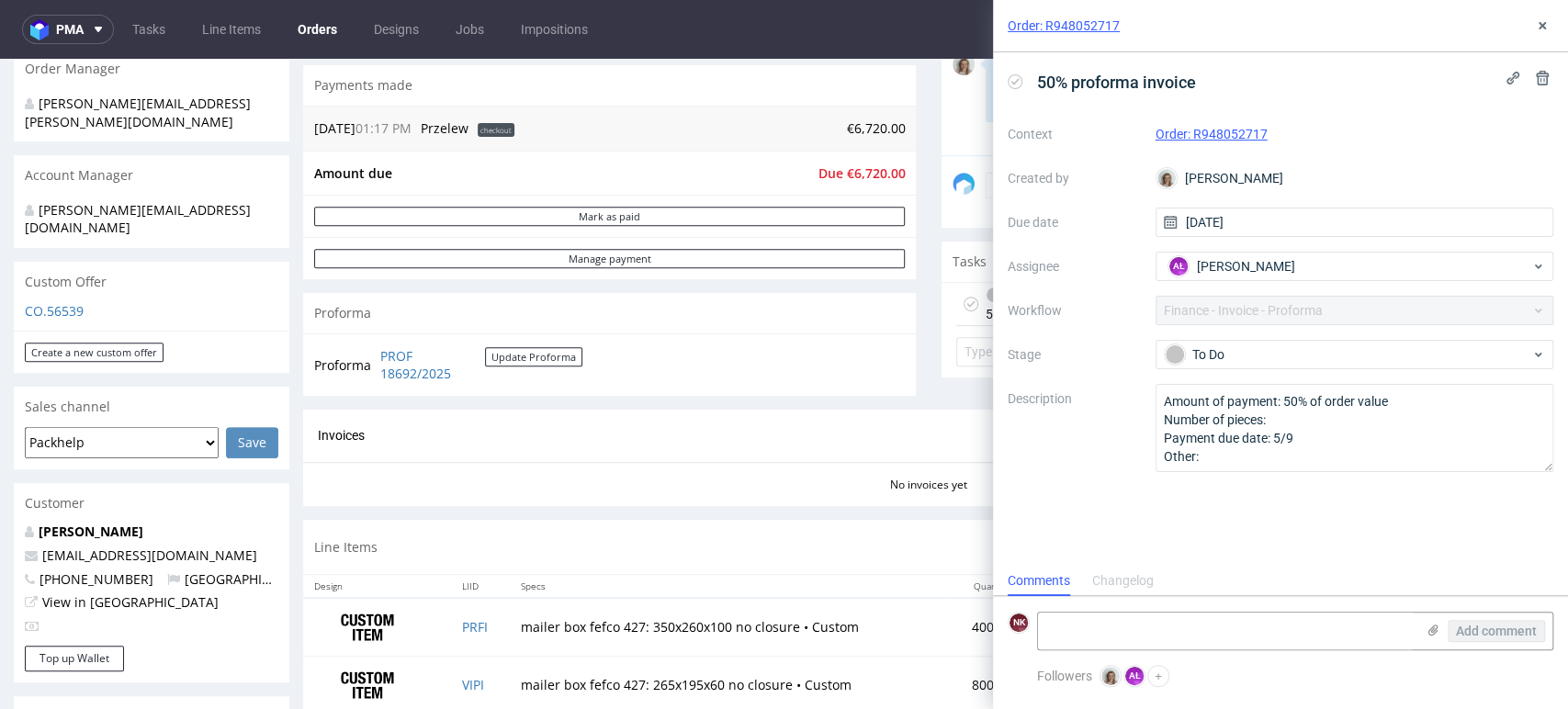
scroll to position [15, 0]
click at [1538, 28] on icon at bounding box center [1542, 26] width 15 height 15
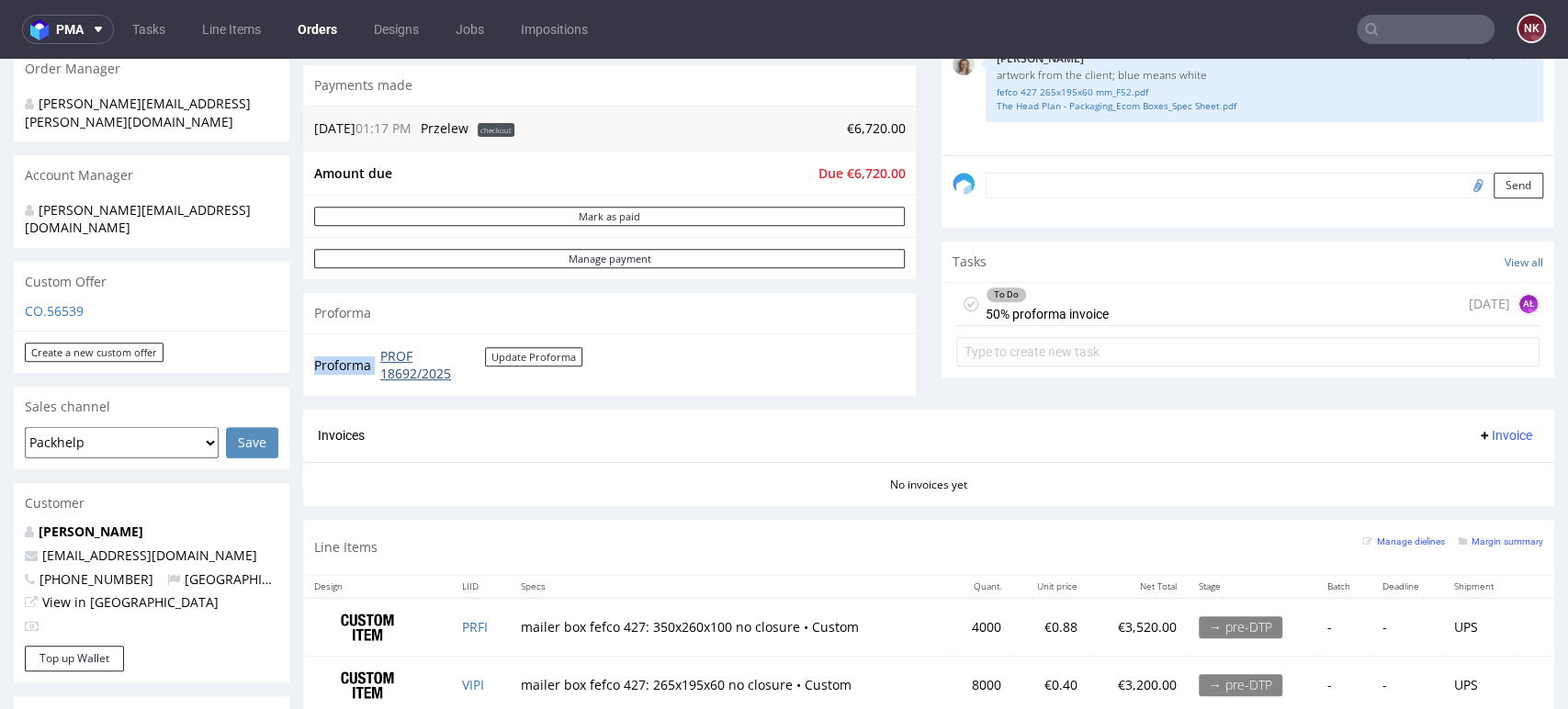
drag, startPoint x: 517, startPoint y: 401, endPoint x: 383, endPoint y: 358, distance: 140.7
click at [383, 358] on div "Order summary 2 Line Items (Net Total) 6,720.00 Add promo code Apply additional…" at bounding box center [609, 87] width 612 height 645
copy tbody "Proforma"
click at [913, 319] on div "Progress Payment Due Payment “Received” Email - Line Items 2 DTP - Production -…" at bounding box center [928, 192] width 1251 height 1070
click at [1043, 287] on div "To Do" at bounding box center [1047, 295] width 122 height 15
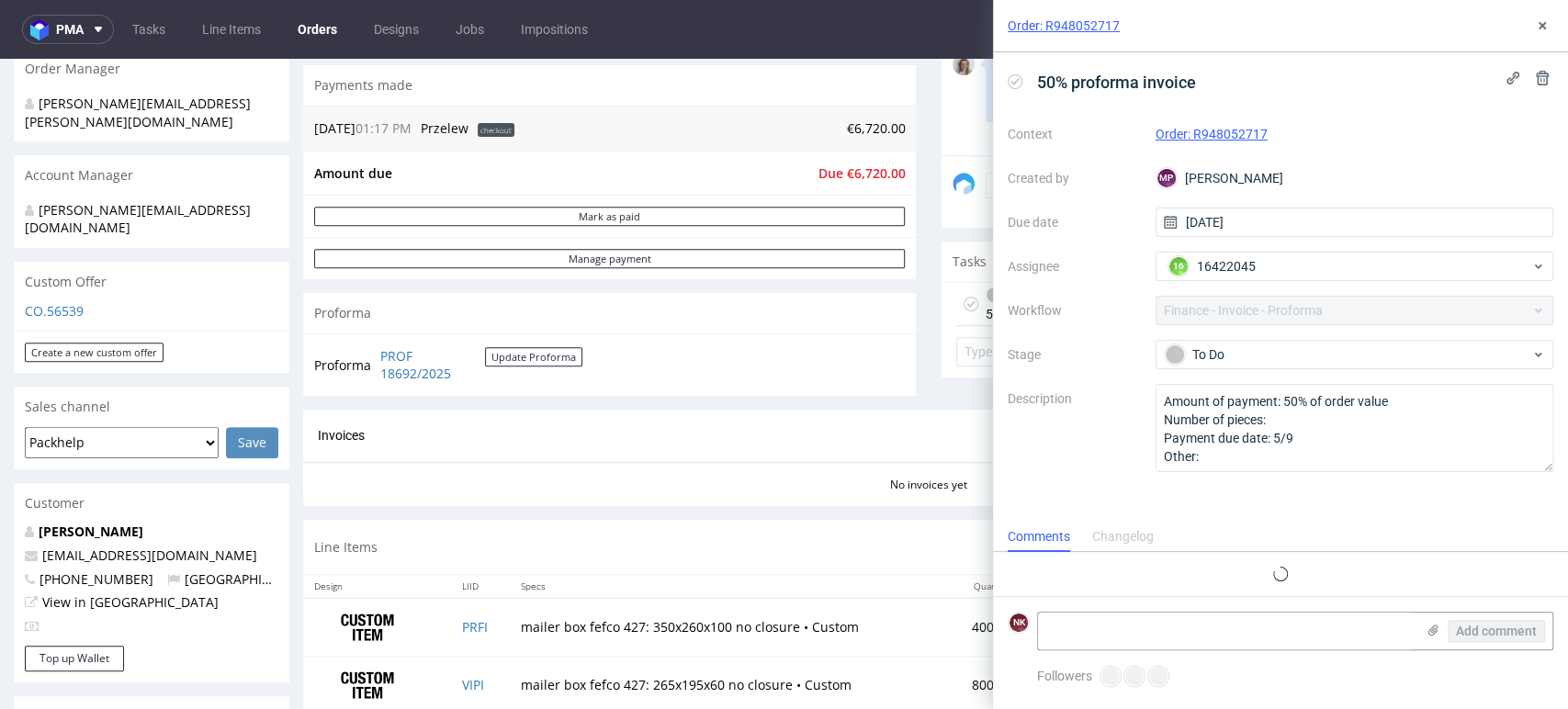
scroll to position [15, 0]
click at [1536, 21] on icon at bounding box center [1542, 26] width 15 height 15
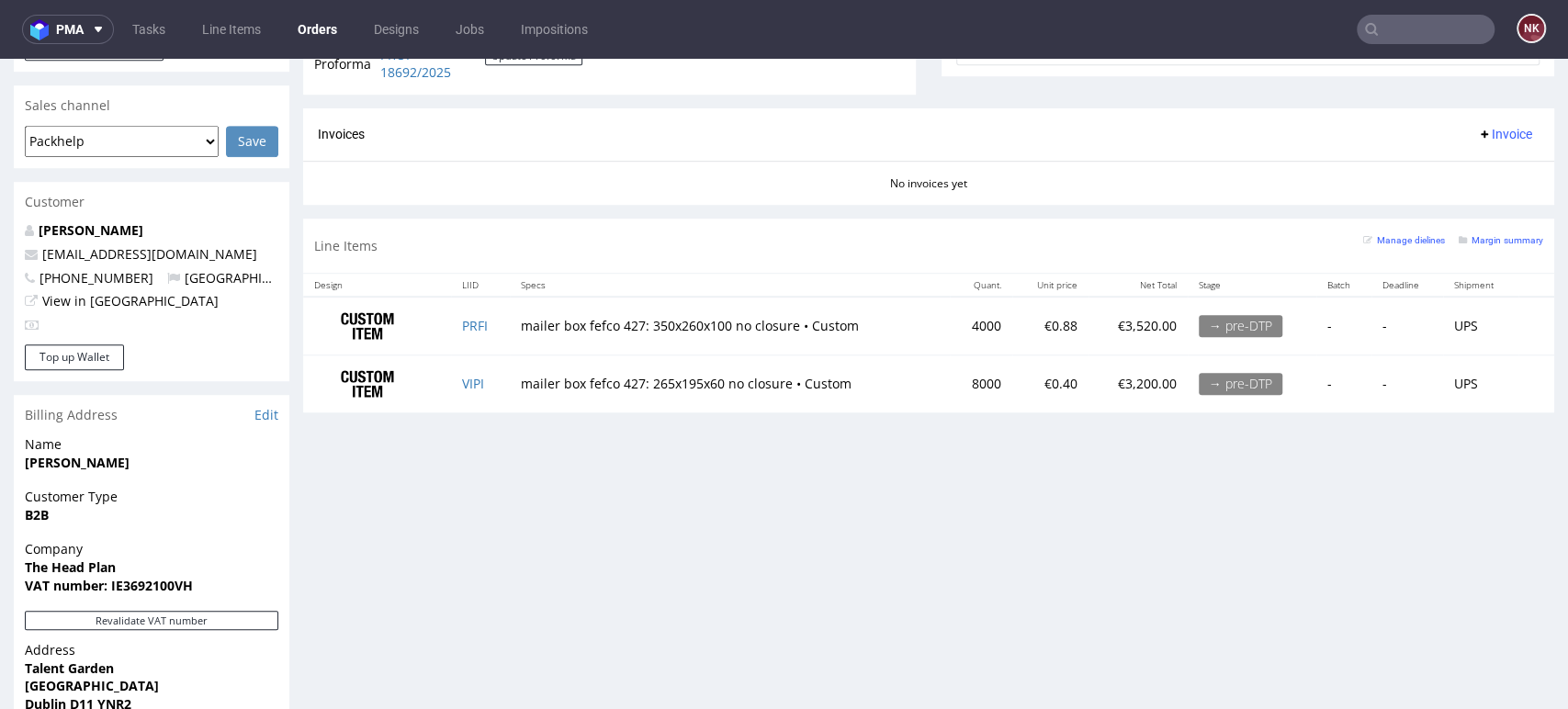
scroll to position [767, 0]
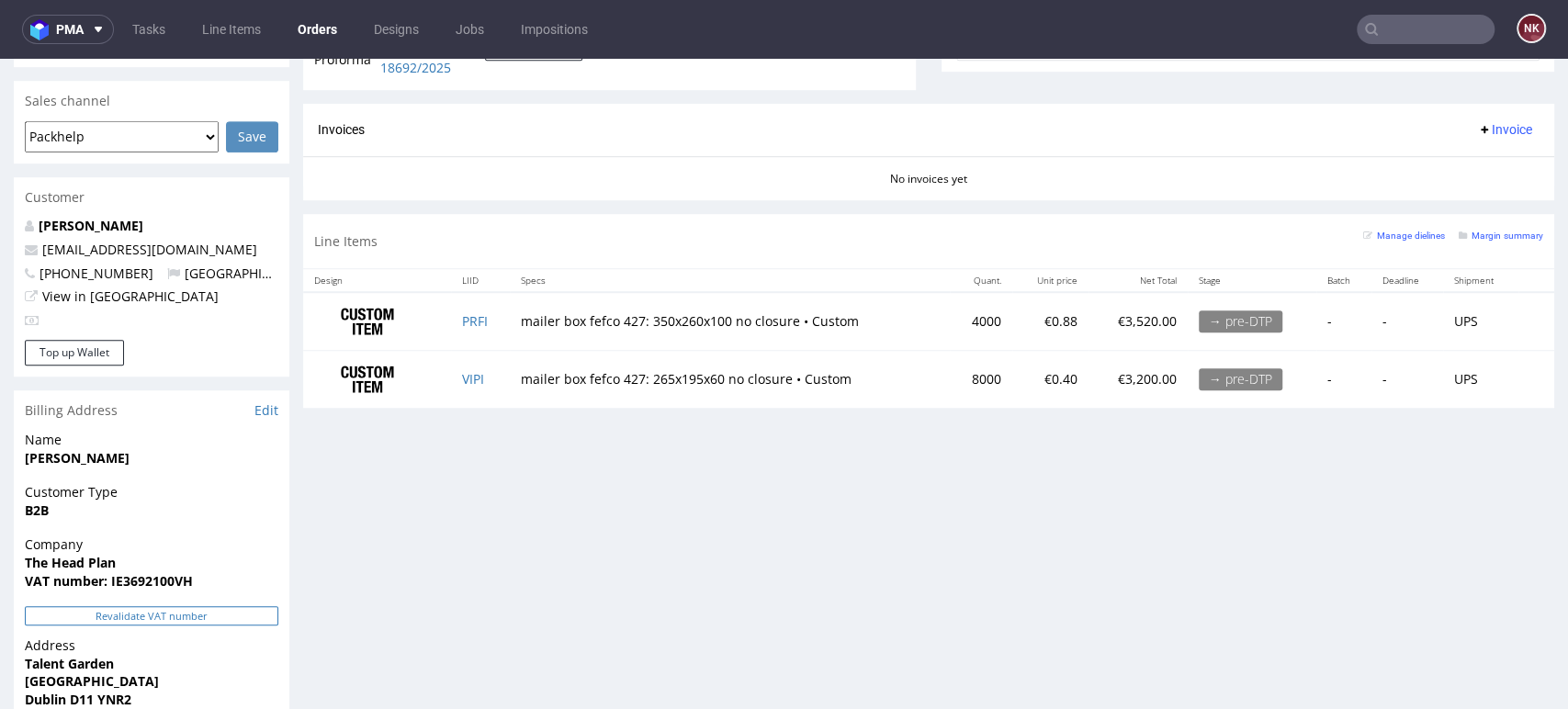
click at [256, 606] on button "Revalidate VAT number" at bounding box center [151, 615] width 253 height 19
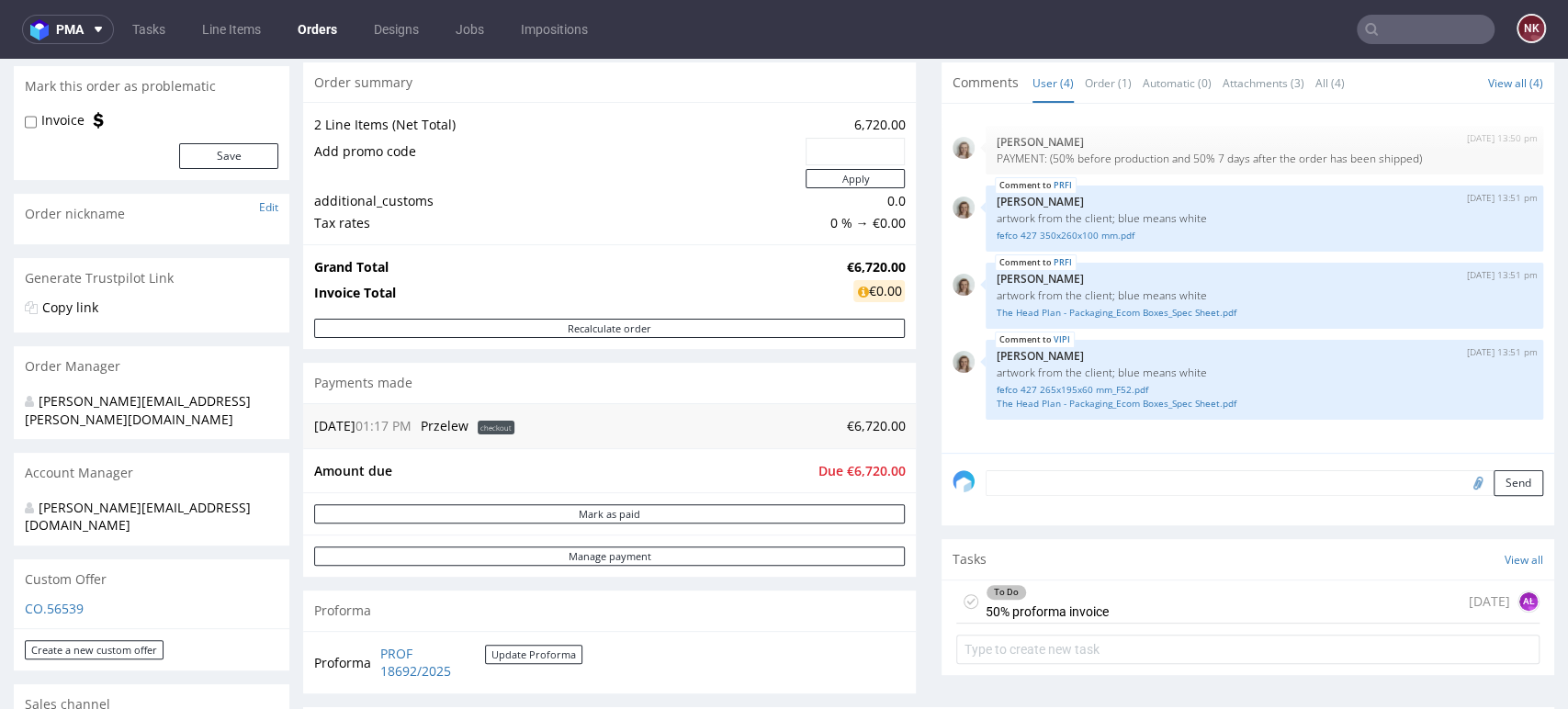
scroll to position [163, 0]
click at [916, 367] on div "Progress Payment Due Payment “Received” Email - Line Items 2 DTP - Production -…" at bounding box center [928, 491] width 1251 height 1070
click at [907, 375] on div "Progress Payment Due Payment “Received” Email - Line Items 2 DTP - Production -…" at bounding box center [928, 491] width 1251 height 1070
click at [907, 390] on div "Progress Payment Due Payment “Received” Email - Line Items 2 DTP - Production -…" at bounding box center [928, 491] width 1251 height 1070
click at [911, 417] on div "Progress Payment Due Payment “Received” Email - Line Items 2 DTP - Production -…" at bounding box center [928, 491] width 1251 height 1070
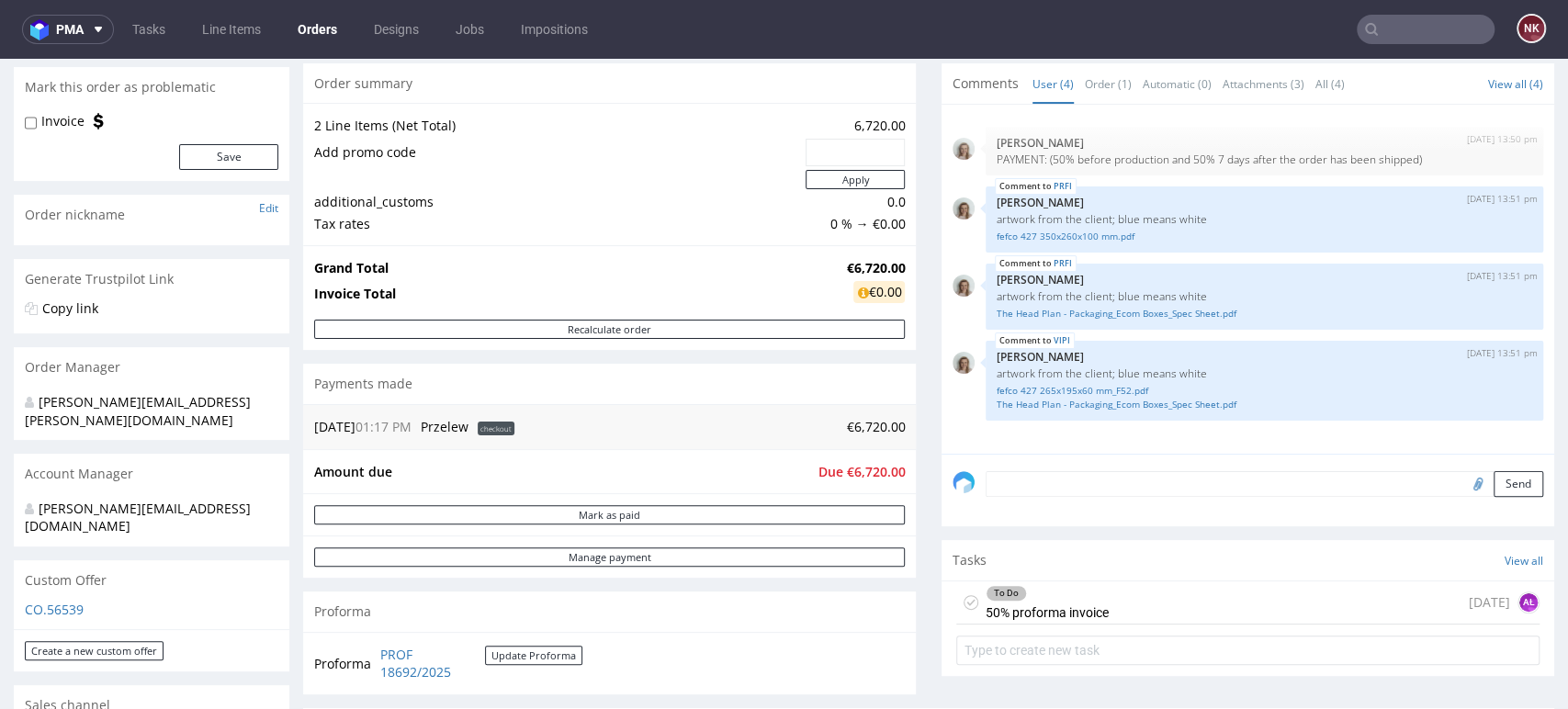
scroll to position [0, 0]
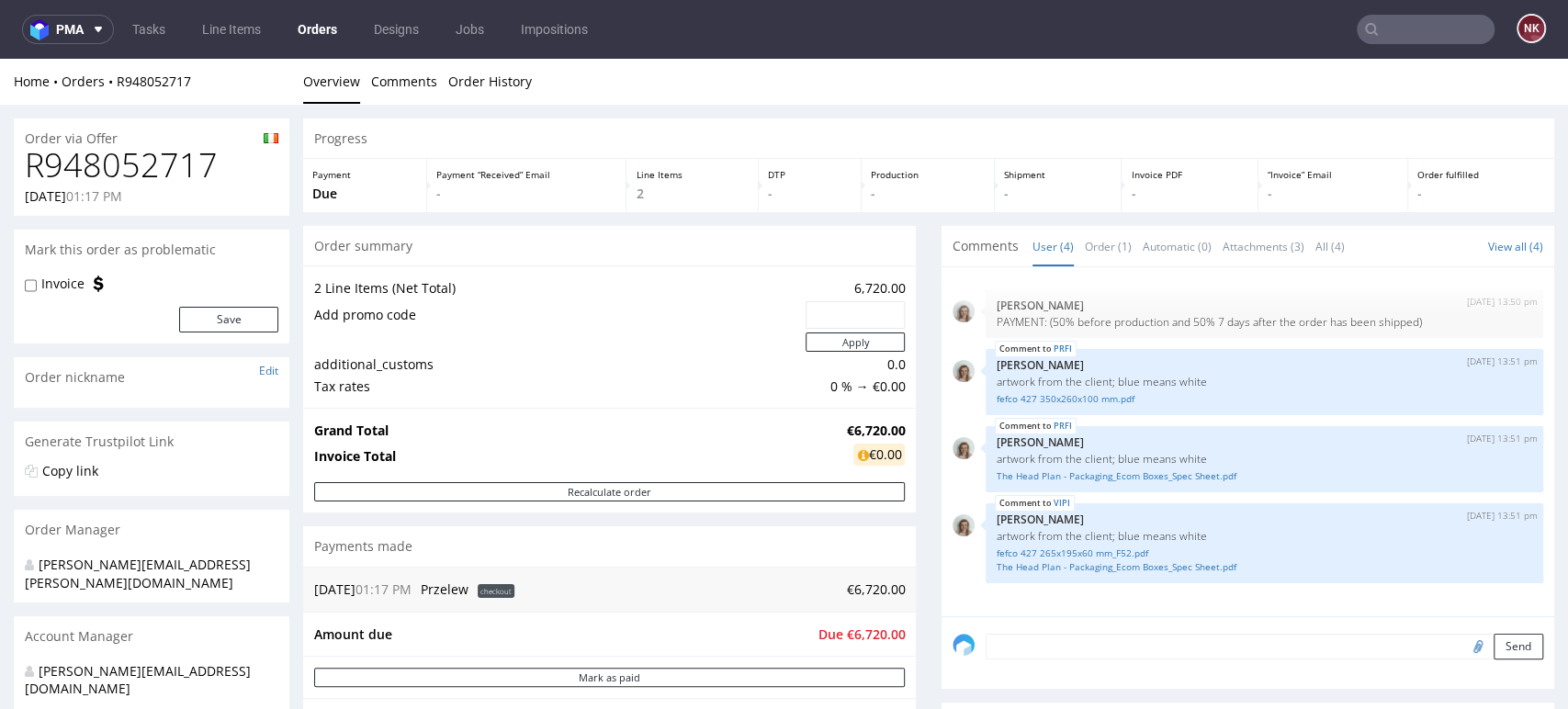
click at [147, 165] on h1 "R948052717" at bounding box center [151, 166] width 253 height 37
copy h1 "R948052717"
click at [912, 480] on div "Progress Payment Due Payment “Received” Email - Line Items 2 DTP - Production -…" at bounding box center [928, 654] width 1251 height 1070
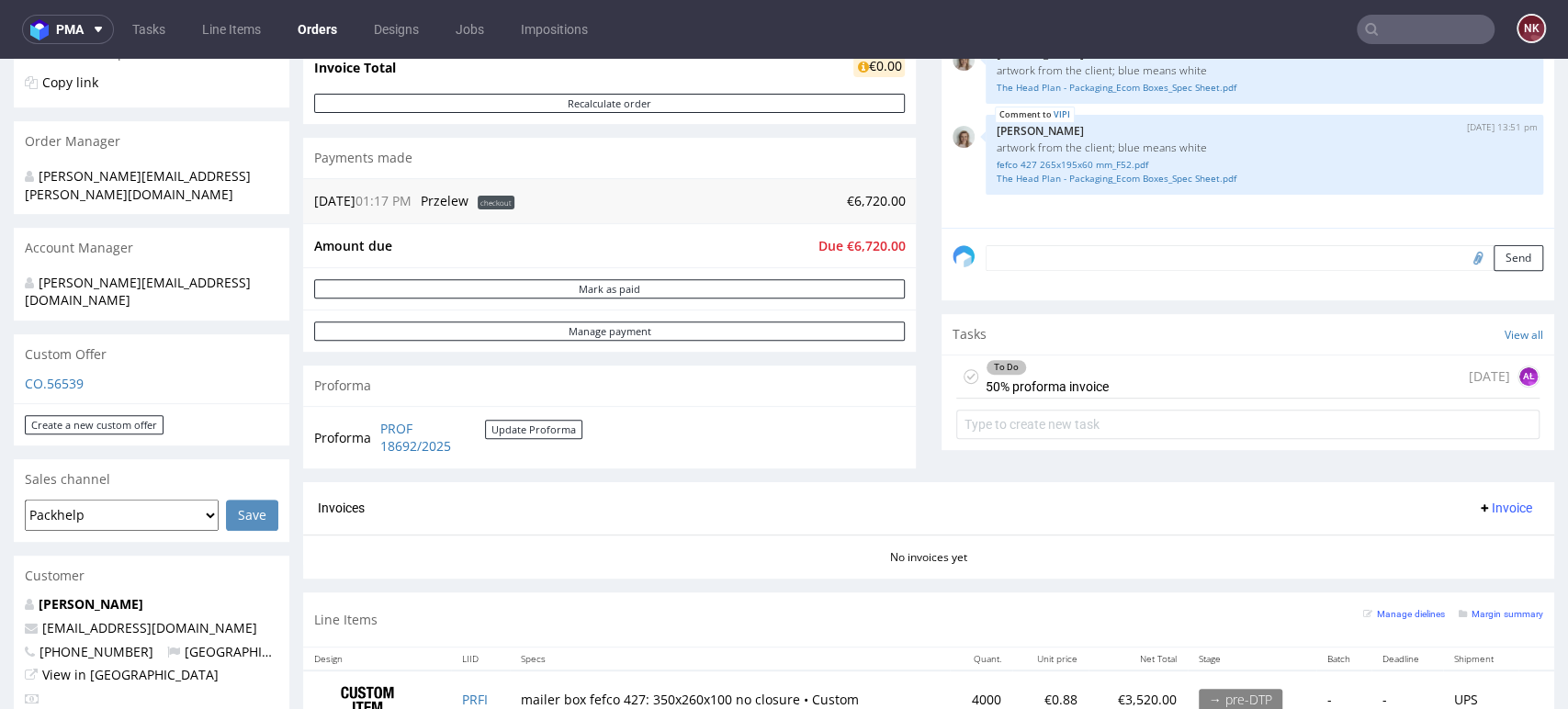
scroll to position [390, 0]
click at [921, 373] on div "Progress Payment Due Payment “Received” Email - Line Items 2 DTP - Production -…" at bounding box center [928, 263] width 1251 height 1070
click at [1117, 362] on div "To Do 50% proforma invoice today AŁ" at bounding box center [1247, 375] width 583 height 43
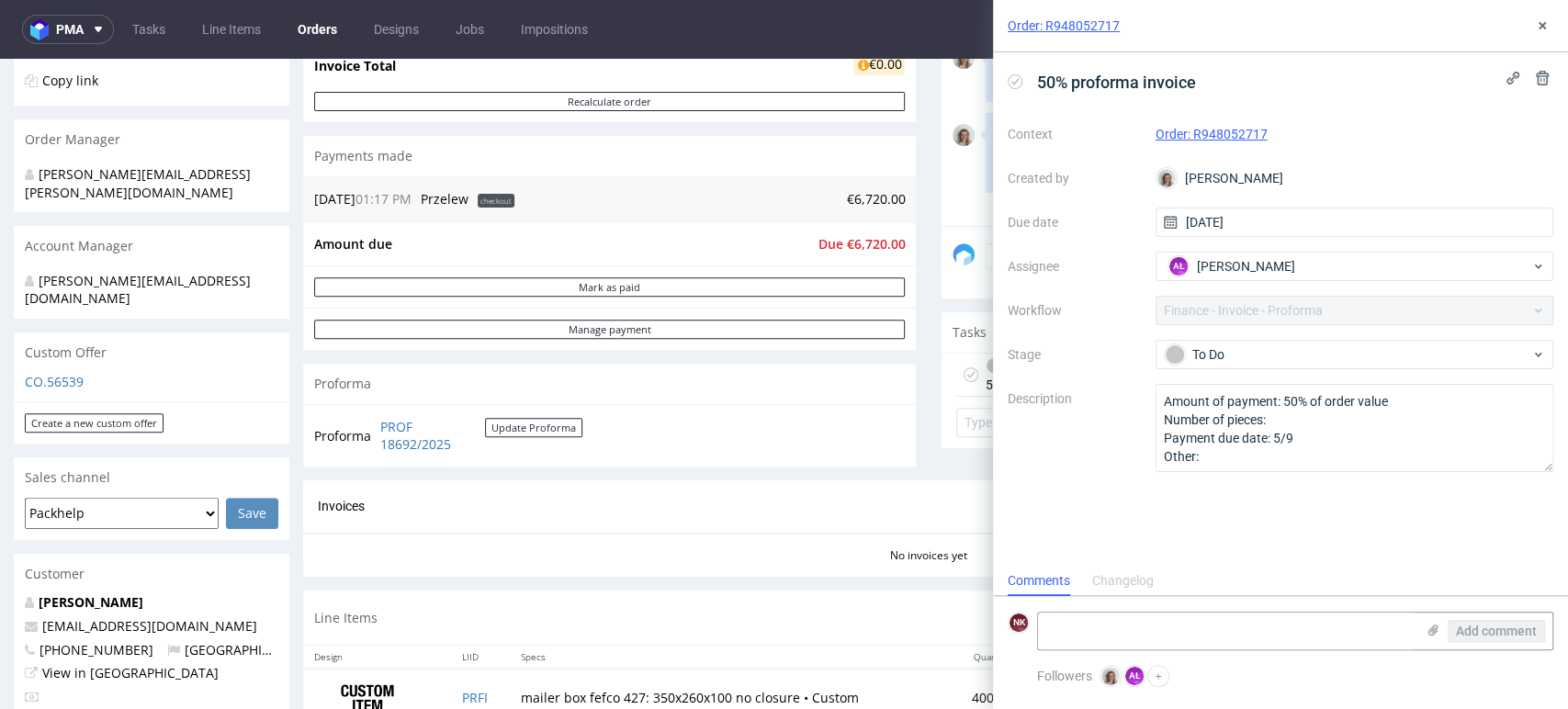
scroll to position [15, 0]
click at [1435, 631] on use at bounding box center [1433, 630] width 10 height 11
click at [0, 0] on input "file" at bounding box center [0, 0] width 0 height 0
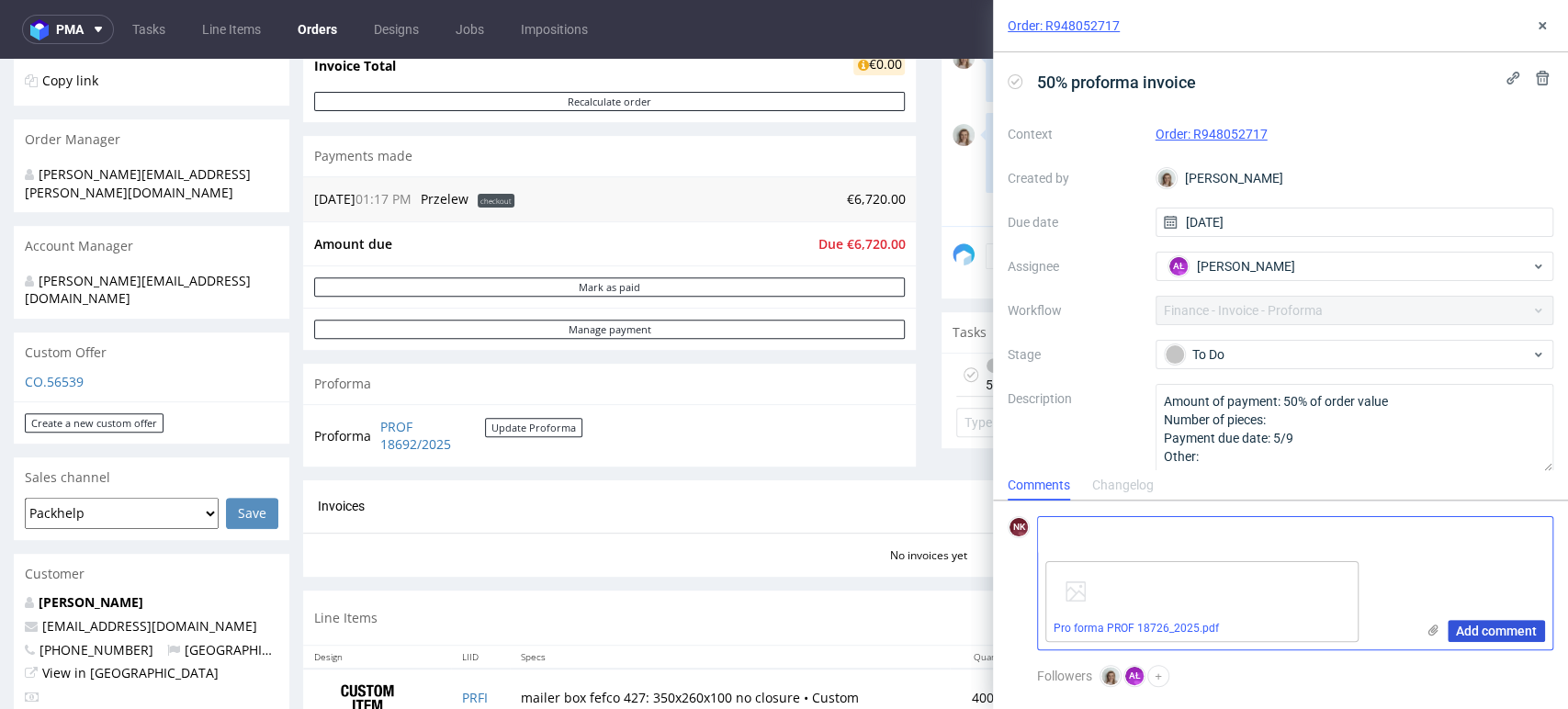
click at [1492, 628] on span "Add comment" at bounding box center [1496, 631] width 81 height 13
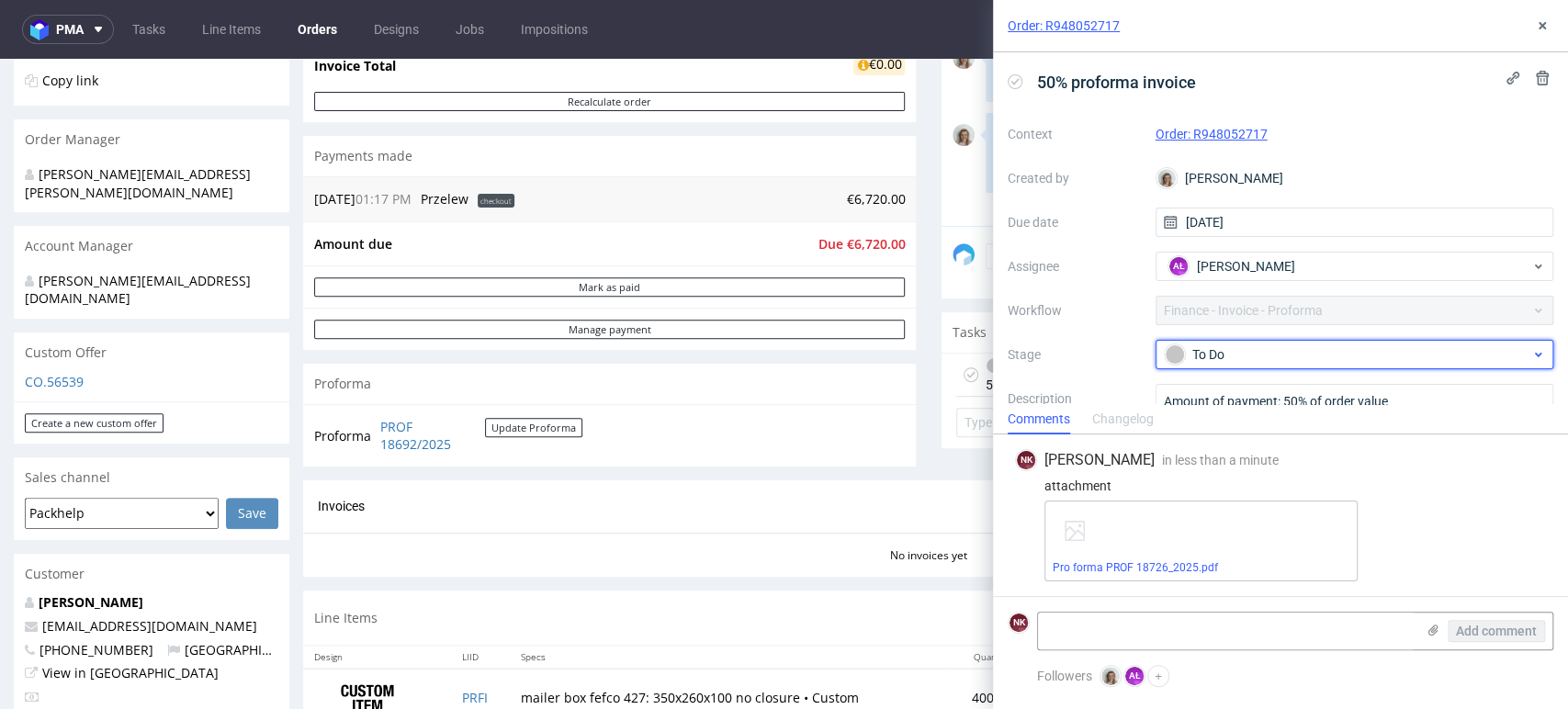
click at [1230, 365] on span "To Do" at bounding box center [1347, 354] width 367 height 22
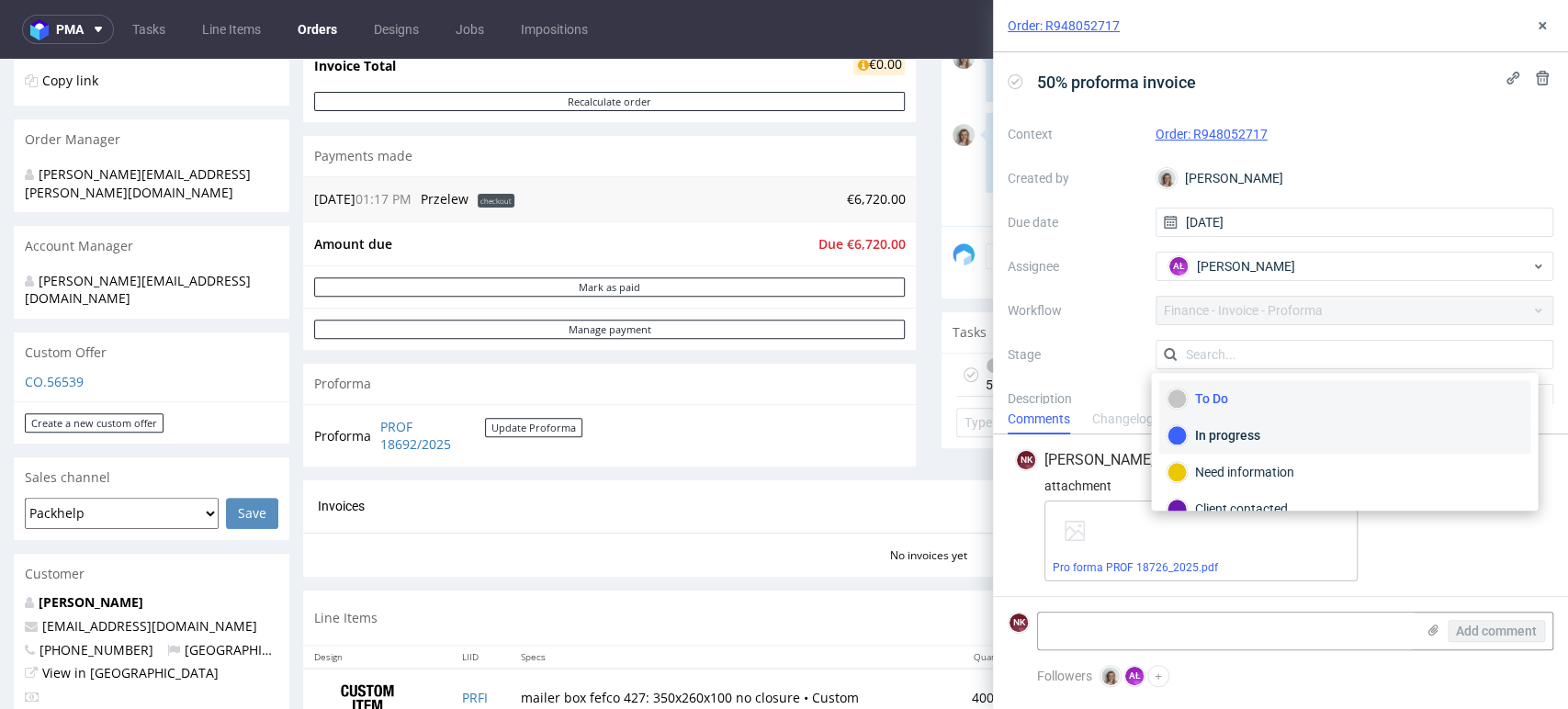
scroll to position [133, 0]
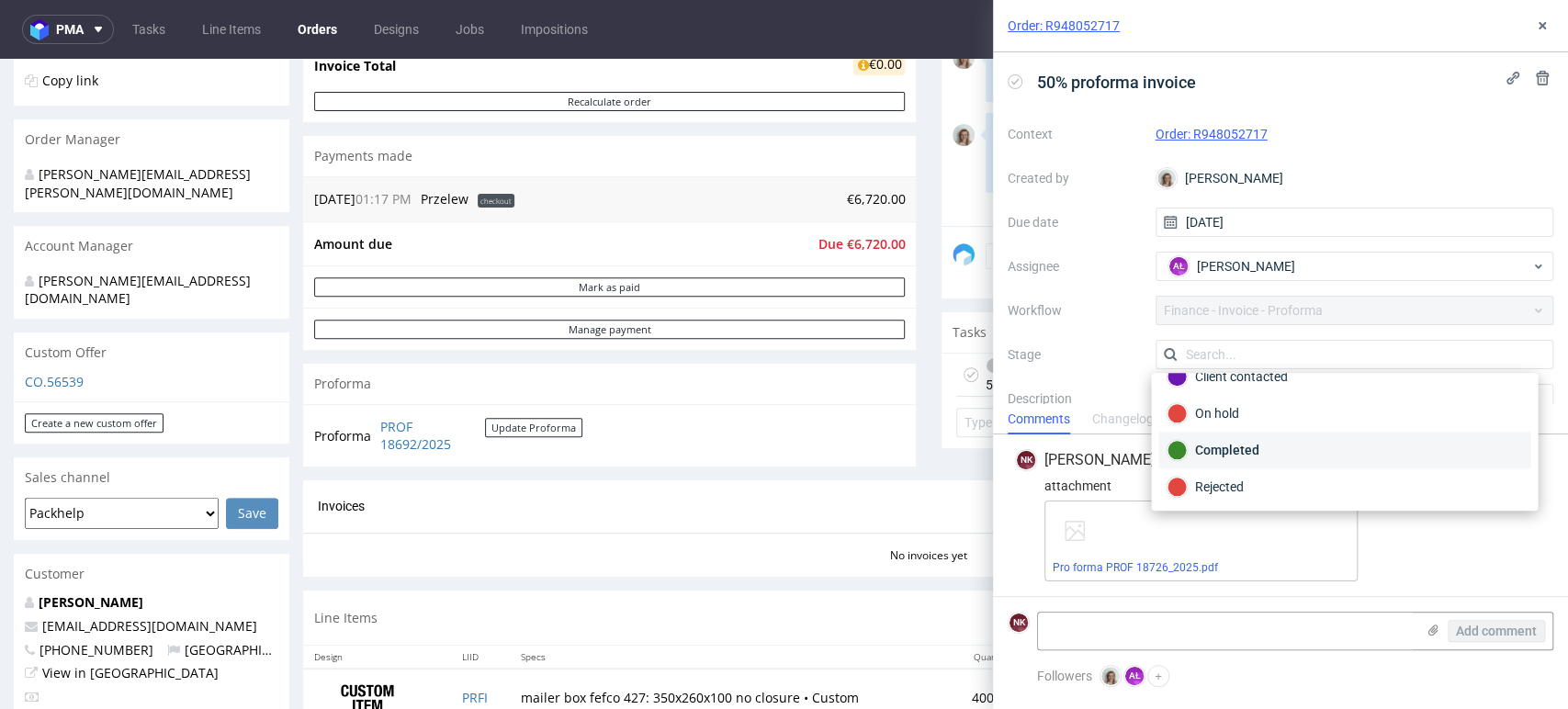
click at [1263, 445] on div "Completed" at bounding box center [1344, 450] width 355 height 20
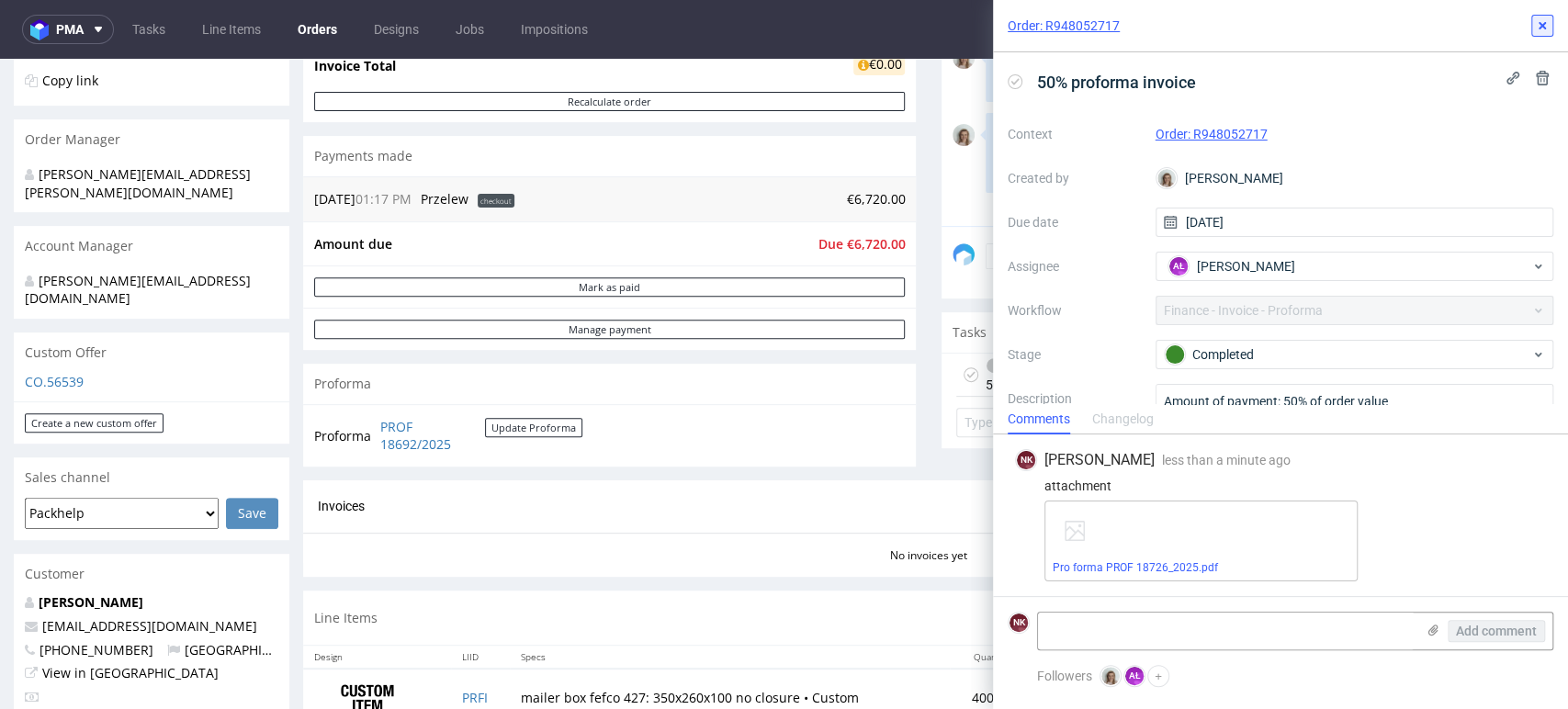
click at [1547, 22] on icon at bounding box center [1542, 26] width 15 height 15
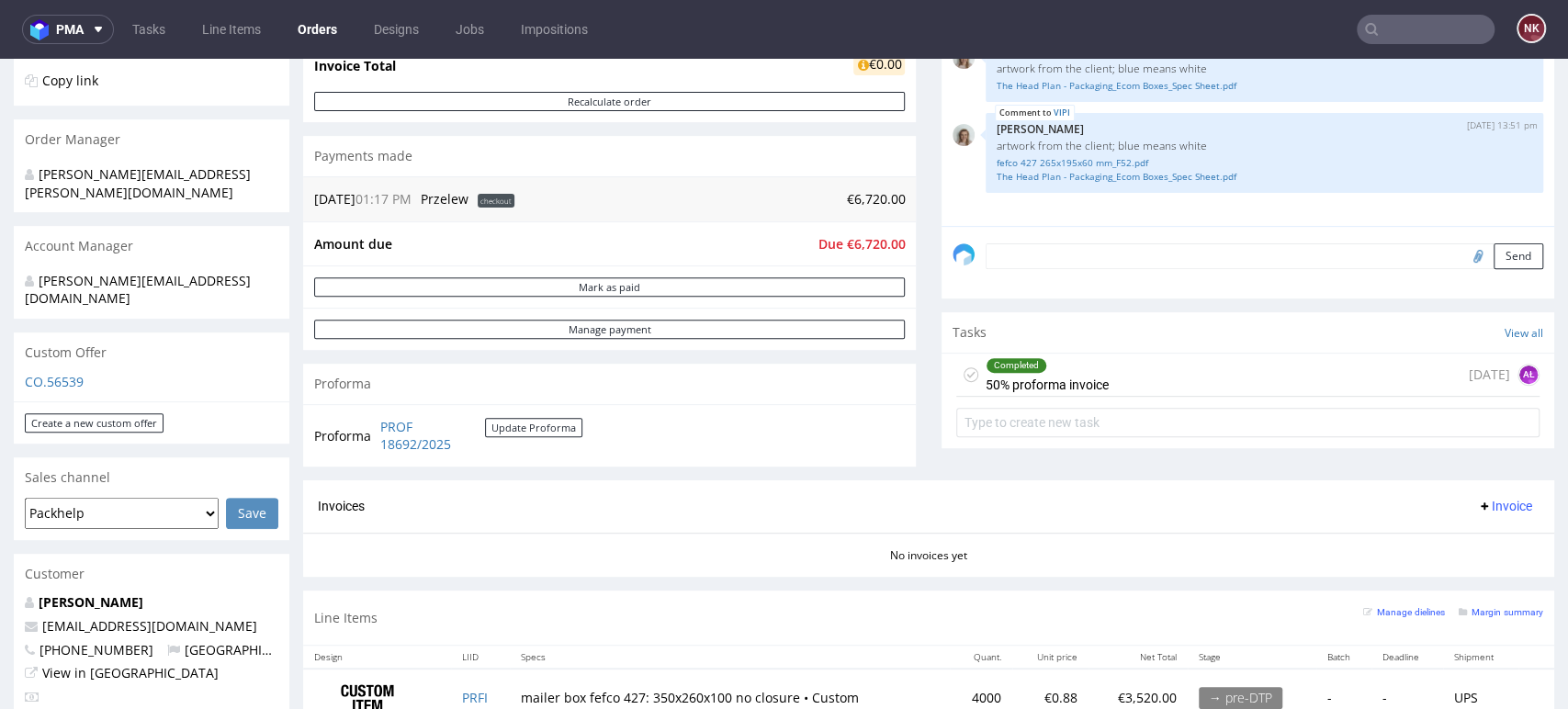
click at [1377, 481] on div "Invoices Invoice" at bounding box center [928, 506] width 1251 height 52
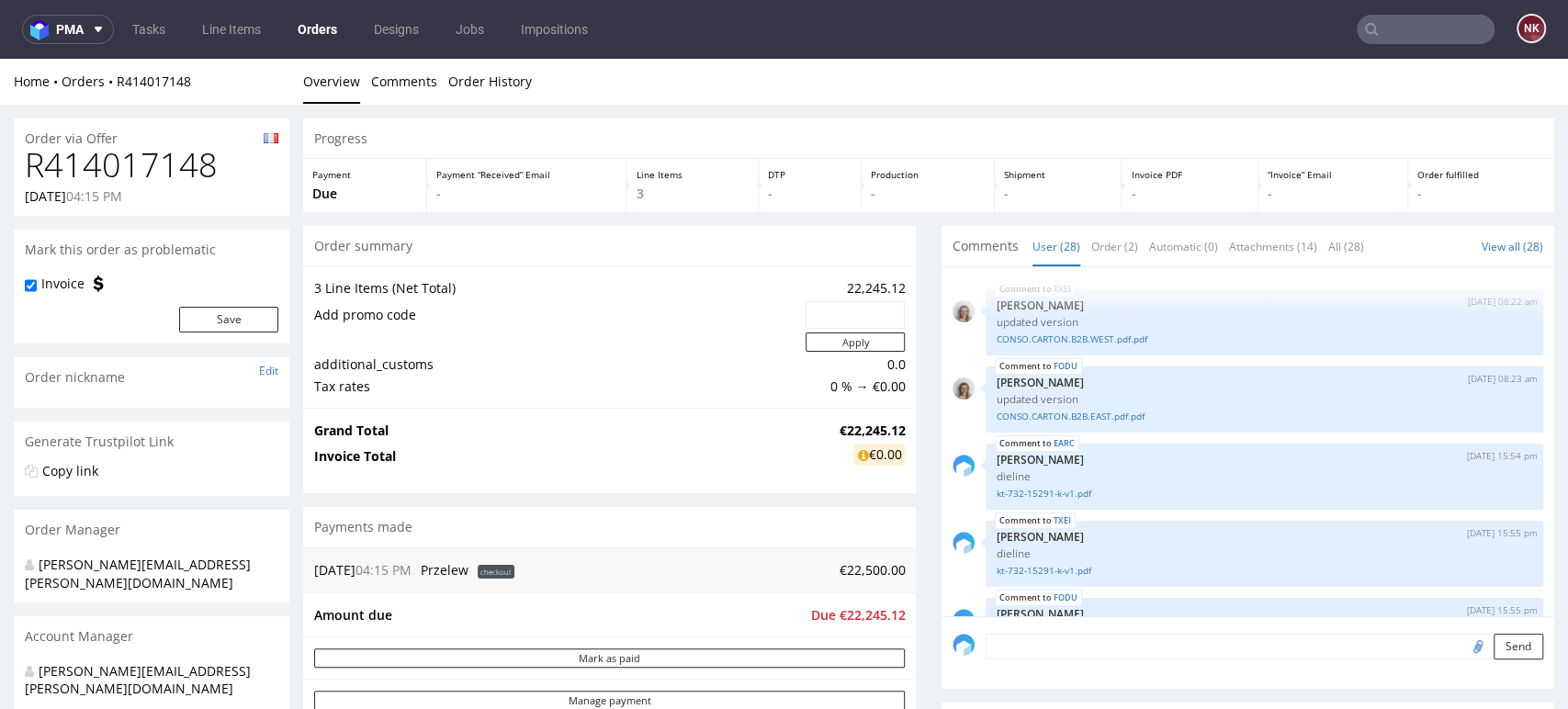
scroll to position [2003, 0]
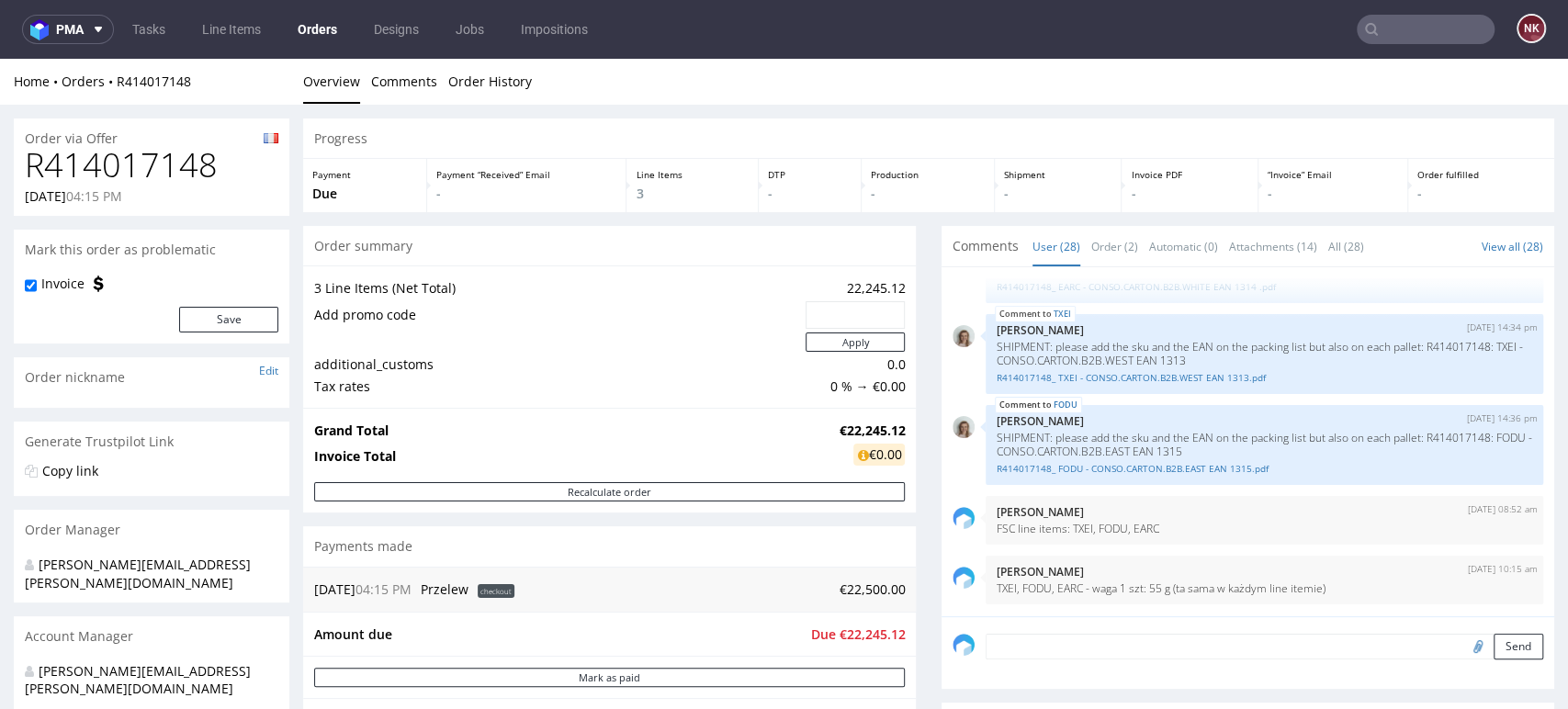
click at [941, 331] on div "TXEI 30th Jul 25 | 08:22 am Monika Poźniak updated version CONSO.CARTON.B2B.WES…" at bounding box center [1247, 441] width 612 height 349
click at [904, 343] on div "Progress Payment Due Payment “Received” Email - Line Items 3 DTP - Production -…" at bounding box center [928, 682] width 1251 height 1128
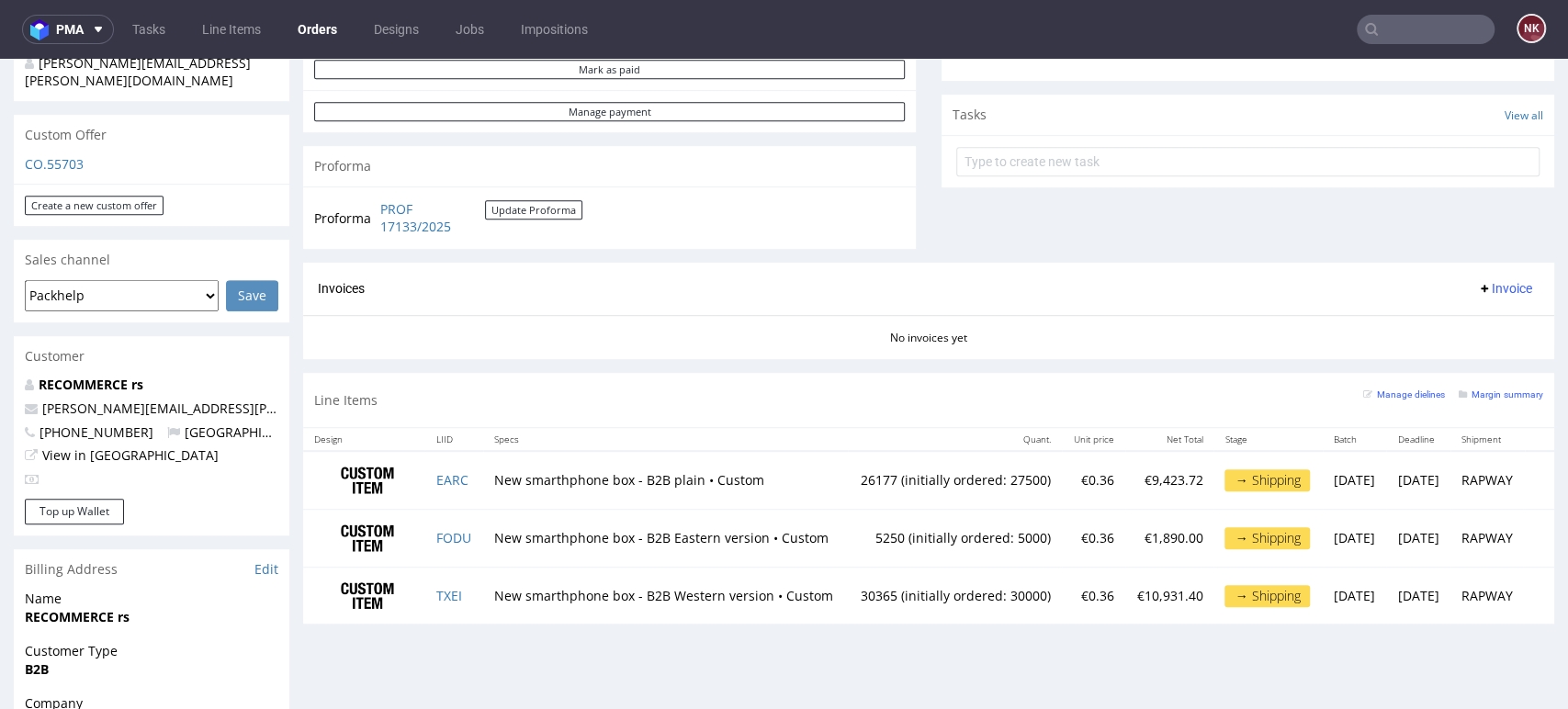
scroll to position [609, 0]
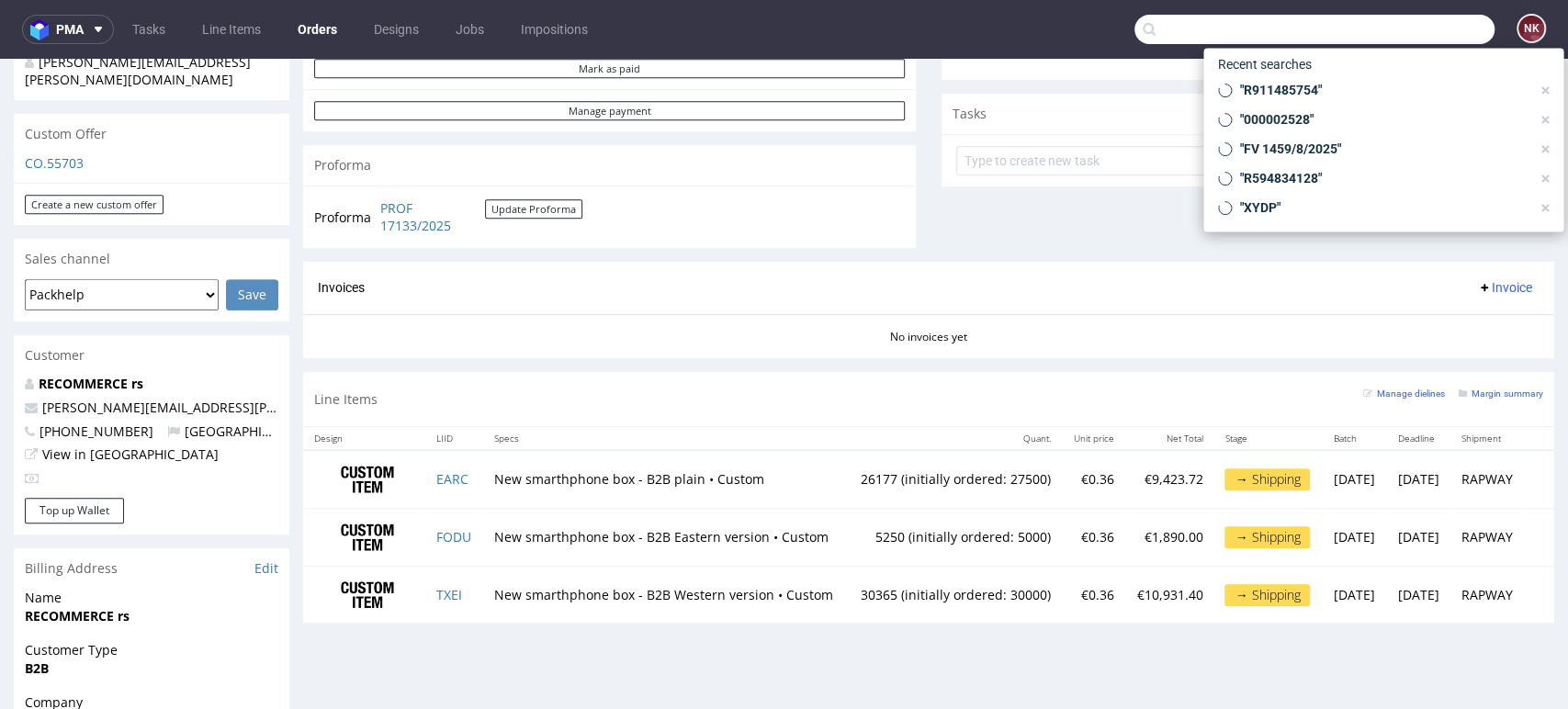
click at [1395, 29] on input "text" at bounding box center [1314, 29] width 360 height 29
paste input "R949639174"
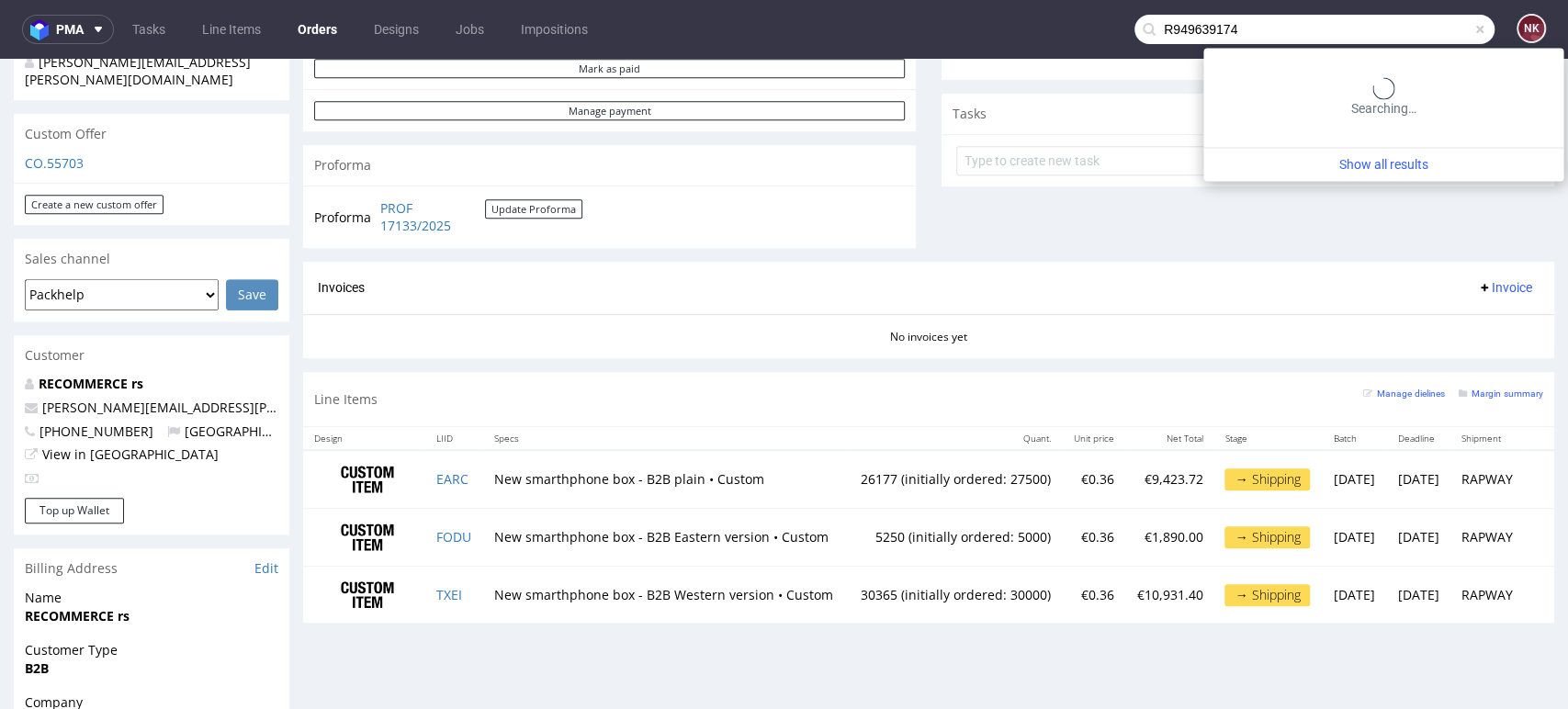
type input "R949639174"
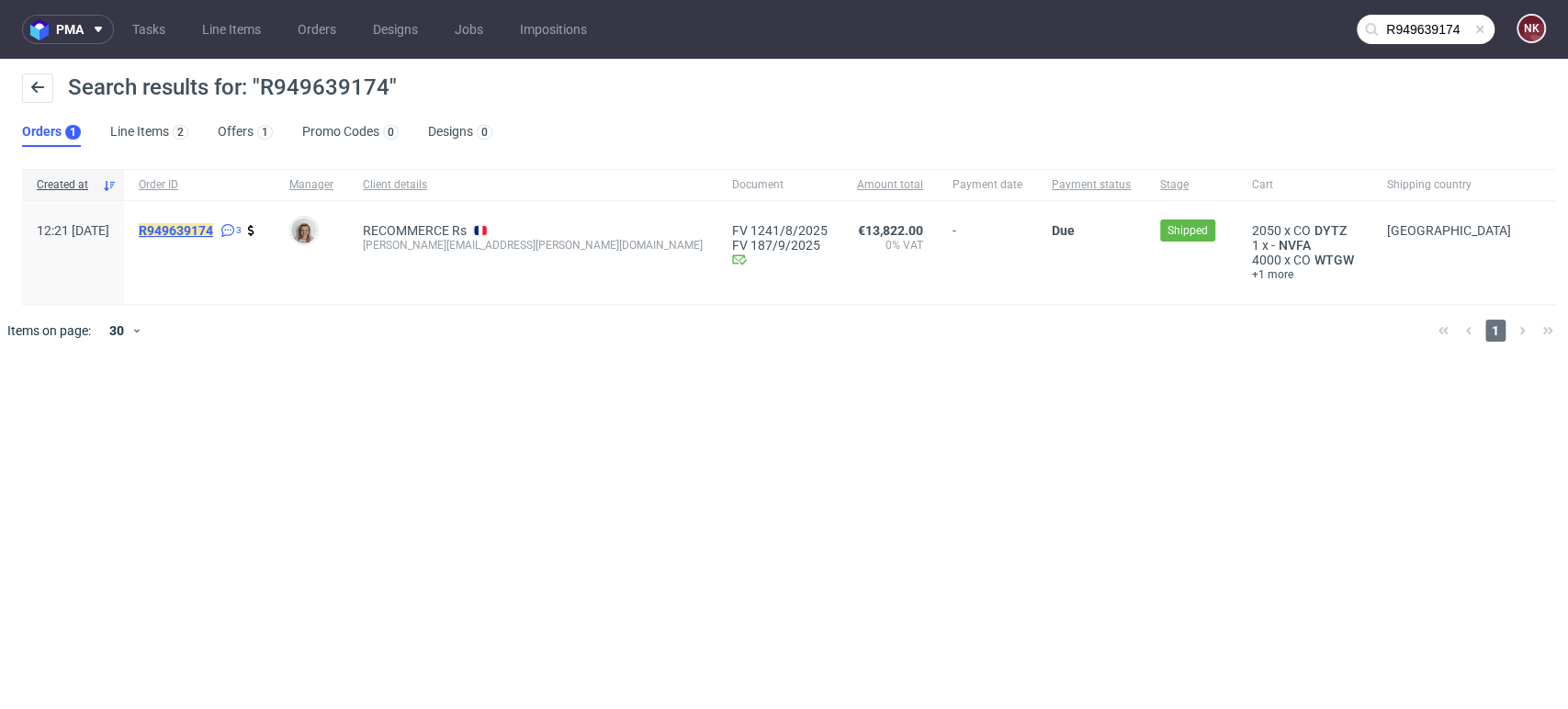
click at [195, 226] on mark "R949639174" at bounding box center [176, 230] width 75 height 15
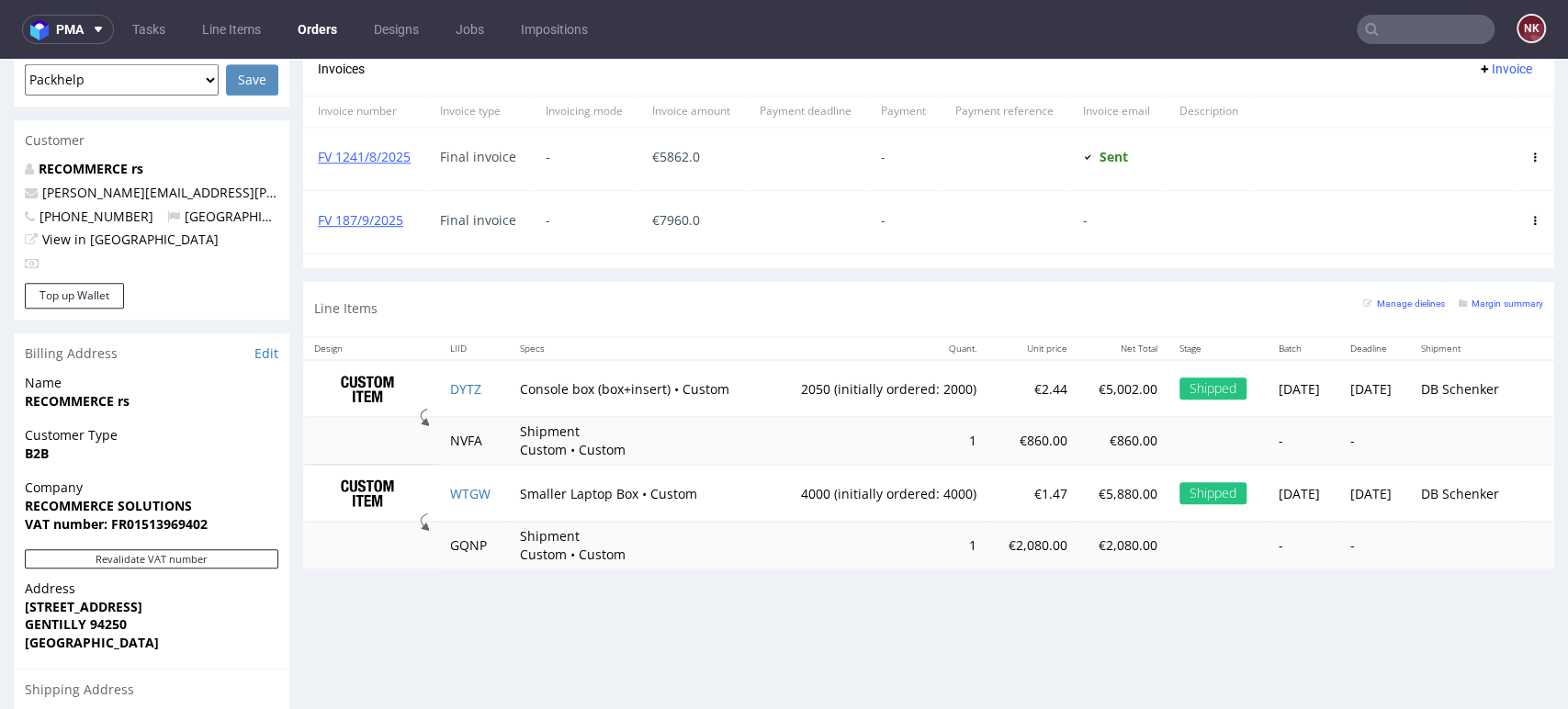
scroll to position [830, 0]
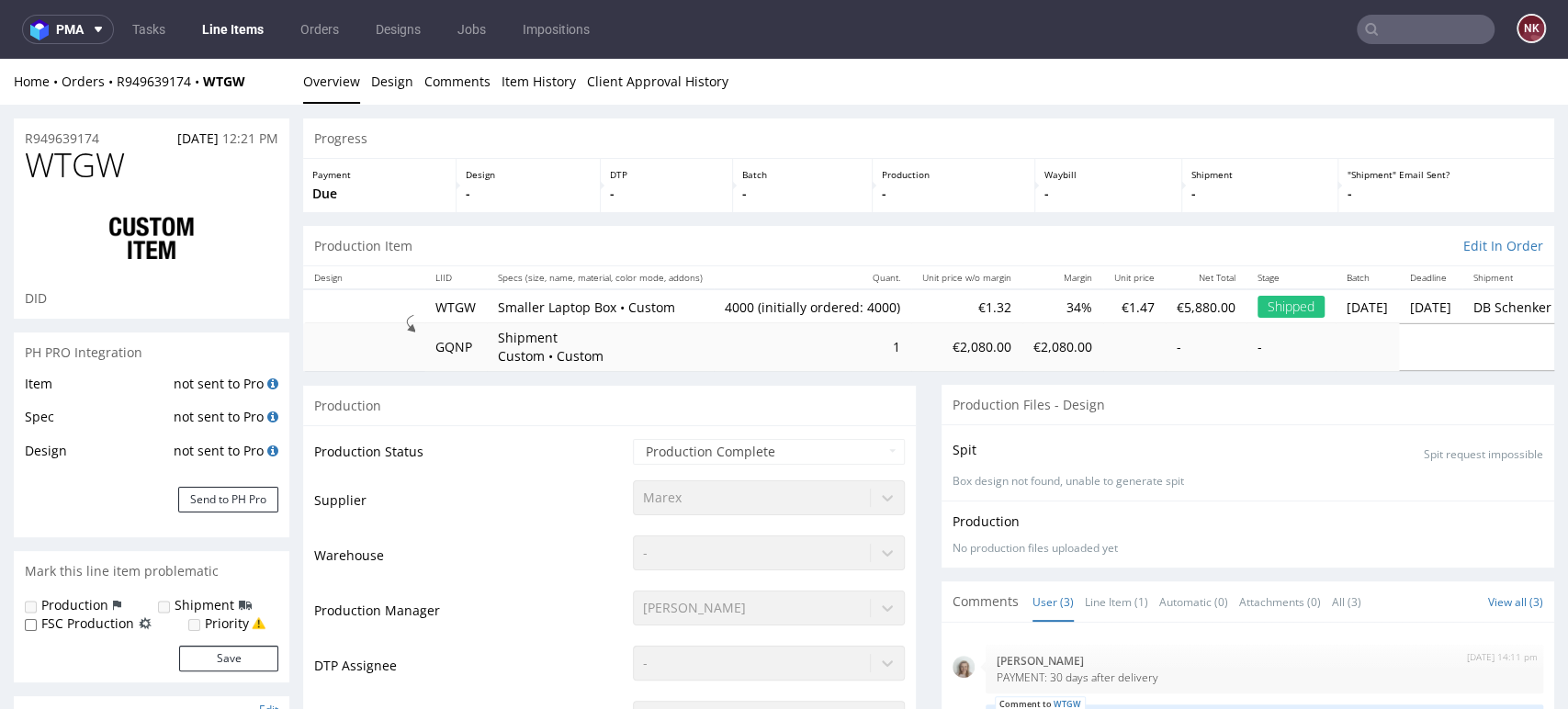
type input "4000"
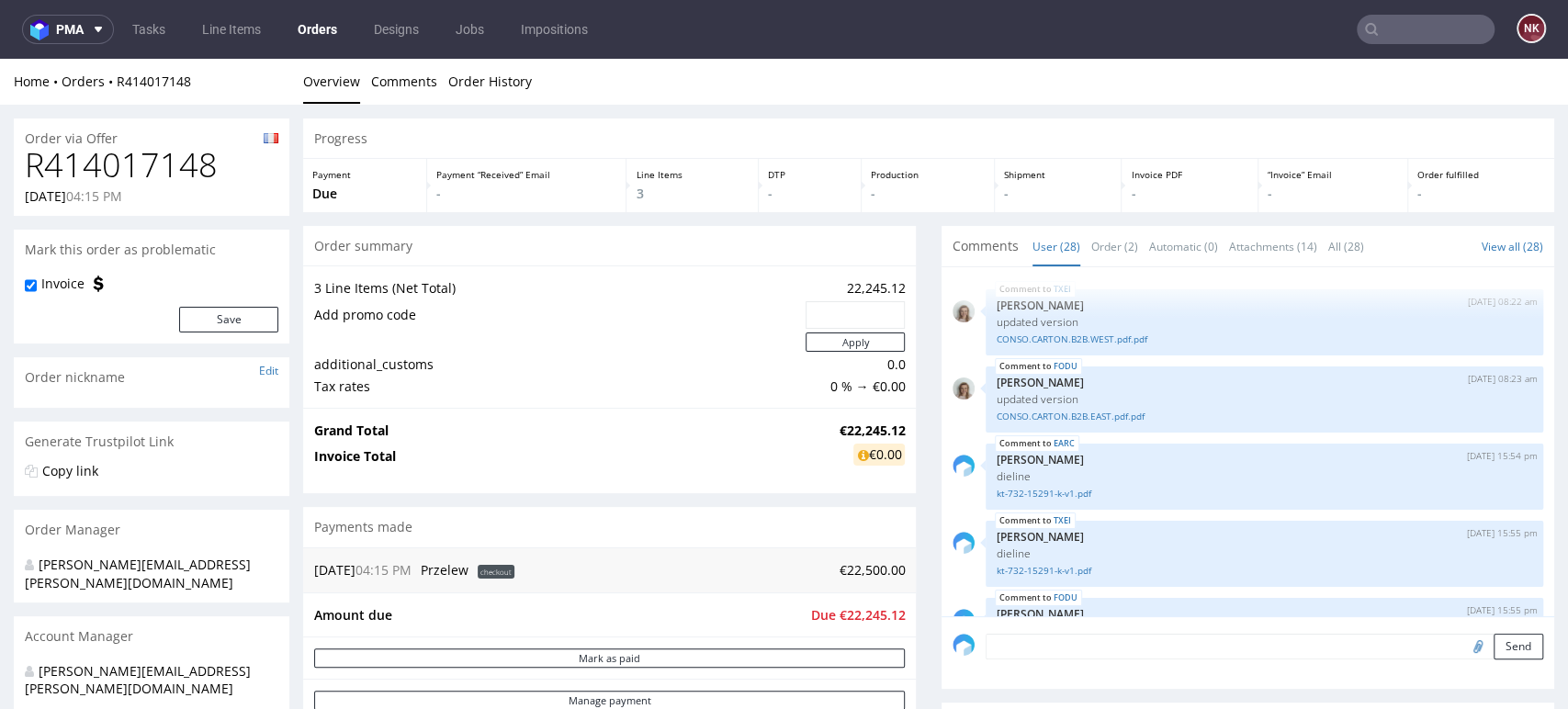
scroll to position [2003, 0]
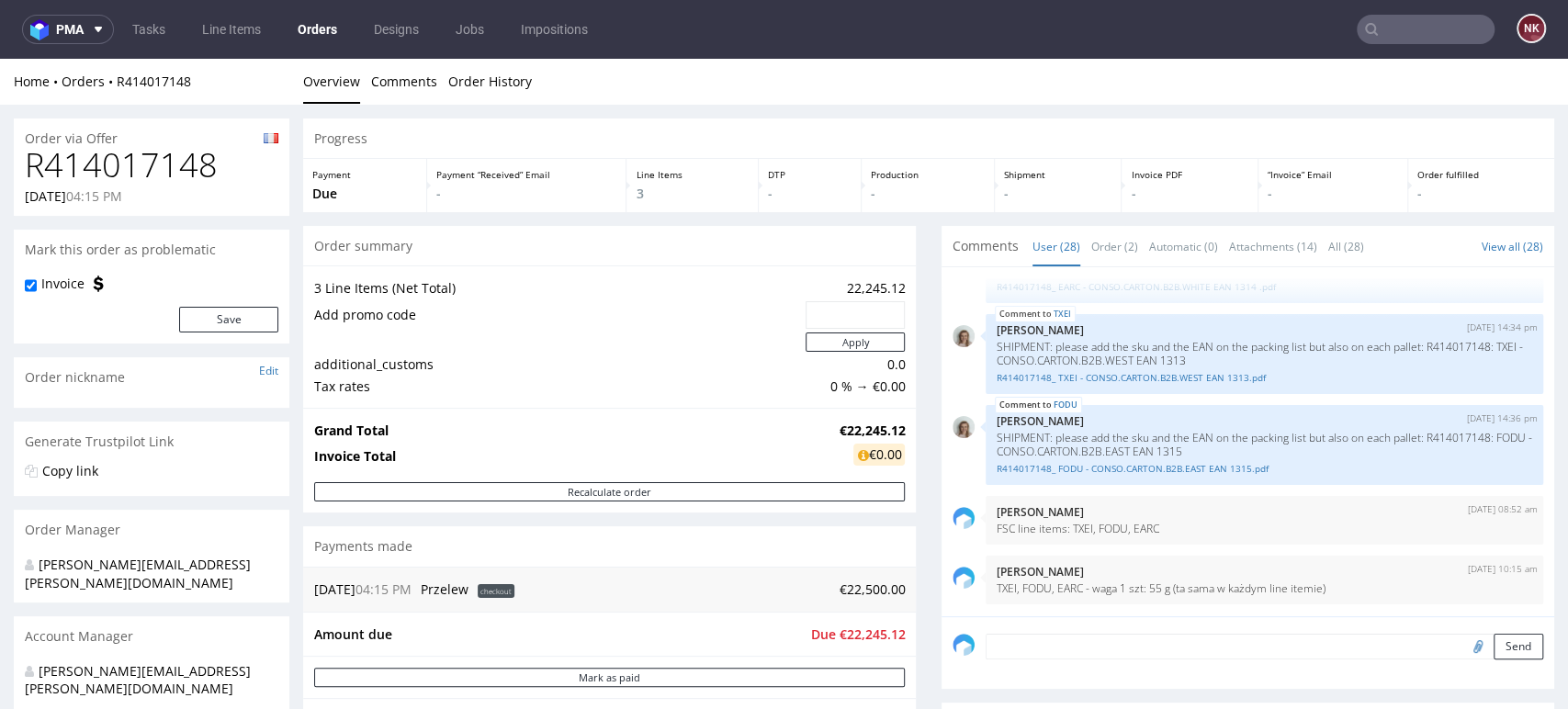
click at [908, 382] on div "Progress Payment Due Payment “Received” Email - Line Items 3 DTP - Production -…" at bounding box center [928, 682] width 1251 height 1128
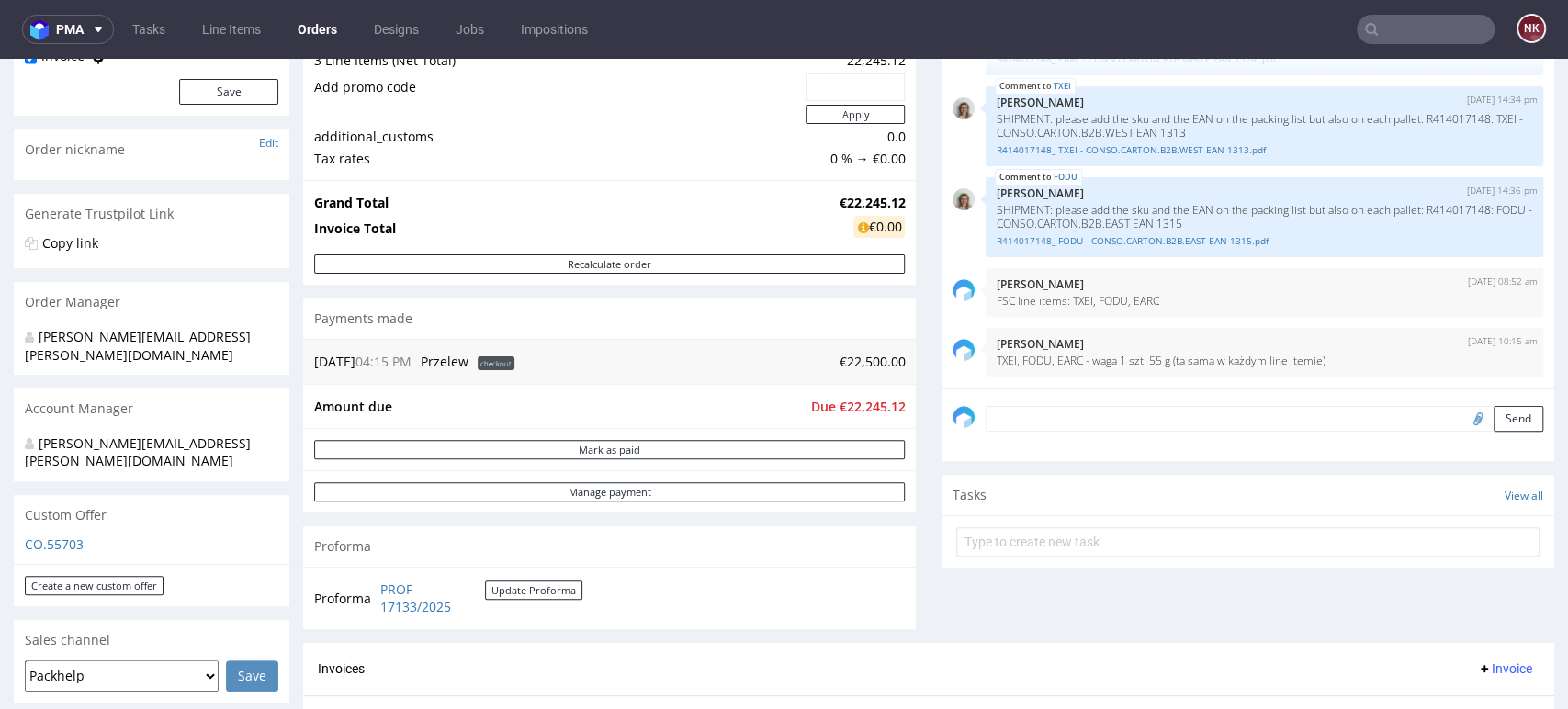
click at [911, 380] on div "Progress Payment Due Payment “Received” Email - Line Items 3 DTP - Production -…" at bounding box center [928, 454] width 1251 height 1128
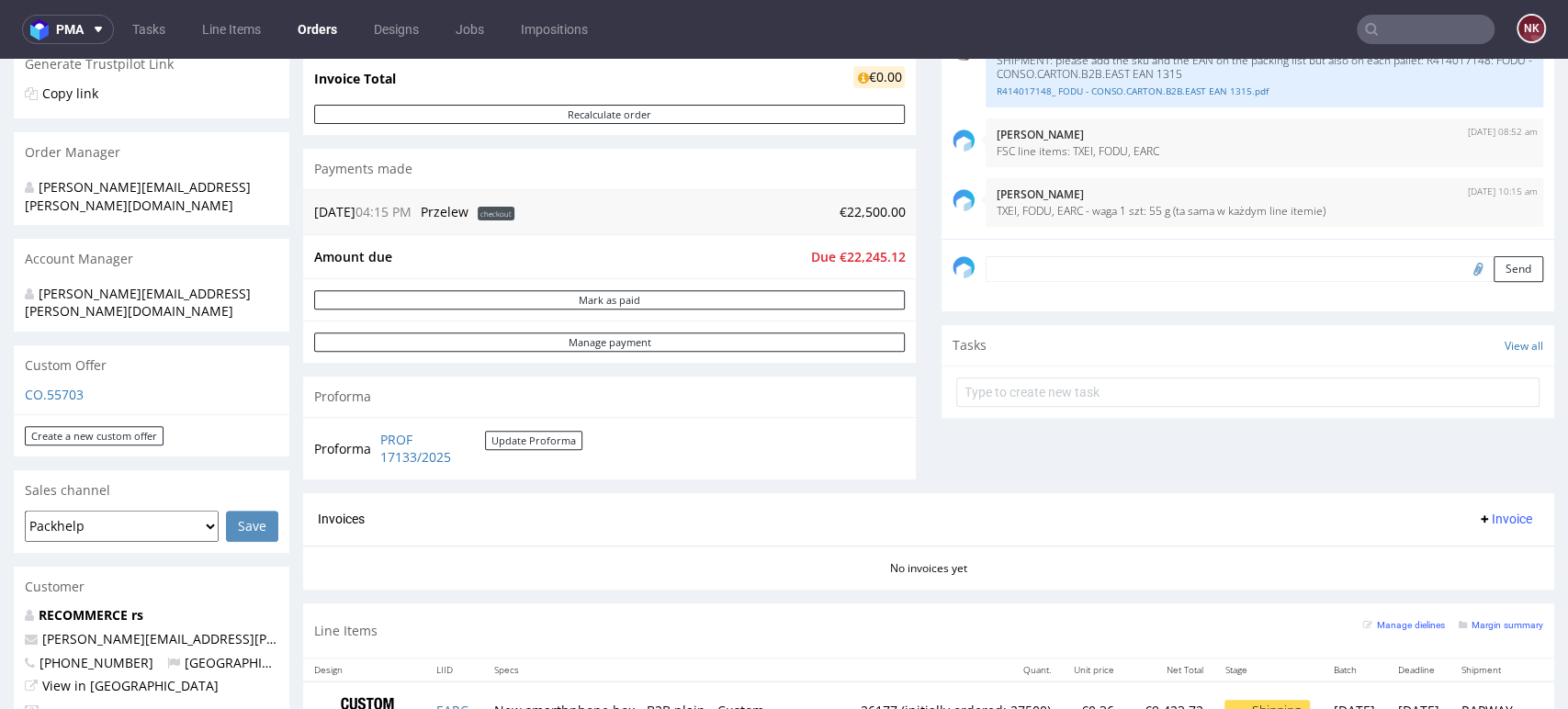
scroll to position [398, 0]
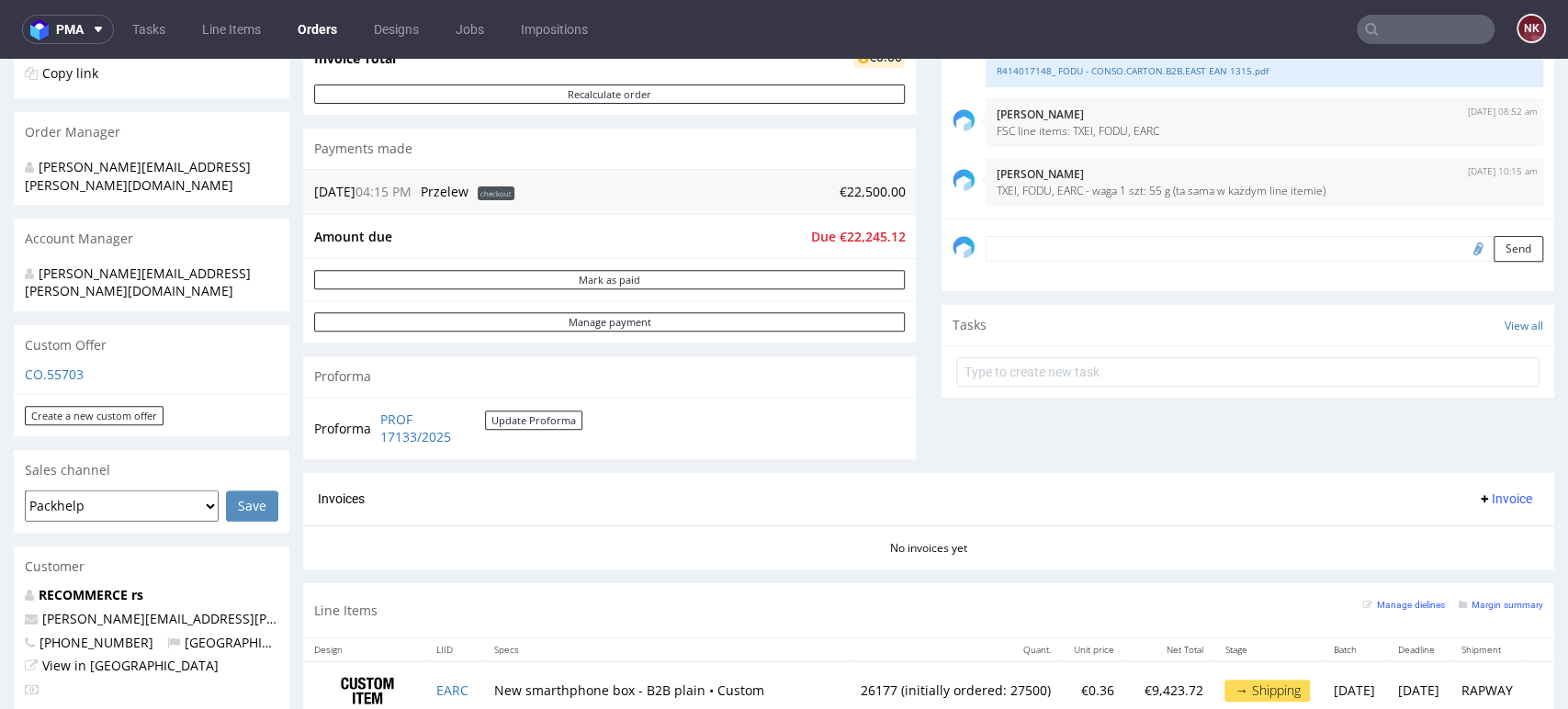
click at [1364, 417] on div "Comments User (28) Order (2) Automatic (0) Attachments (14) All (28) View all (…" at bounding box center [1247, 150] width 612 height 645
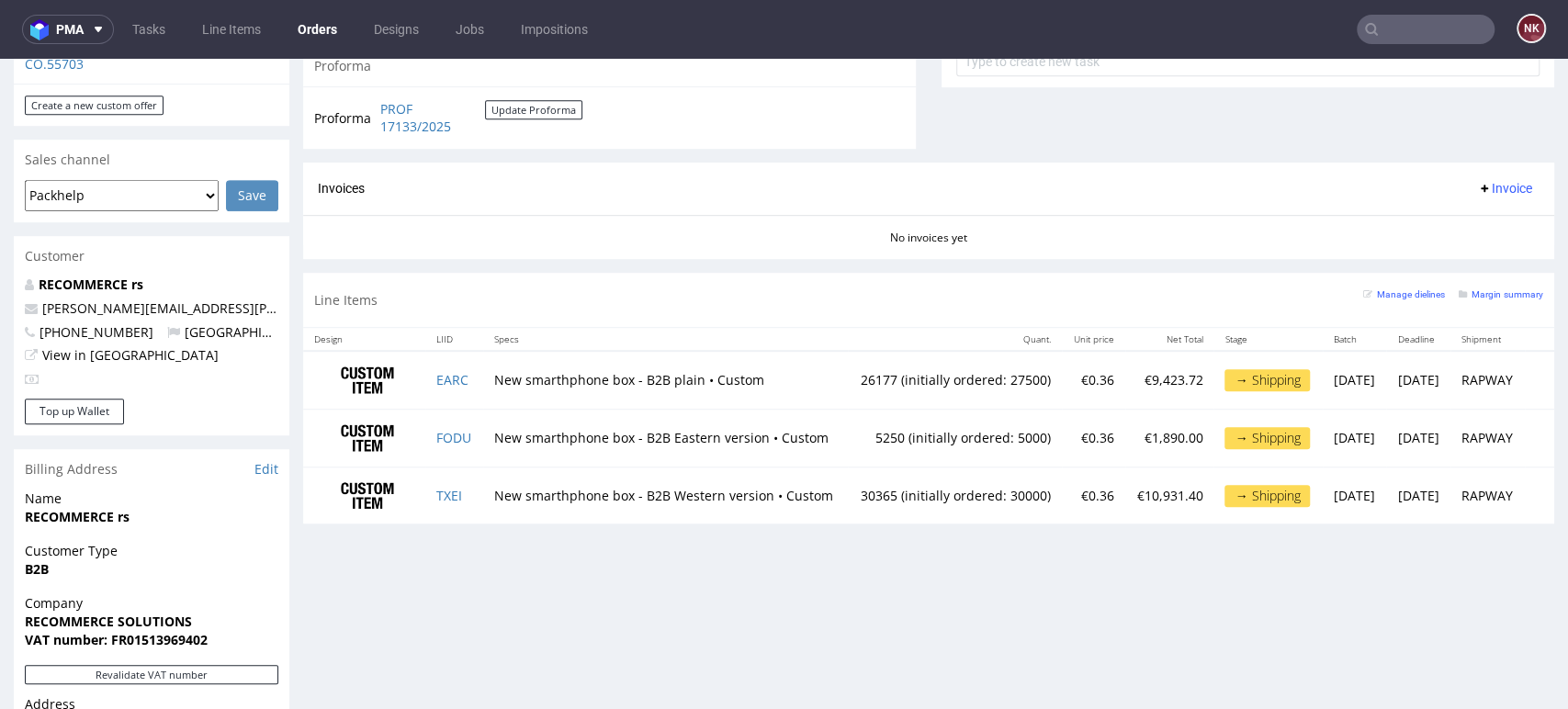
click at [765, 485] on td "New smarthphone box - B2B Western version • Custom" at bounding box center [666, 495] width 365 height 57
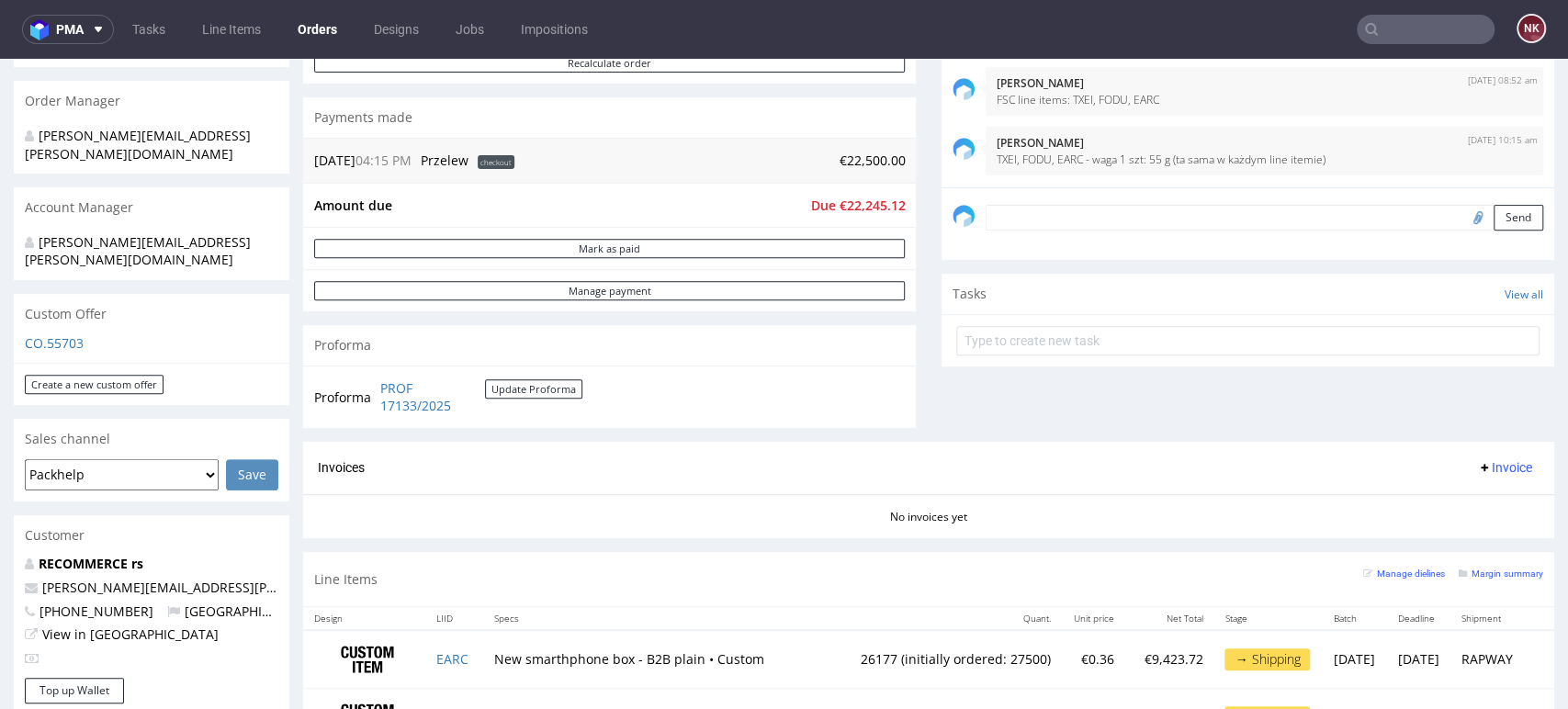
scroll to position [427, 0]
drag, startPoint x: 488, startPoint y: 426, endPoint x: 382, endPoint y: 390, distance: 111.9
click at [382, 390] on div "Proforma PROF 17133/2025 Update Proforma" at bounding box center [609, 399] width 612 height 63
copy tbody "Proforma"
click at [909, 402] on div "Progress Payment Due Payment “Received” Email - Line Items 3 DTP - Production -…" at bounding box center [928, 255] width 1251 height 1128
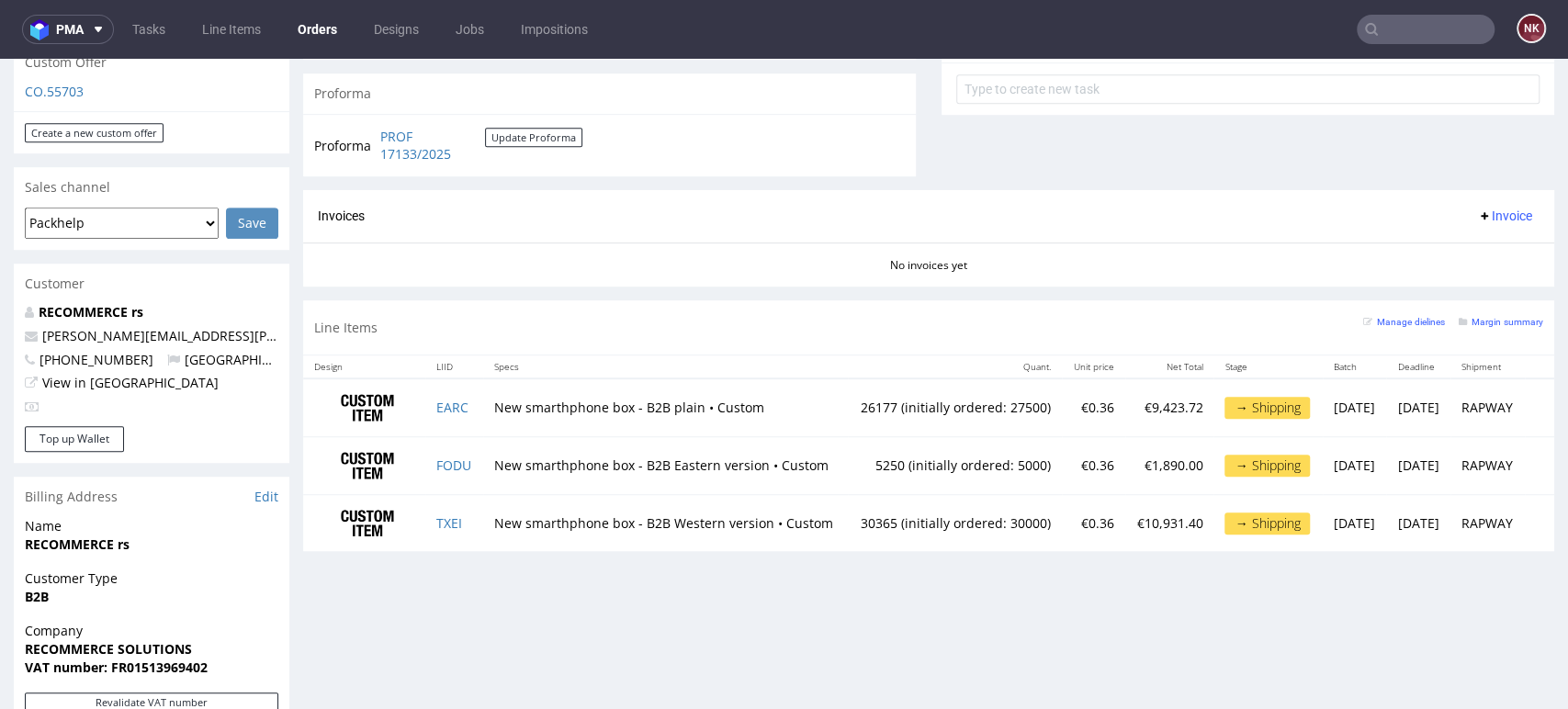
scroll to position [681, 0]
click at [552, 141] on button "Update Proforma" at bounding box center [534, 136] width 98 height 19
click at [412, 150] on link "PROF 17133/2025" at bounding box center [433, 145] width 105 height 36
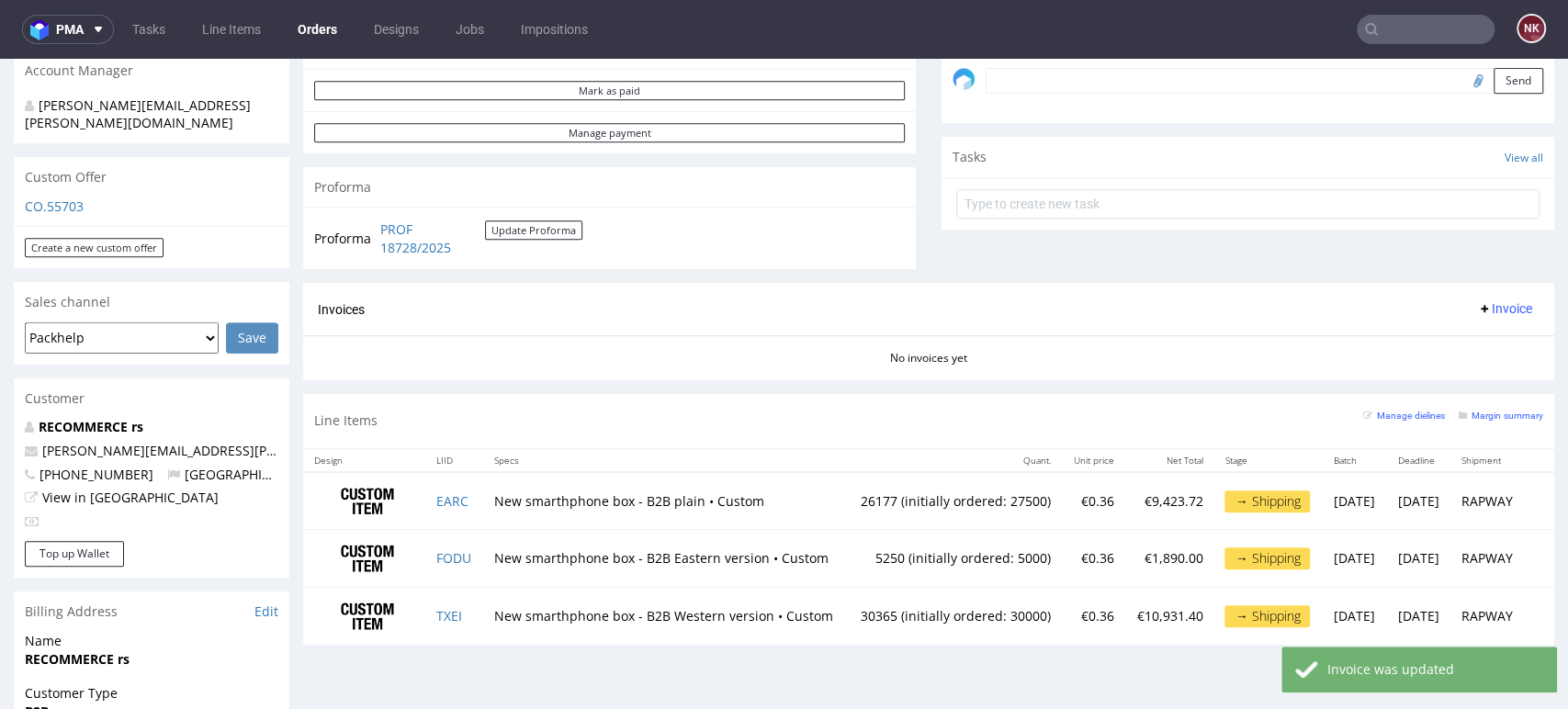
scroll to position [571, 0]
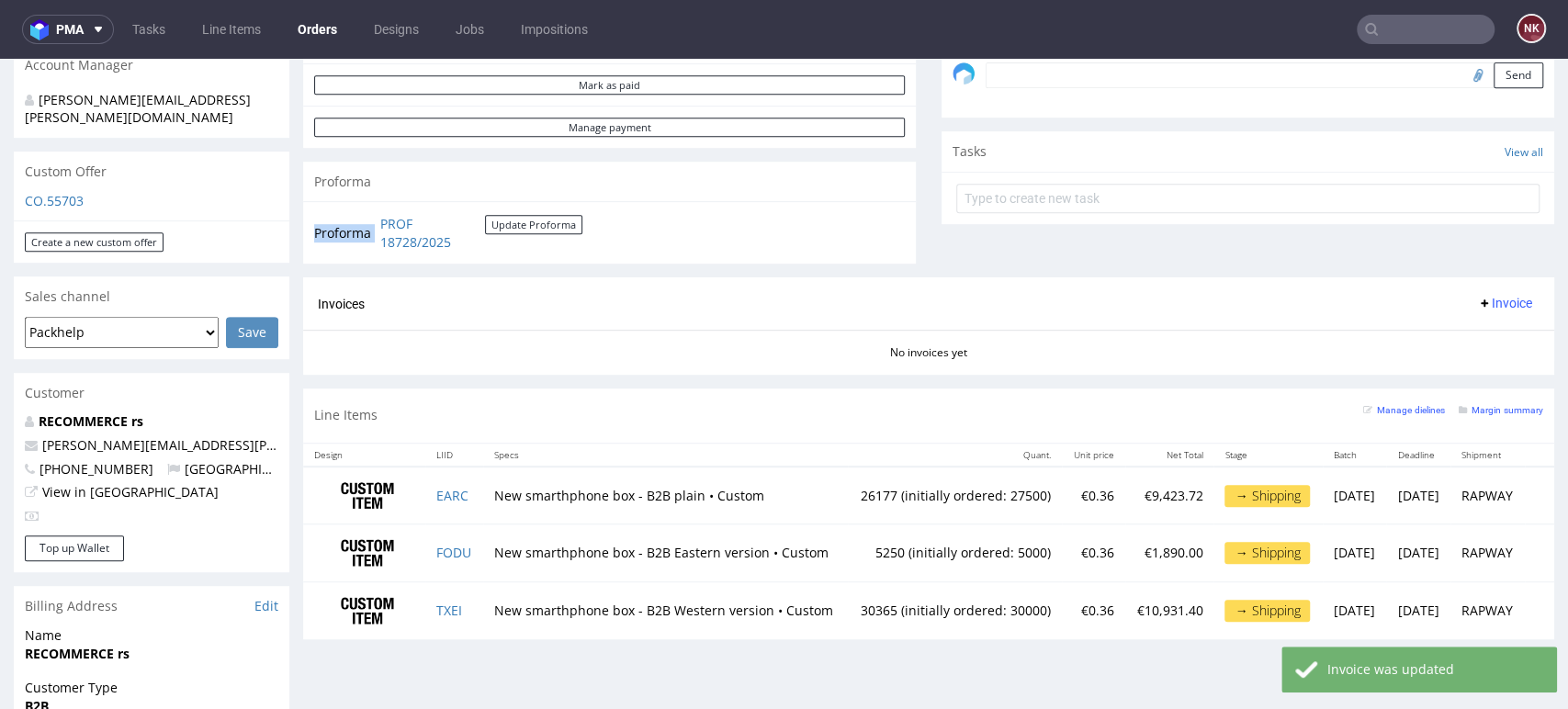
drag, startPoint x: 537, startPoint y: 256, endPoint x: 375, endPoint y: 223, distance: 165.3
click at [375, 223] on div "Proforma PROF 18728/2025 Update Proforma" at bounding box center [609, 232] width 612 height 63
copy tbody "Proforma"
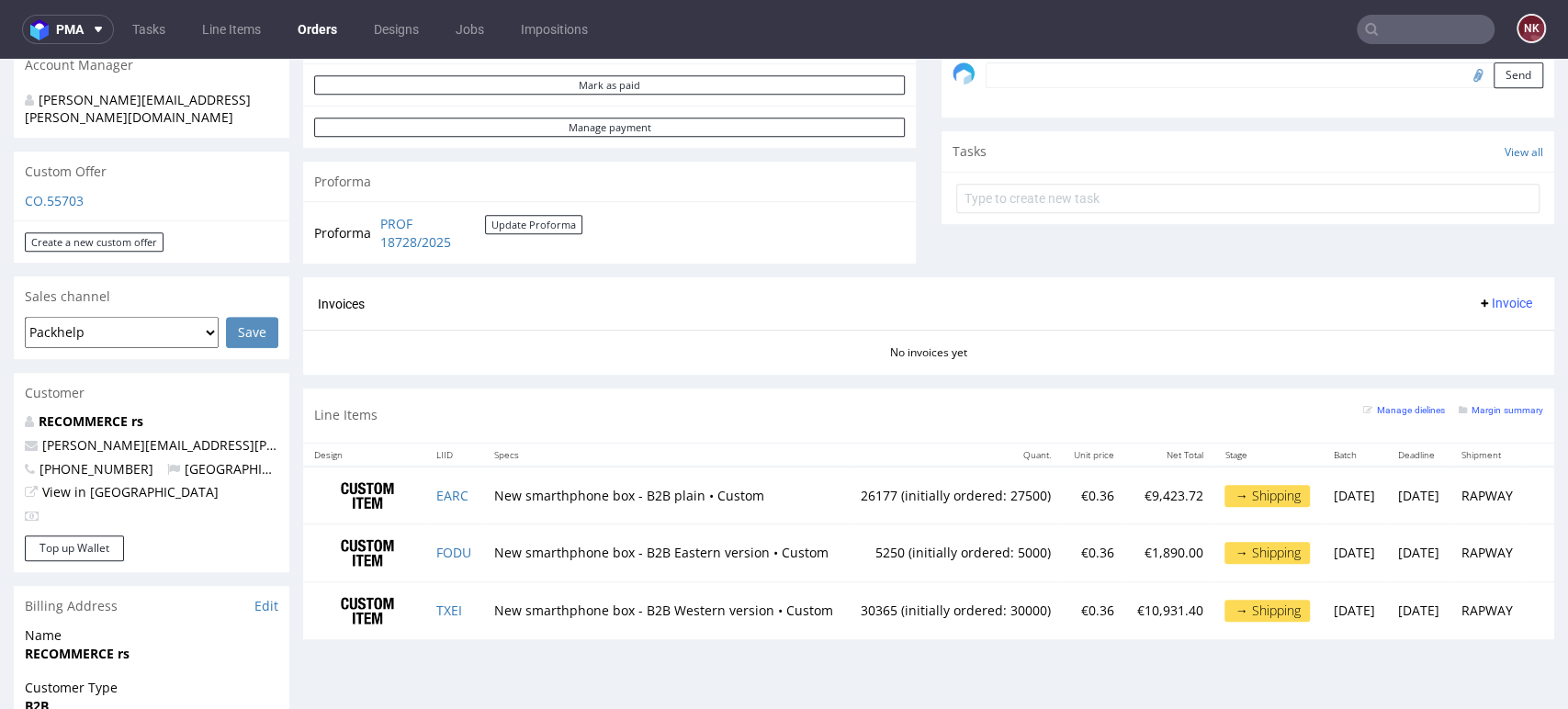
click at [894, 397] on div "Line Items Manage dielines Margin summary" at bounding box center [928, 415] width 1251 height 54
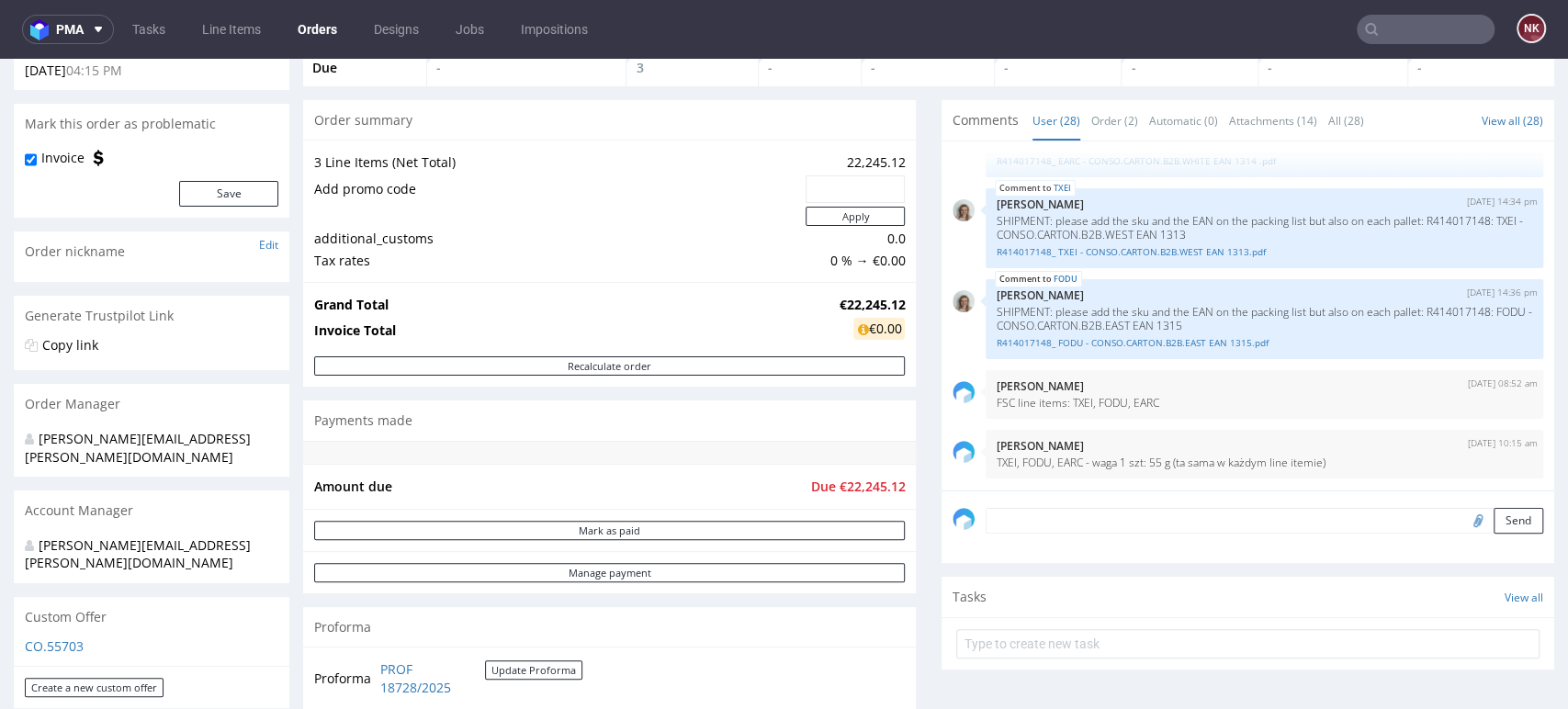
scroll to position [125, 0]
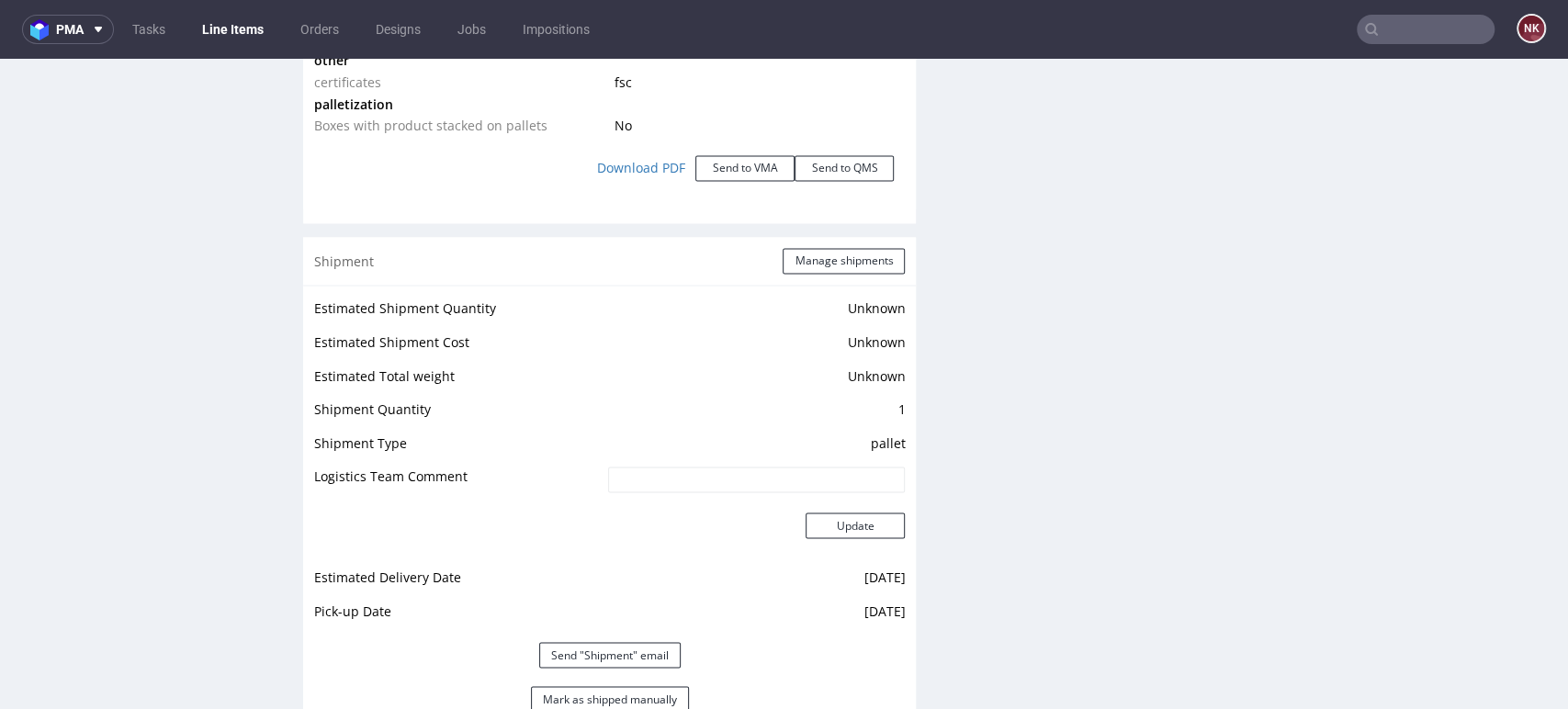
scroll to position [2421, 0]
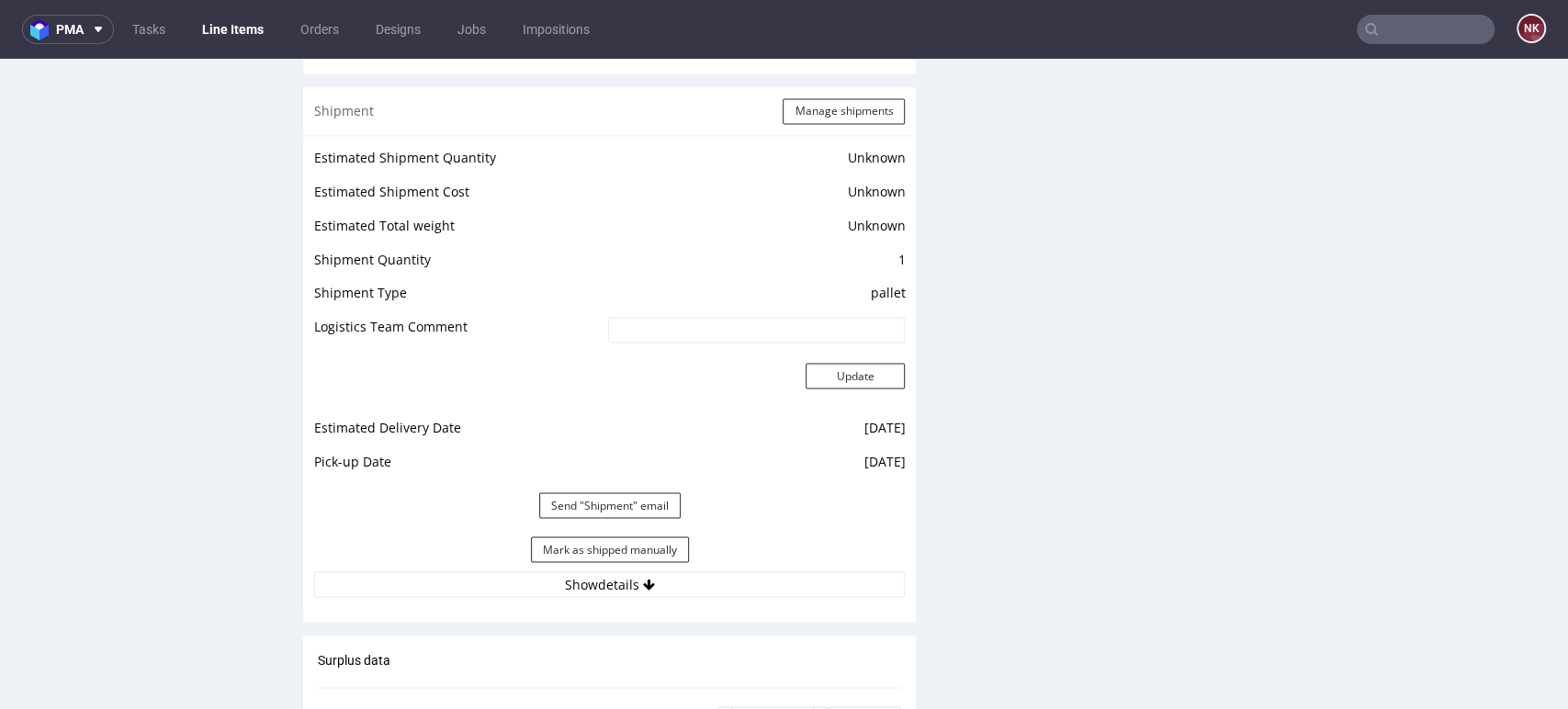
scroll to position [2400, 0]
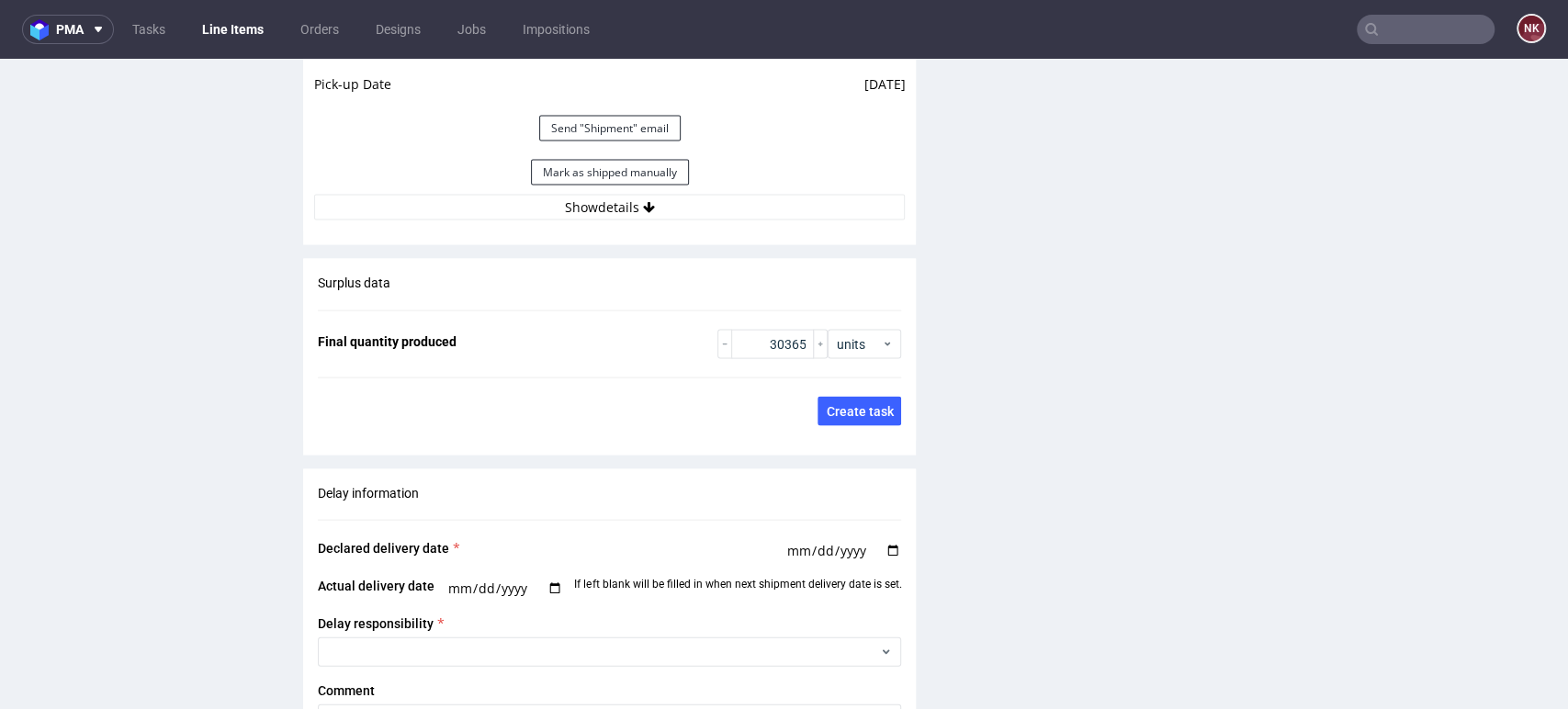
scroll to position [2375, 0]
